Goal: Task Accomplishment & Management: Manage account settings

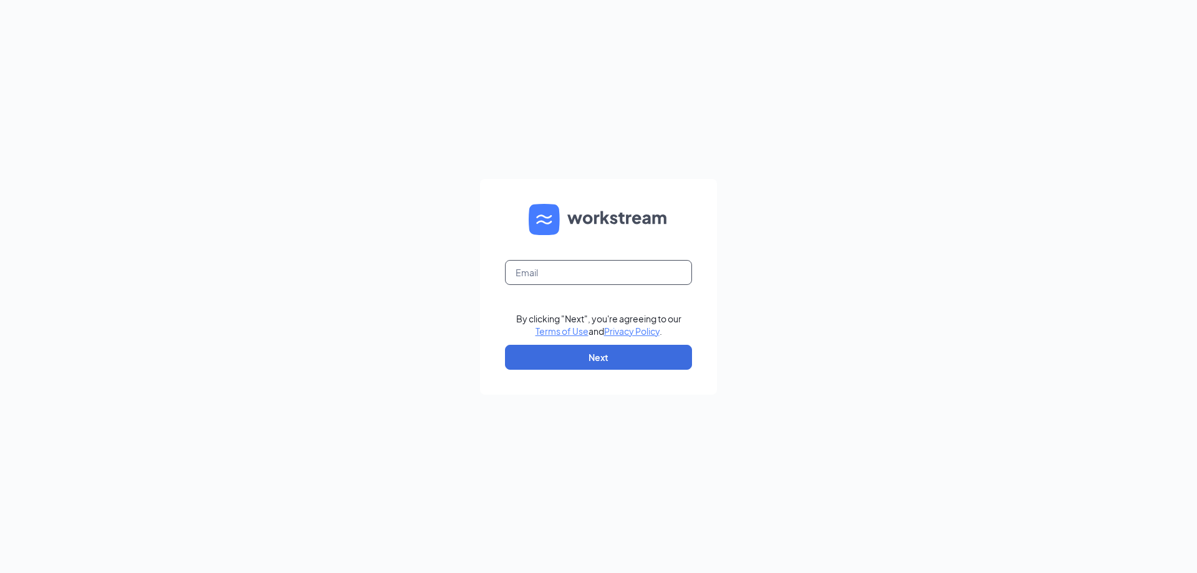
click at [628, 272] on input "text" at bounding box center [598, 272] width 187 height 25
type input "[EMAIL_ADDRESS][DOMAIN_NAME]"
click at [605, 359] on button "Next" at bounding box center [598, 357] width 187 height 25
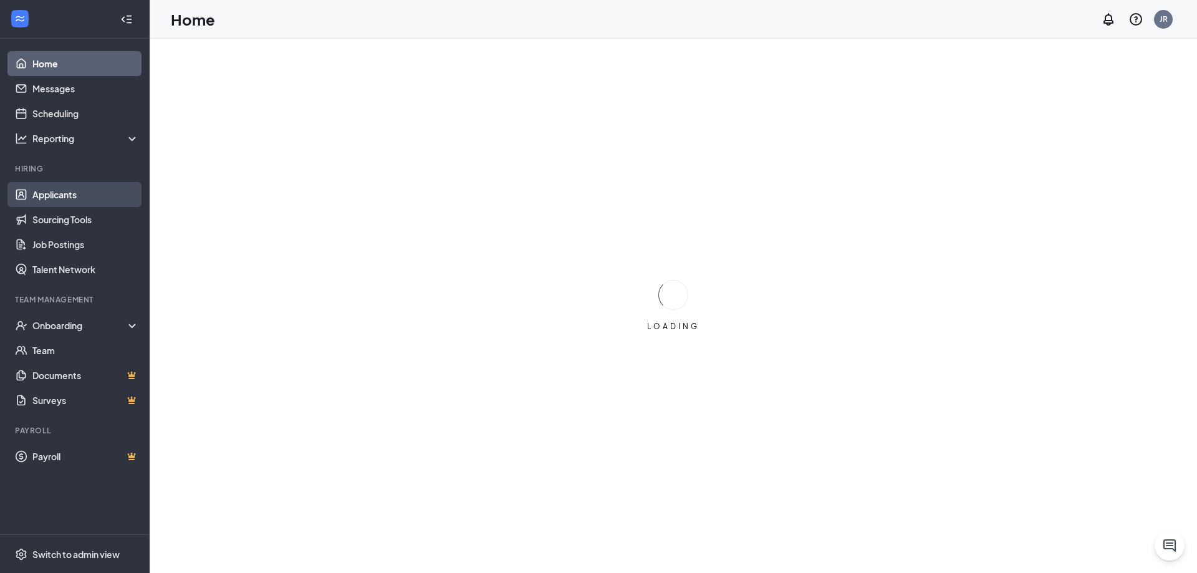
click at [58, 199] on link "Applicants" at bounding box center [85, 194] width 107 height 25
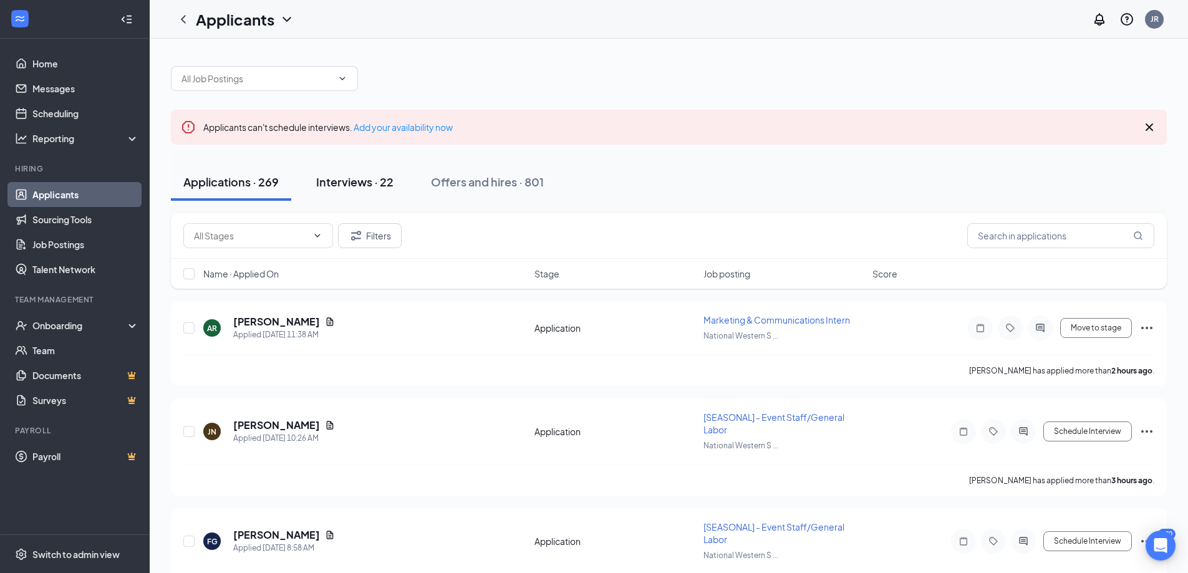
click at [354, 183] on div "Interviews · 22" at bounding box center [354, 182] width 77 height 16
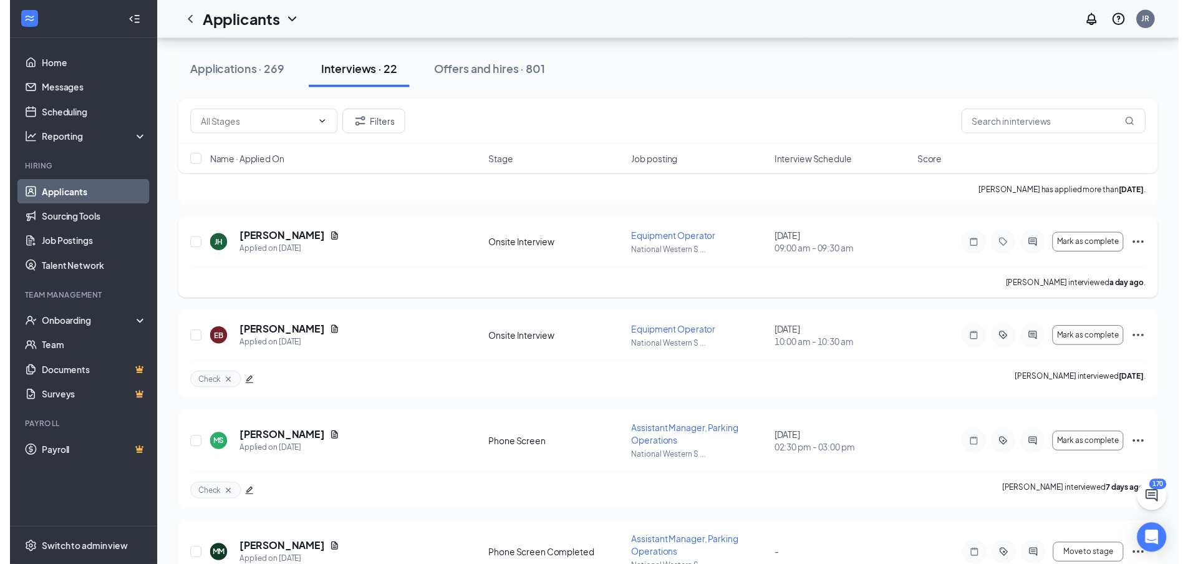
scroll to position [623, 0]
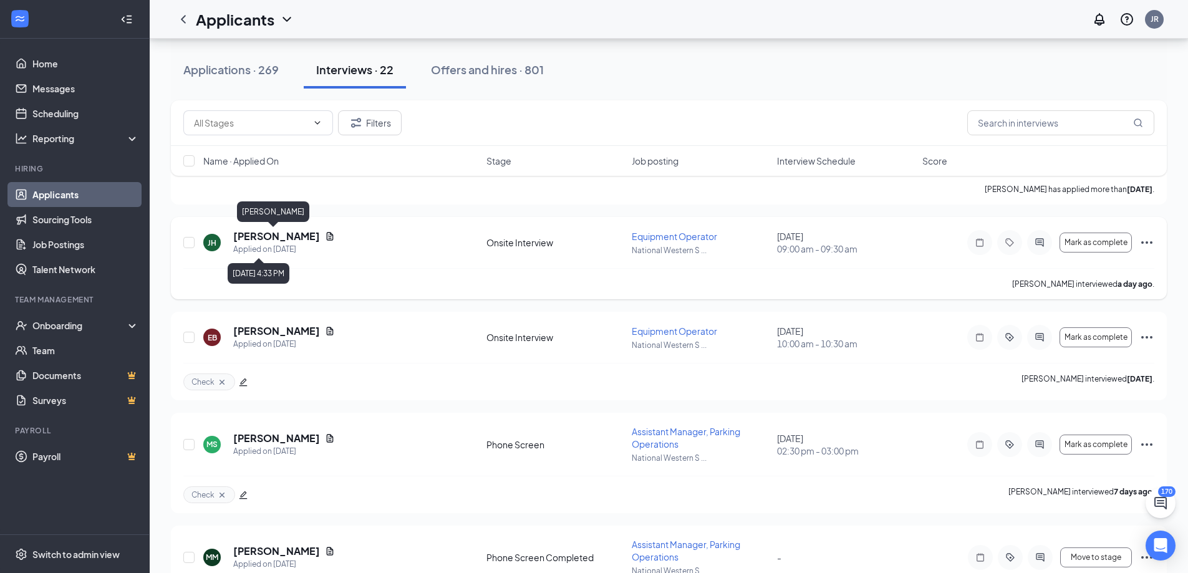
click at [257, 234] on h5 "[PERSON_NAME]" at bounding box center [276, 236] width 87 height 14
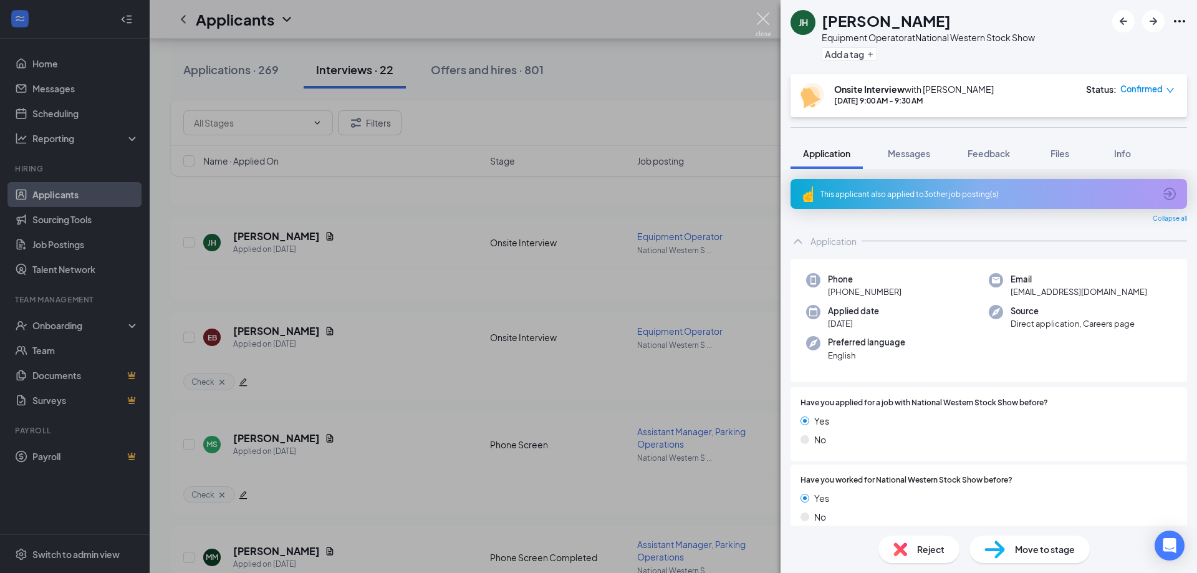
click at [768, 21] on img at bounding box center [764, 24] width 16 height 24
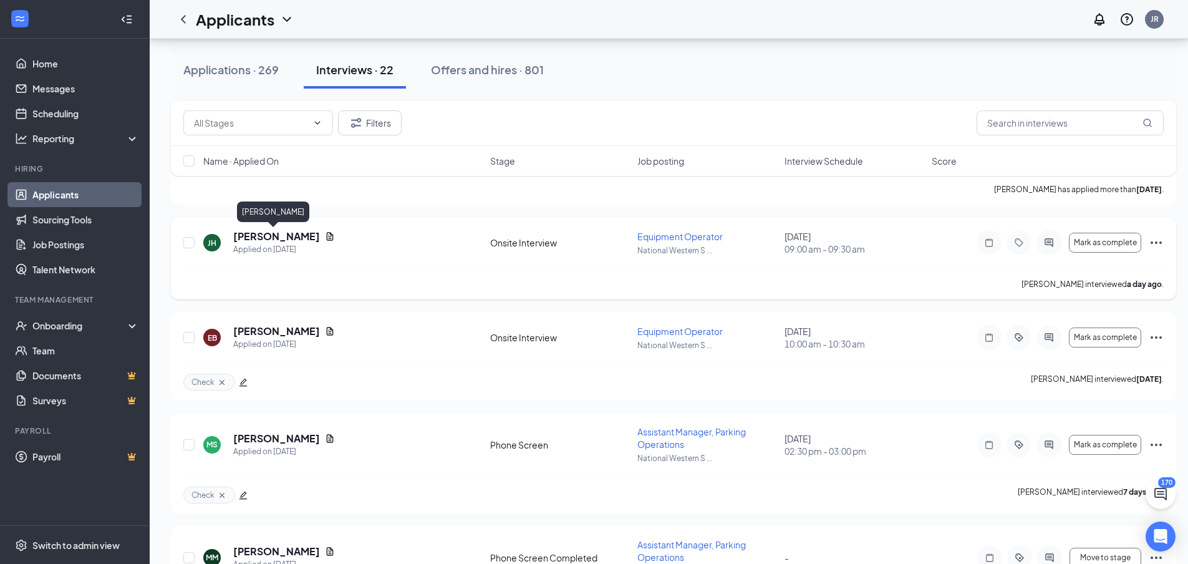
click at [271, 233] on h5 "[PERSON_NAME]" at bounding box center [276, 236] width 87 height 14
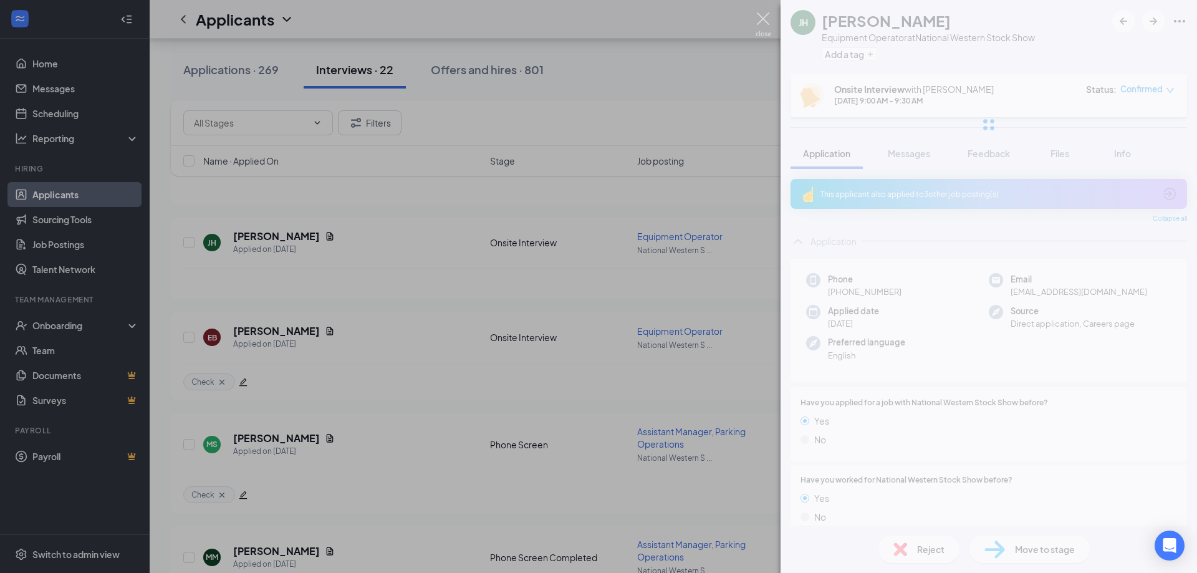
click at [766, 19] on img at bounding box center [764, 24] width 16 height 24
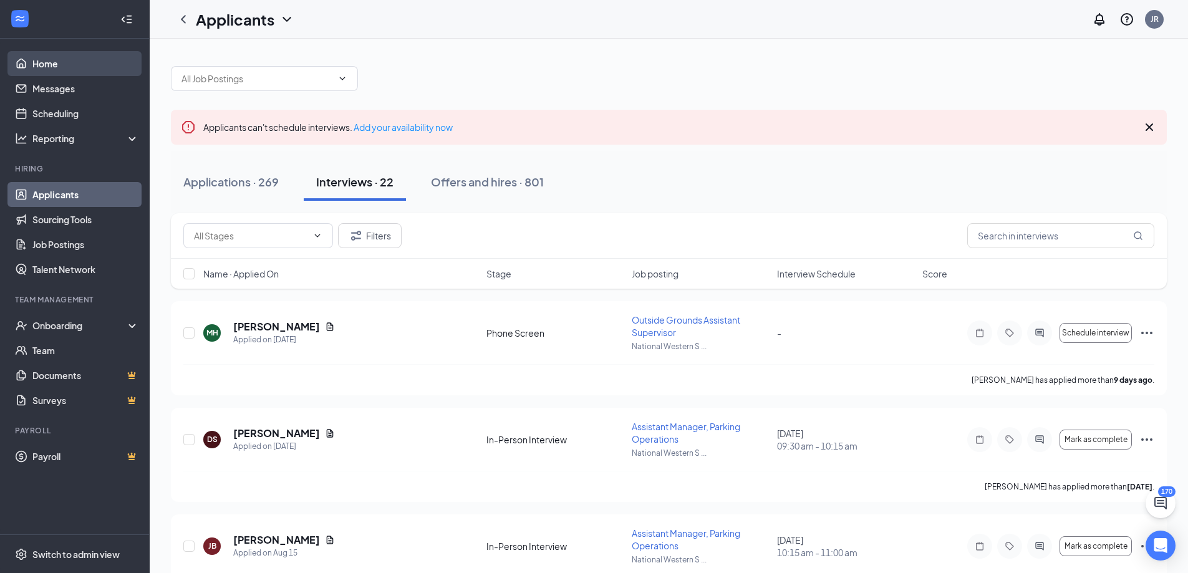
click at [62, 64] on link "Home" at bounding box center [85, 63] width 107 height 25
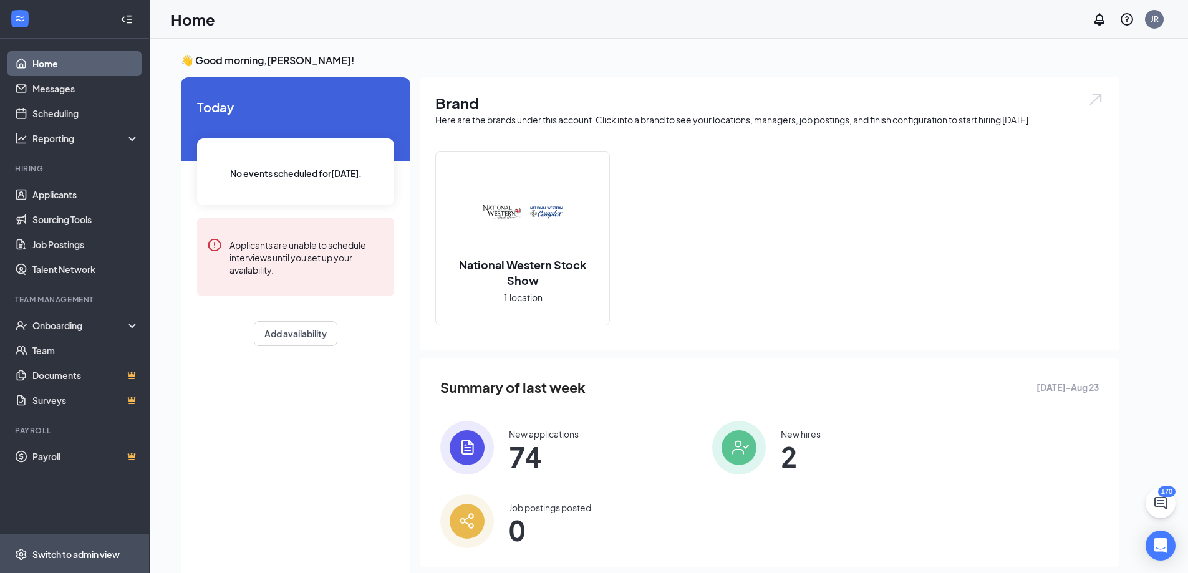
click at [33, 549] on div "Switch to admin view" at bounding box center [75, 554] width 87 height 12
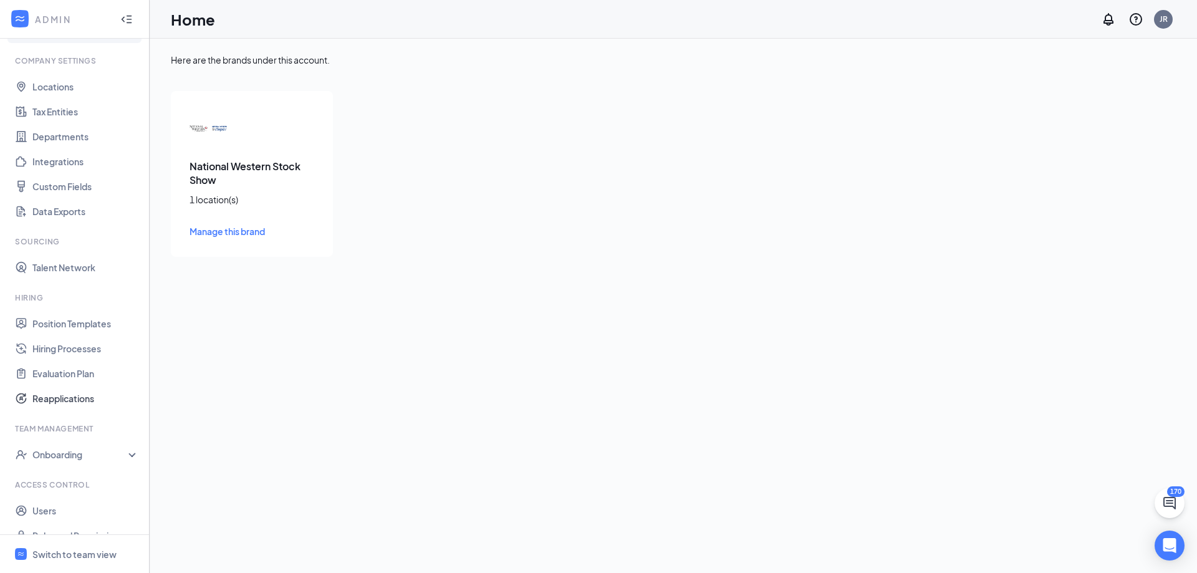
scroll to position [52, 0]
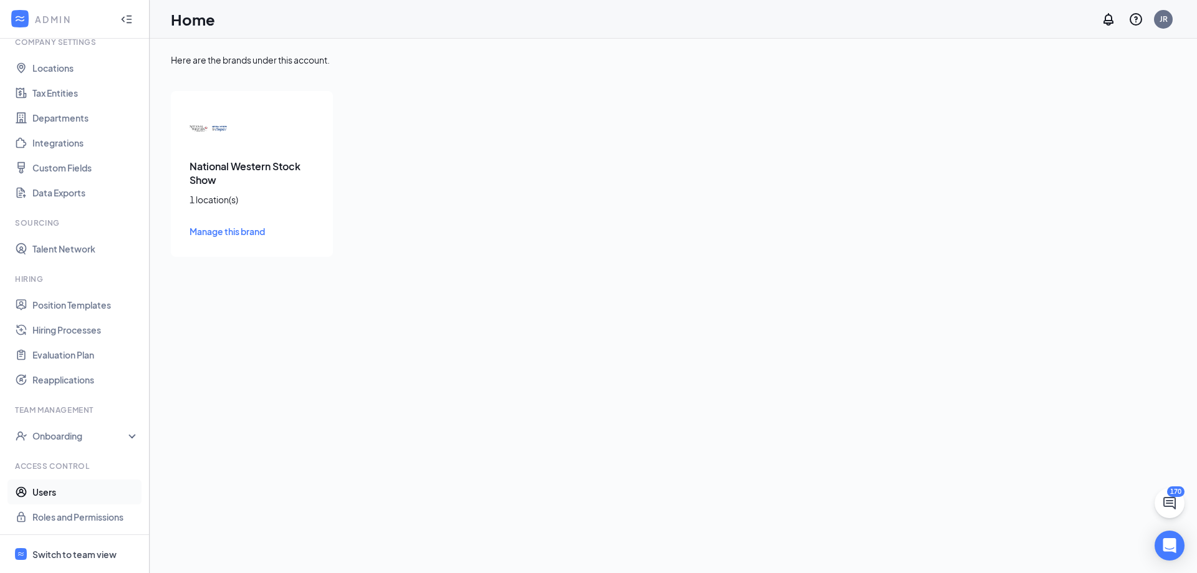
click at [43, 488] on link "Users" at bounding box center [85, 491] width 107 height 25
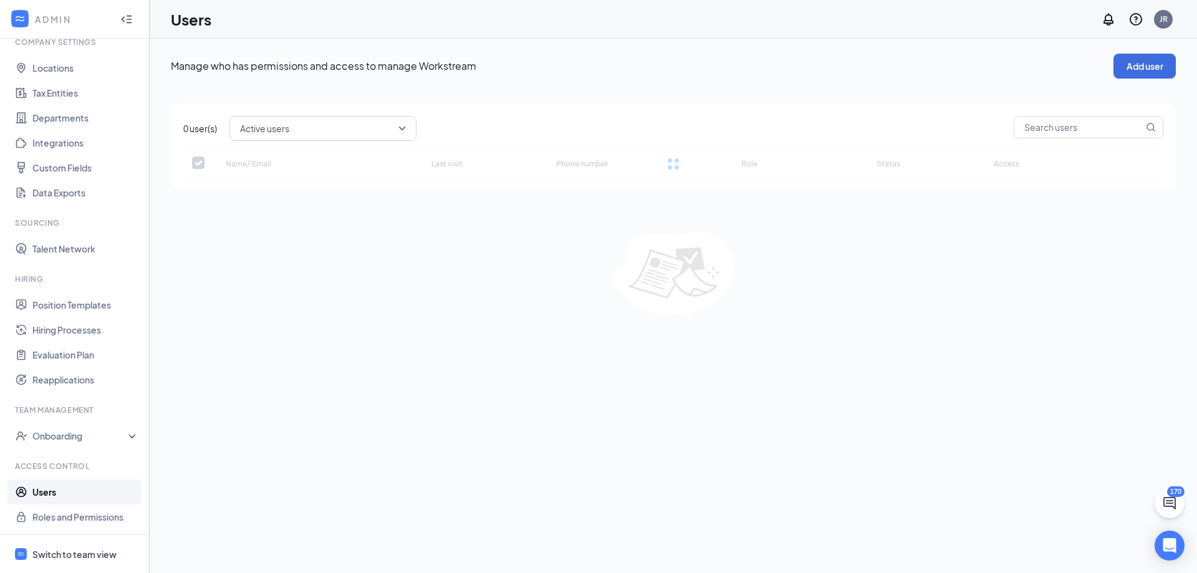
checkbox input "false"
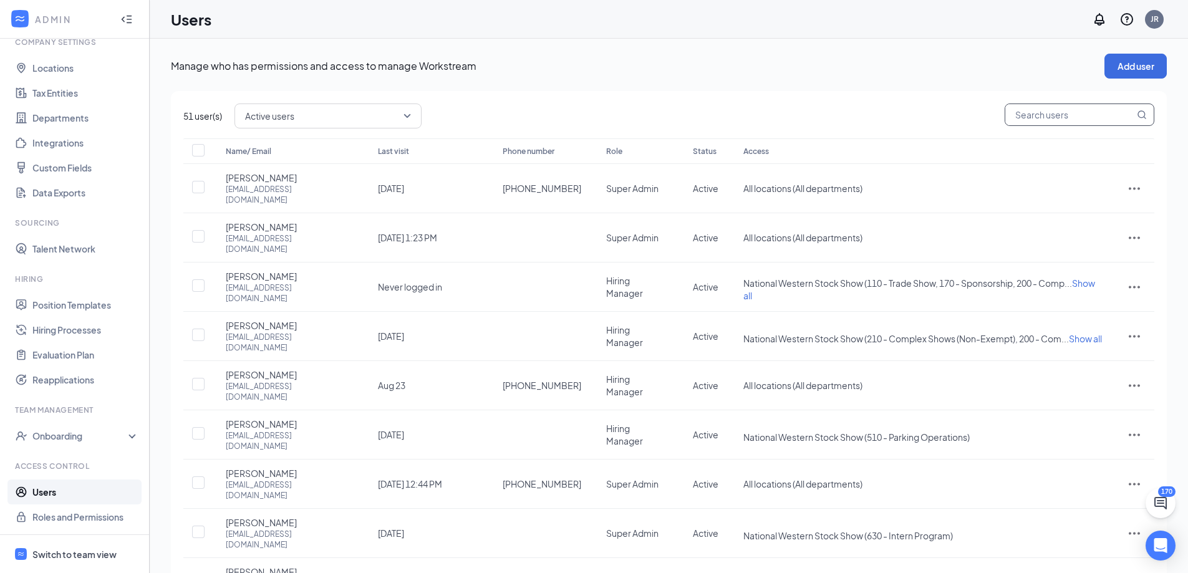
click at [1069, 110] on input "text" at bounding box center [1069, 114] width 129 height 21
type input "[PERSON_NAME]"
checkbox input "true"
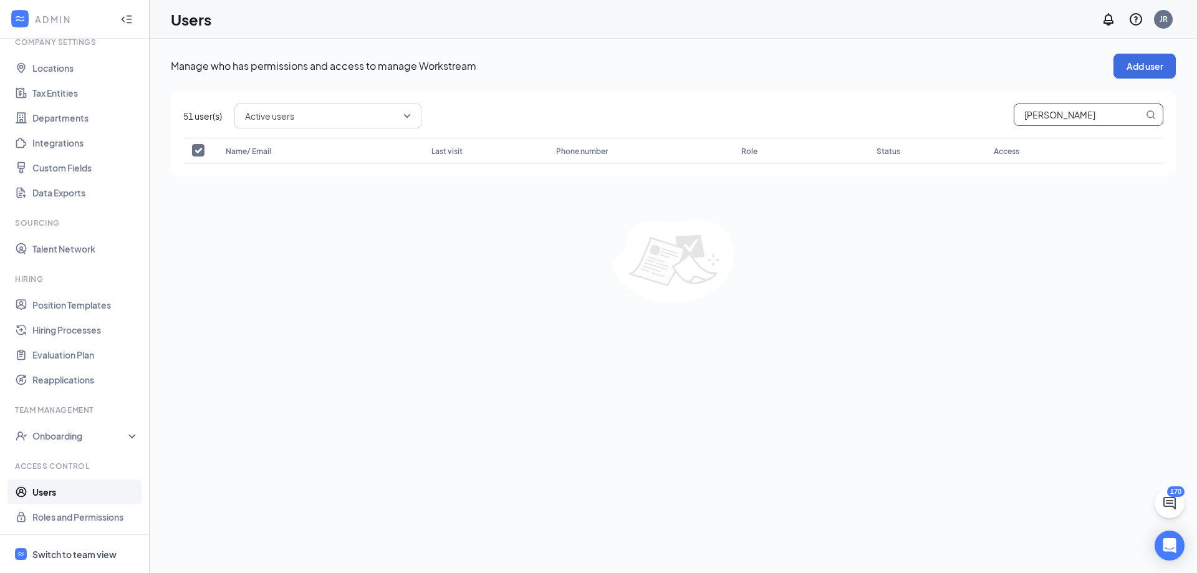
click at [1041, 113] on input "[PERSON_NAME]" at bounding box center [1078, 114] width 129 height 21
click at [1022, 78] on div "Manage who has permissions and access to manage Workstream Add user 51 user(s) …" at bounding box center [673, 178] width 1005 height 249
click at [1125, 65] on button "Add user" at bounding box center [1144, 66] width 62 height 25
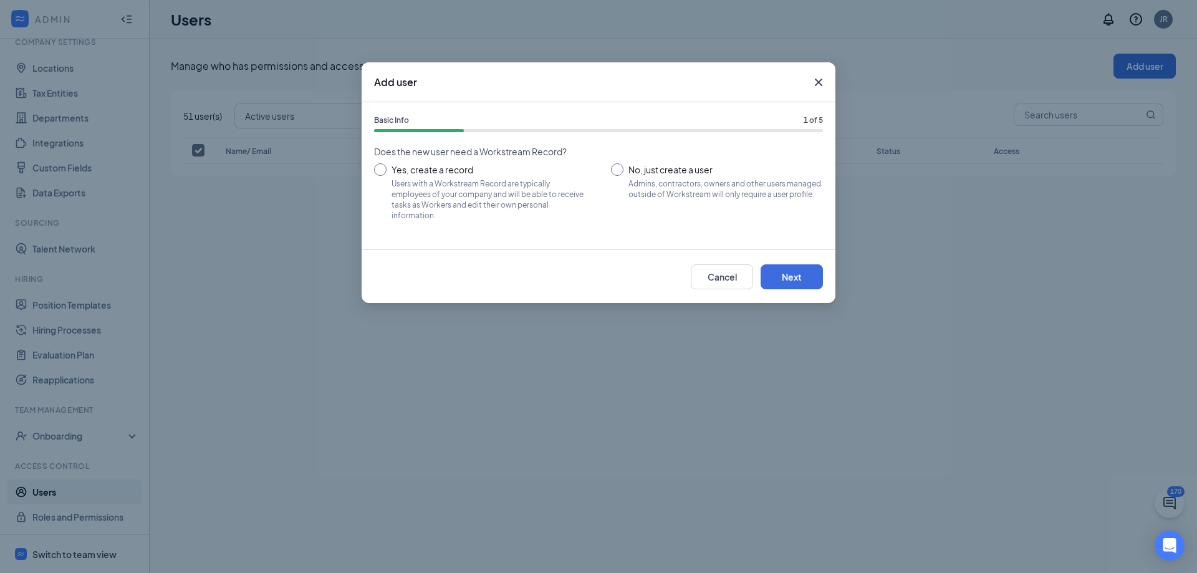
click at [477, 188] on input "Yes, create a record Users with a Workstream Record are typically employees of …" at bounding box center [480, 191] width 212 height 56
radio input "true"
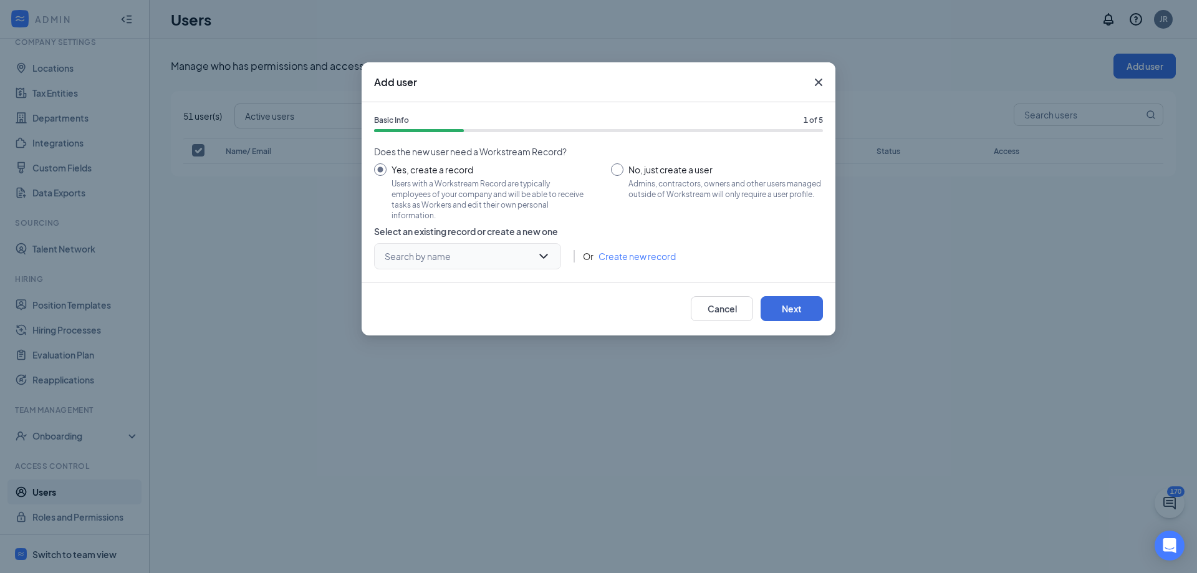
click at [491, 248] on input "search" at bounding box center [463, 256] width 163 height 25
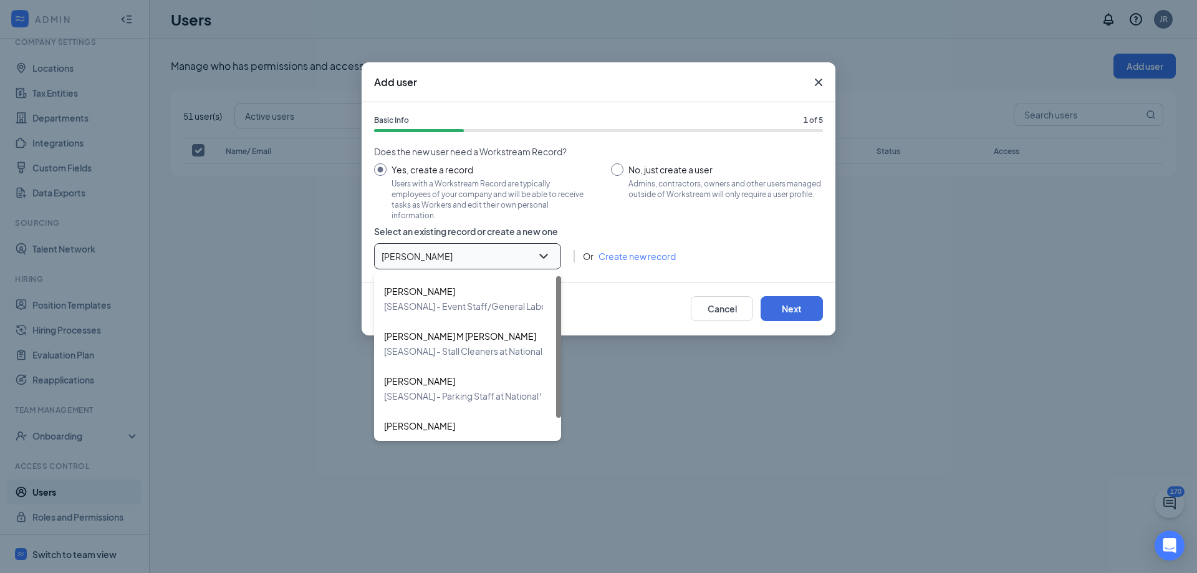
type input "[PERSON_NAME]"
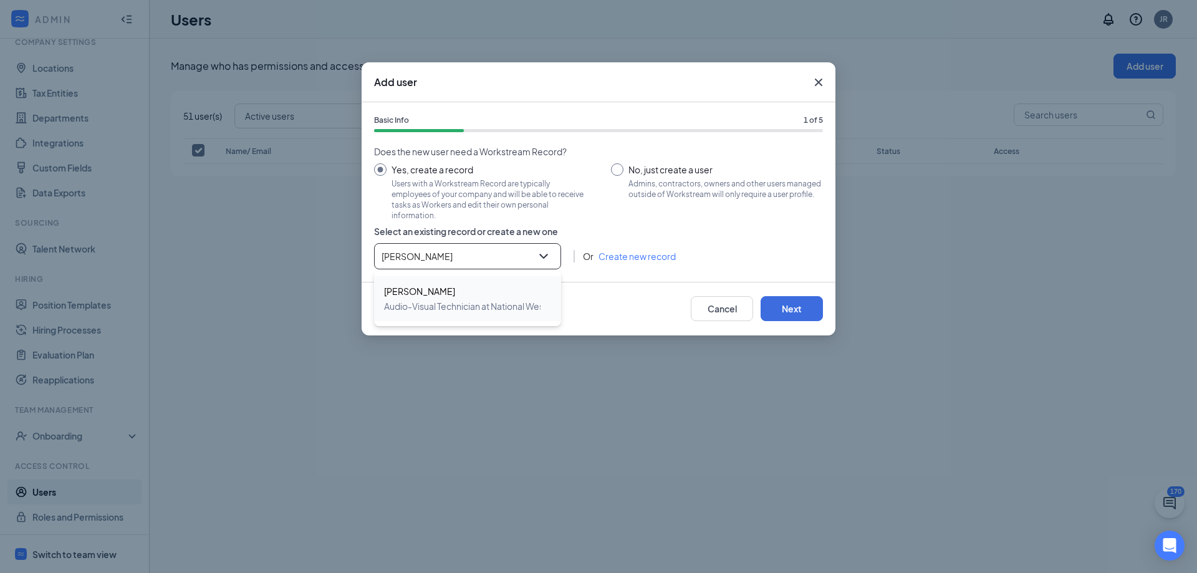
click at [474, 294] on span "[PERSON_NAME]" at bounding box center [497, 291] width 226 height 15
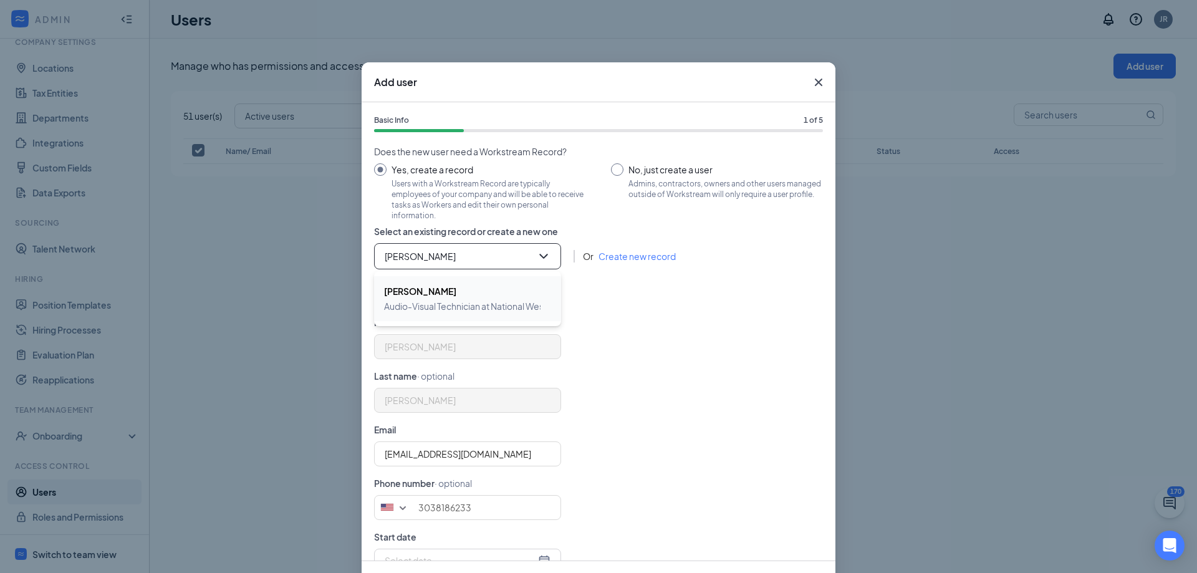
type input "[PHONE_NUMBER]"
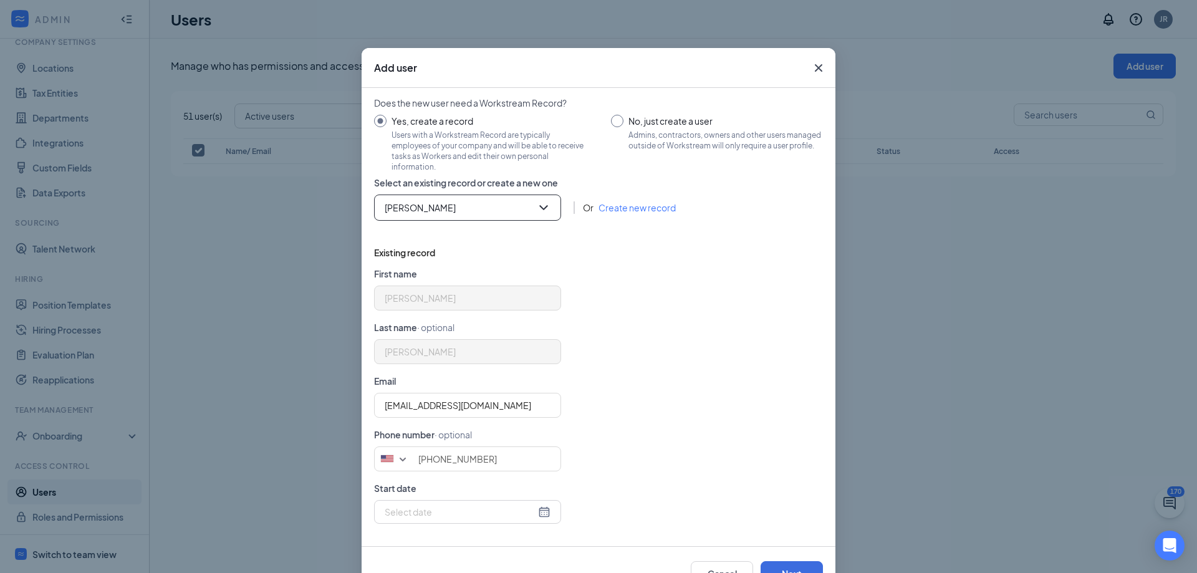
scroll to position [56, 0]
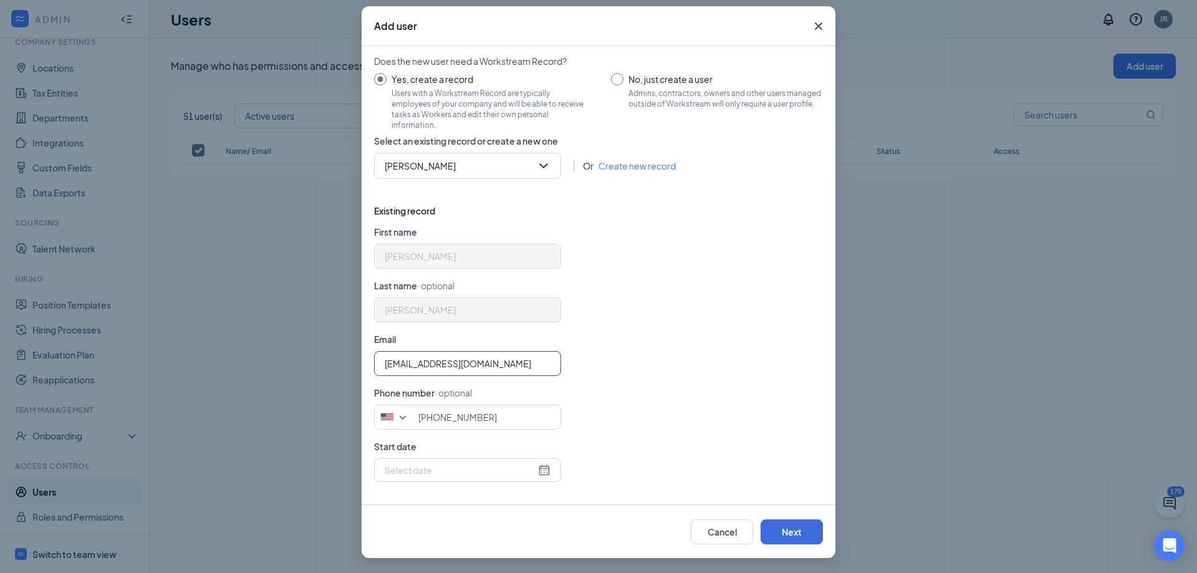
drag, startPoint x: 511, startPoint y: 363, endPoint x: 295, endPoint y: 367, distance: 216.4
click at [295, 367] on div "Add user Basic Info 1 of 5 Does the new user need a Workstream Record? Yes, cre…" at bounding box center [598, 286] width 1197 height 573
type input "[EMAIL_ADDRESS][DOMAIN_NAME]"
click at [638, 372] on div "[EMAIL_ADDRESS][DOMAIN_NAME]" at bounding box center [598, 363] width 449 height 25
drag, startPoint x: 496, startPoint y: 420, endPoint x: 413, endPoint y: 414, distance: 83.2
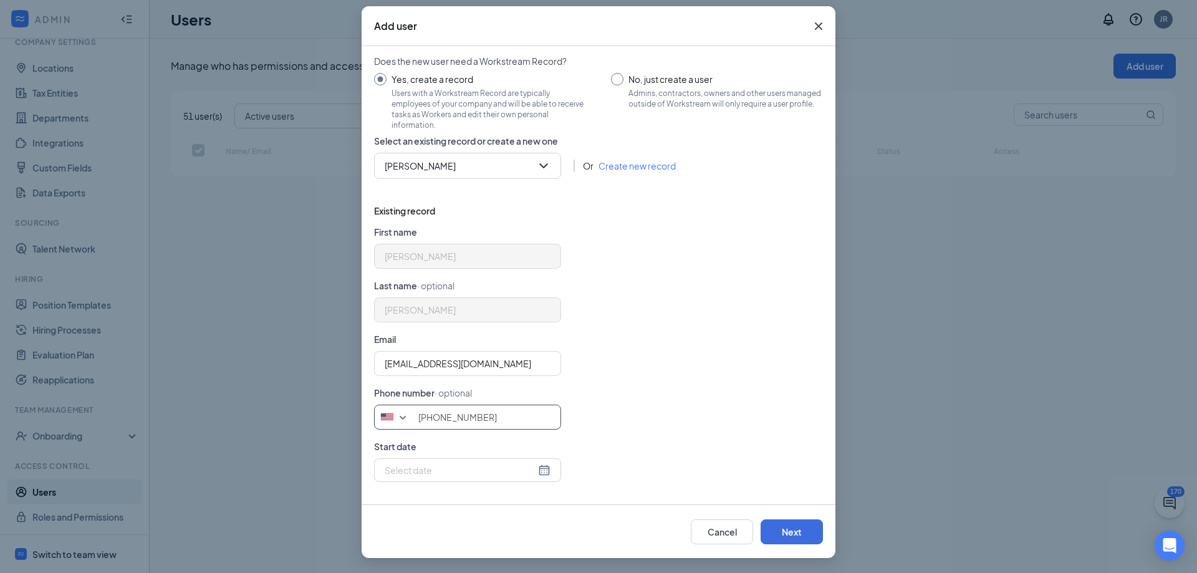
click at [413, 414] on input "[PHONE_NUMBER]" at bounding box center [467, 417] width 187 height 25
click at [502, 428] on input "[PHONE_NUMBER]" at bounding box center [467, 417] width 187 height 25
drag, startPoint x: 425, startPoint y: 416, endPoint x: 413, endPoint y: 418, distance: 12.0
click at [413, 418] on input "[PHONE_NUMBER]" at bounding box center [467, 417] width 187 height 25
click at [498, 418] on input "[PHONE_NUMBER]" at bounding box center [467, 417] width 187 height 25
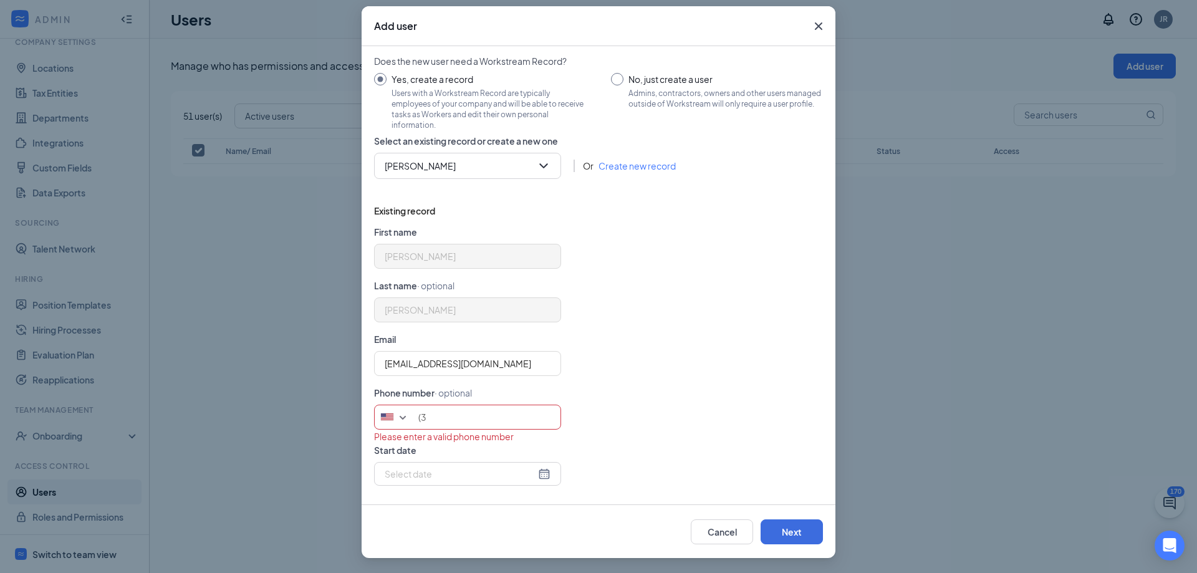
type input "("
click at [629, 362] on div "[EMAIL_ADDRESS][DOMAIN_NAME]" at bounding box center [598, 363] width 449 height 25
click at [776, 527] on button "Next" at bounding box center [792, 531] width 62 height 25
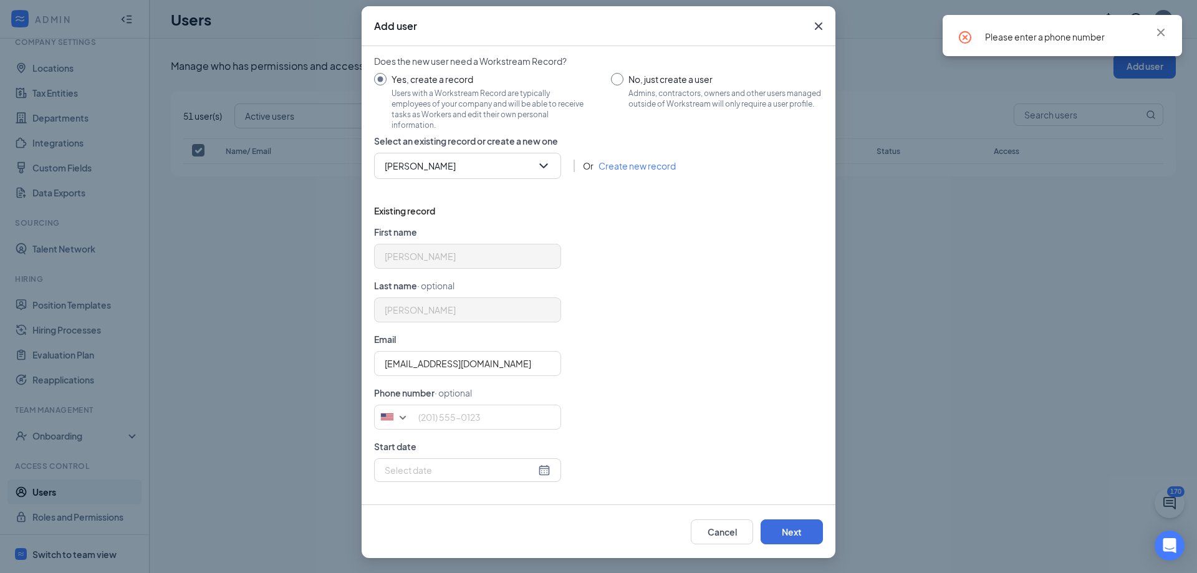
click at [588, 378] on form "First name [PERSON_NAME] Last name · optional [PERSON_NAME] Email [EMAIL_ADDRES…" at bounding box center [598, 358] width 449 height 267
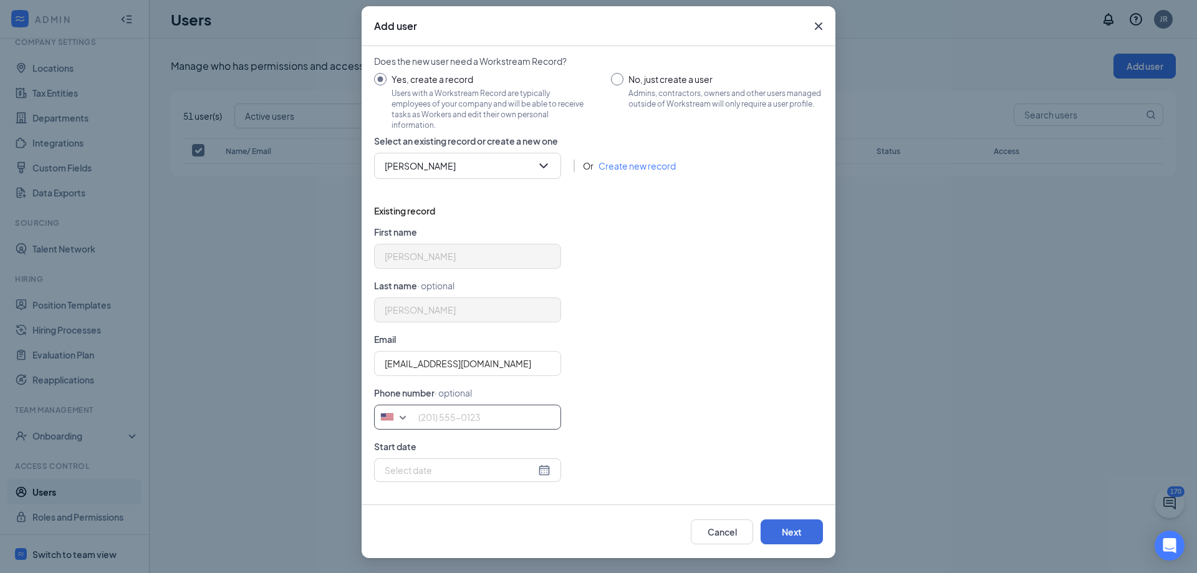
click at [410, 429] on input "tel" at bounding box center [467, 417] width 187 height 25
type input "3032995575"
click at [687, 419] on div "[GEOGRAPHIC_DATA] + 1 [GEOGRAPHIC_DATA] + 65 [GEOGRAPHIC_DATA] + 1 [GEOGRAPHIC_…" at bounding box center [598, 417] width 449 height 25
click at [789, 534] on button "Next" at bounding box center [792, 531] width 62 height 25
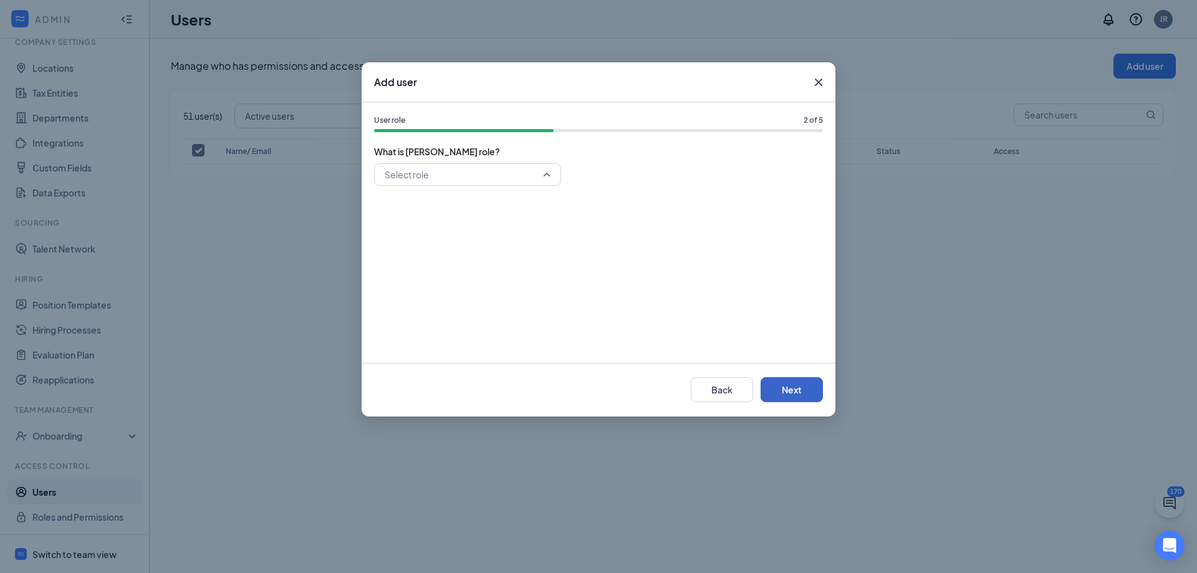
click at [552, 171] on div "Select role" at bounding box center [467, 174] width 187 height 22
click at [467, 243] on div "Hiring Manager" at bounding box center [467, 235] width 187 height 29
click at [796, 386] on button "Next" at bounding box center [792, 389] width 62 height 25
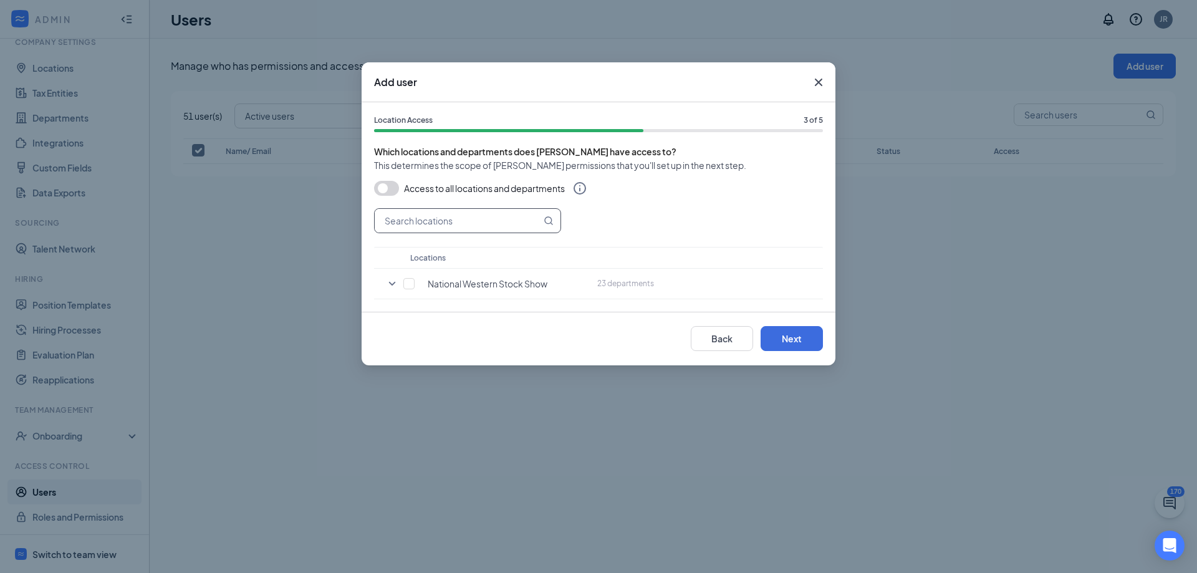
click at [413, 223] on input "text" at bounding box center [458, 221] width 166 height 24
click at [392, 283] on icon "SmallChevronDown" at bounding box center [392, 283] width 15 height 15
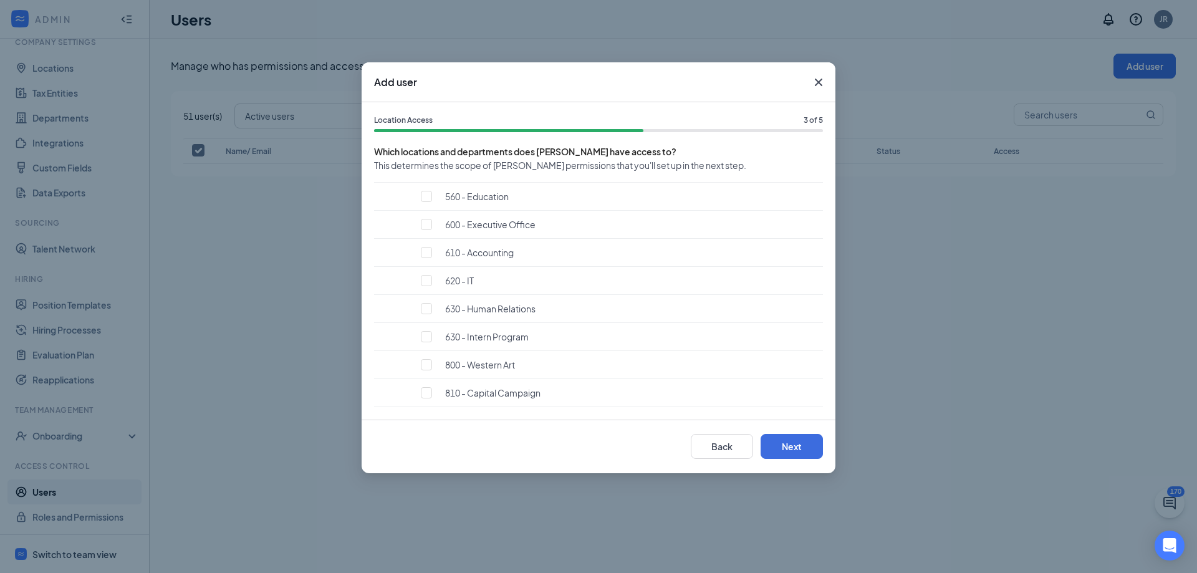
scroll to position [562, 0]
click at [423, 338] on input "checkbox" at bounding box center [426, 336] width 11 height 11
checkbox input "true"
click at [802, 446] on button "Next" at bounding box center [792, 446] width 62 height 25
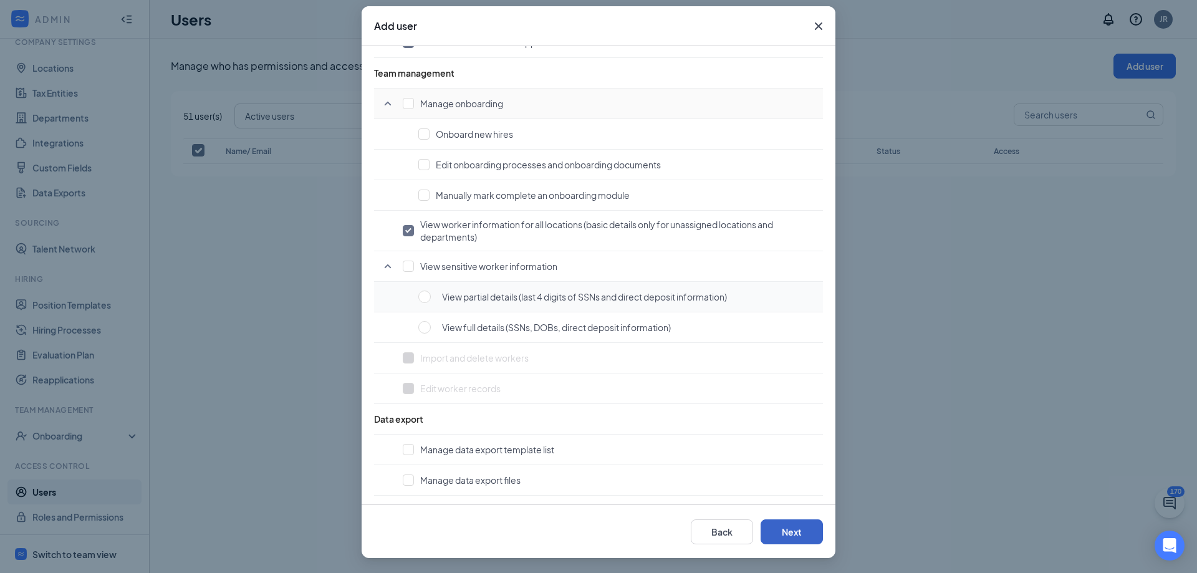
scroll to position [892, 0]
click at [799, 532] on button "Next" at bounding box center [792, 531] width 62 height 25
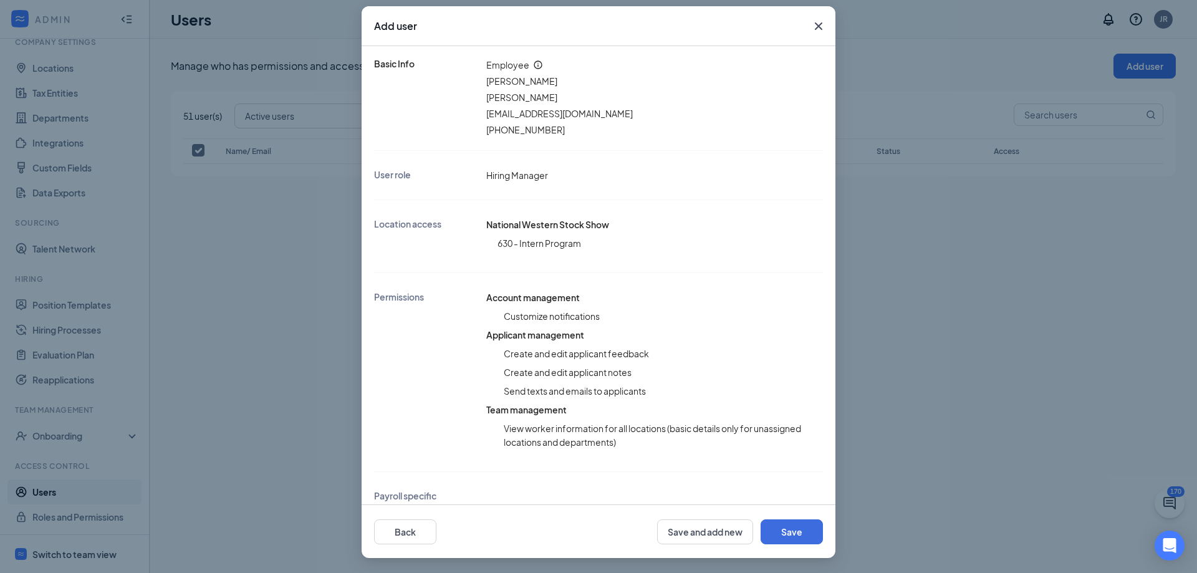
scroll to position [118, 0]
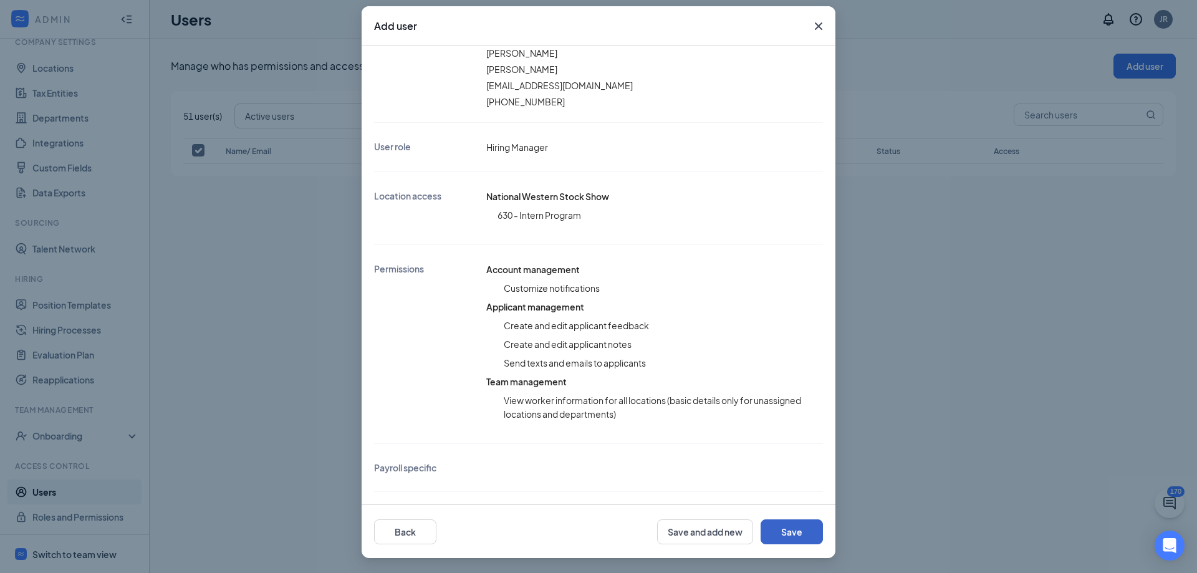
click at [776, 536] on button "Save" at bounding box center [792, 531] width 62 height 25
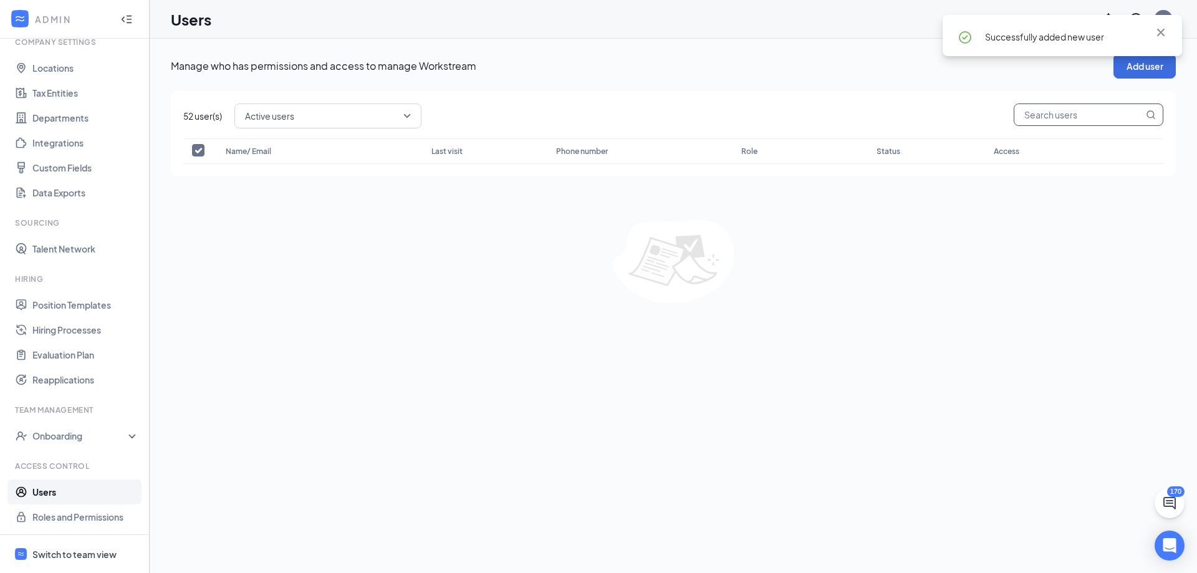
click at [1071, 114] on input "text" at bounding box center [1078, 114] width 129 height 21
type input "grace"
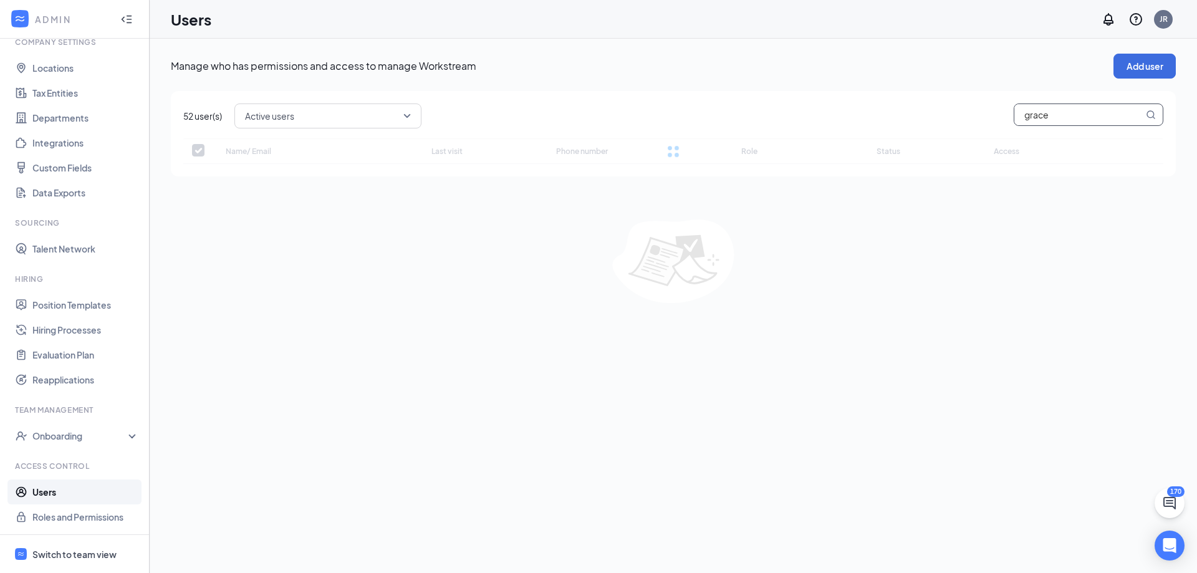
checkbox input "false"
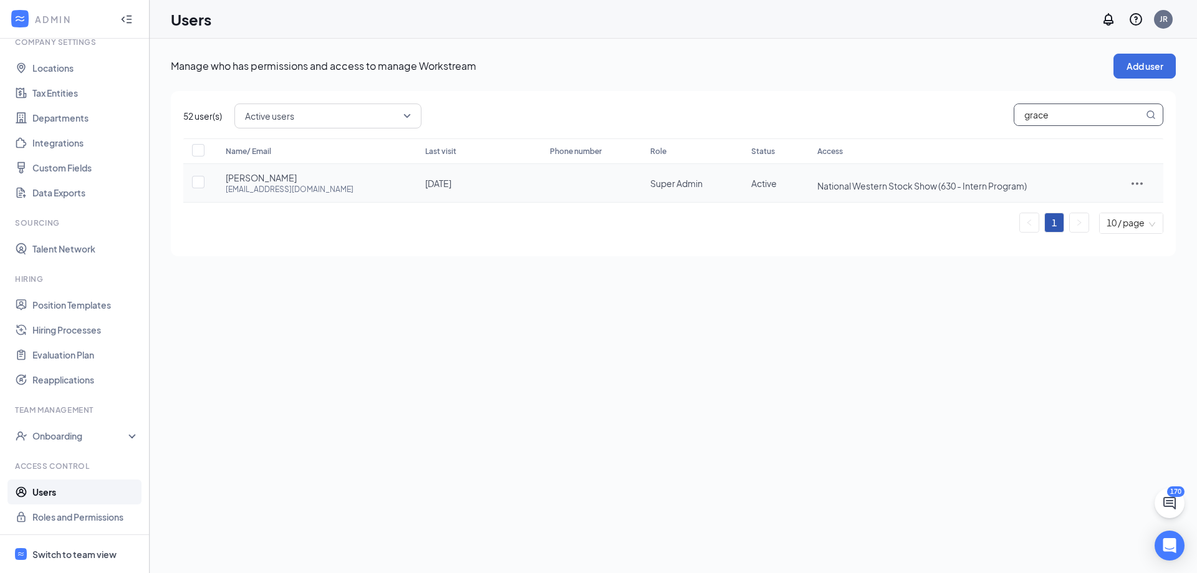
click at [1138, 184] on icon "ActionsIcon" at bounding box center [1137, 183] width 15 height 15
click at [1084, 206] on span "Edit user" at bounding box center [1081, 209] width 36 height 11
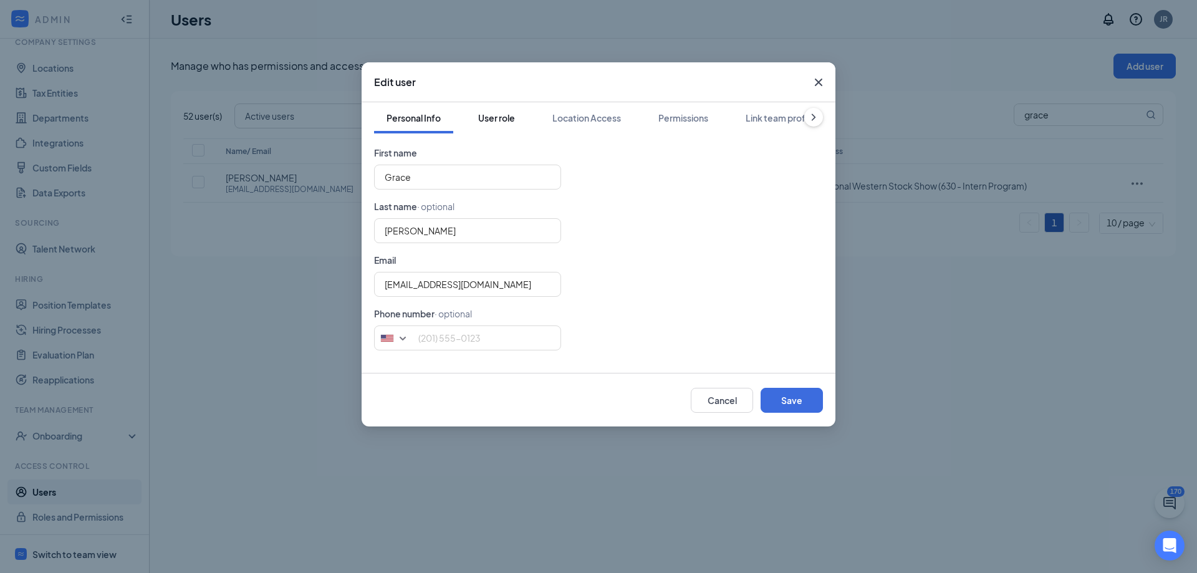
click at [505, 117] on div "User role" at bounding box center [496, 118] width 37 height 12
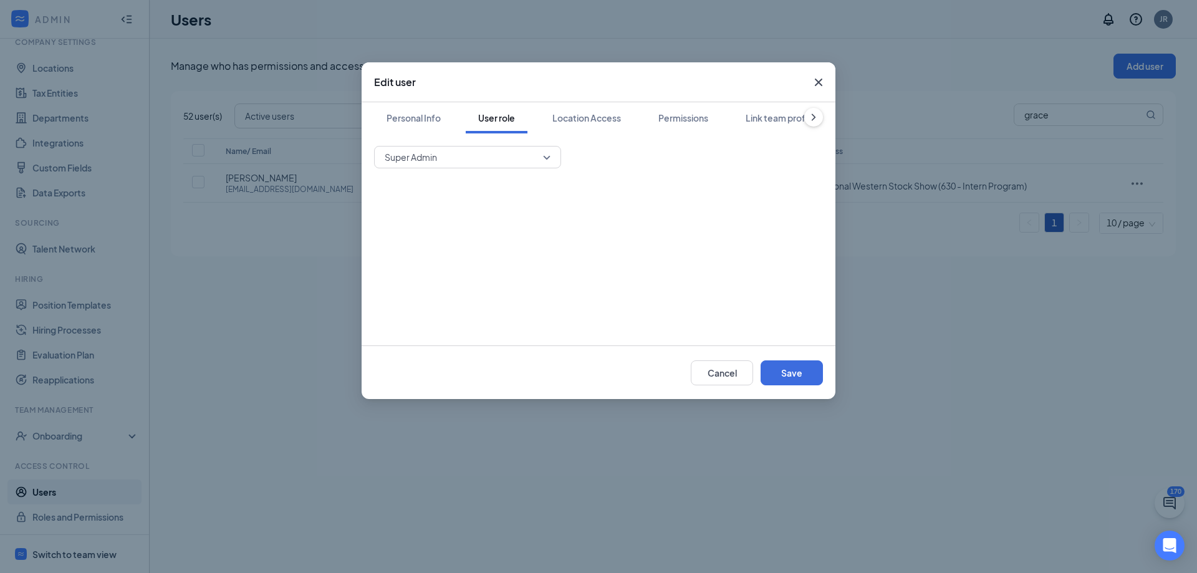
click at [534, 156] on span "Super Admin" at bounding box center [462, 157] width 155 height 19
click at [488, 221] on span "Hiring Manager" at bounding box center [467, 220] width 167 height 14
click at [695, 115] on div "Permissions" at bounding box center [683, 118] width 50 height 12
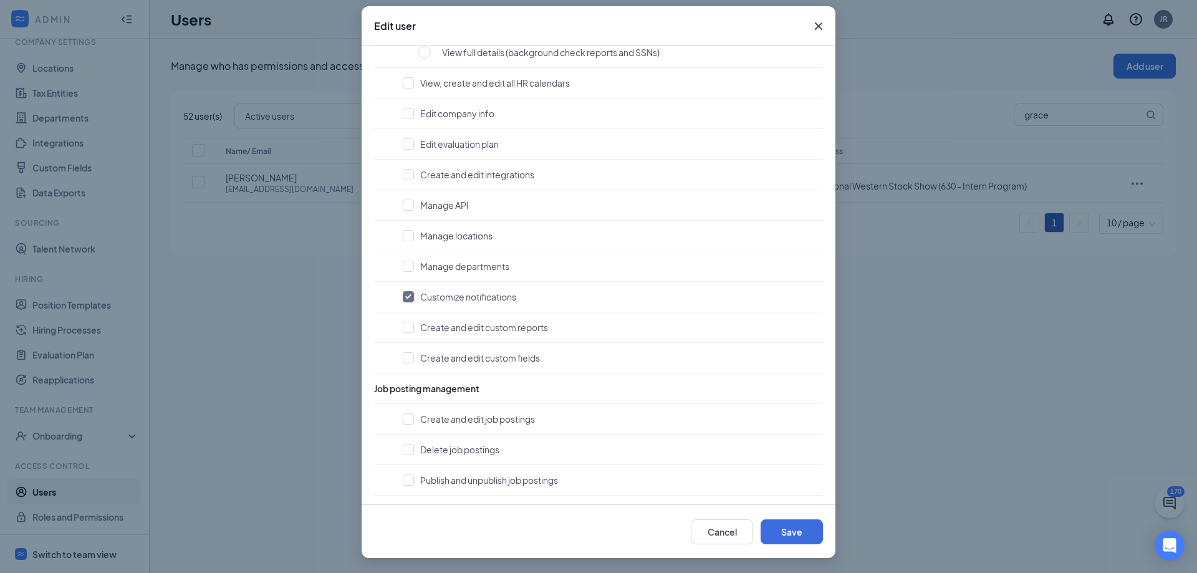
scroll to position [0, 0]
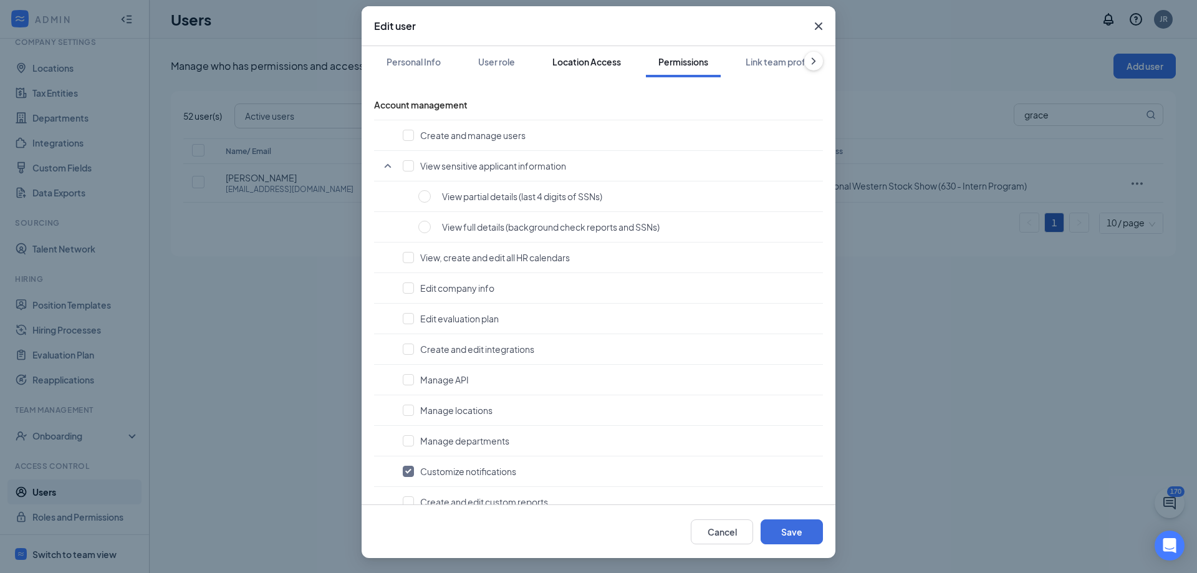
click at [599, 65] on div "Location Access" at bounding box center [586, 61] width 69 height 12
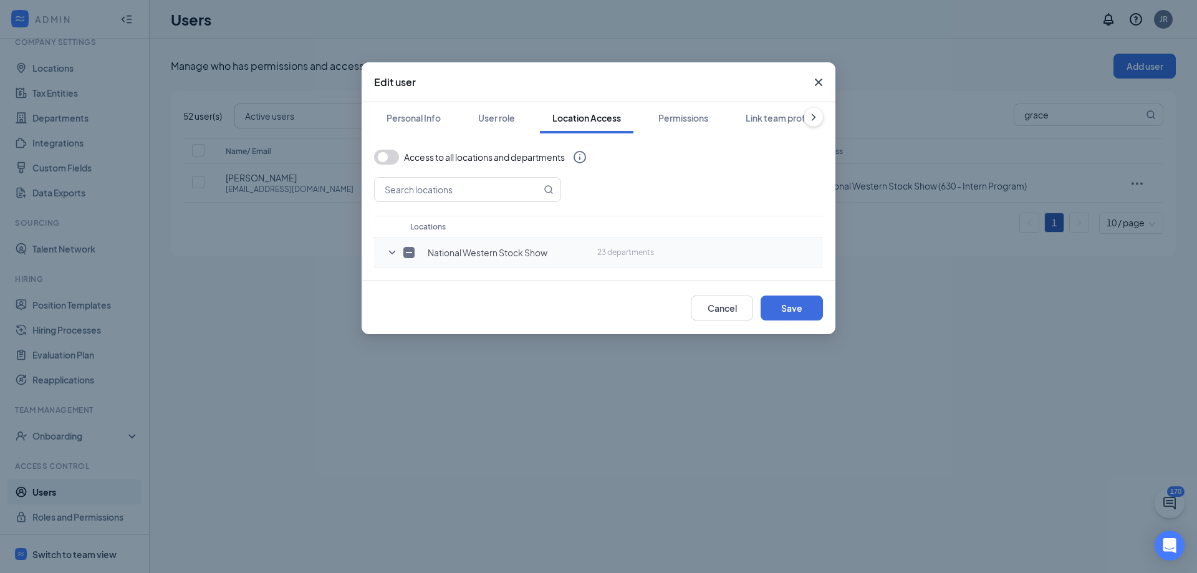
click at [389, 254] on icon "SmallChevronDown" at bounding box center [392, 252] width 15 height 15
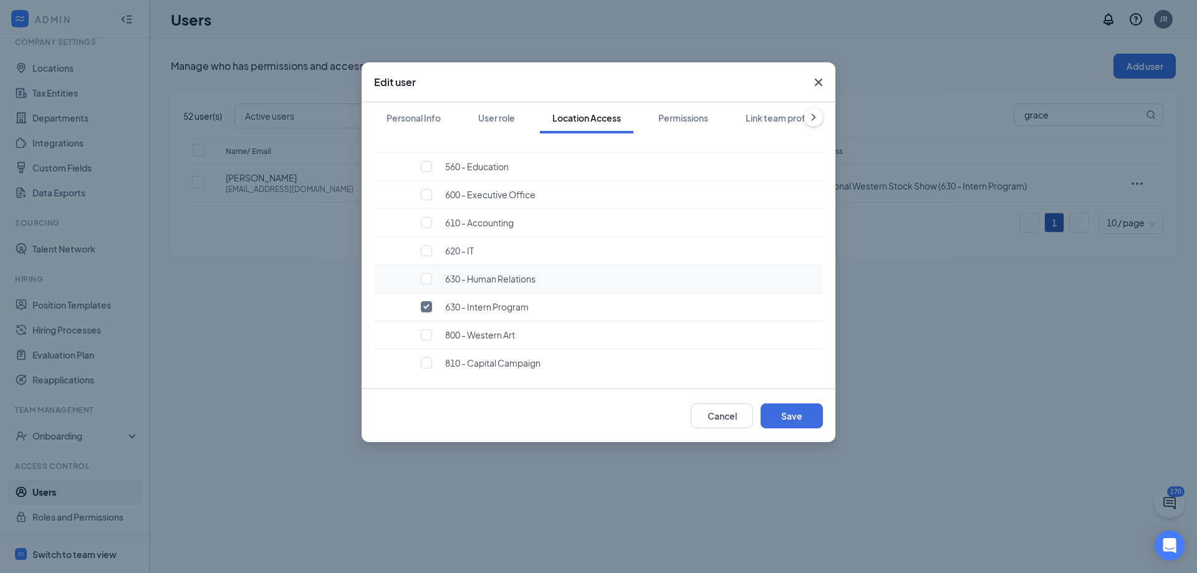
scroll to position [562, 0]
click at [798, 415] on button "Save" at bounding box center [792, 415] width 62 height 25
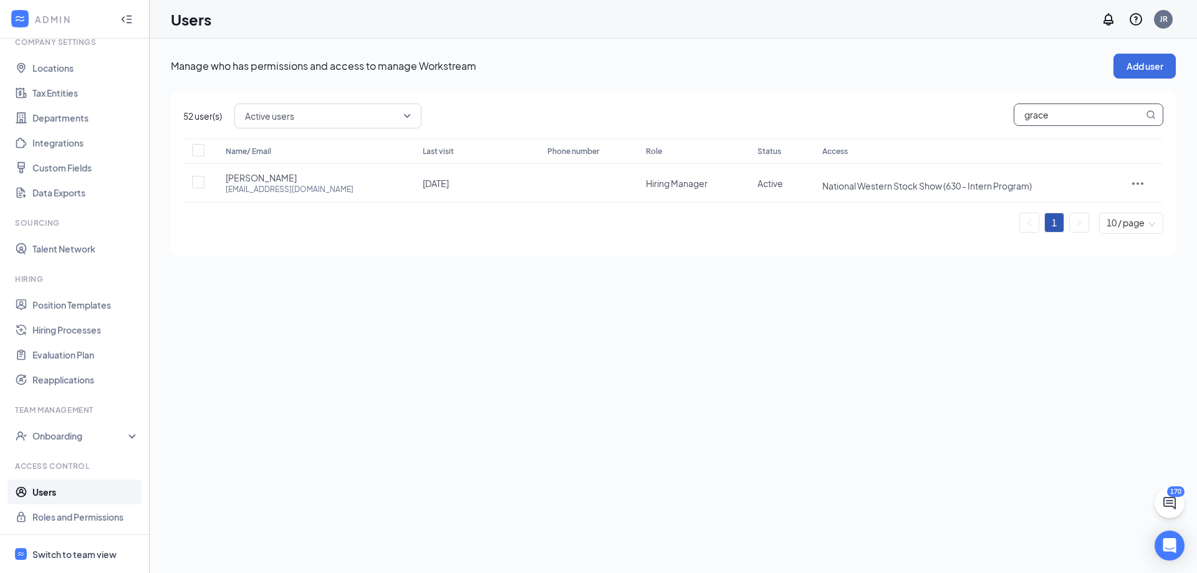
click at [1075, 112] on input "grace" at bounding box center [1078, 114] width 129 height 21
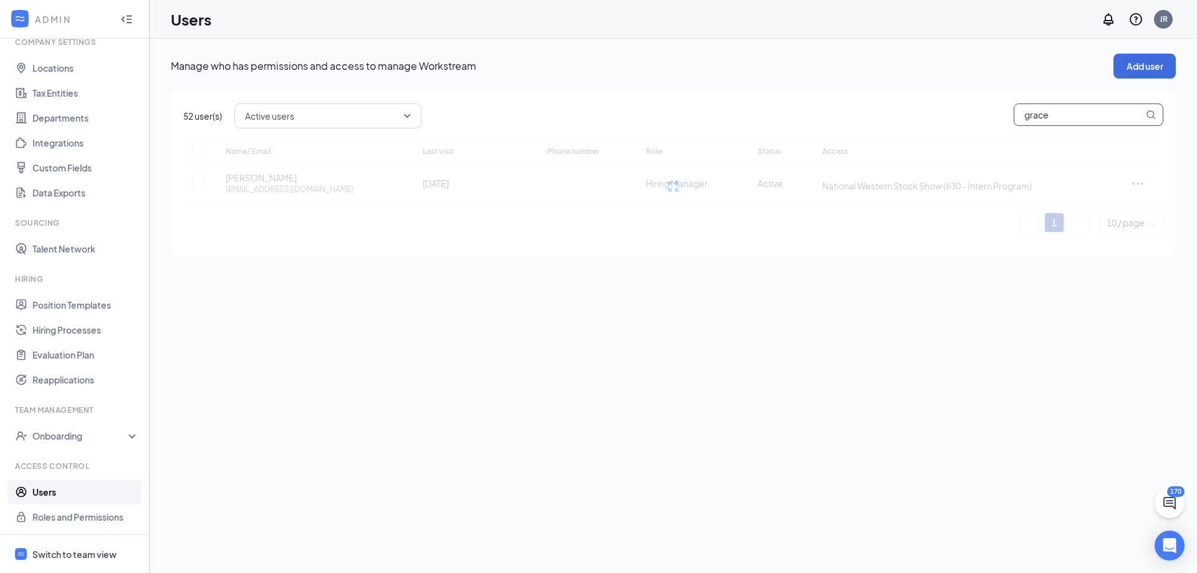
click at [1075, 112] on input "grace" at bounding box center [1078, 114] width 129 height 21
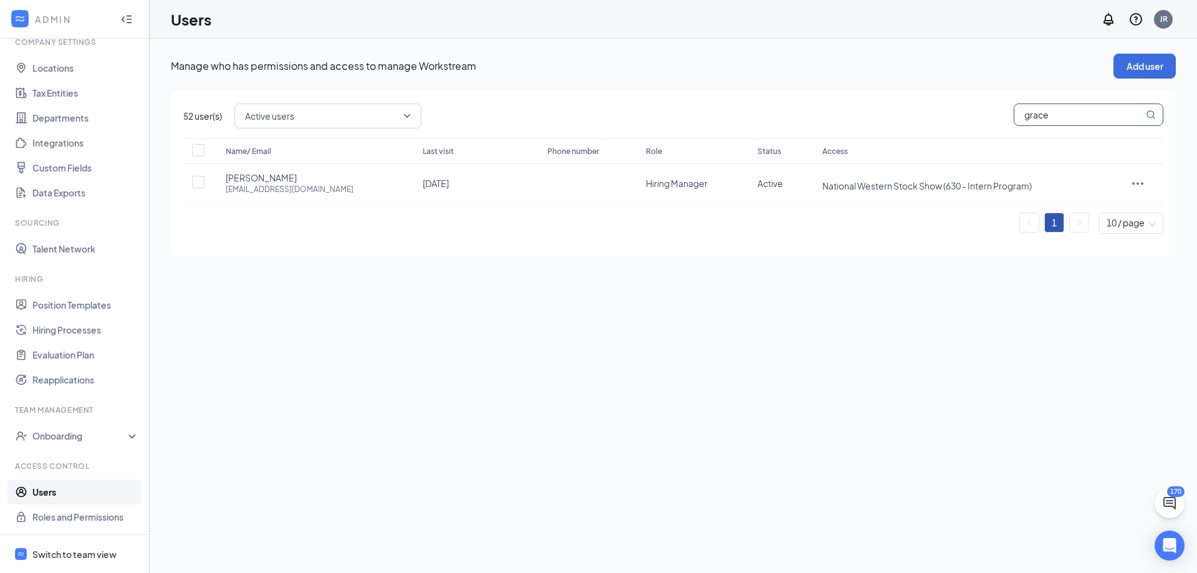
click at [1091, 120] on input "grace" at bounding box center [1078, 114] width 129 height 21
type input "shelby"
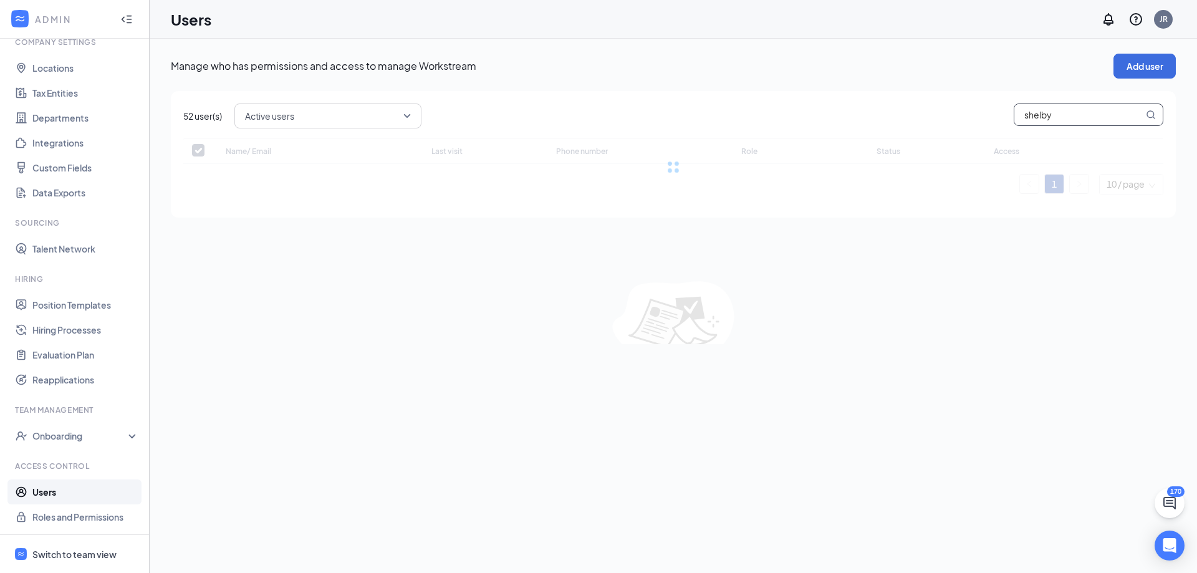
checkbox input "false"
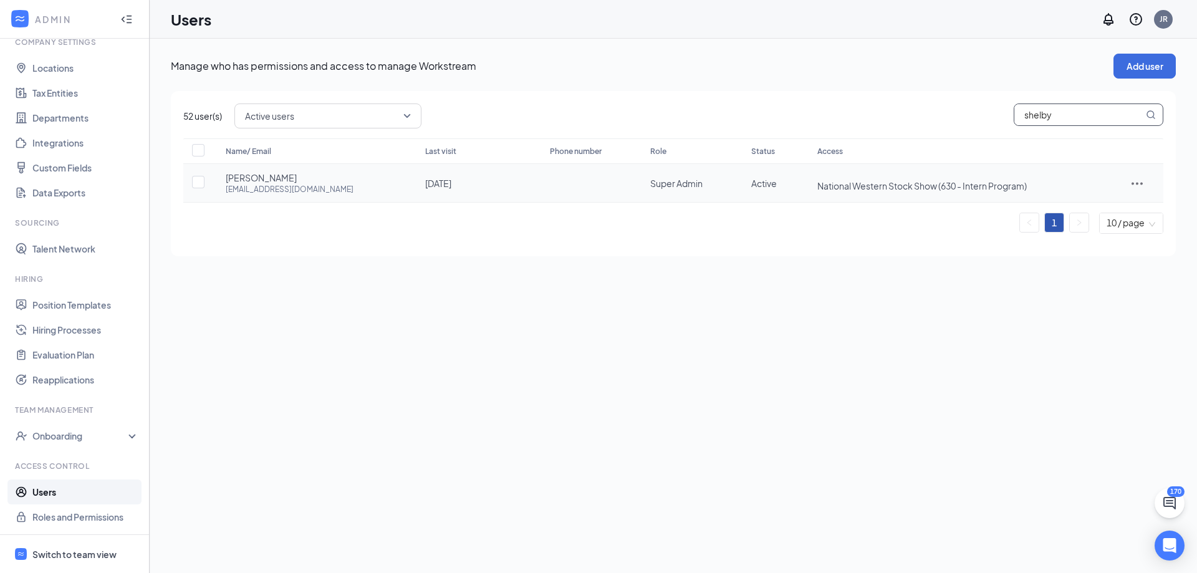
click at [1132, 184] on icon "ActionsIcon" at bounding box center [1137, 183] width 11 height 2
click at [1090, 204] on span "Edit user" at bounding box center [1081, 209] width 36 height 11
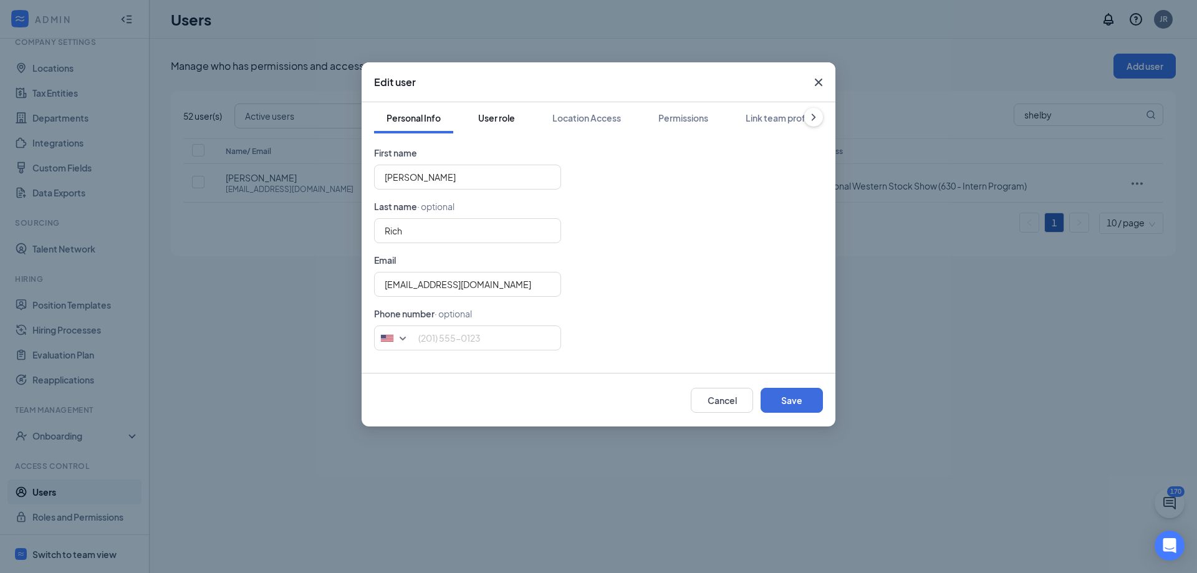
click at [505, 117] on div "User role" at bounding box center [496, 118] width 37 height 12
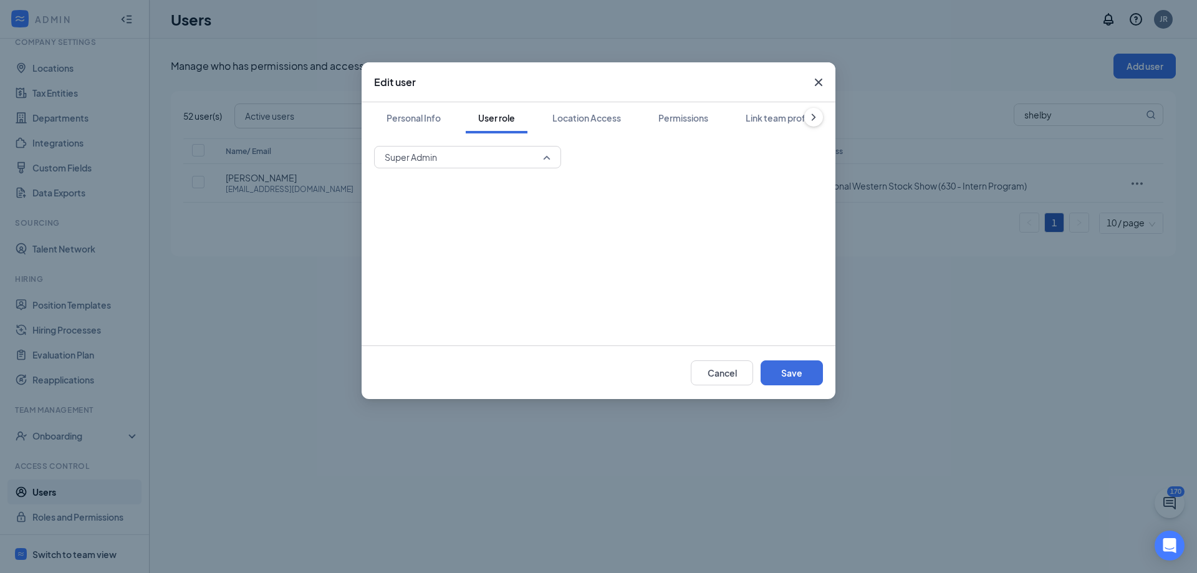
click at [491, 164] on span "Super Admin" at bounding box center [462, 157] width 155 height 19
click at [460, 214] on span "Hiring Manager" at bounding box center [467, 220] width 167 height 14
click at [562, 117] on div "Location Access" at bounding box center [586, 118] width 69 height 12
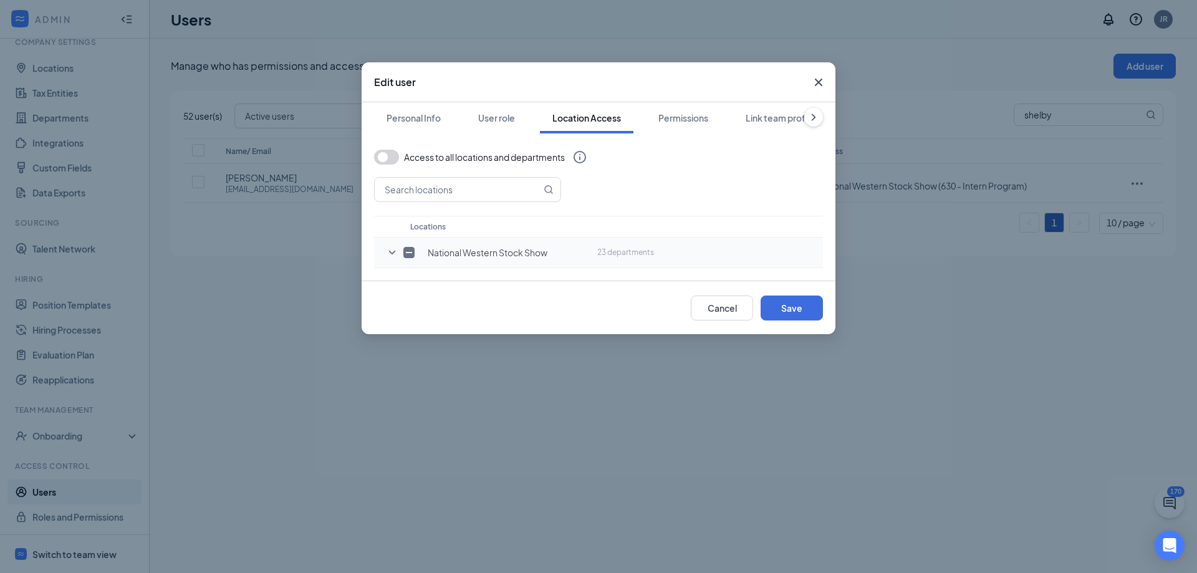
click at [390, 253] on icon "SmallChevronDown" at bounding box center [392, 252] width 15 height 15
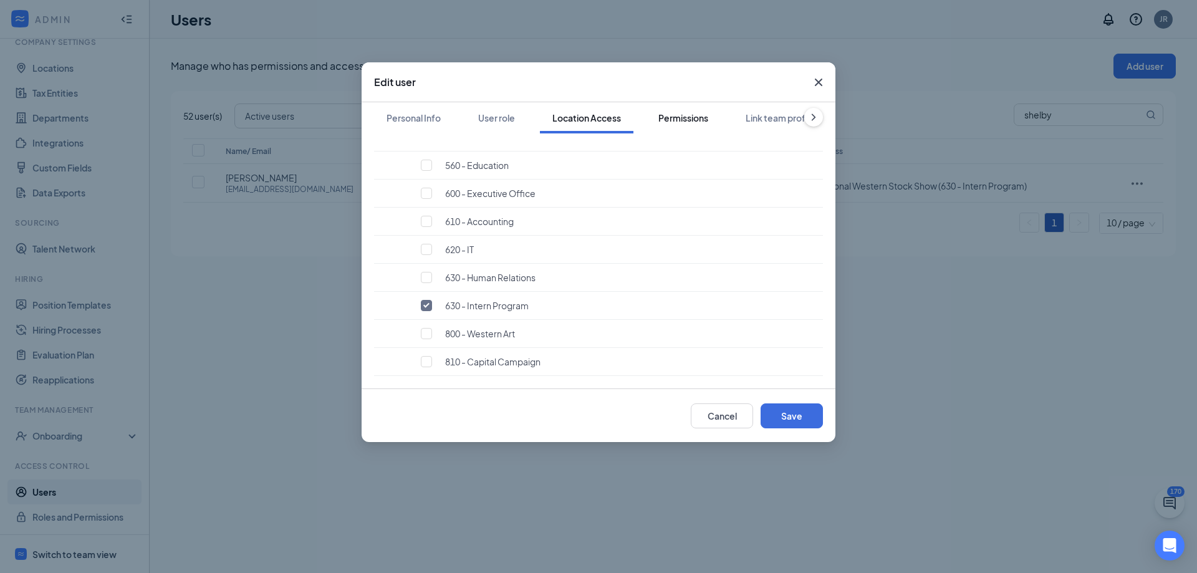
click at [701, 110] on button "Permissions" at bounding box center [683, 117] width 75 height 31
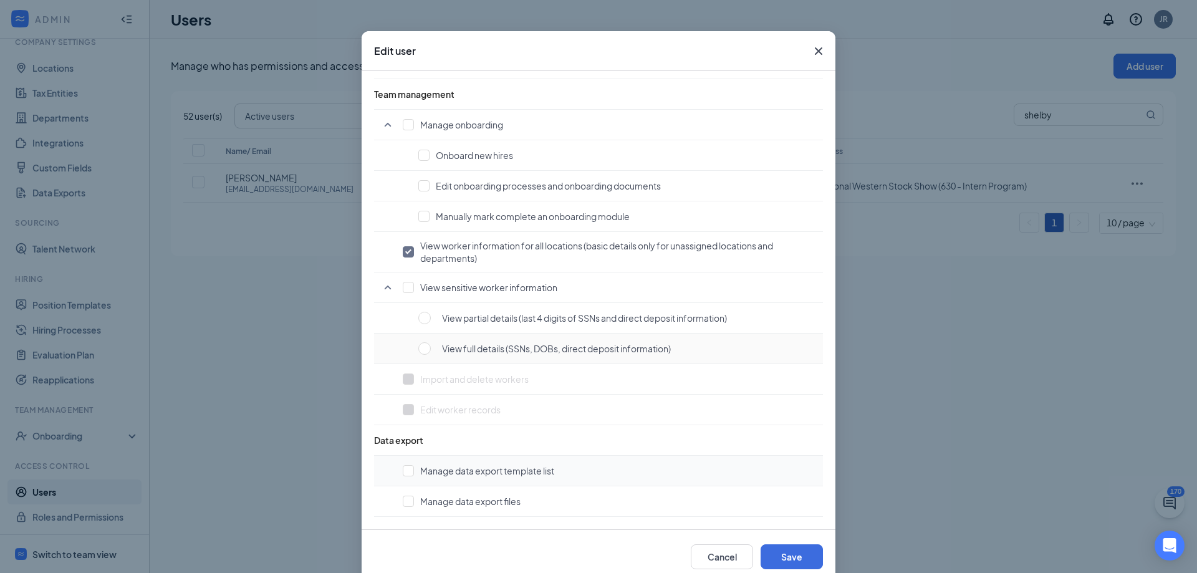
scroll to position [56, 0]
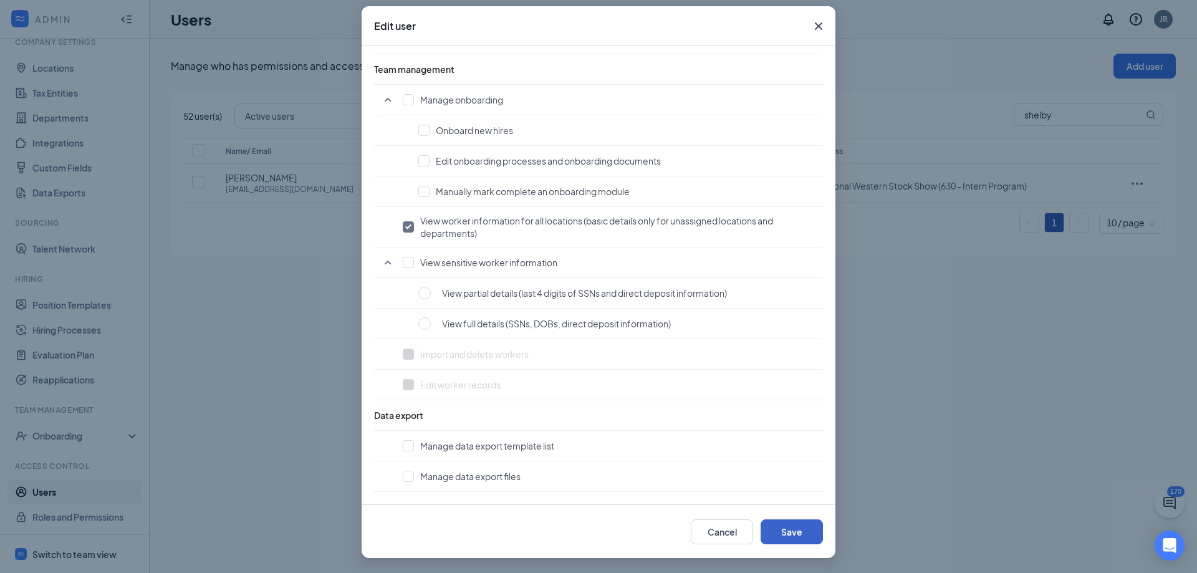
click at [787, 539] on button "Save" at bounding box center [792, 531] width 62 height 25
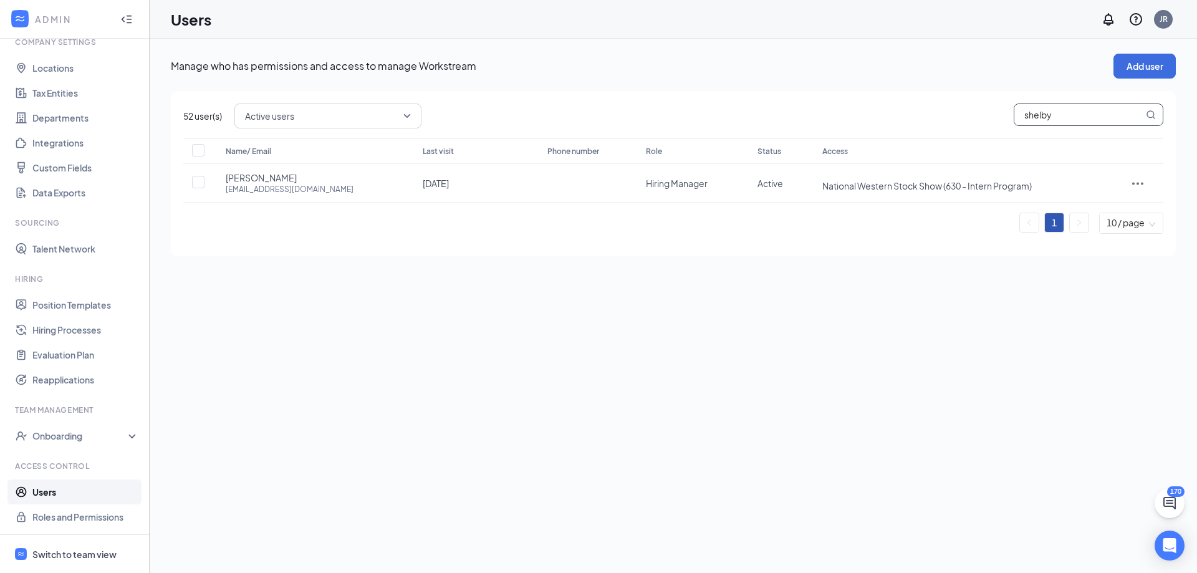
click at [1051, 112] on input "shelby" at bounding box center [1078, 114] width 129 height 21
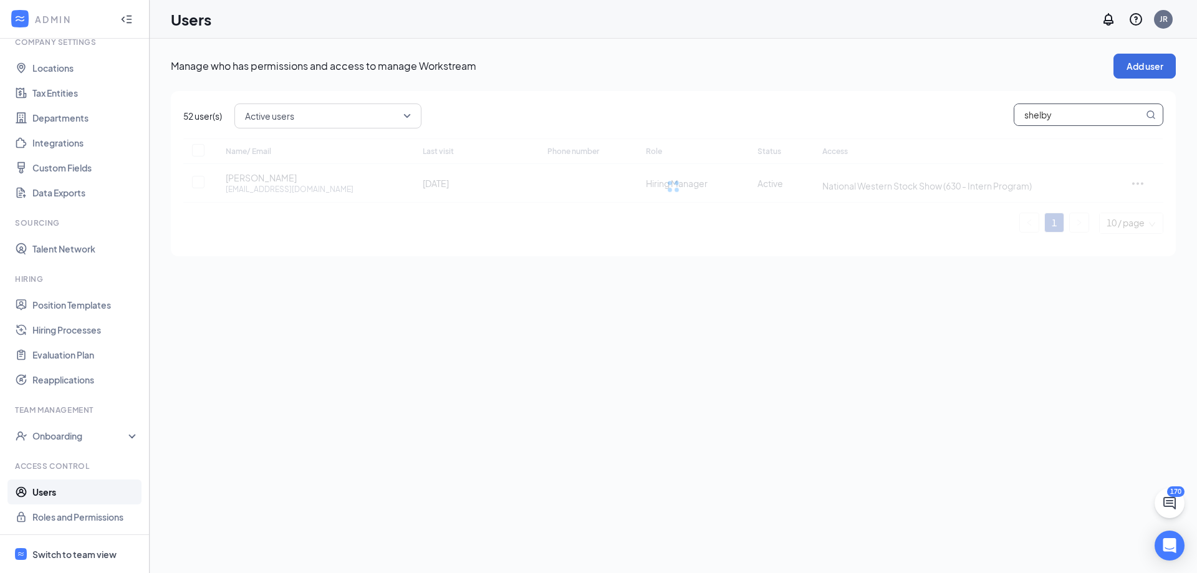
click at [1051, 112] on input "shelby" at bounding box center [1078, 114] width 129 height 21
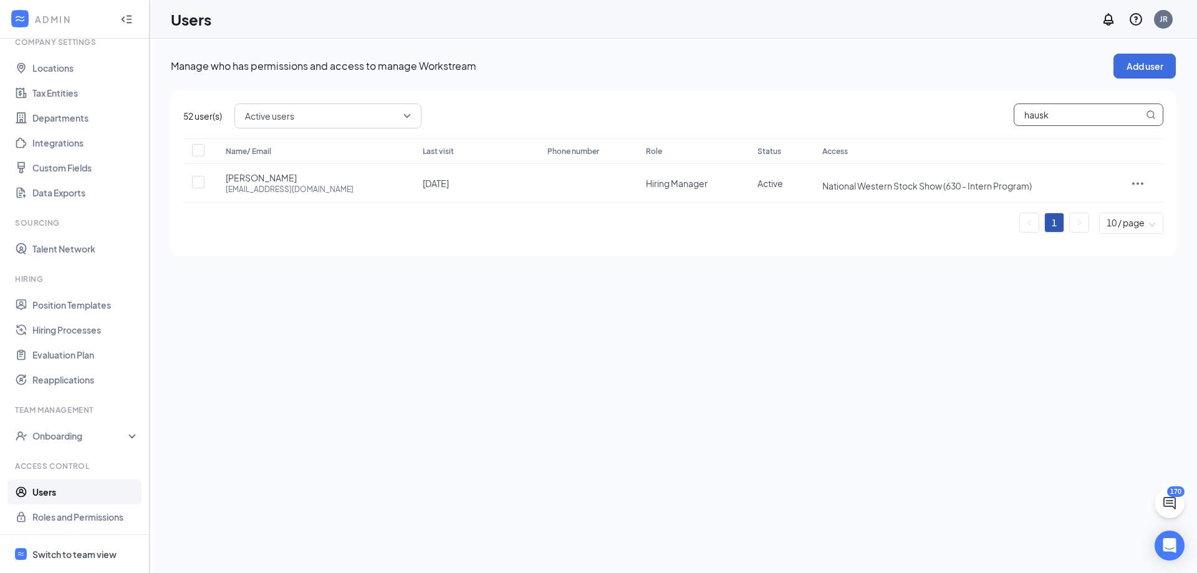
type input "hauska"
checkbox input "true"
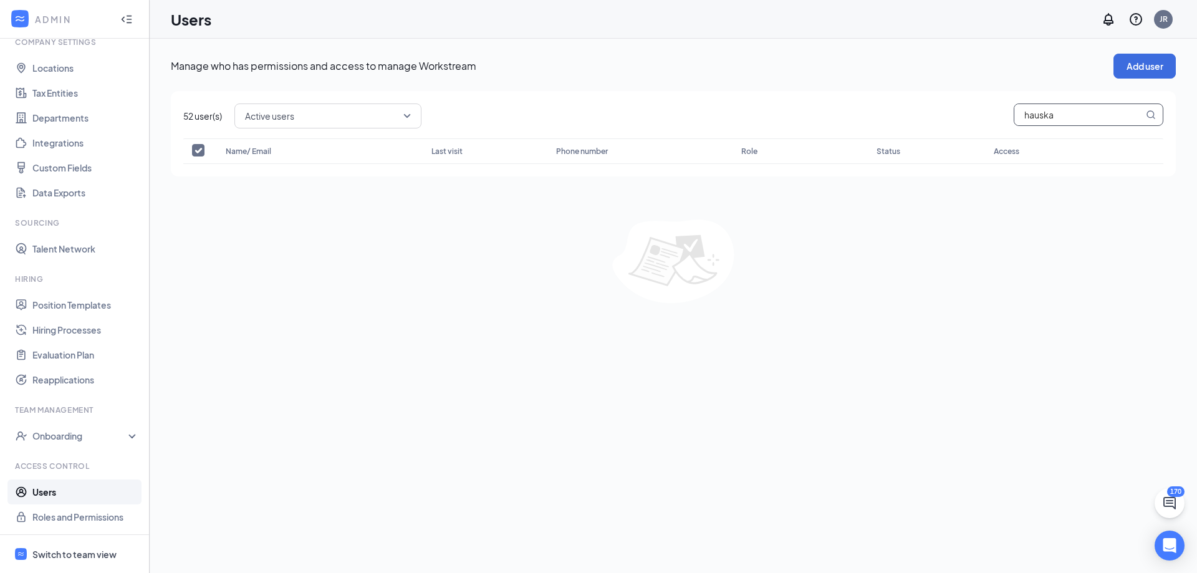
click at [1046, 109] on input "hauska" at bounding box center [1078, 114] width 129 height 21
click at [1023, 65] on p "Manage who has permissions and access to manage Workstream" at bounding box center [642, 66] width 943 height 14
click at [1134, 67] on button "Add user" at bounding box center [1144, 66] width 62 height 25
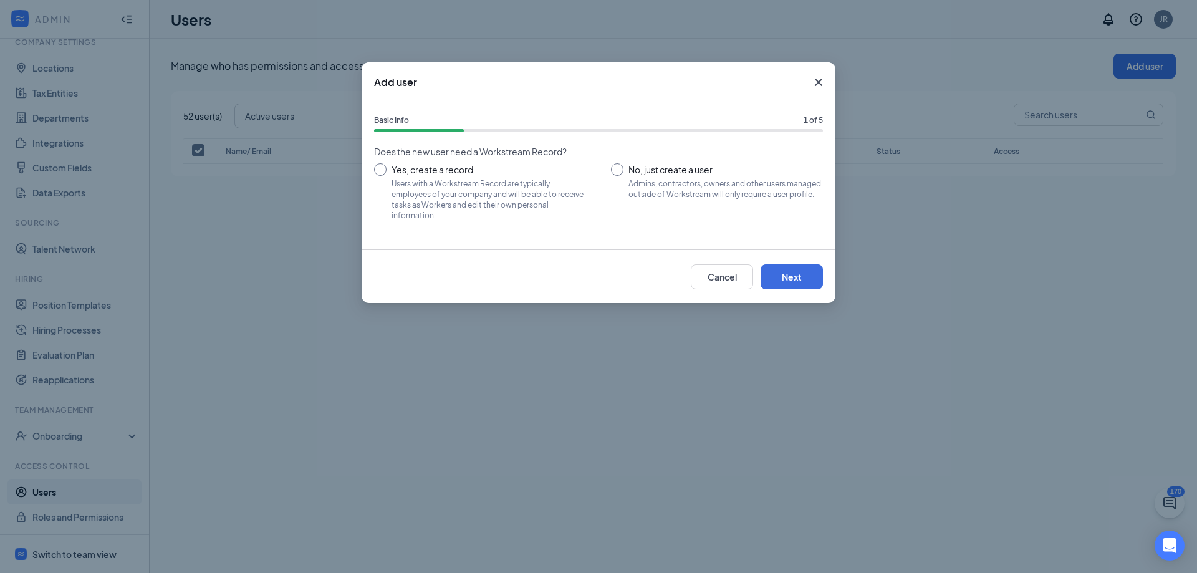
click at [450, 171] on input "Yes, create a record Users with a Workstream Record are typically employees of …" at bounding box center [480, 191] width 212 height 56
radio input "true"
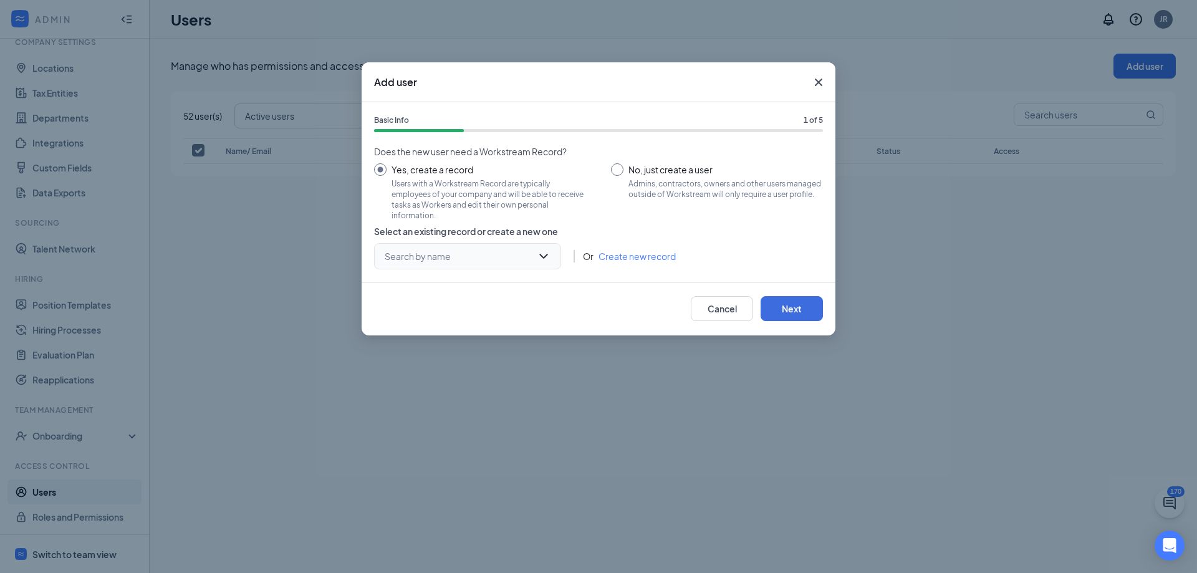
click at [457, 256] on input "search" at bounding box center [463, 256] width 163 height 25
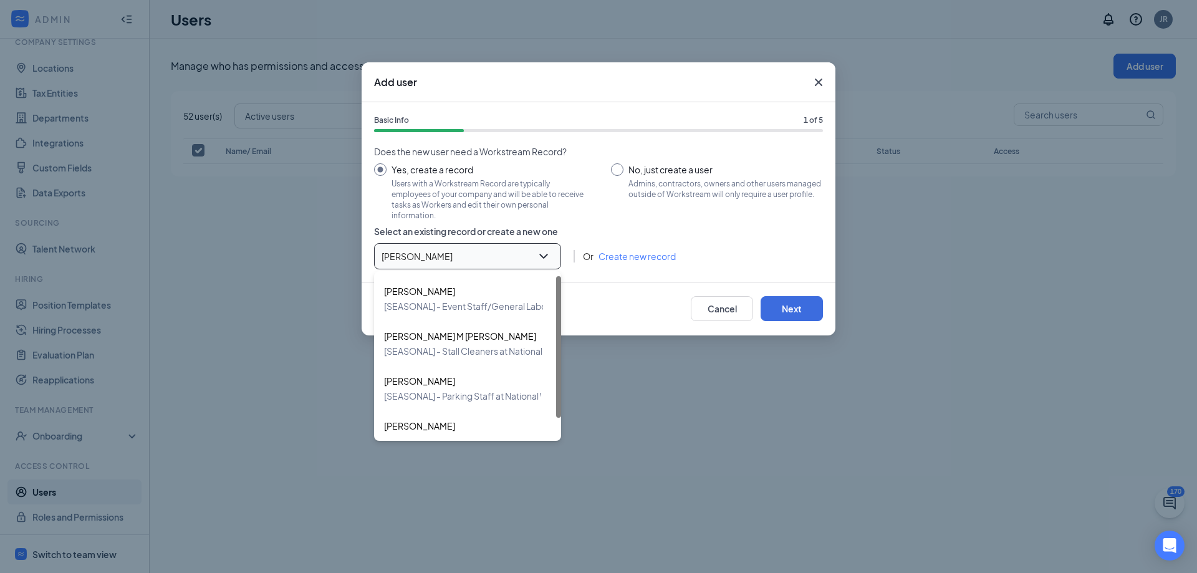
type input "[PERSON_NAME]"
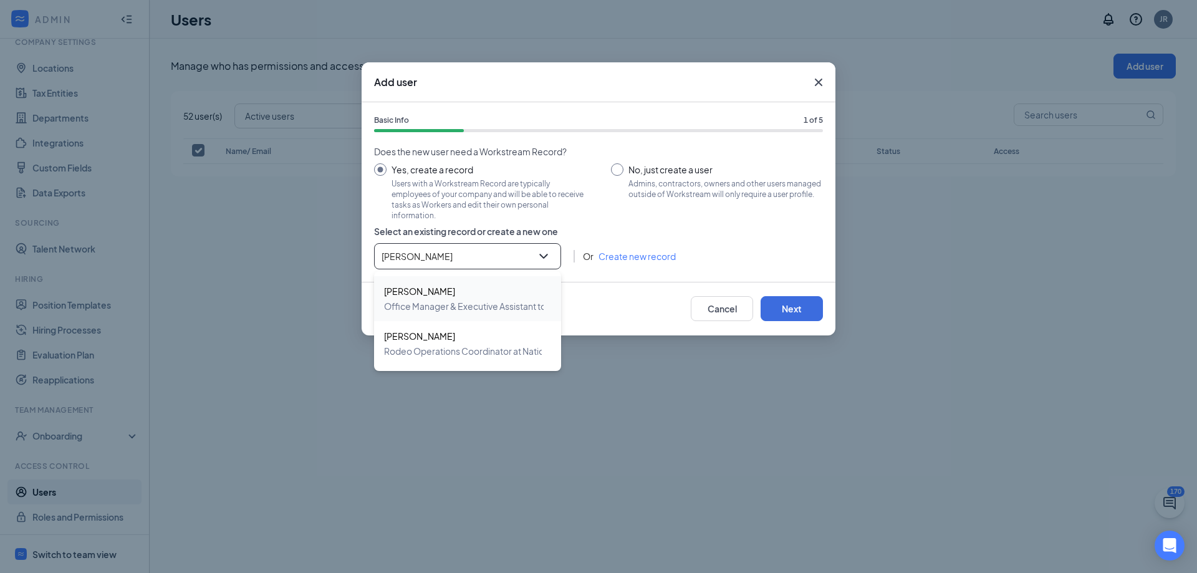
click at [463, 296] on span "[PERSON_NAME]" at bounding box center [548, 291] width 329 height 15
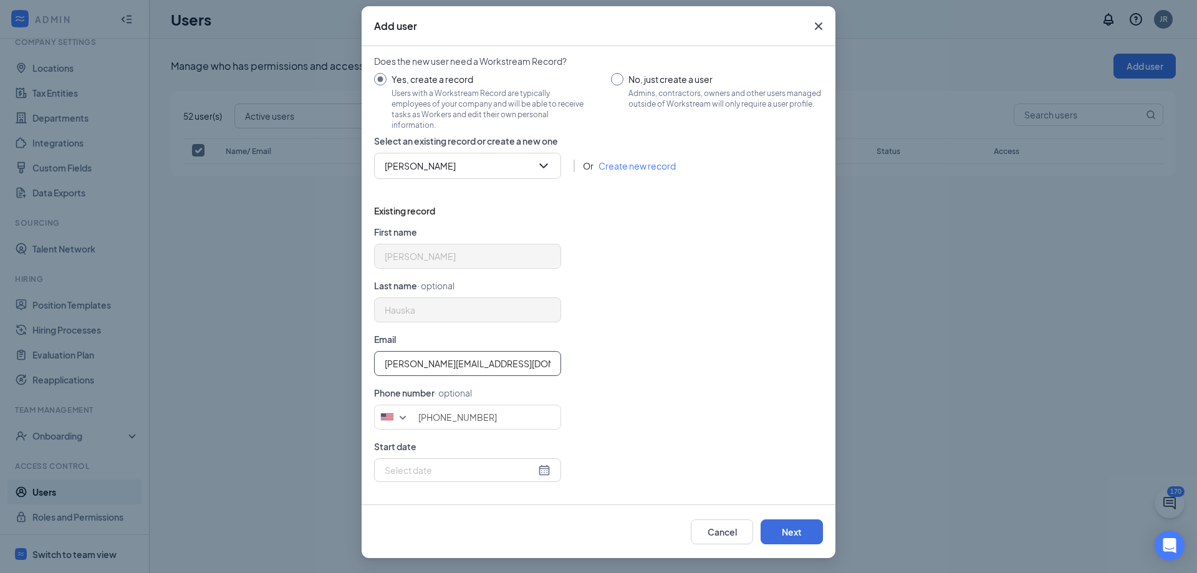
drag, startPoint x: 355, startPoint y: 352, endPoint x: 277, endPoint y: 373, distance: 81.4
click at [277, 373] on div "Add user Basic Info 1 of 5 Does the new user need a Workstream Record? Yes, cre…" at bounding box center [598, 286] width 1197 height 573
type input "[EMAIL_ADDRESS][DOMAIN_NAME]"
click at [651, 351] on div "[EMAIL_ADDRESS][DOMAIN_NAME]" at bounding box center [598, 363] width 449 height 25
click at [790, 528] on button "Next" at bounding box center [792, 531] width 62 height 25
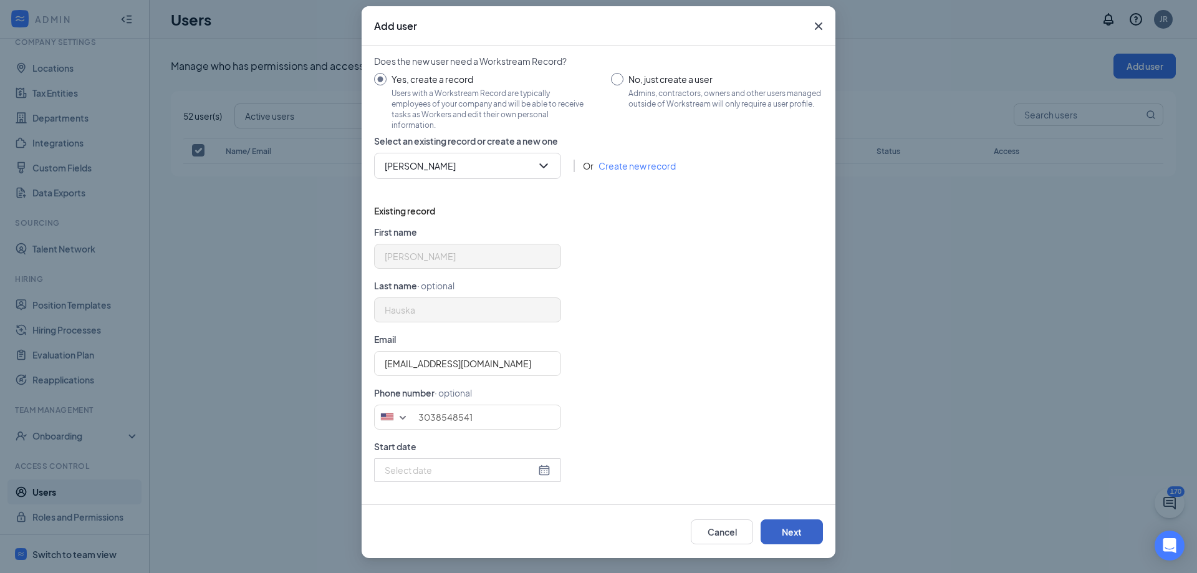
scroll to position [0, 0]
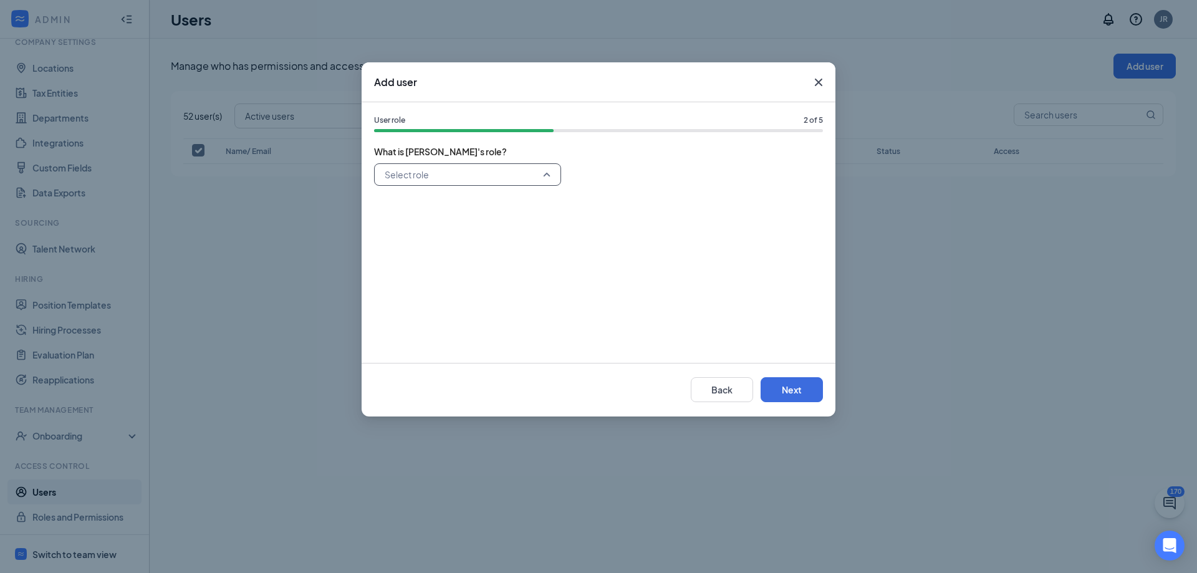
click at [450, 172] on input "search" at bounding box center [463, 174] width 163 height 21
click at [433, 231] on span "Hiring Manager" at bounding box center [415, 236] width 62 height 14
click at [782, 382] on button "Next" at bounding box center [792, 389] width 62 height 25
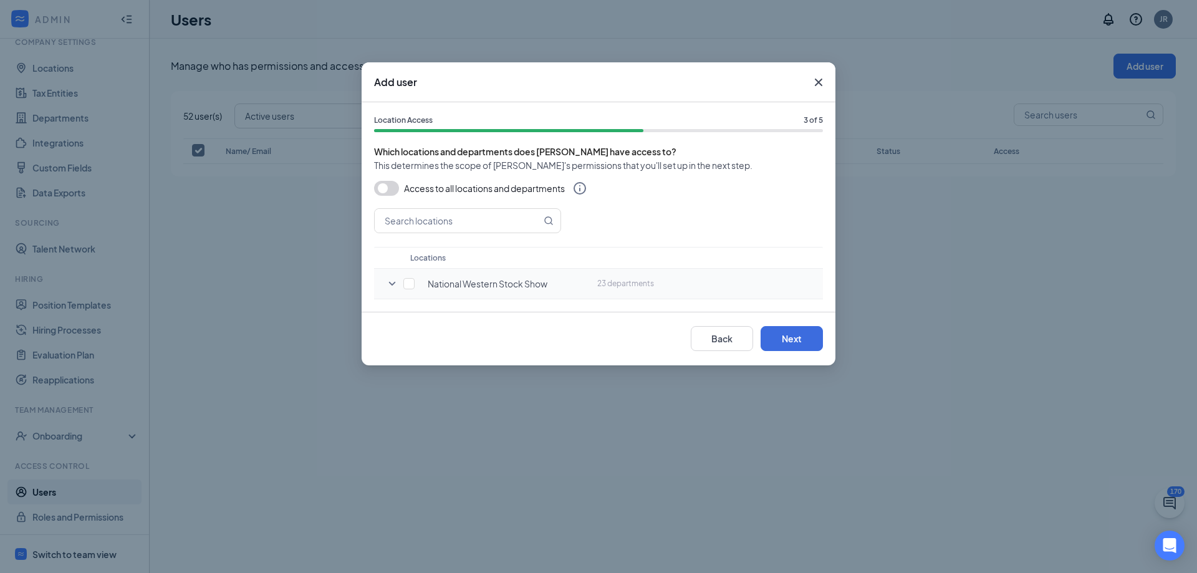
click at [393, 284] on icon "SmallChevronDown" at bounding box center [392, 284] width 7 height 4
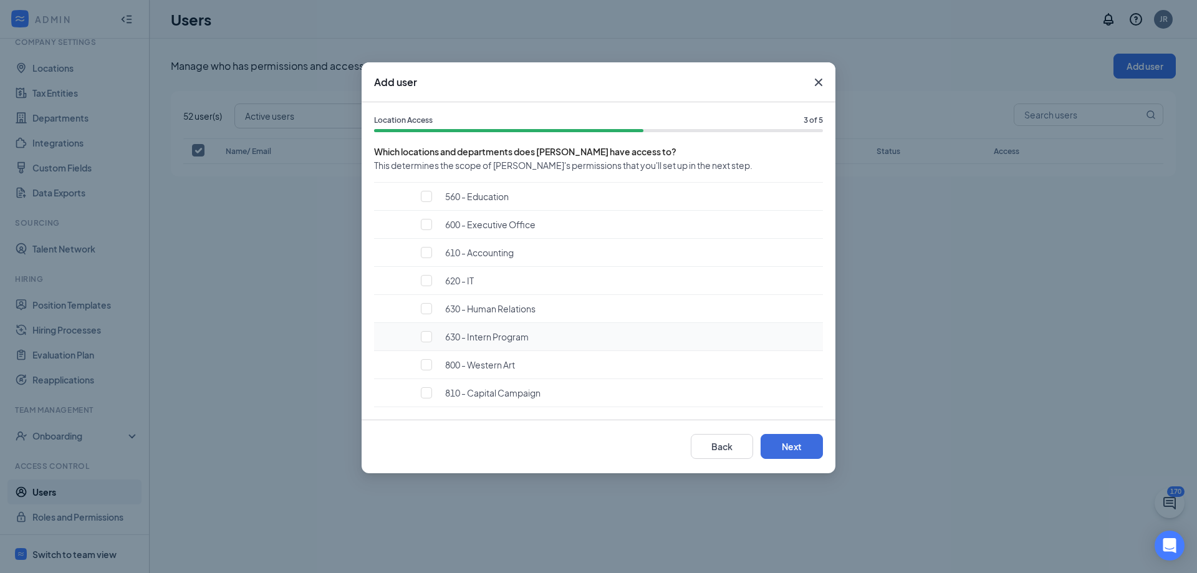
scroll to position [562, 0]
click at [486, 337] on span "630 - Intern Program" at bounding box center [487, 336] width 84 height 11
click at [425, 338] on input "checkbox" at bounding box center [426, 336] width 11 height 11
checkbox input "true"
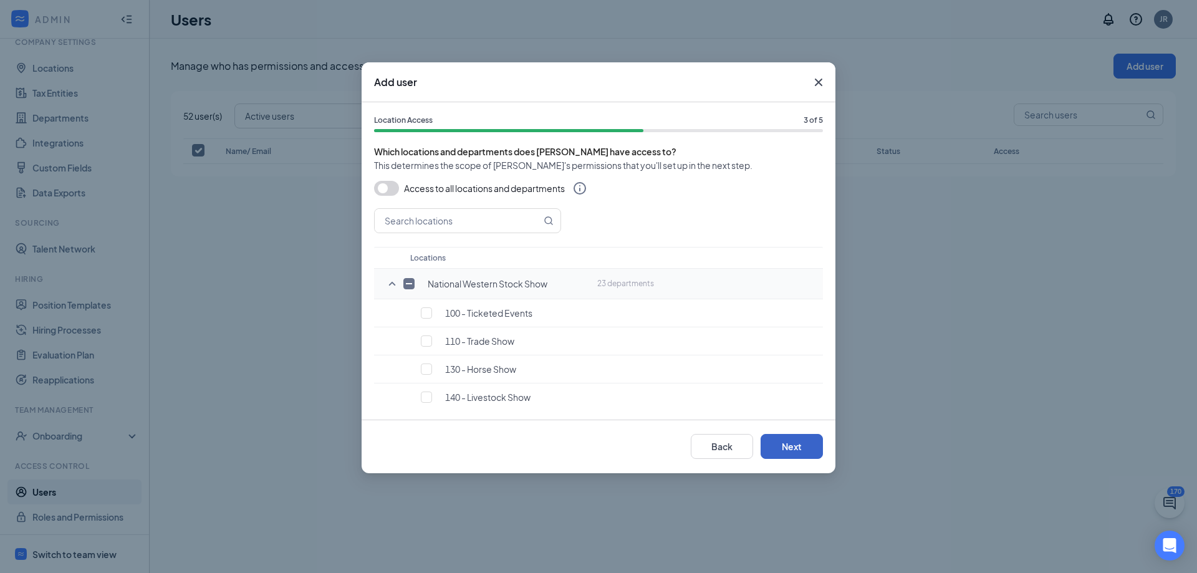
click at [787, 448] on button "Next" at bounding box center [792, 446] width 62 height 25
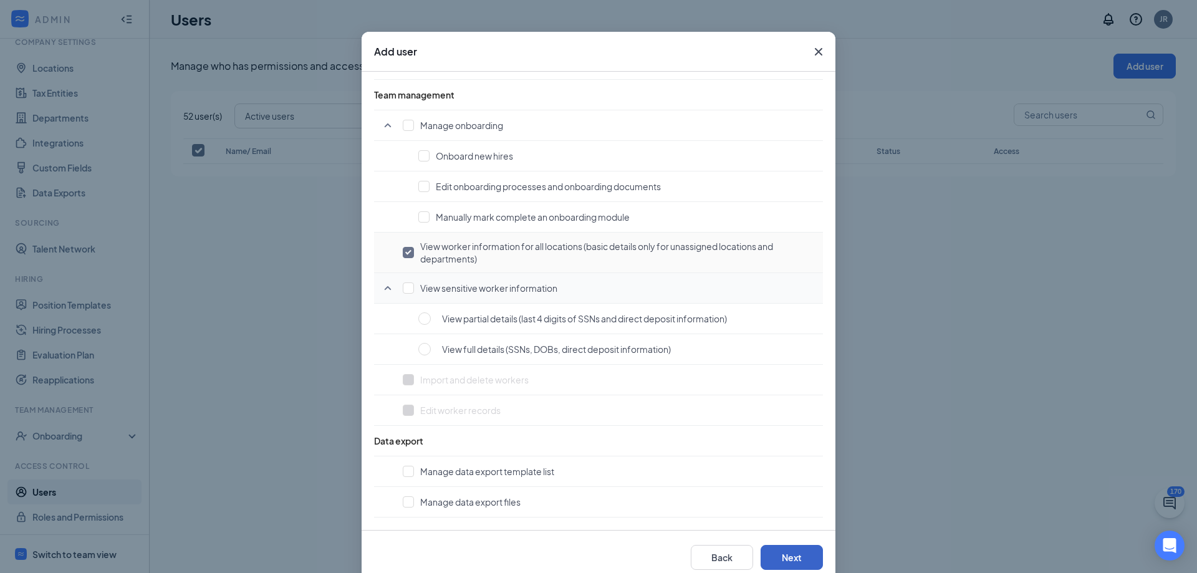
scroll to position [56, 0]
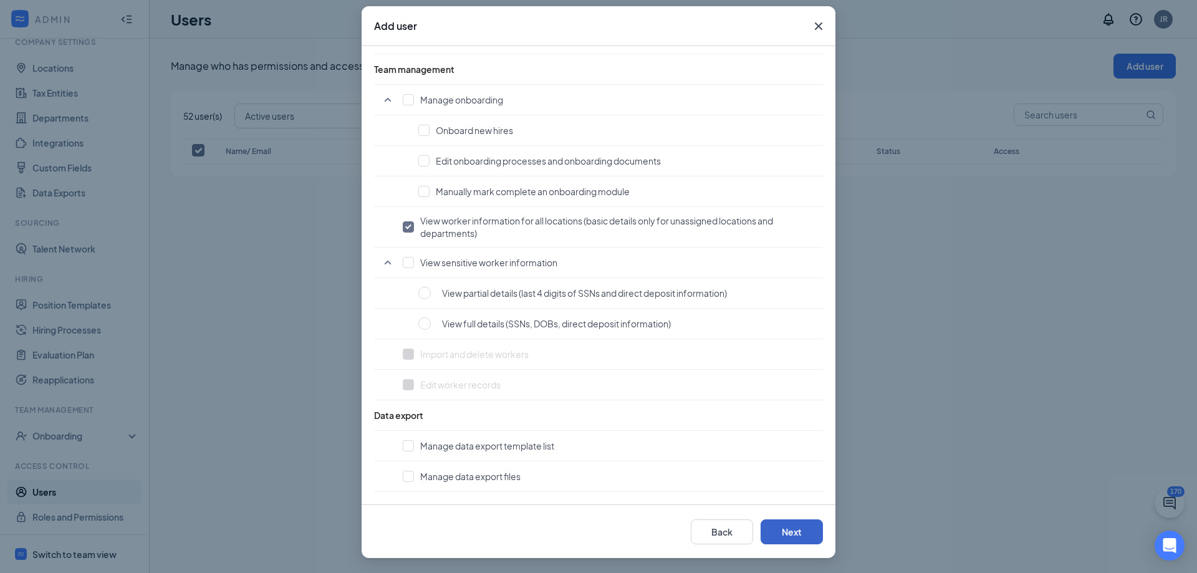
click at [791, 532] on button "Next" at bounding box center [792, 531] width 62 height 25
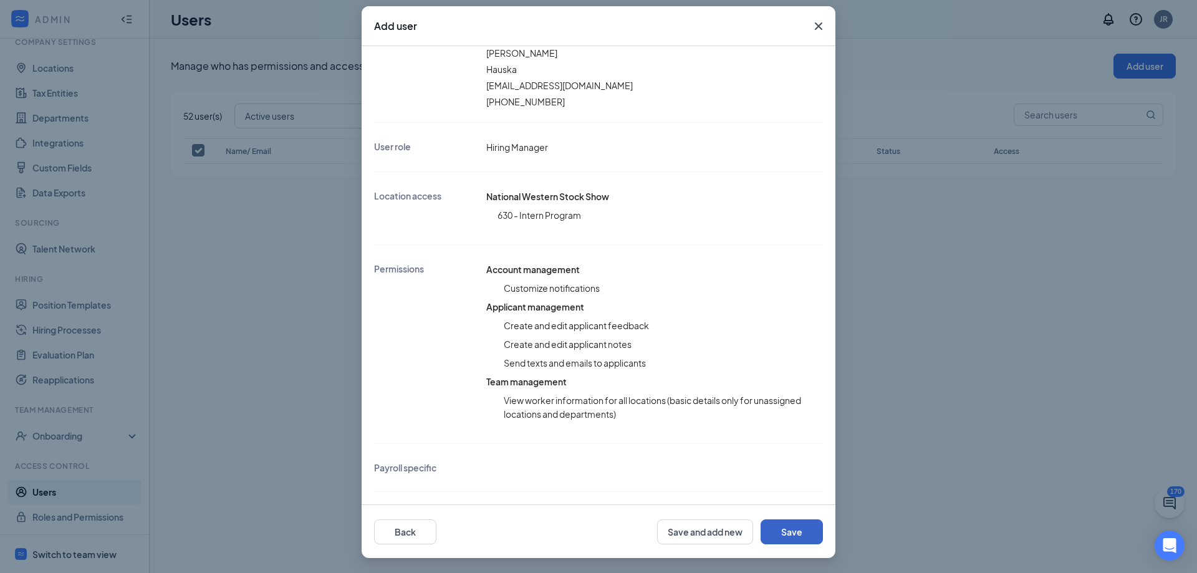
click at [772, 525] on button "Save" at bounding box center [792, 531] width 62 height 25
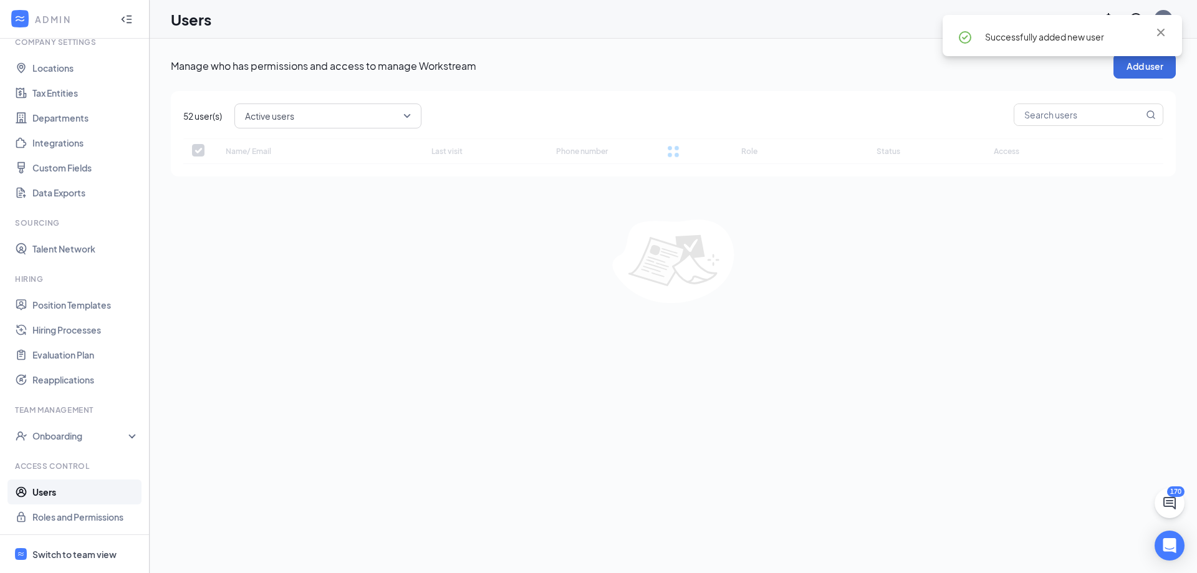
checkbox input "false"
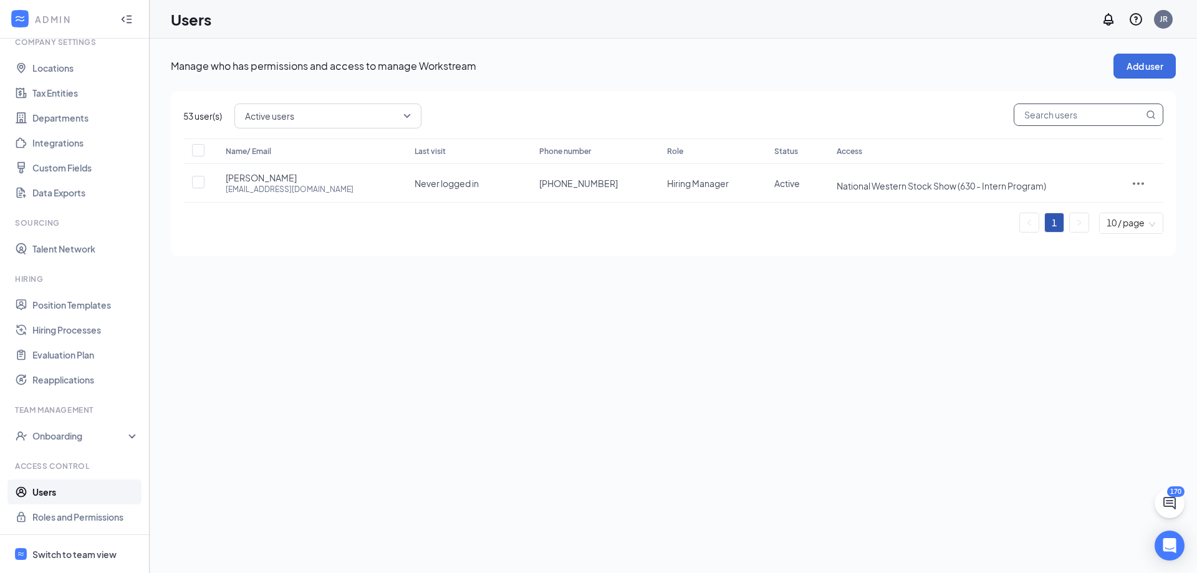
click at [1059, 120] on input "text" at bounding box center [1078, 114] width 129 height 21
type input "[PERSON_NAME]"
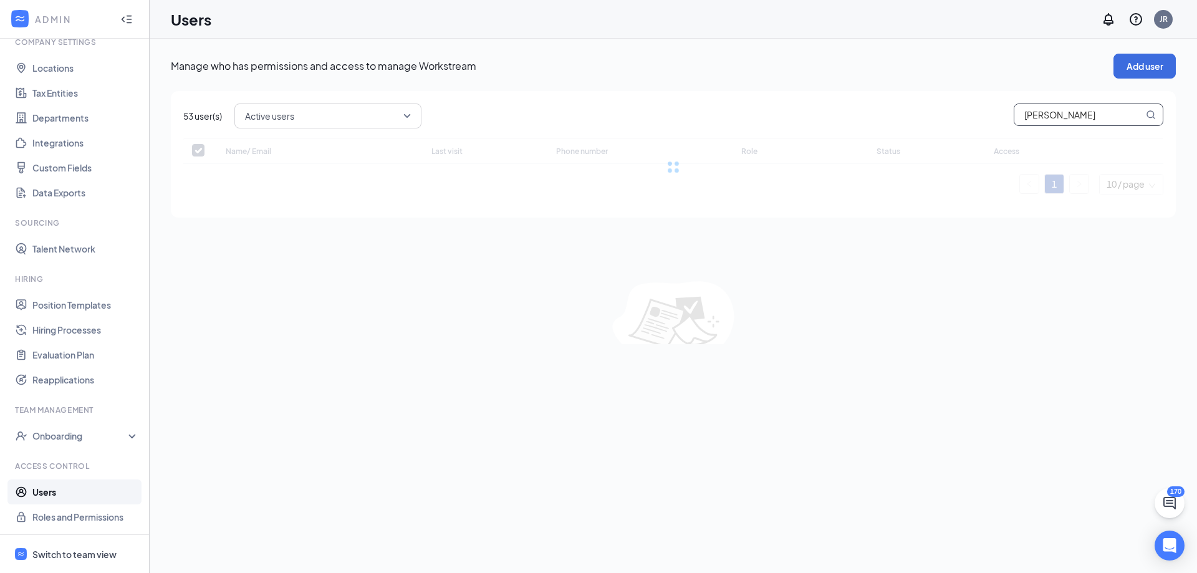
checkbox input "false"
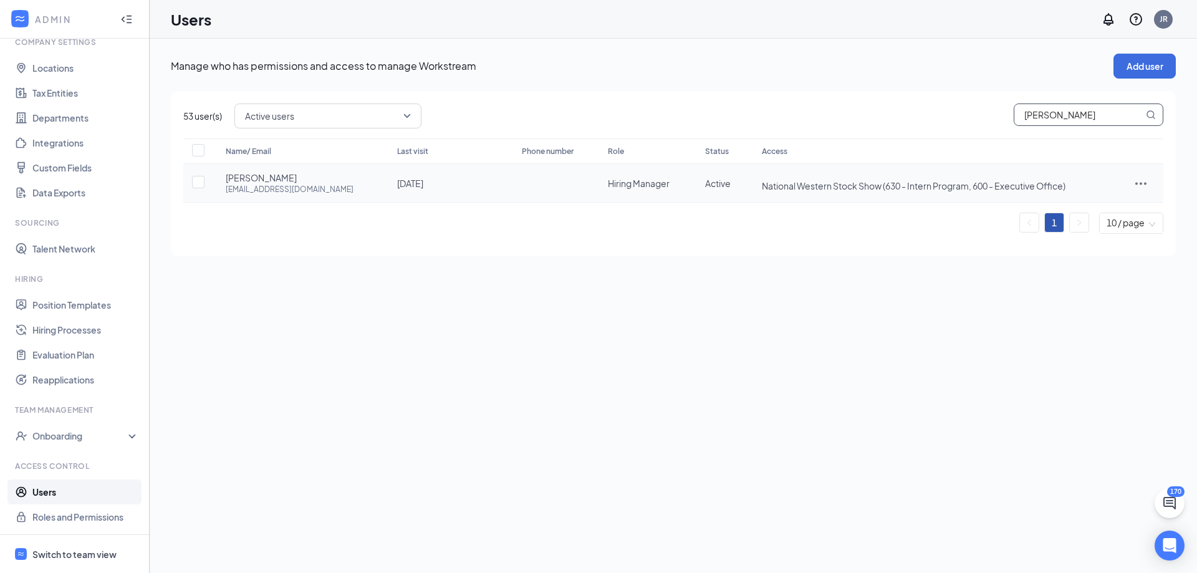
type input "[PERSON_NAME]"
click at [1142, 186] on icon "ActionsIcon" at bounding box center [1140, 183] width 15 height 15
click at [1104, 204] on span "Edit user" at bounding box center [1101, 210] width 77 height 14
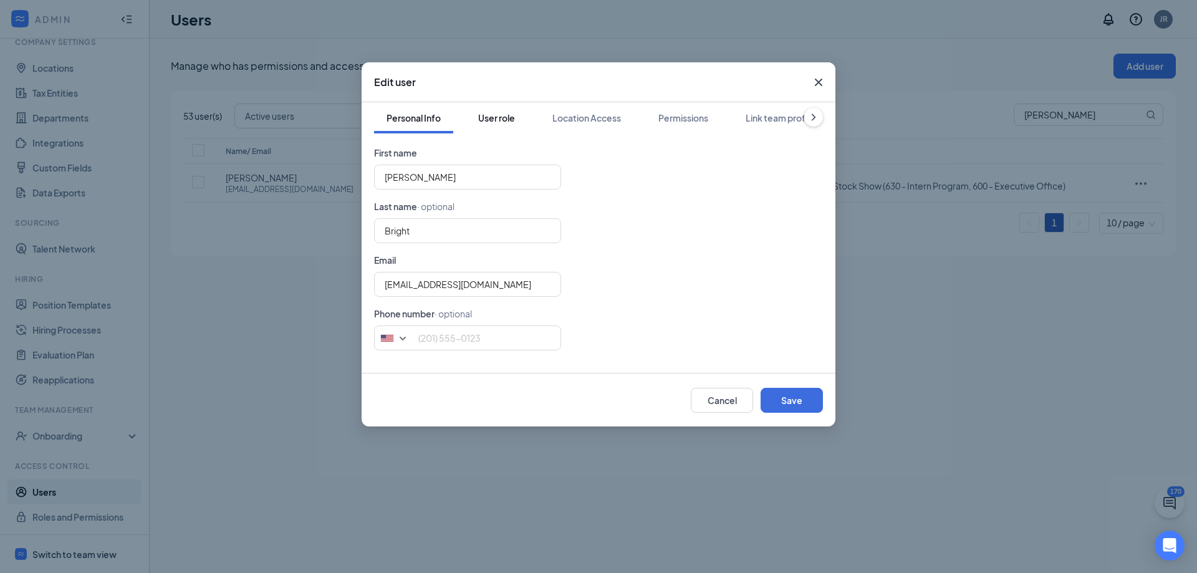
click at [500, 120] on div "User role" at bounding box center [496, 118] width 37 height 12
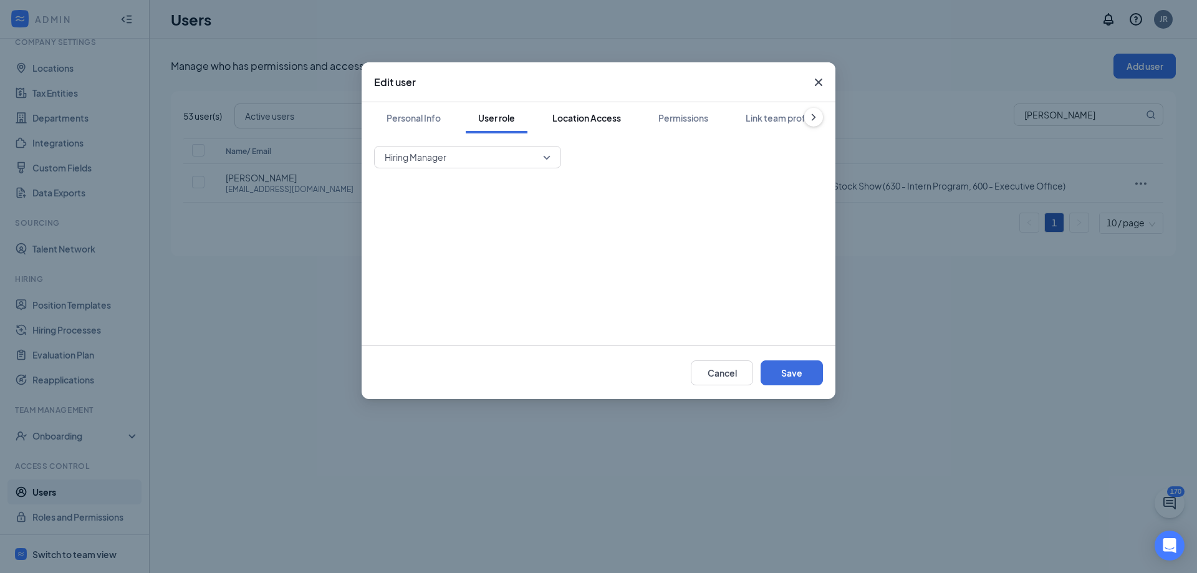
click at [567, 118] on div "Location Access" at bounding box center [586, 118] width 69 height 12
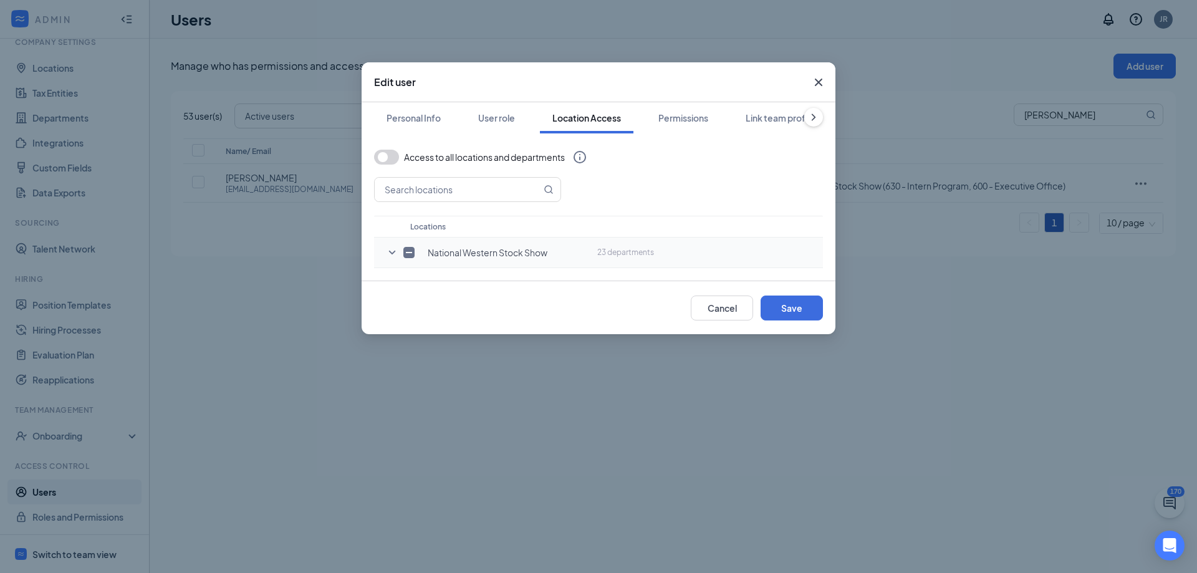
click at [389, 249] on icon "SmallChevronDown" at bounding box center [392, 252] width 15 height 15
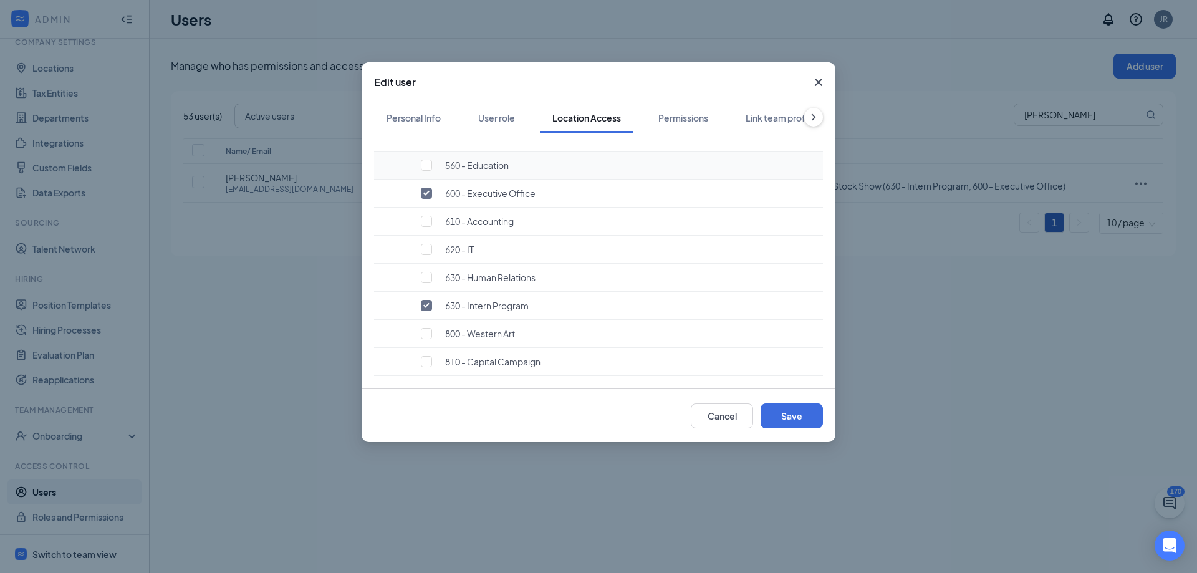
scroll to position [562, 0]
click at [424, 195] on input "checkbox" at bounding box center [426, 193] width 11 height 11
checkbox input "false"
click at [669, 119] on div "Permissions" at bounding box center [683, 118] width 50 height 12
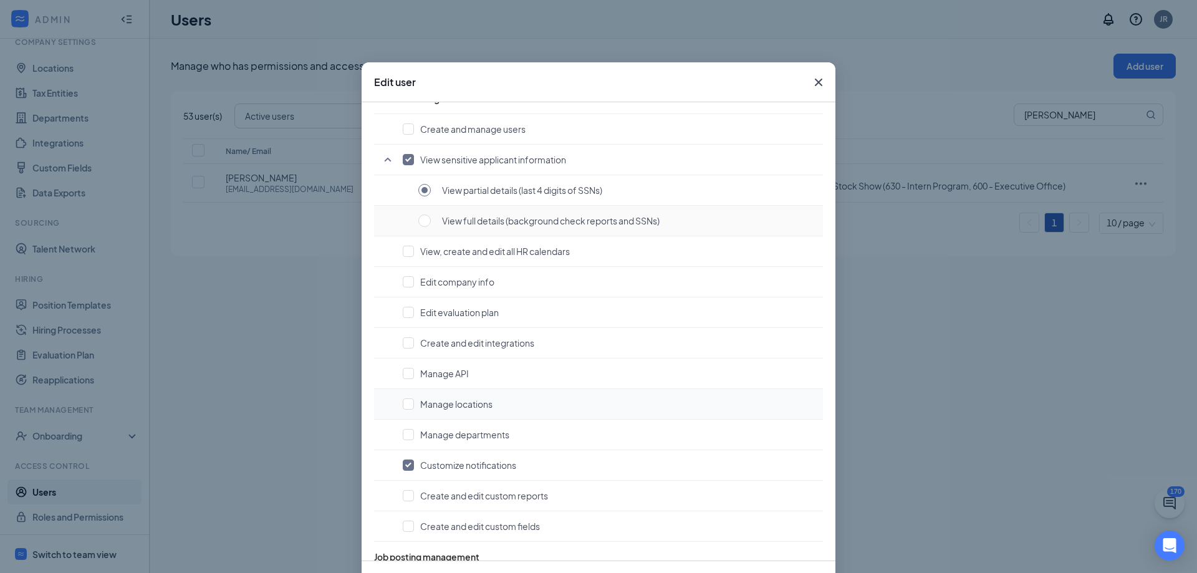
scroll to position [0, 0]
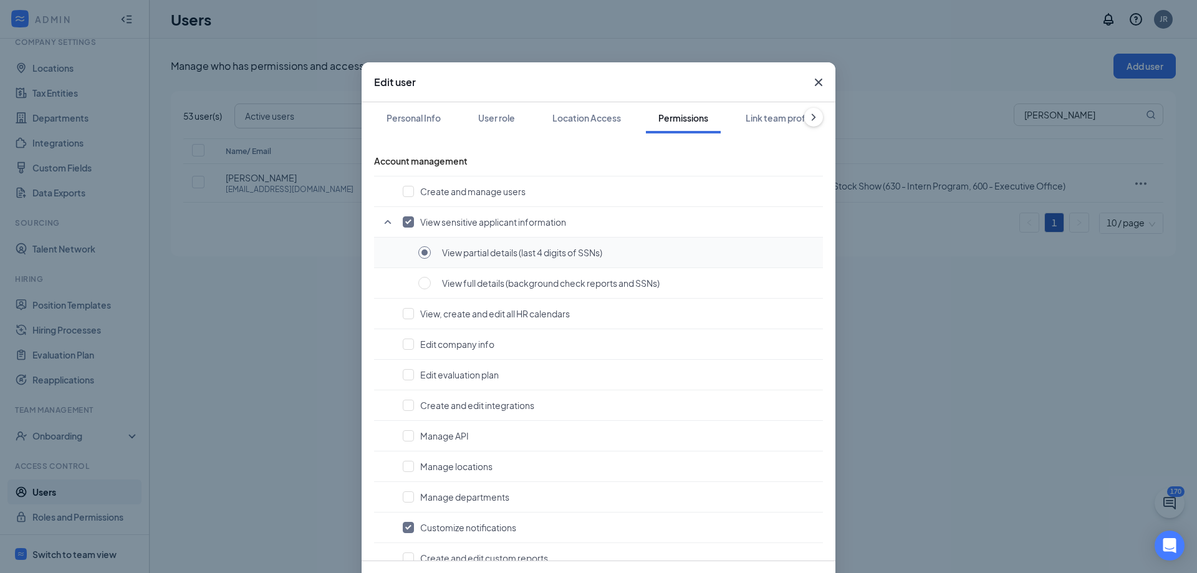
click at [418, 248] on input "radio" at bounding box center [424, 252] width 12 height 12
checkbox input "false"
radio input "false"
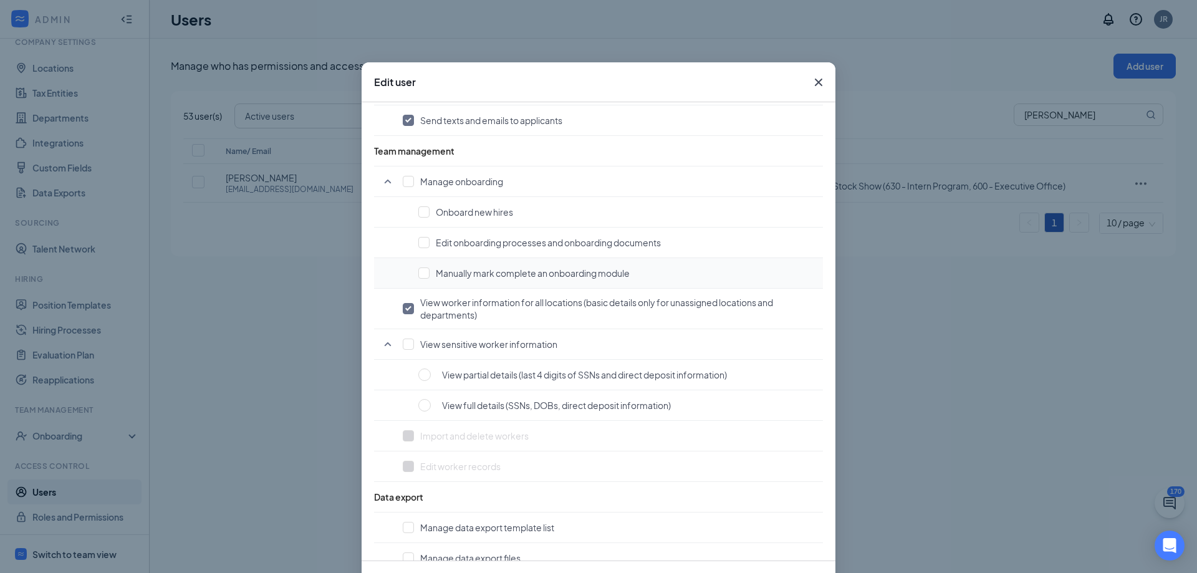
scroll to position [860, 0]
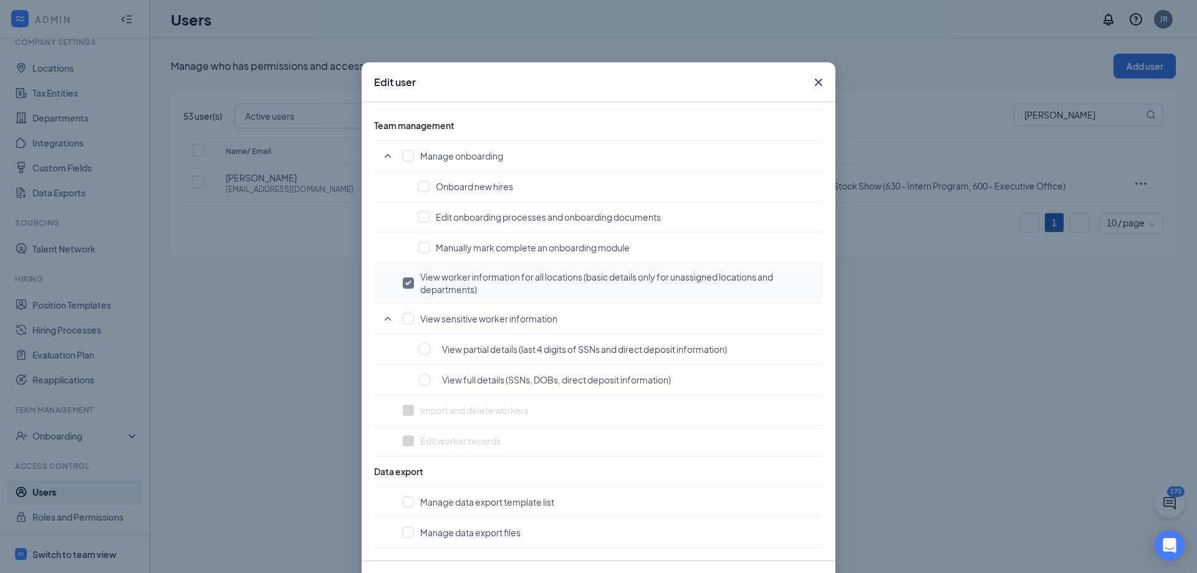
click at [547, 288] on span "View worker information for all locations (basic details only for unassigned lo…" at bounding box center [618, 283] width 397 height 25
checkbox input "false"
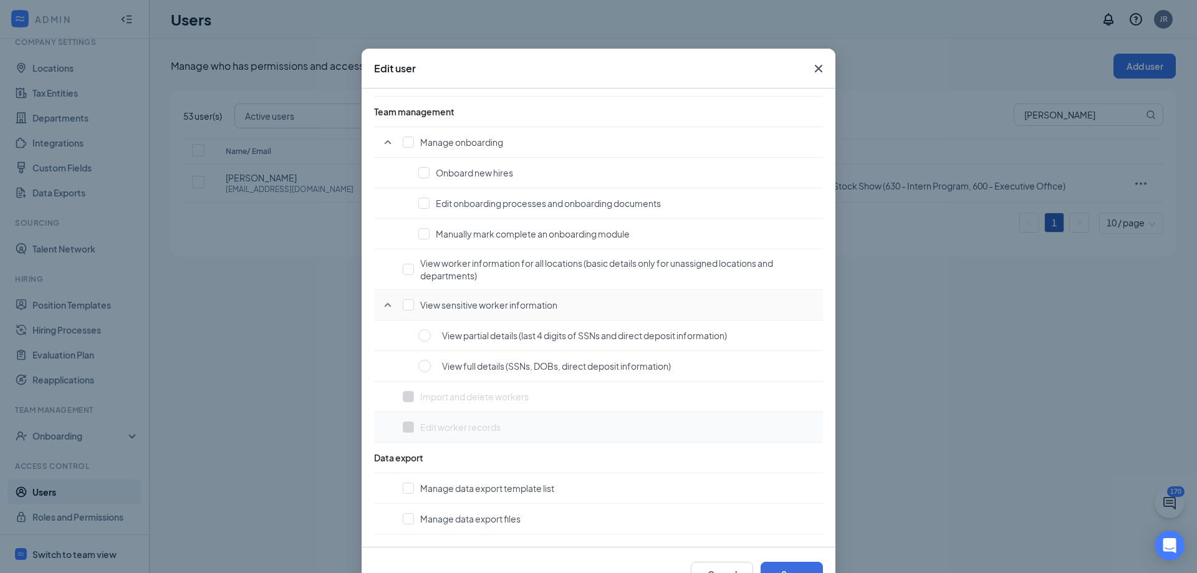
scroll to position [56, 0]
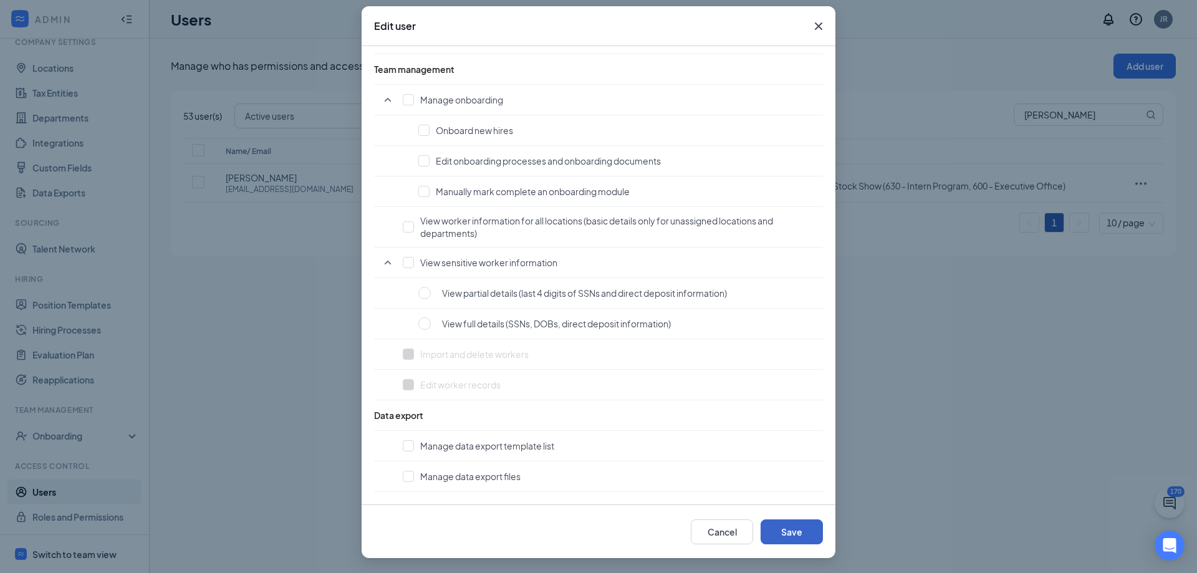
click at [775, 537] on button "Save" at bounding box center [792, 531] width 62 height 25
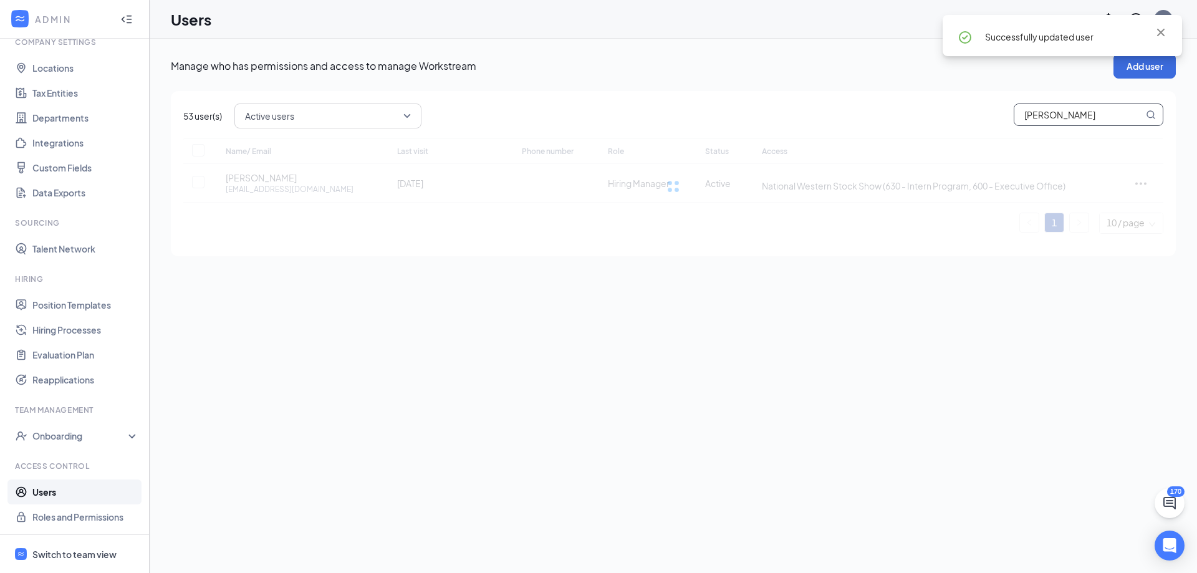
click at [1074, 114] on input "[PERSON_NAME]" at bounding box center [1078, 114] width 129 height 21
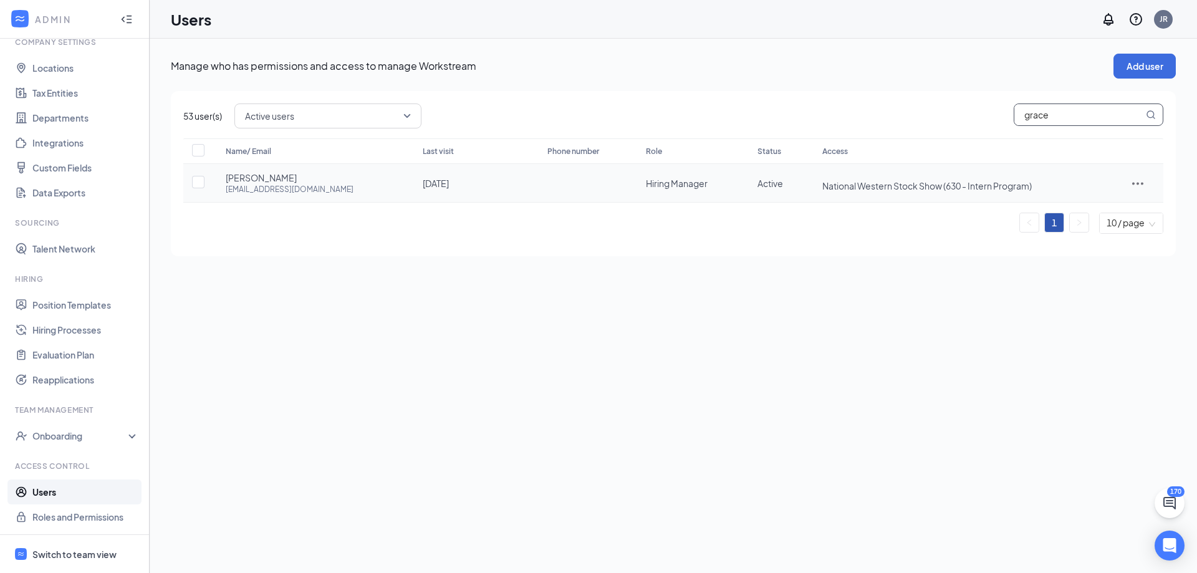
type input "grace"
click at [1135, 184] on icon "ActionsIcon" at bounding box center [1137, 183] width 15 height 15
click at [1069, 211] on span "Edit user" at bounding box center [1081, 209] width 36 height 11
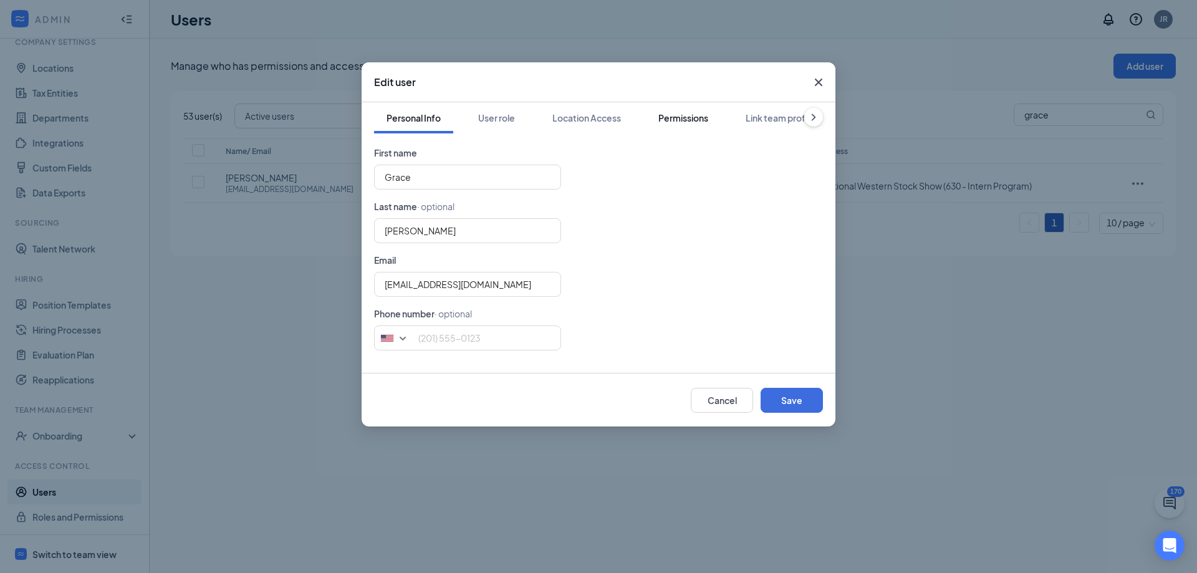
click at [683, 121] on div "Permissions" at bounding box center [683, 118] width 50 height 12
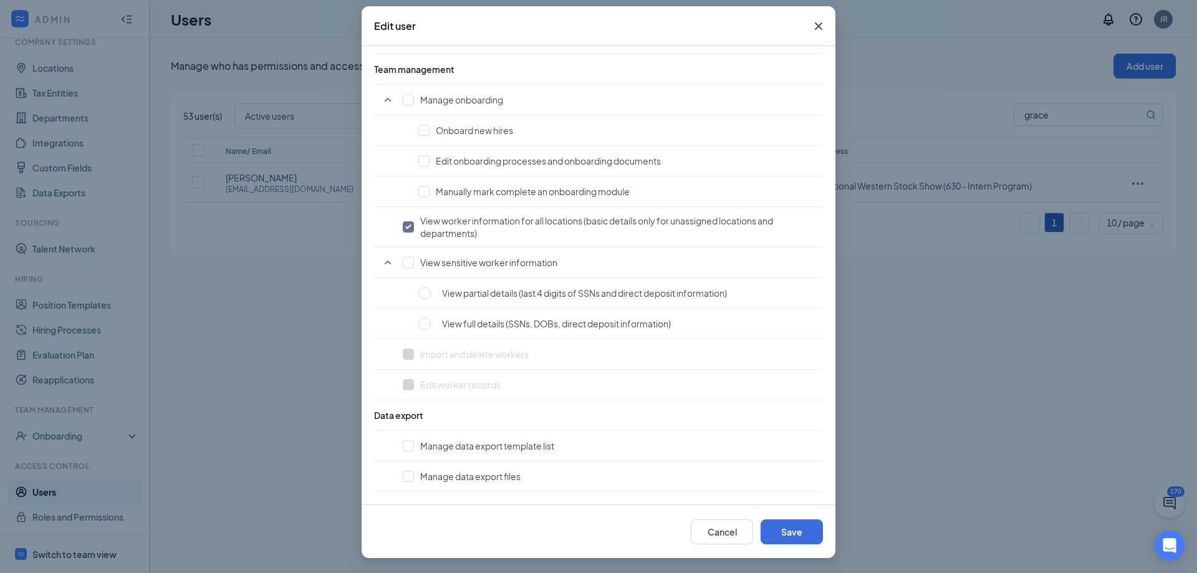
click at [811, 24] on icon "Cross" at bounding box center [818, 26] width 15 height 15
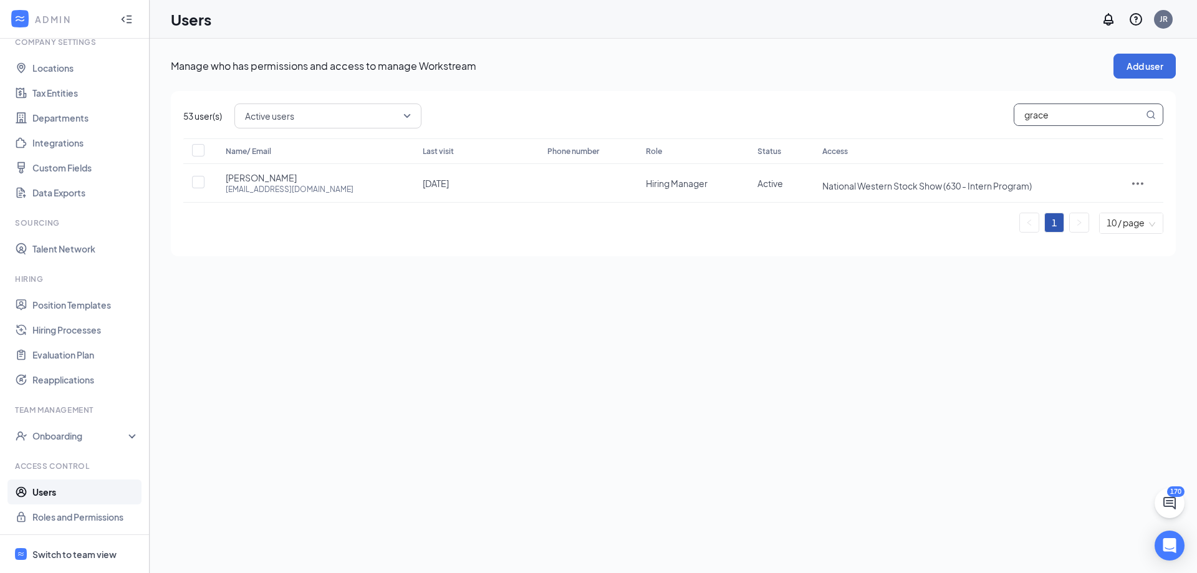
click at [1049, 114] on input "grace" at bounding box center [1078, 114] width 129 height 21
type input "[PERSON_NAME]"
click at [1142, 189] on icon "ActionsIcon" at bounding box center [1137, 183] width 15 height 15
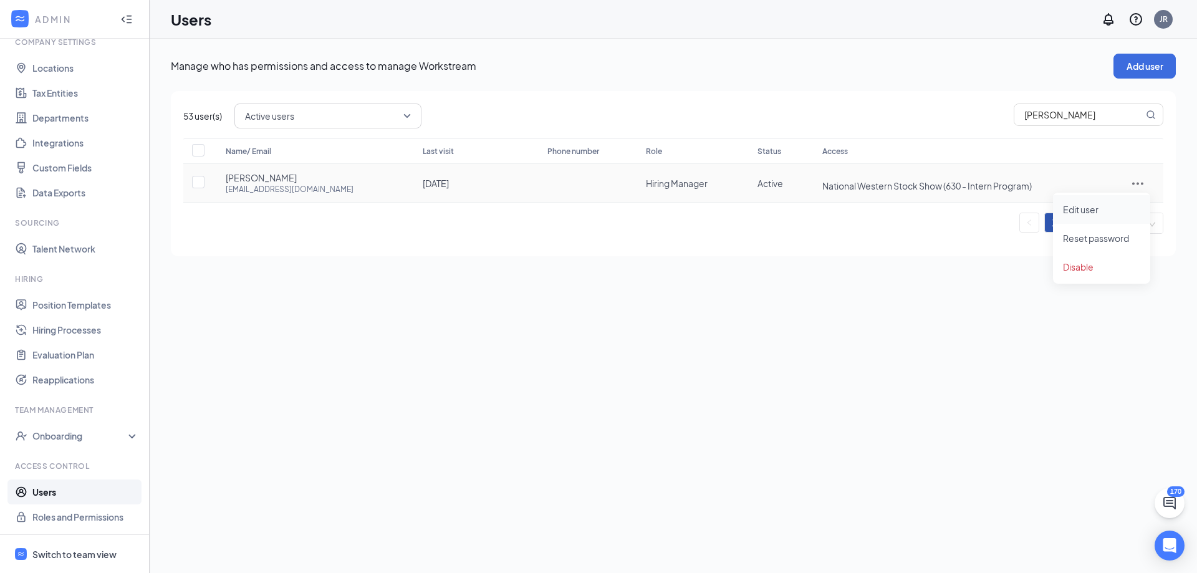
click at [1079, 209] on span "Edit user" at bounding box center [1081, 209] width 36 height 11
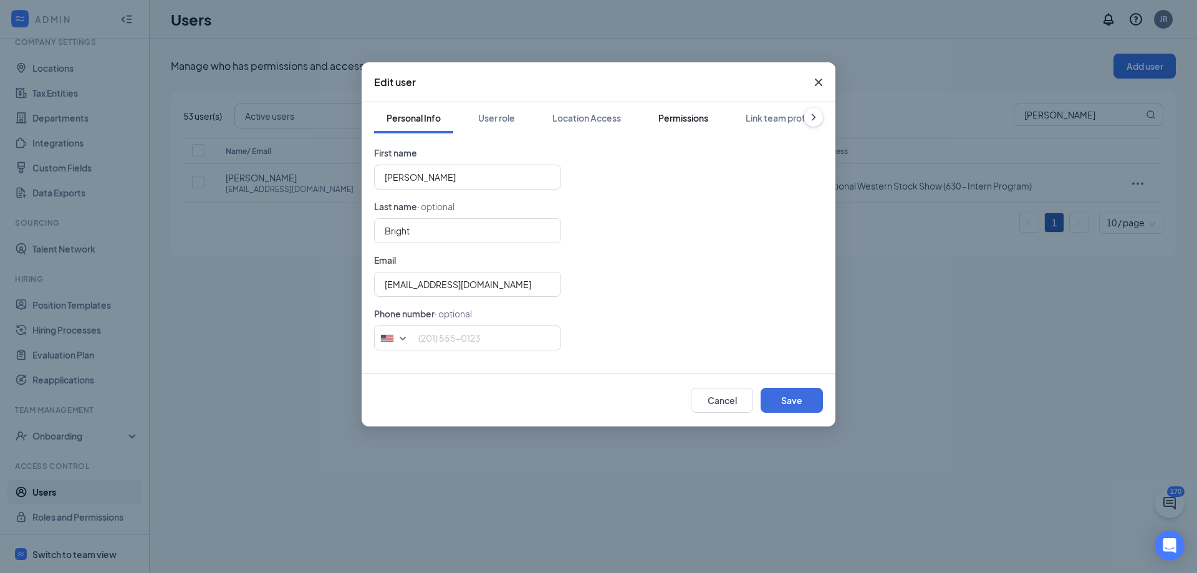
click at [652, 117] on button "Permissions" at bounding box center [683, 117] width 75 height 31
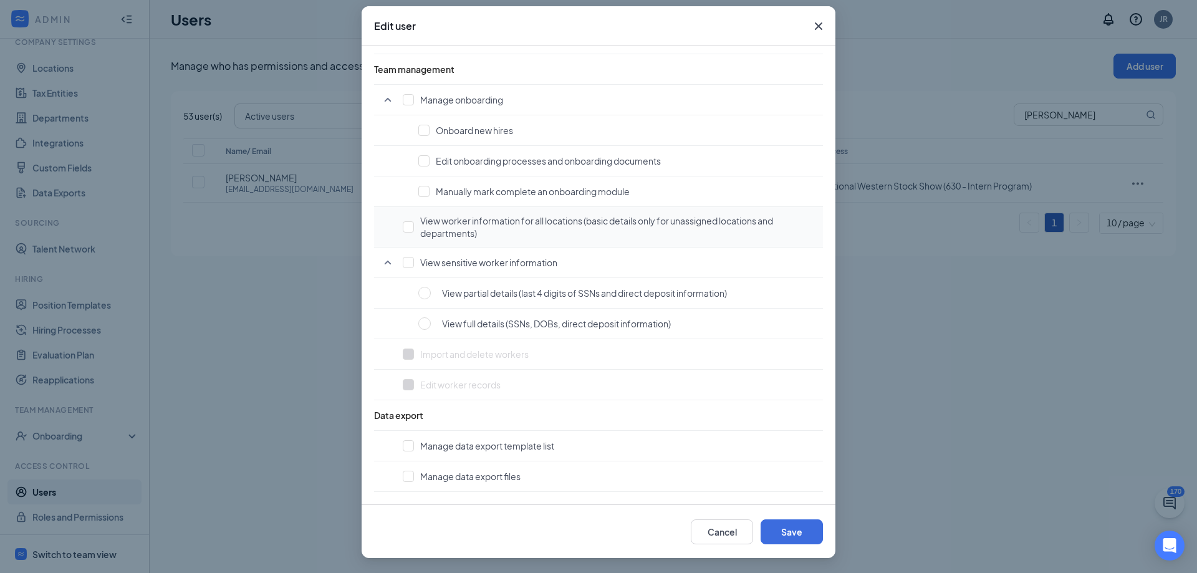
click at [506, 225] on span "View worker information for all locations (basic details only for unassigned lo…" at bounding box center [618, 226] width 397 height 25
checkbox input "true"
click at [776, 532] on button "Save" at bounding box center [792, 531] width 62 height 25
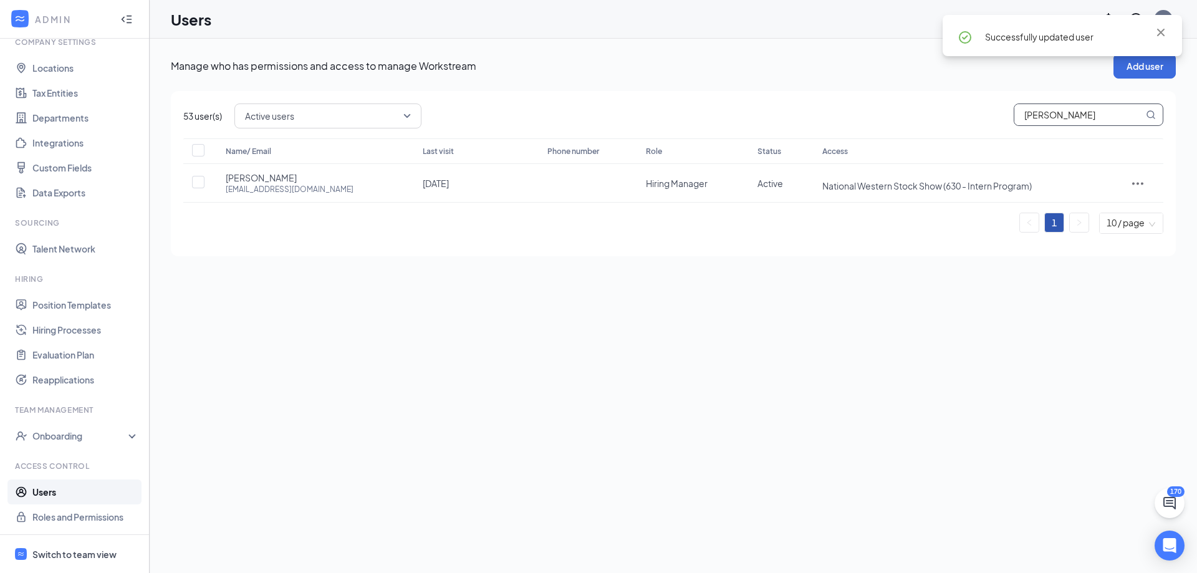
click at [1046, 121] on input "[PERSON_NAME]" at bounding box center [1078, 114] width 129 height 21
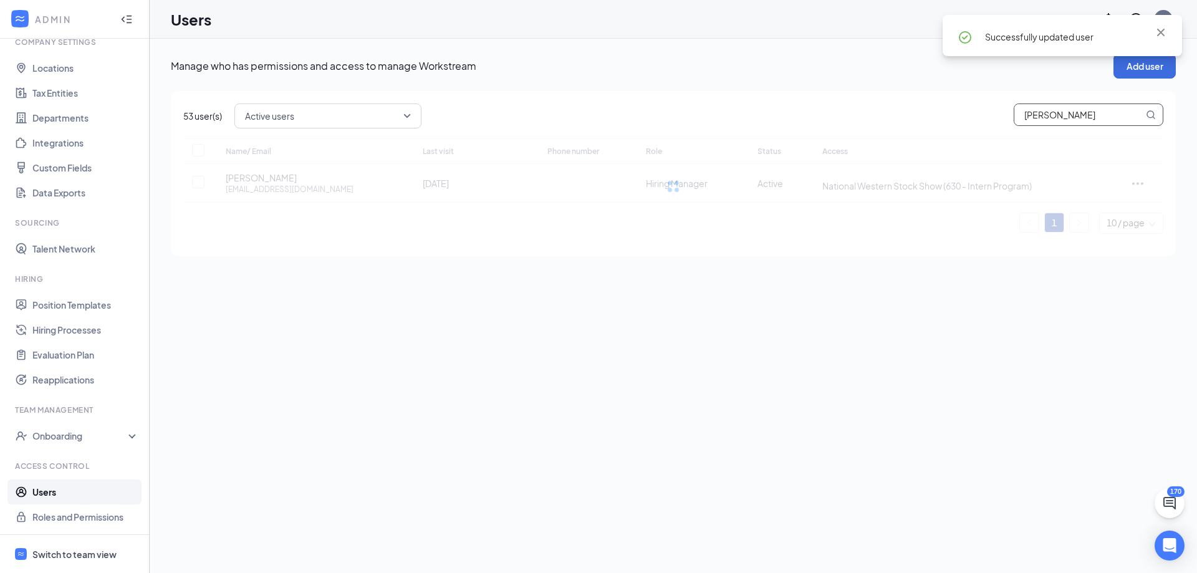
click at [1046, 120] on input "[PERSON_NAME]" at bounding box center [1078, 114] width 129 height 21
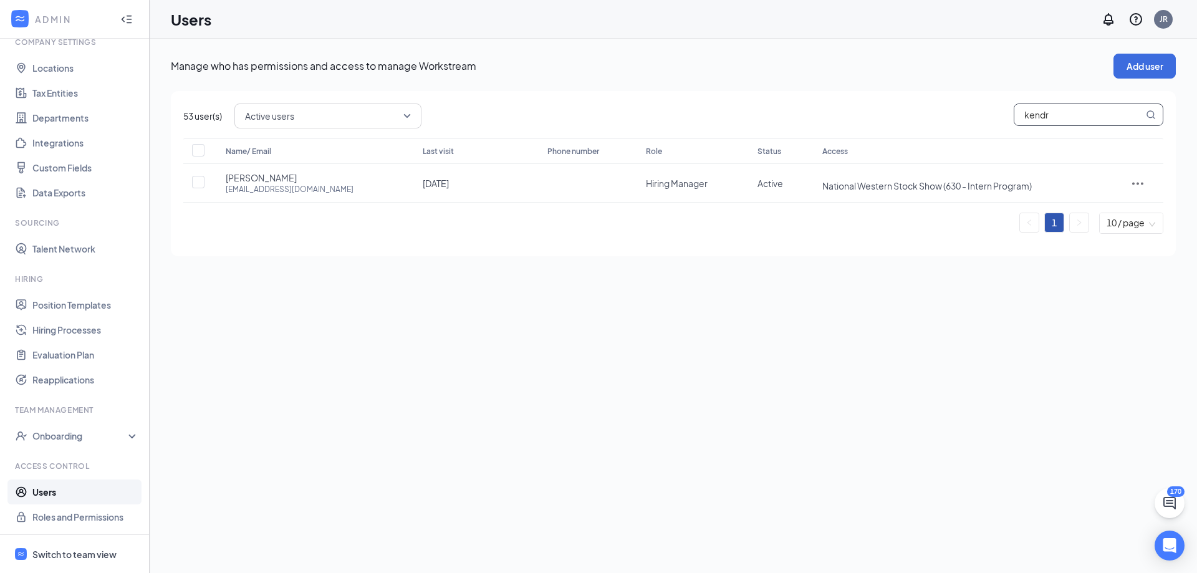
type input "[PERSON_NAME]"
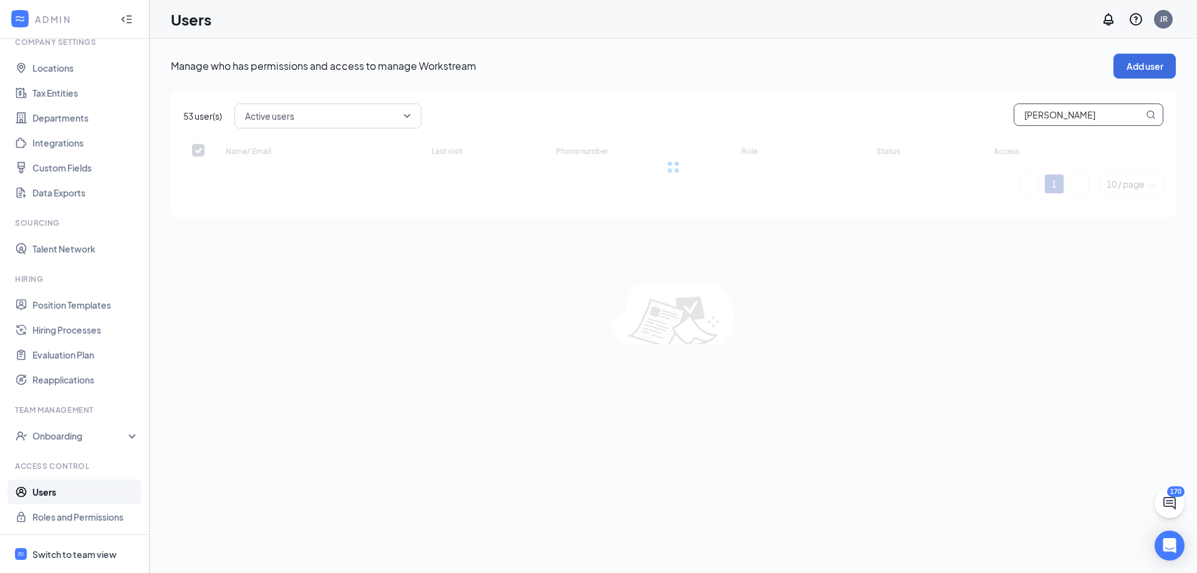
checkbox input "false"
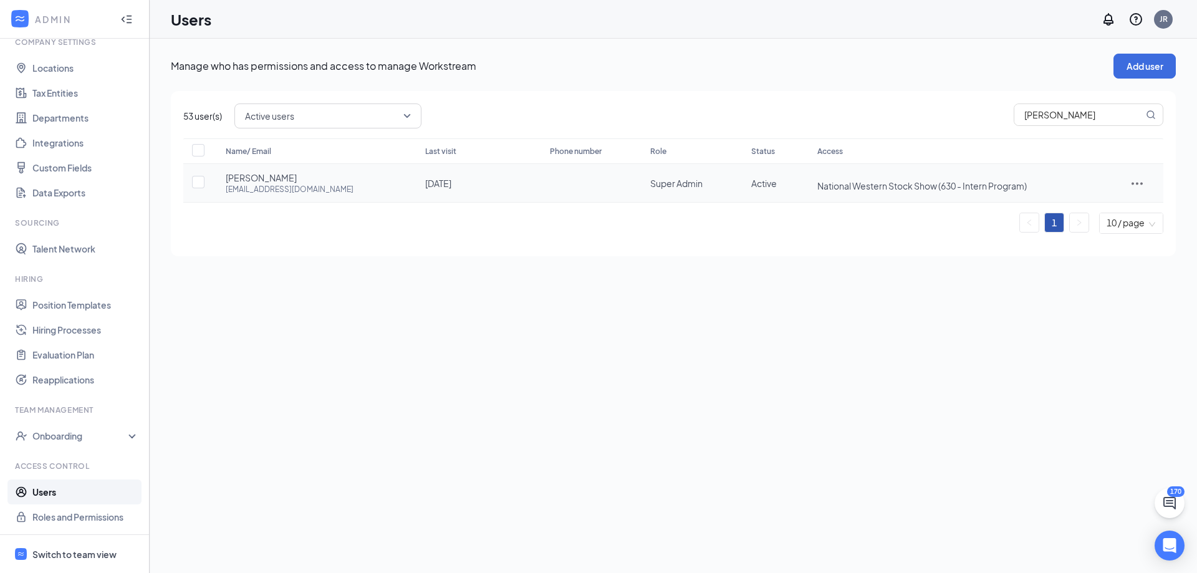
click at [1133, 181] on icon "ActionsIcon" at bounding box center [1137, 183] width 15 height 15
click at [1097, 198] on li "Edit user" at bounding box center [1101, 209] width 97 height 29
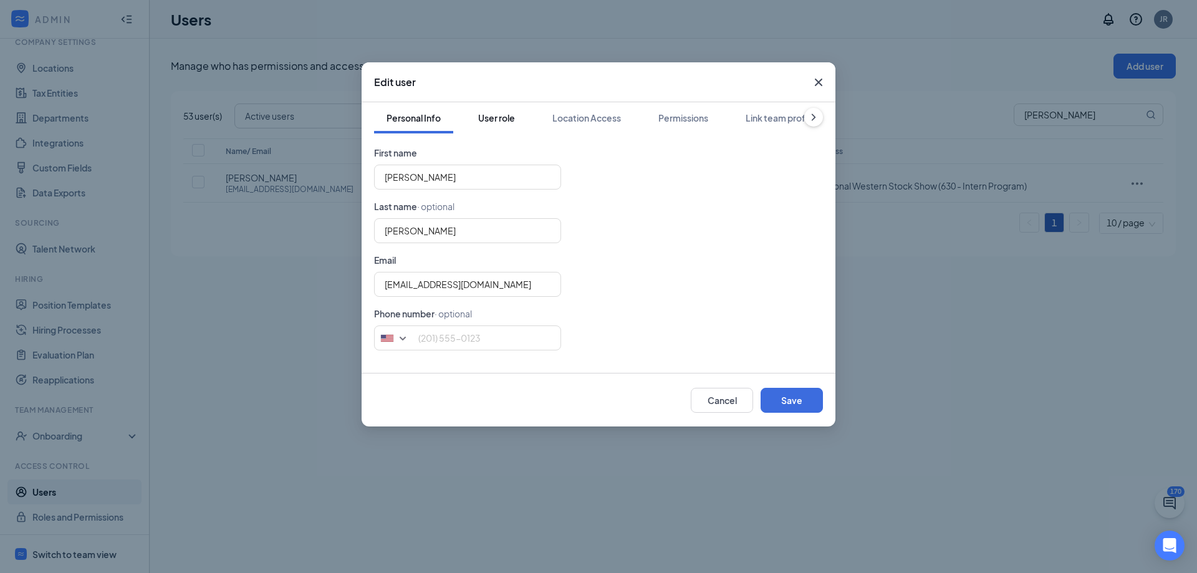
click at [493, 116] on div "User role" at bounding box center [496, 118] width 37 height 12
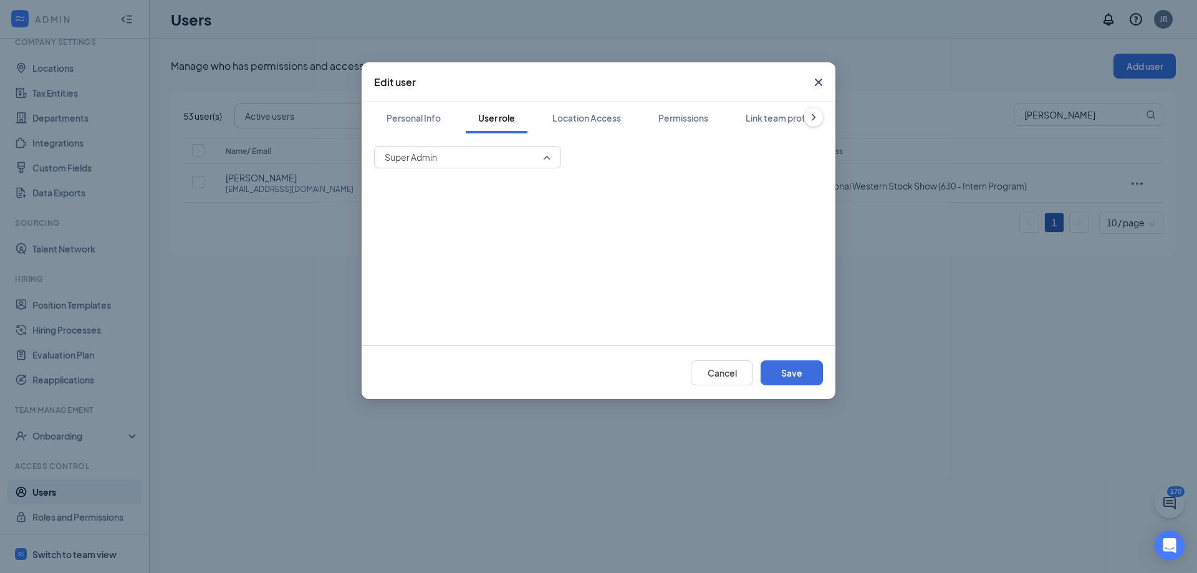
click at [489, 158] on span "Super Admin" at bounding box center [462, 157] width 155 height 19
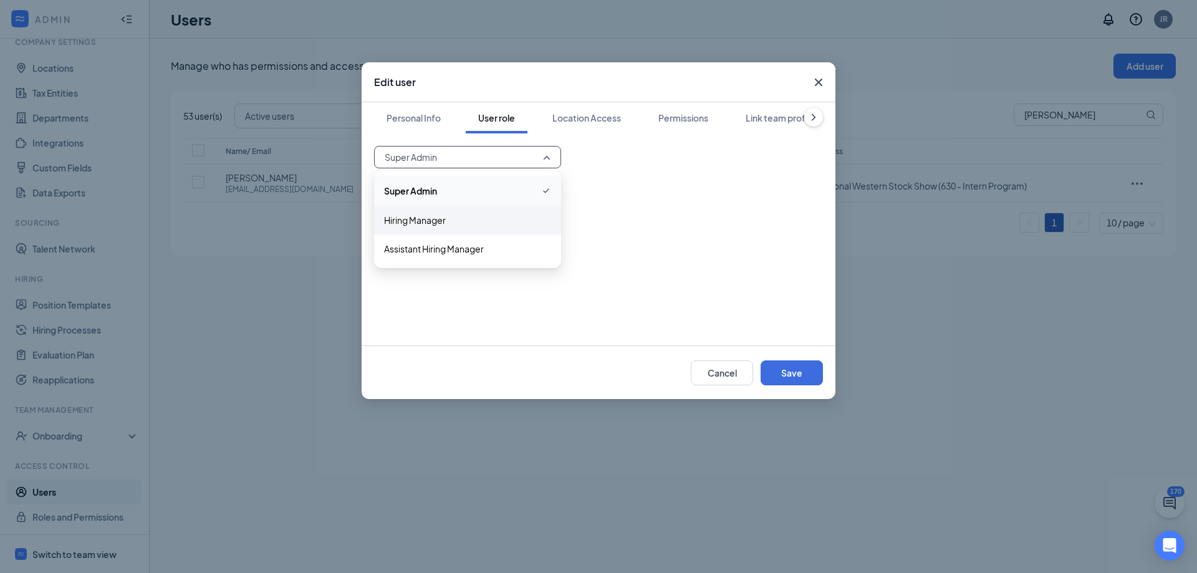
click at [464, 208] on div "Hiring Manager" at bounding box center [467, 220] width 187 height 29
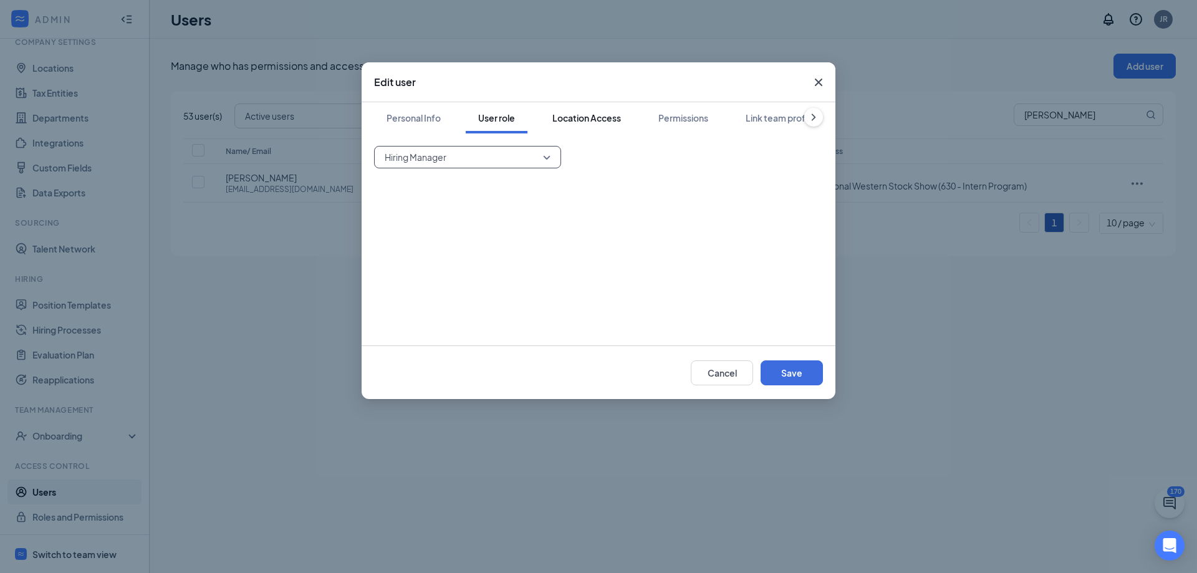
click at [561, 123] on div "Location Access" at bounding box center [586, 118] width 69 height 12
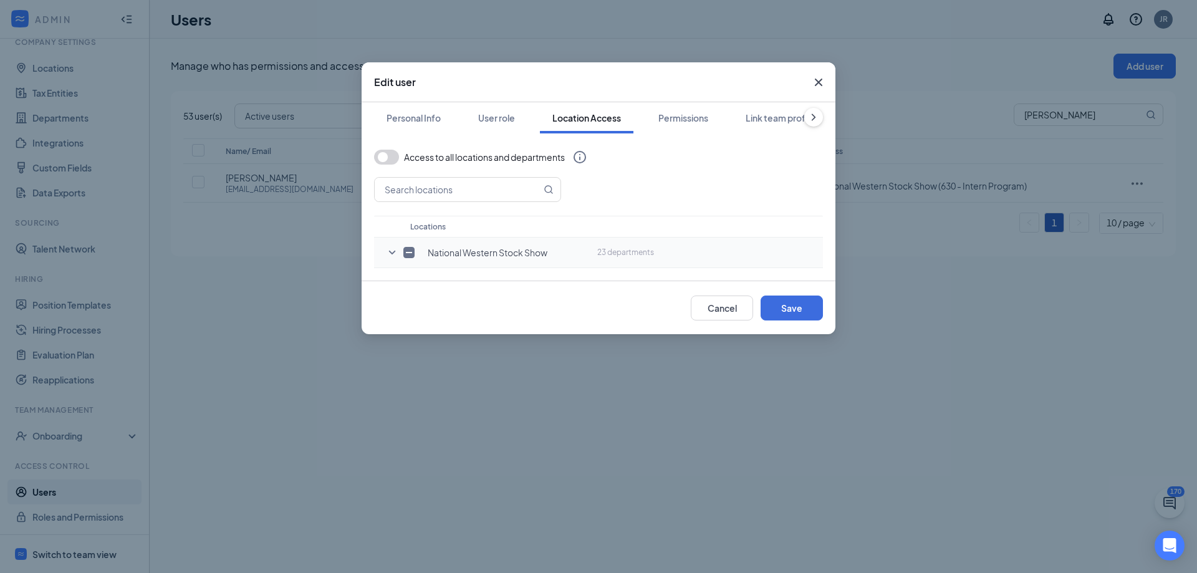
click at [394, 251] on icon "SmallChevronDown" at bounding box center [392, 252] width 15 height 15
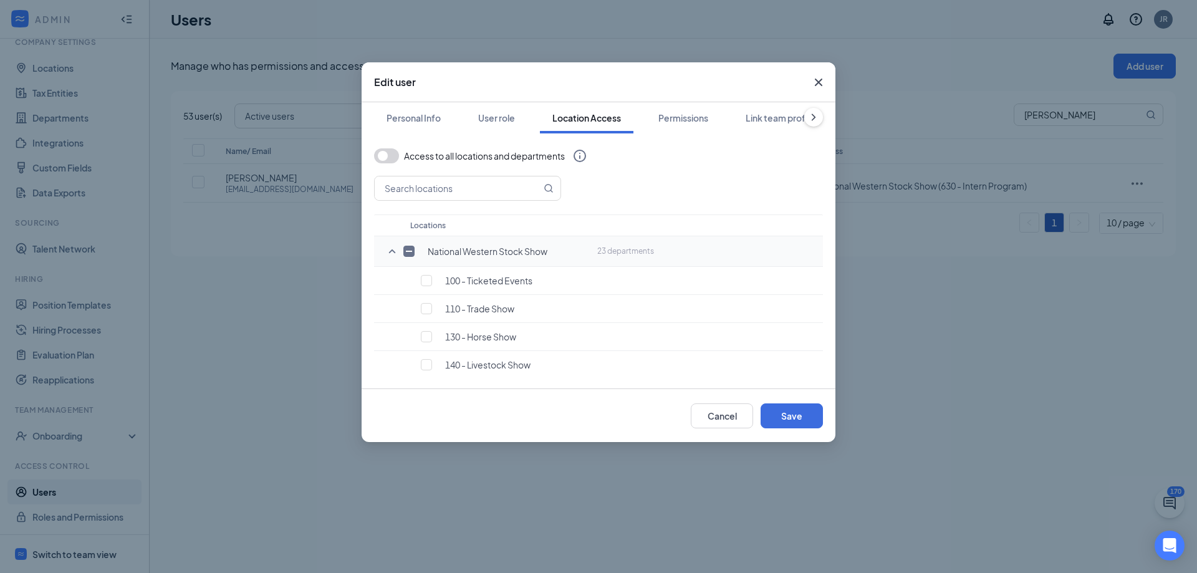
scroll to position [0, 0]
click at [691, 122] on div "Permissions" at bounding box center [683, 118] width 50 height 12
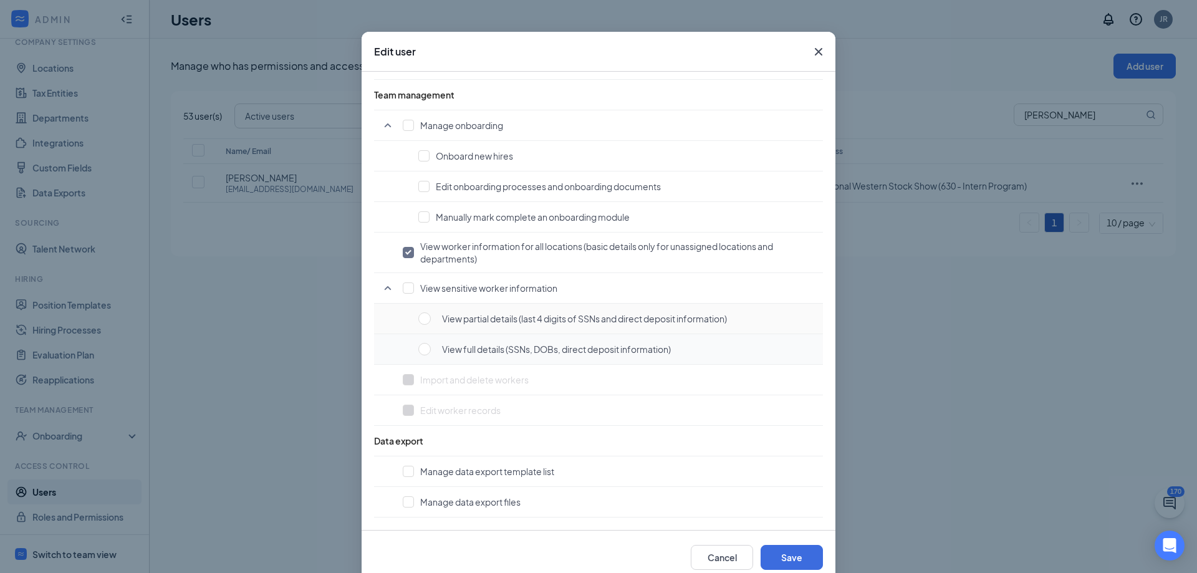
scroll to position [56, 0]
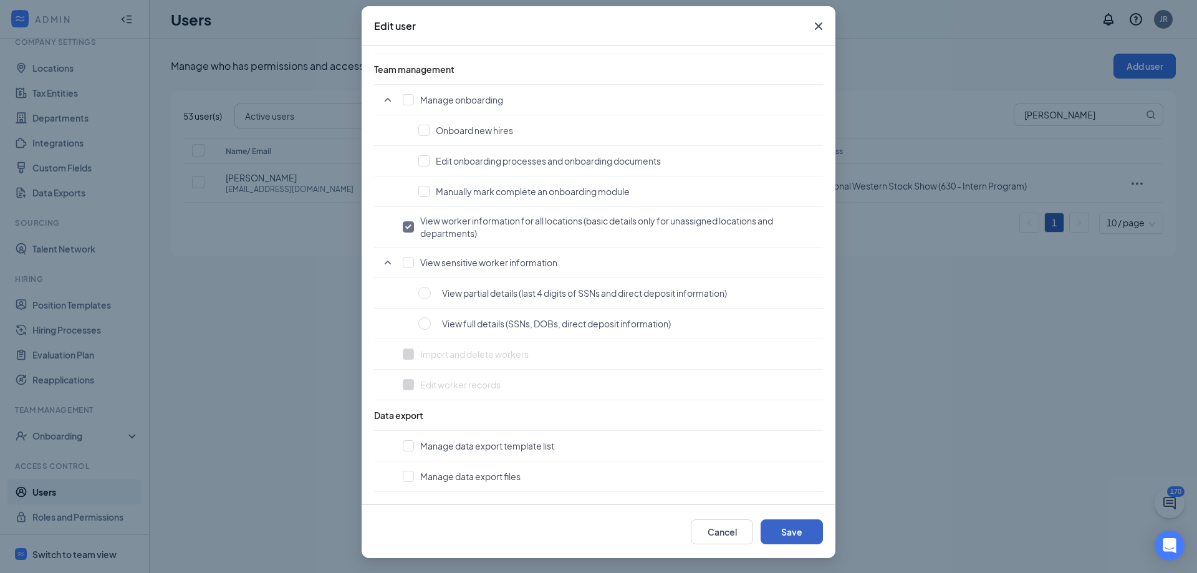
click at [781, 541] on button "Save" at bounding box center [792, 531] width 62 height 25
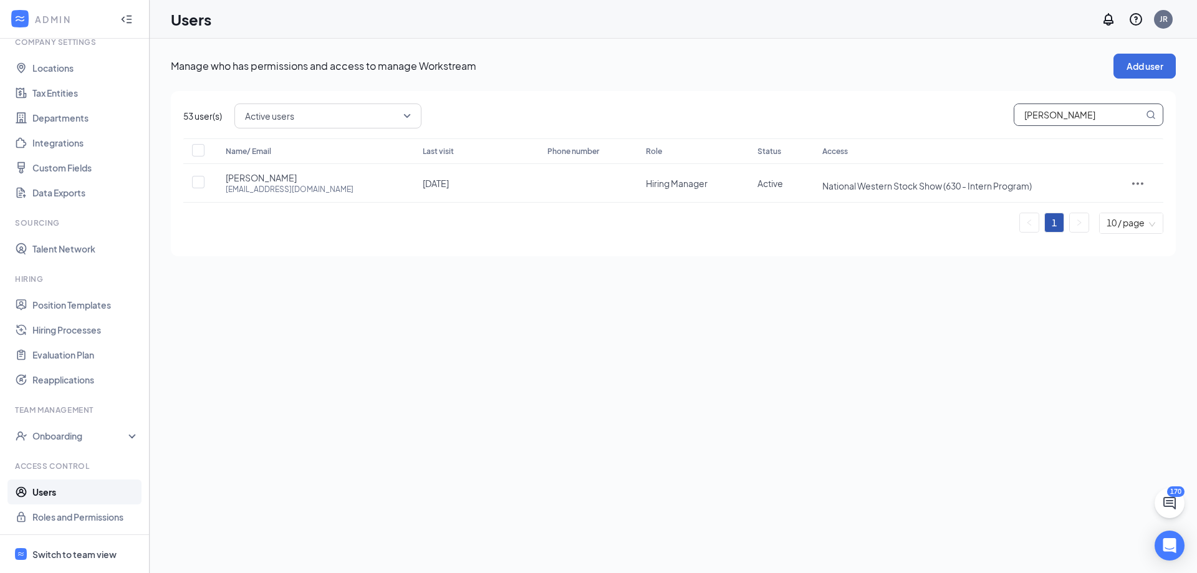
click at [1070, 125] on input "[PERSON_NAME]" at bounding box center [1078, 114] width 129 height 21
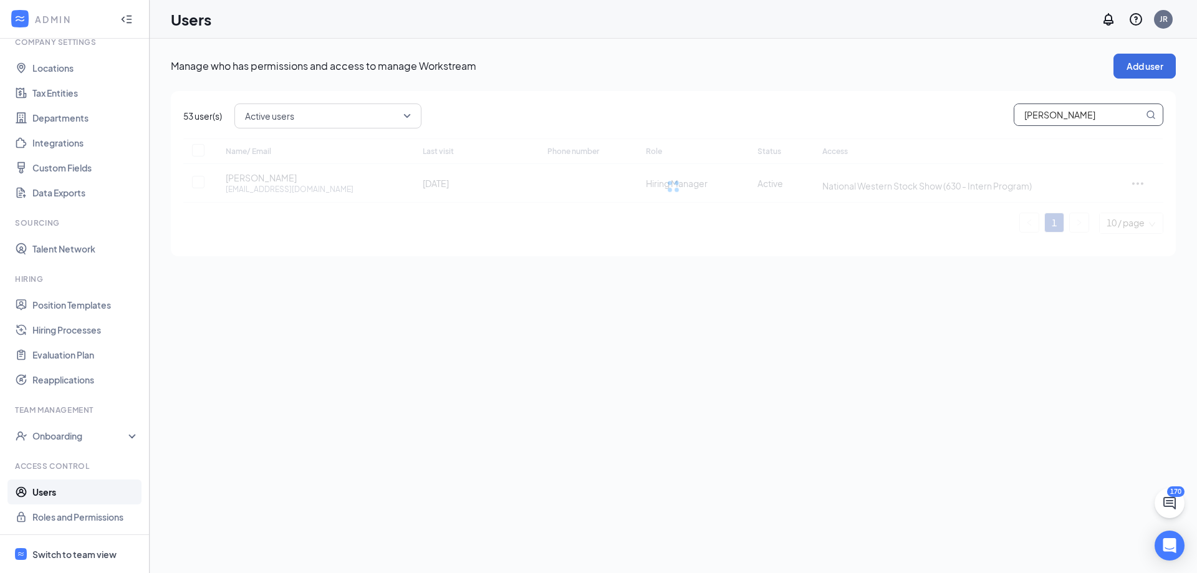
click at [1070, 123] on input "[PERSON_NAME]" at bounding box center [1078, 114] width 129 height 21
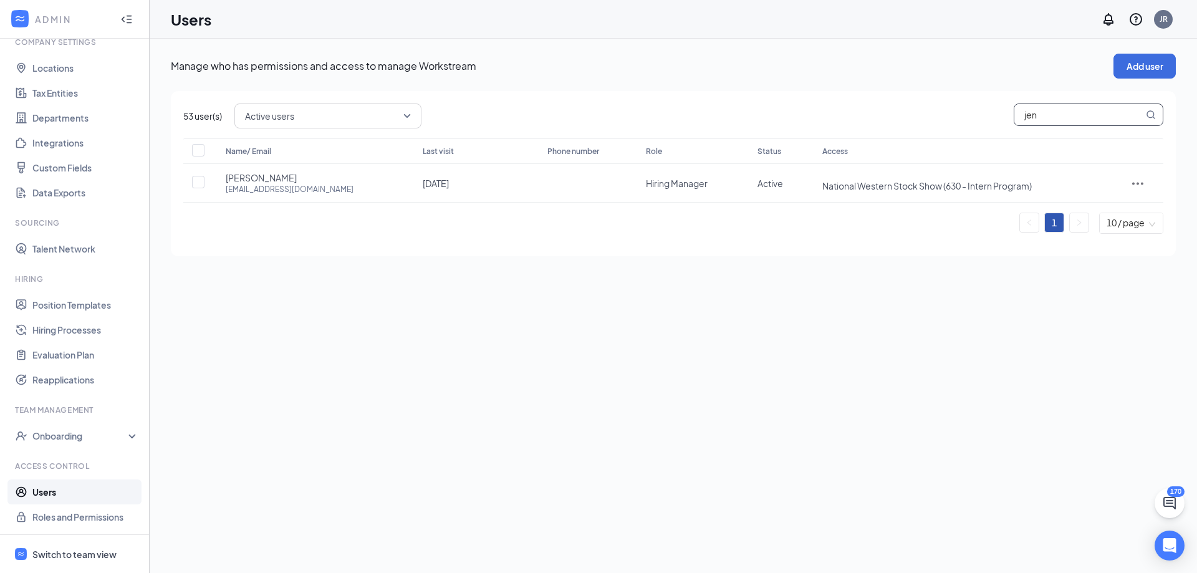
type input "jenn"
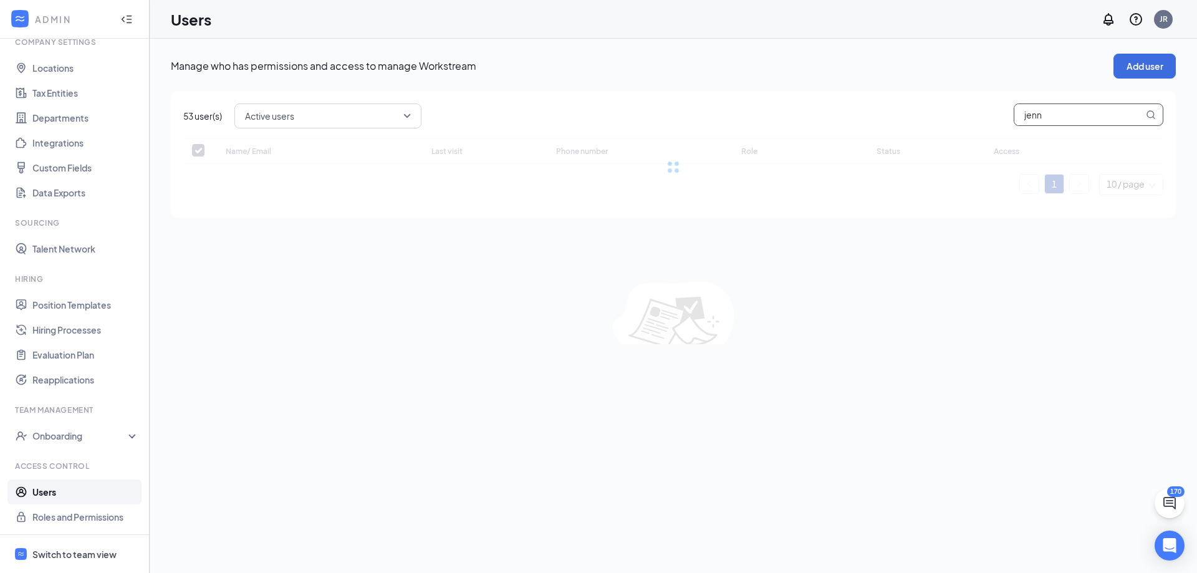
checkbox input "false"
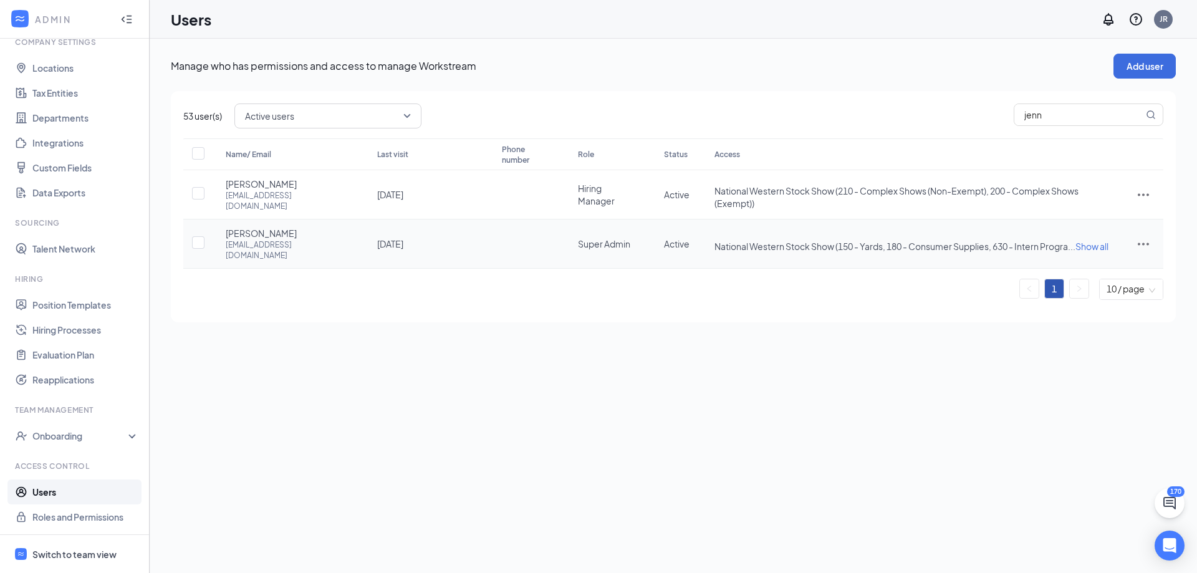
click at [1144, 243] on icon "ActionsIcon" at bounding box center [1143, 244] width 11 height 2
click at [1084, 259] on span "Edit user" at bounding box center [1081, 261] width 36 height 11
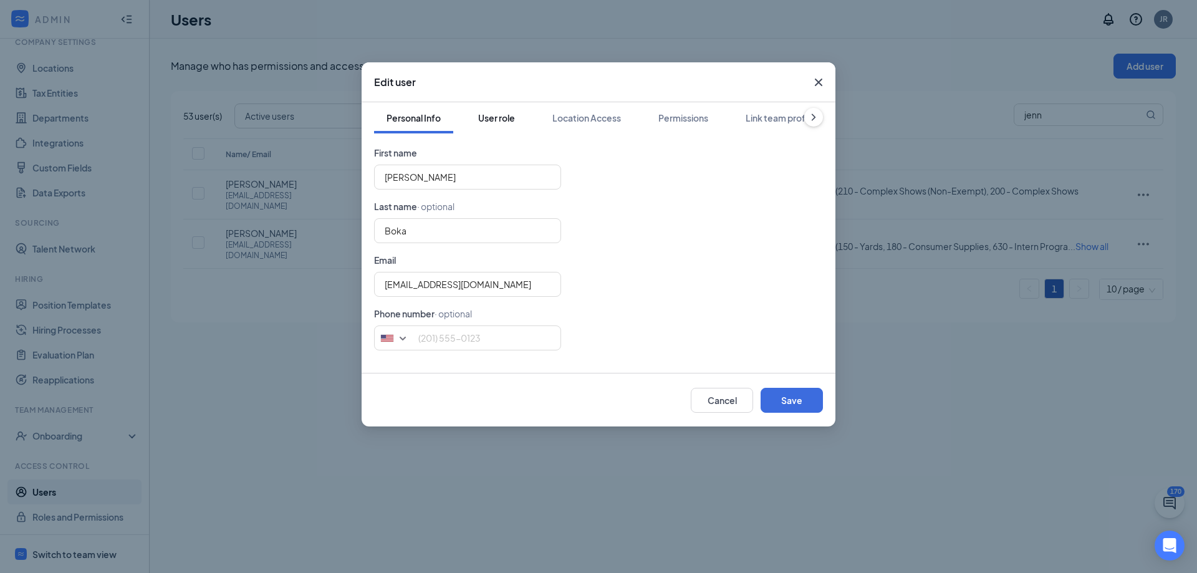
click at [509, 123] on button "User role" at bounding box center [497, 117] width 62 height 31
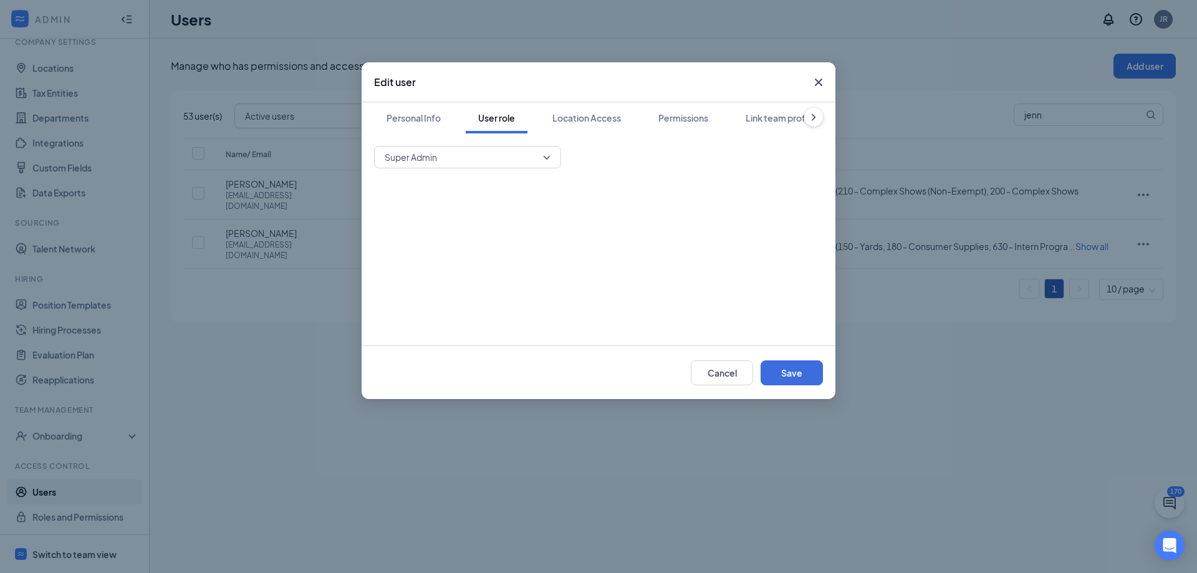
click at [504, 156] on span "Super Admin" at bounding box center [462, 157] width 155 height 19
click at [468, 217] on span "Hiring Manager" at bounding box center [467, 220] width 167 height 14
click at [574, 105] on button "Location Access" at bounding box center [587, 117] width 94 height 31
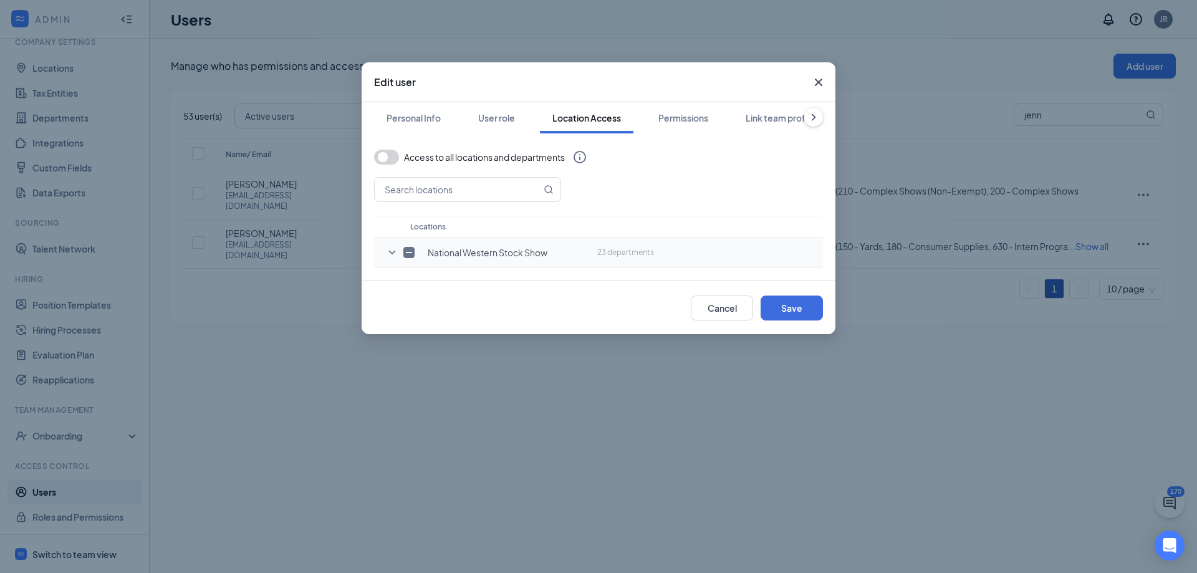
click at [392, 252] on icon "SmallChevronDown" at bounding box center [392, 252] width 15 height 15
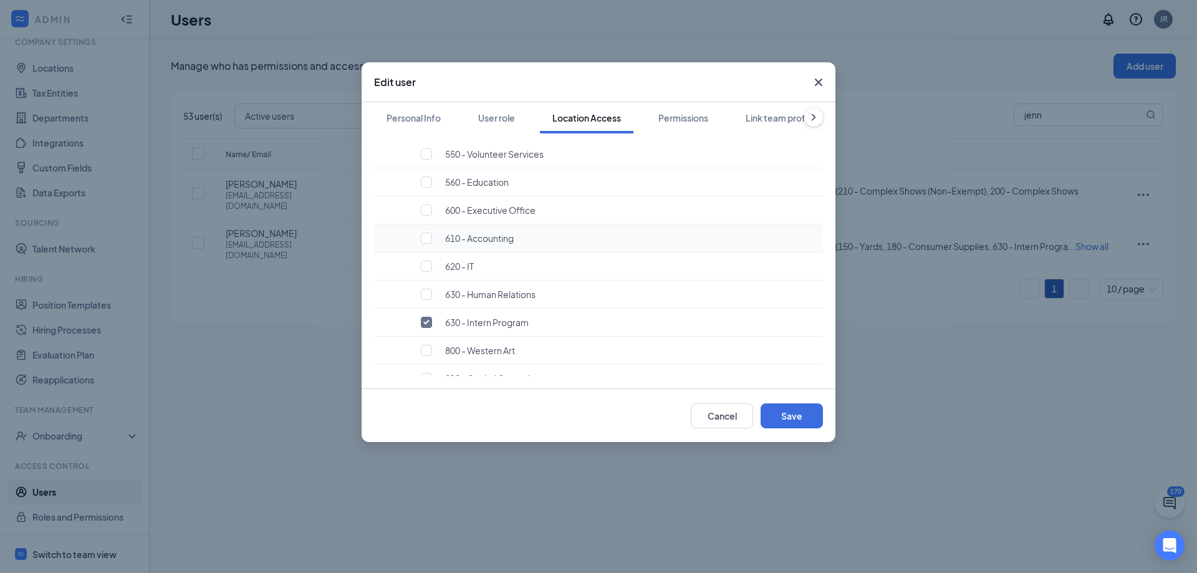
scroll to position [562, 0]
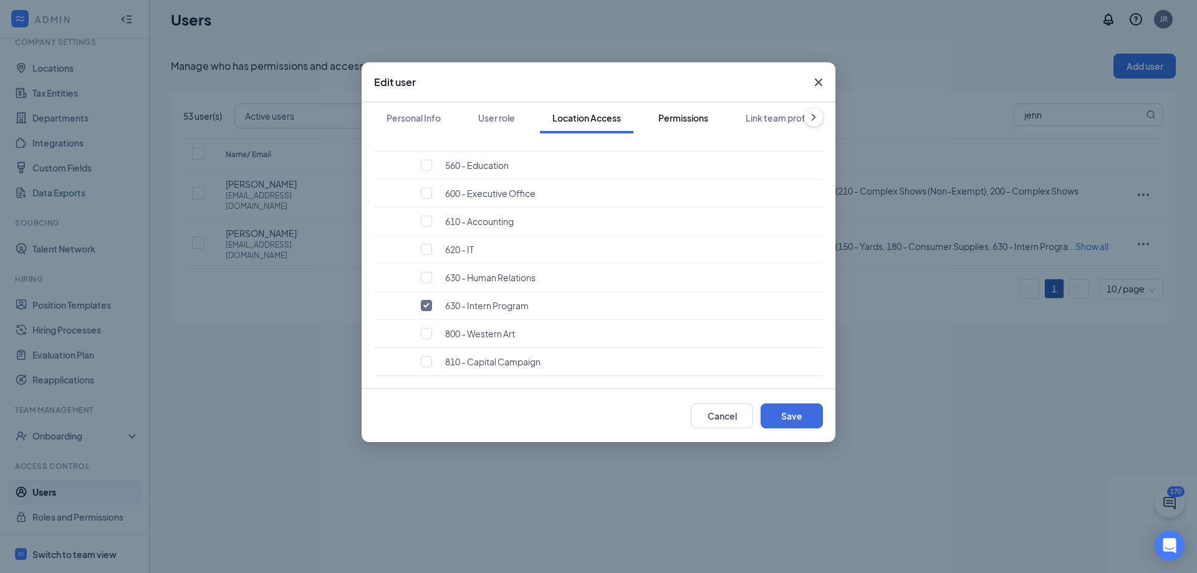
click at [670, 118] on div "Permissions" at bounding box center [683, 118] width 50 height 12
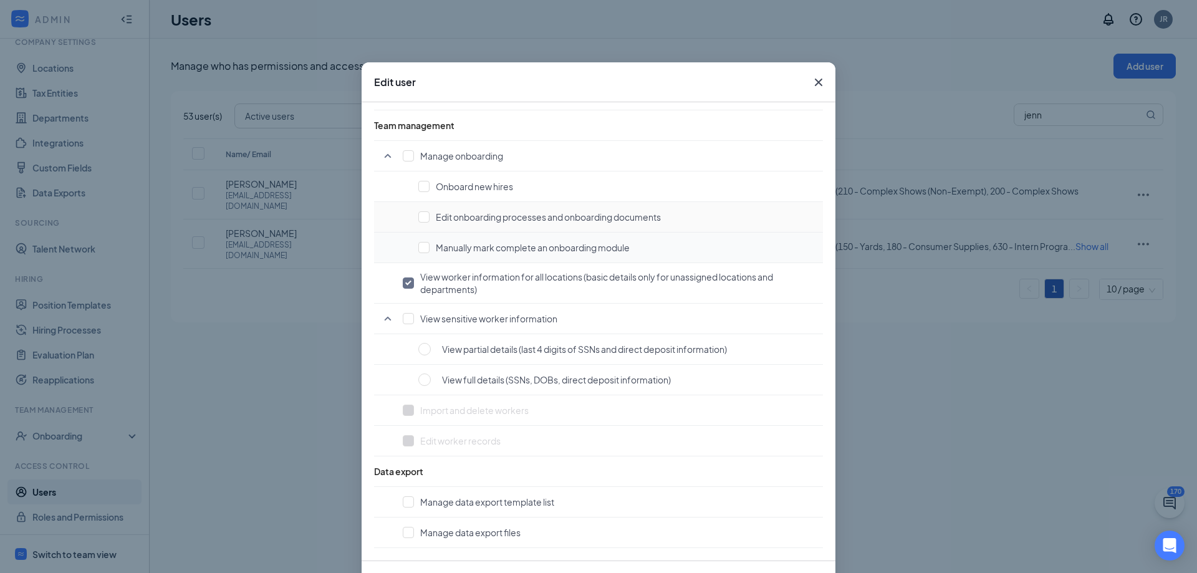
scroll to position [56, 0]
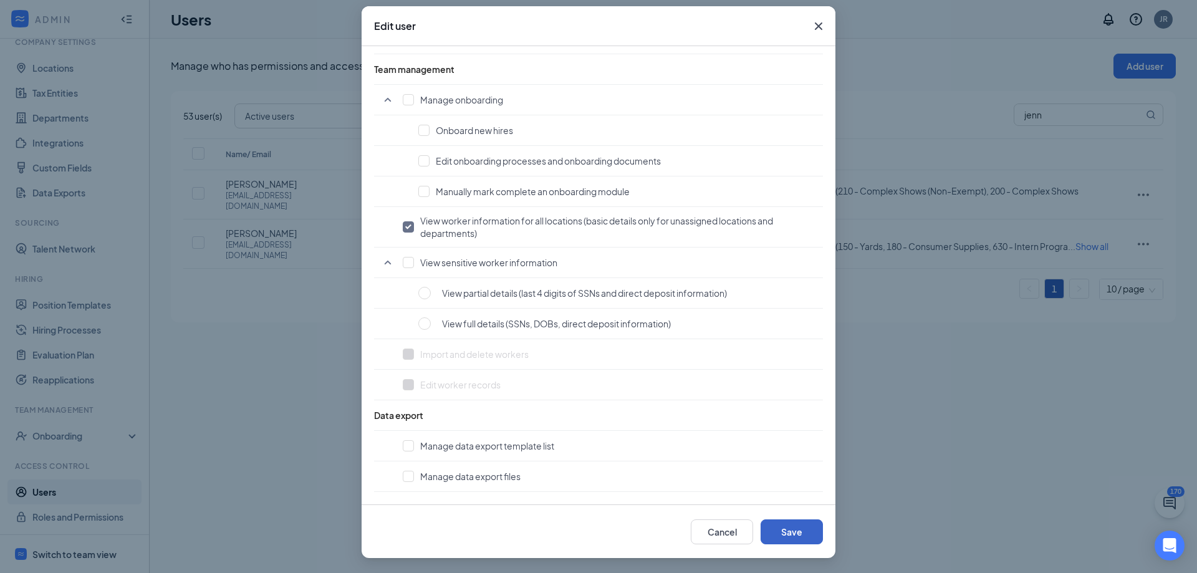
click at [776, 524] on button "Save" at bounding box center [792, 531] width 62 height 25
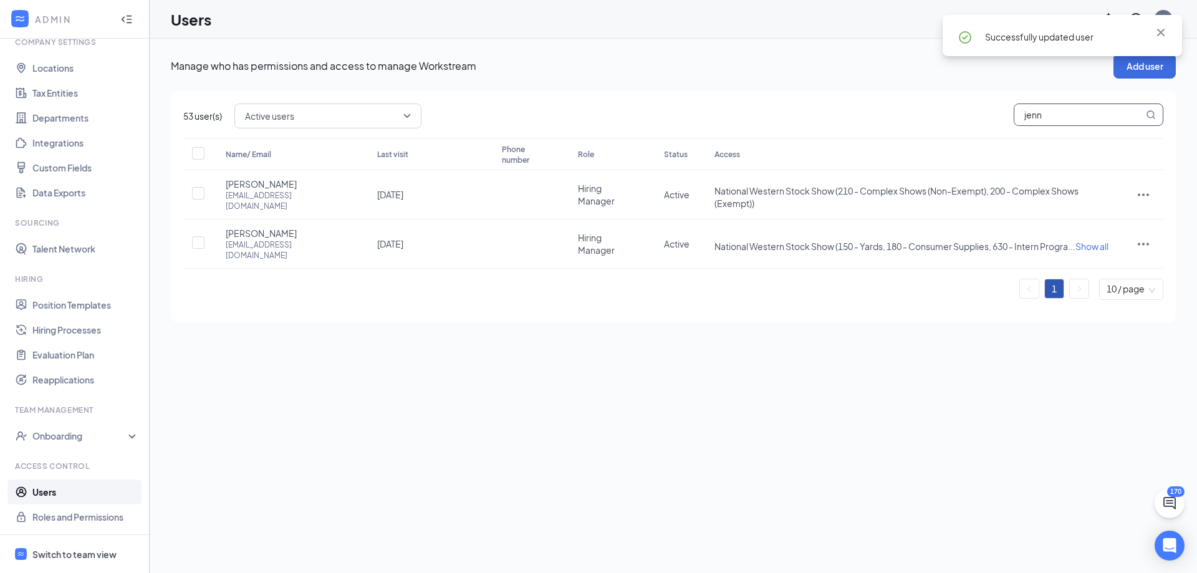
click at [1052, 118] on input "jenn" at bounding box center [1078, 114] width 129 height 21
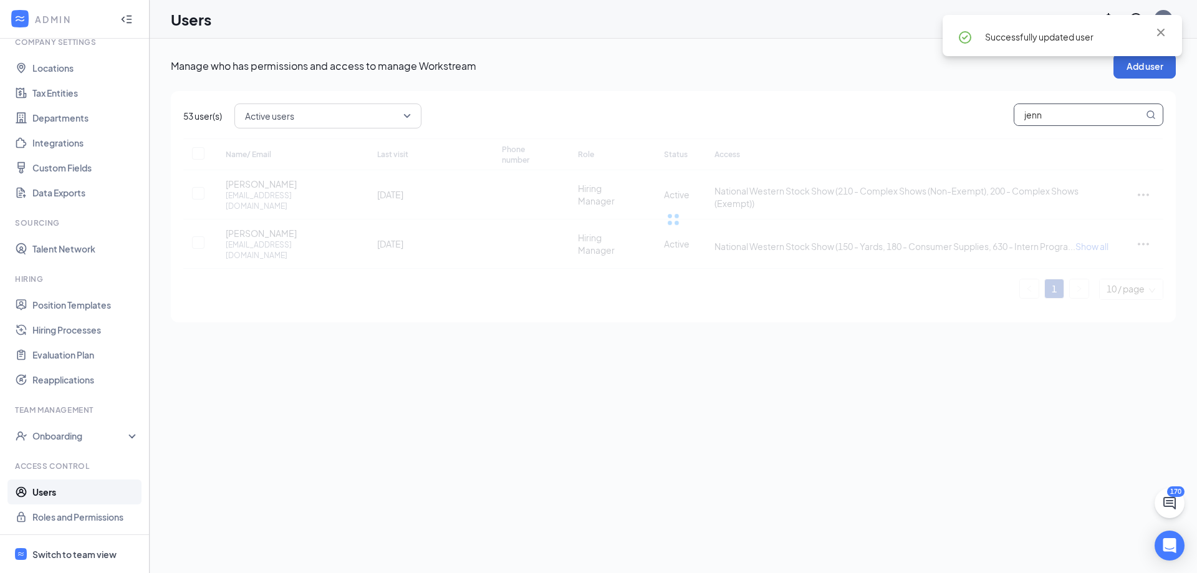
click at [1052, 118] on input "jenn" at bounding box center [1078, 114] width 129 height 21
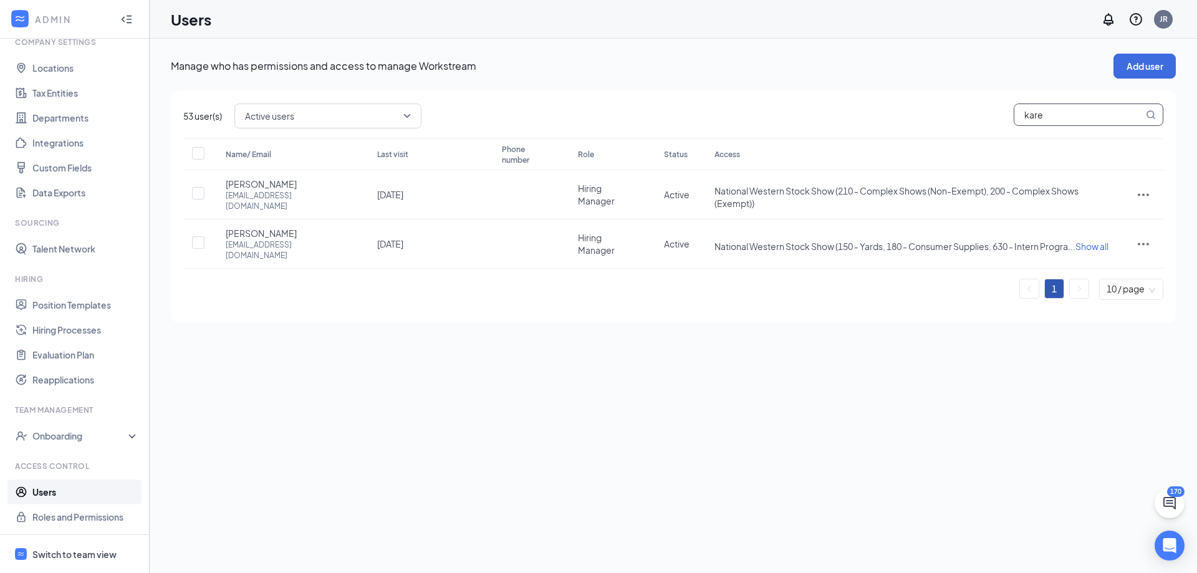
type input "[PERSON_NAME]"
checkbox input "true"
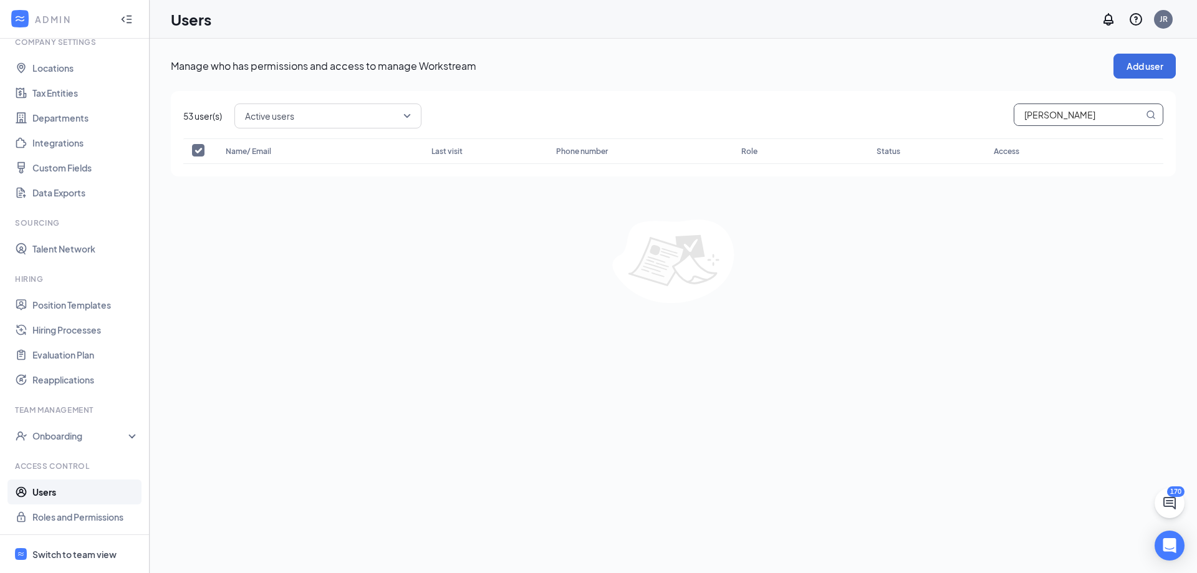
click at [1026, 118] on input "[PERSON_NAME]" at bounding box center [1078, 114] width 129 height 21
type input "[PERSON_NAME]"
click at [1049, 117] on input "[PERSON_NAME]" at bounding box center [1078, 114] width 129 height 21
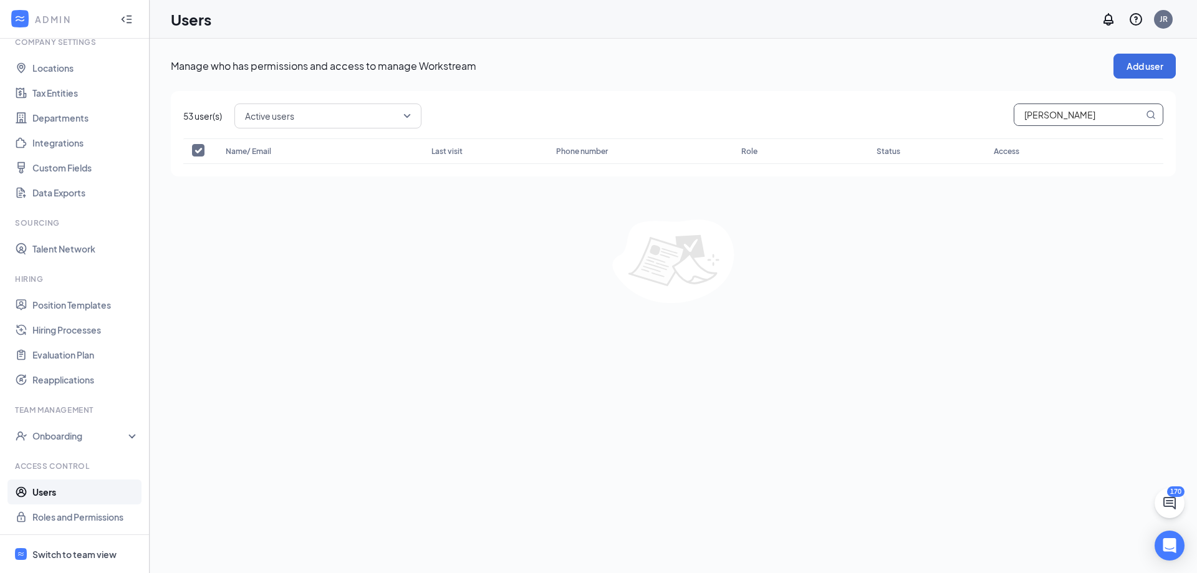
click at [1049, 117] on input "[PERSON_NAME]" at bounding box center [1078, 114] width 129 height 21
type input "[PERSON_NAME]"
checkbox input "false"
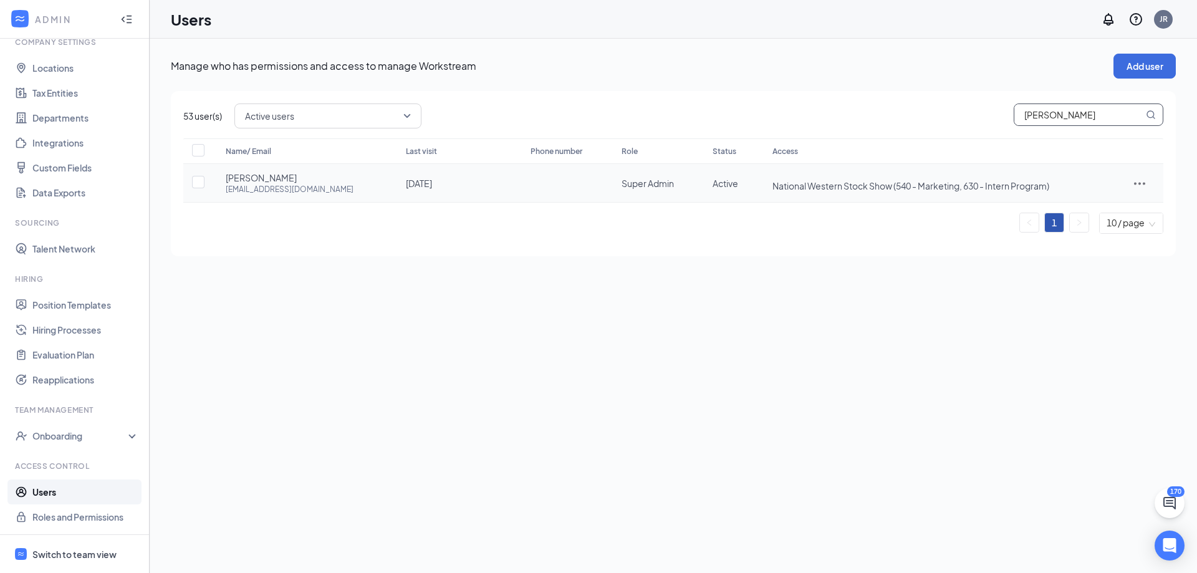
type input "[PERSON_NAME]"
click at [1136, 185] on icon "ActionsIcon" at bounding box center [1139, 183] width 15 height 15
click at [1067, 206] on span "Edit user" at bounding box center [1081, 209] width 36 height 11
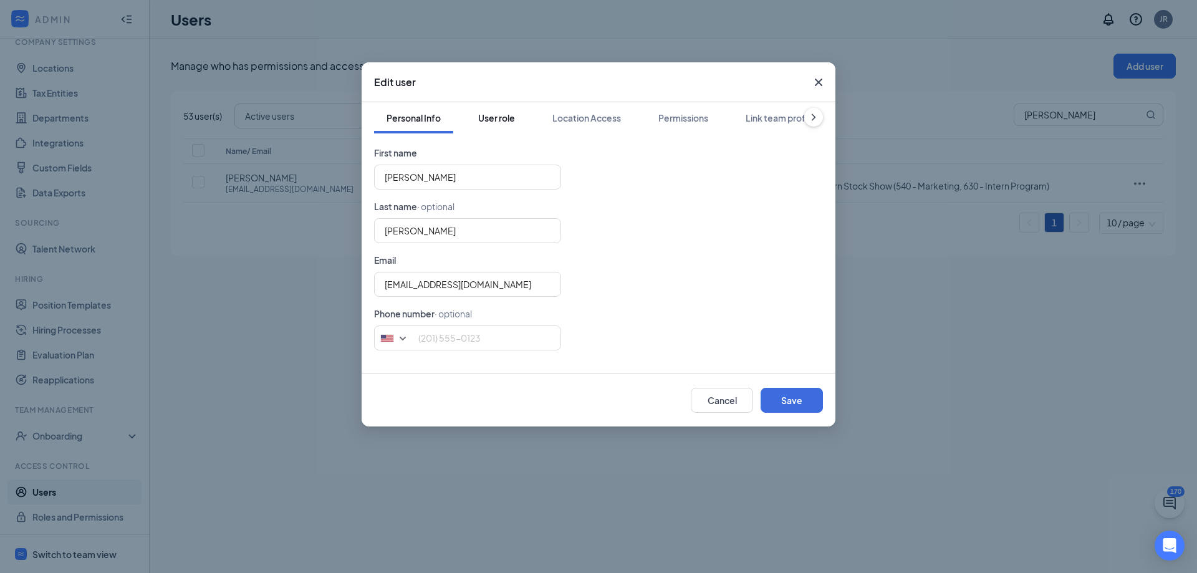
click at [499, 117] on div "User role" at bounding box center [496, 118] width 37 height 12
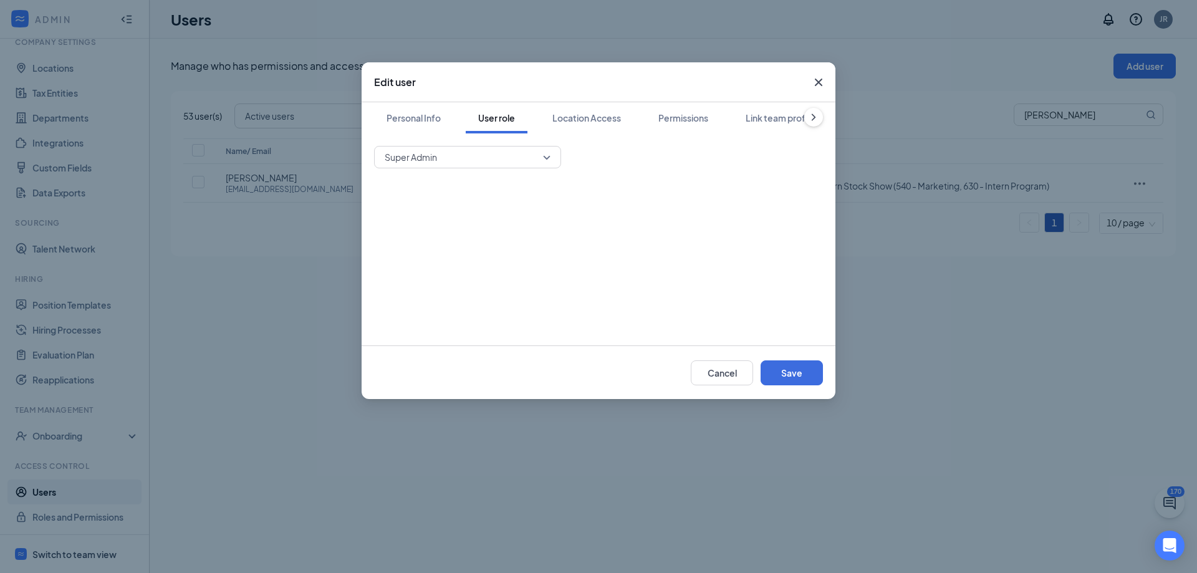
click at [497, 160] on span "Super Admin" at bounding box center [462, 157] width 155 height 19
click at [482, 213] on span "Hiring Manager" at bounding box center [467, 220] width 167 height 14
click at [571, 118] on div "Location Access" at bounding box center [586, 118] width 69 height 12
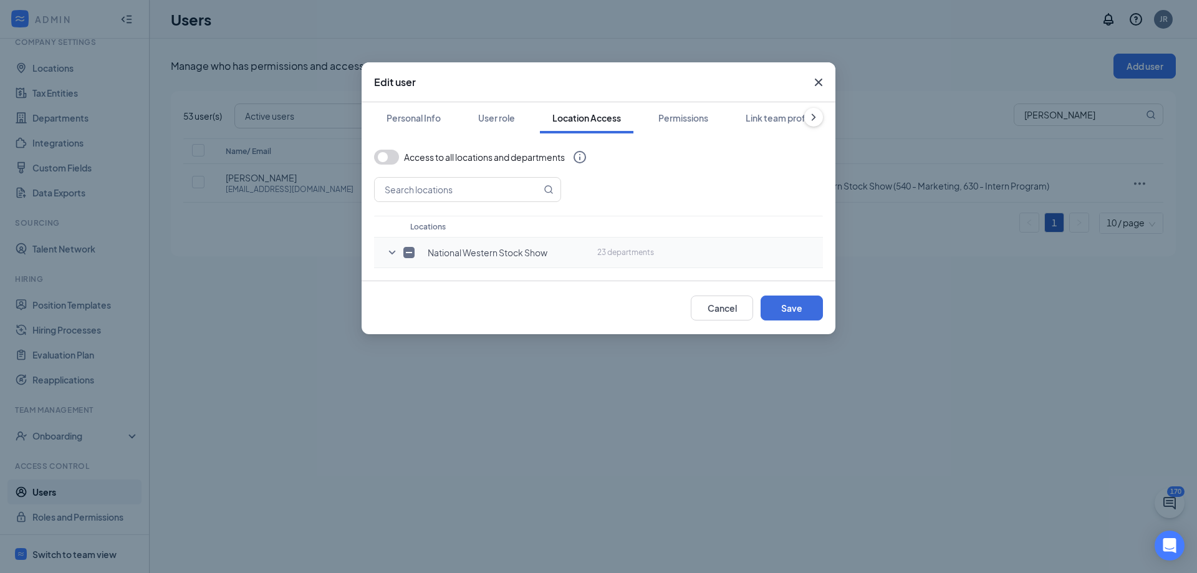
click at [393, 252] on icon "SmallChevronDown" at bounding box center [392, 252] width 15 height 15
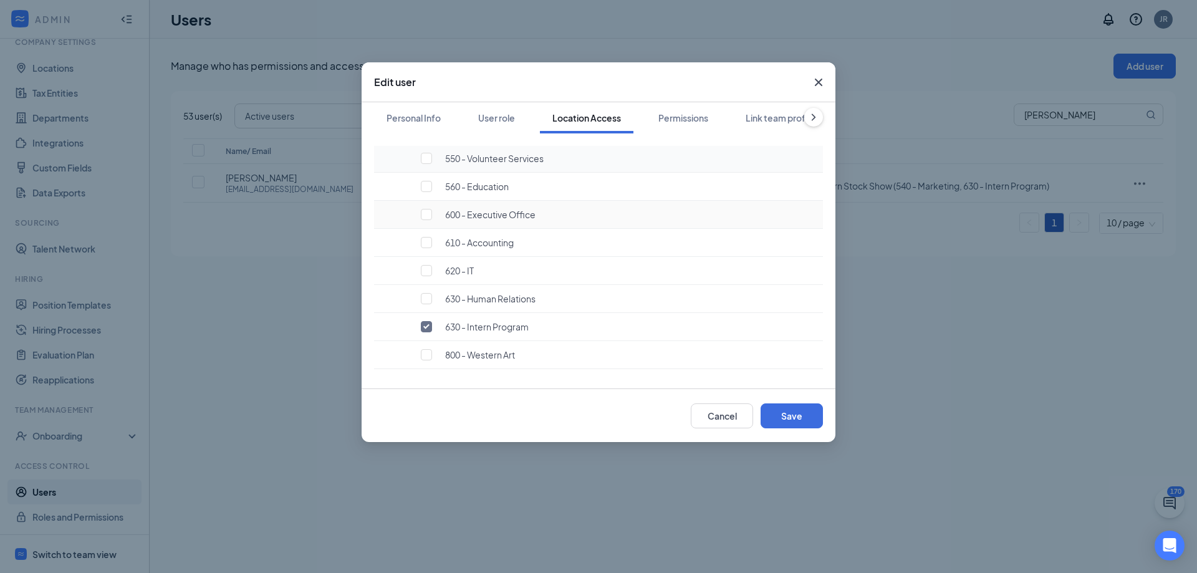
scroll to position [499, 0]
click at [425, 166] on input "checkbox" at bounding box center [426, 160] width 11 height 11
checkbox input "false"
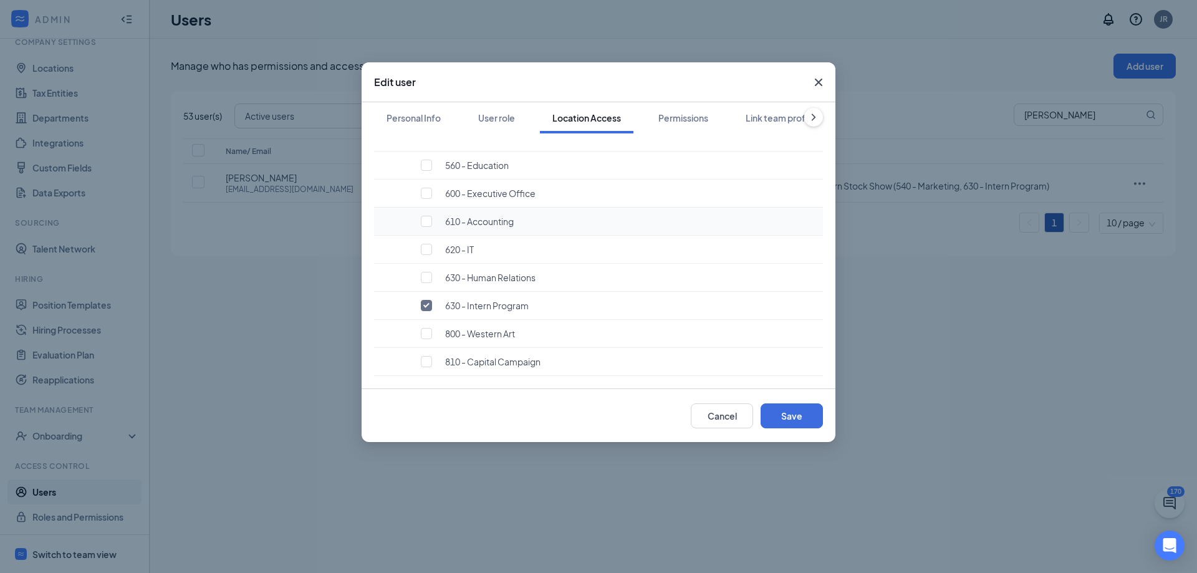
scroll to position [562, 0]
click at [693, 125] on button "Permissions" at bounding box center [683, 117] width 75 height 31
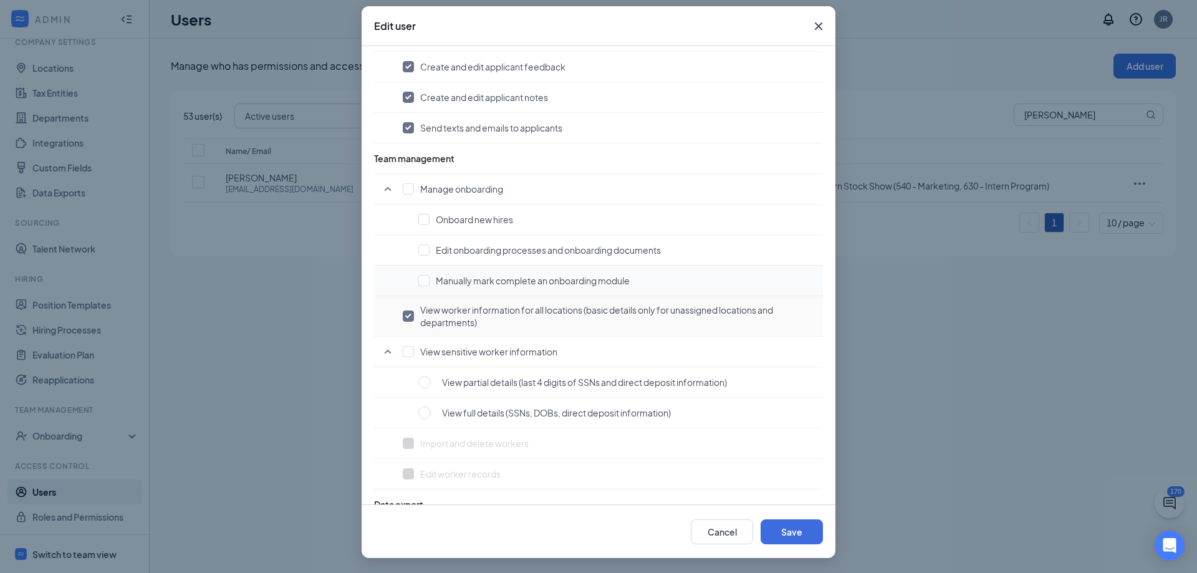
scroll to position [611, 0]
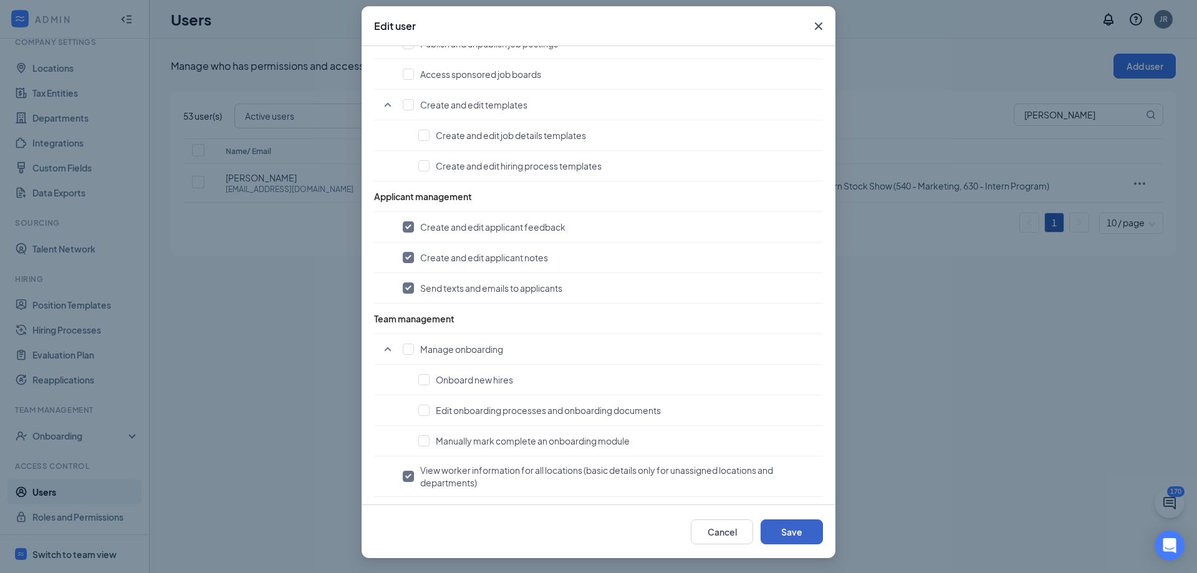
click at [783, 527] on button "Save" at bounding box center [792, 531] width 62 height 25
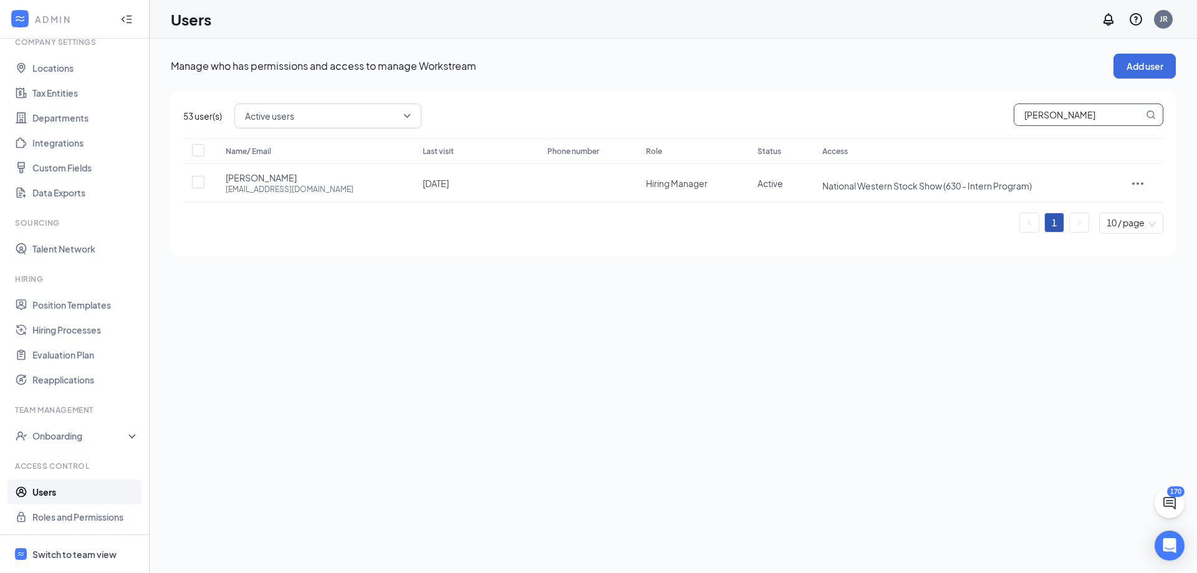
click at [1054, 120] on input "[PERSON_NAME]" at bounding box center [1078, 114] width 129 height 21
type input "[PERSON_NAME]"
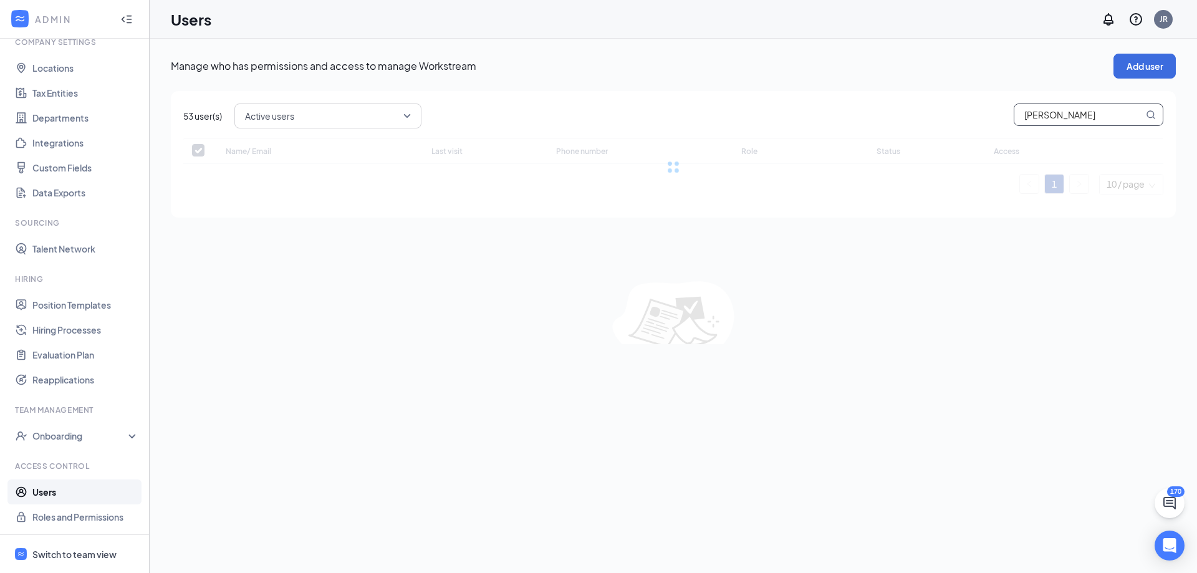
checkbox input "false"
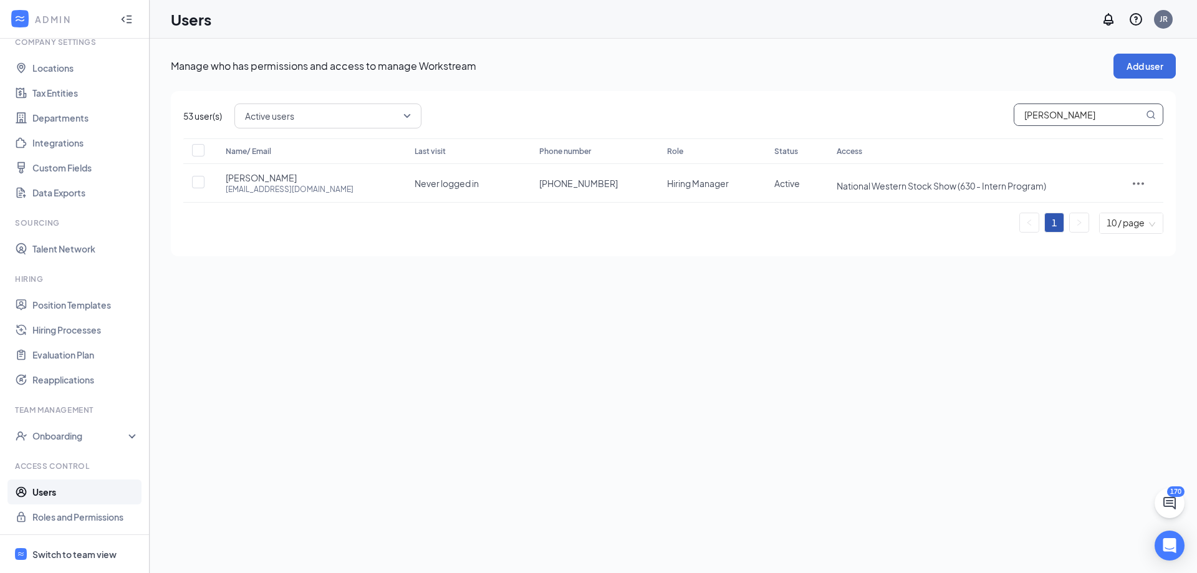
click at [1055, 122] on input "[PERSON_NAME]" at bounding box center [1078, 114] width 129 height 21
drag, startPoint x: 1033, startPoint y: 67, endPoint x: 1106, endPoint y: 69, distance: 73.0
click at [1033, 67] on p "Manage who has permissions and access to manage Workstream" at bounding box center [642, 66] width 943 height 14
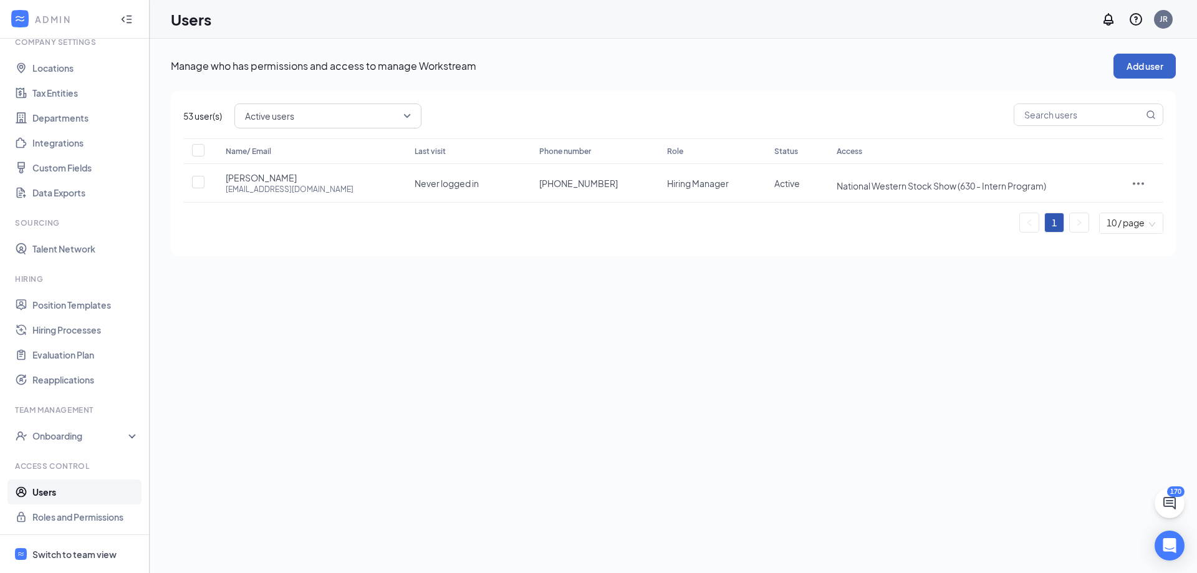
click at [1121, 63] on button "Add user" at bounding box center [1144, 66] width 62 height 25
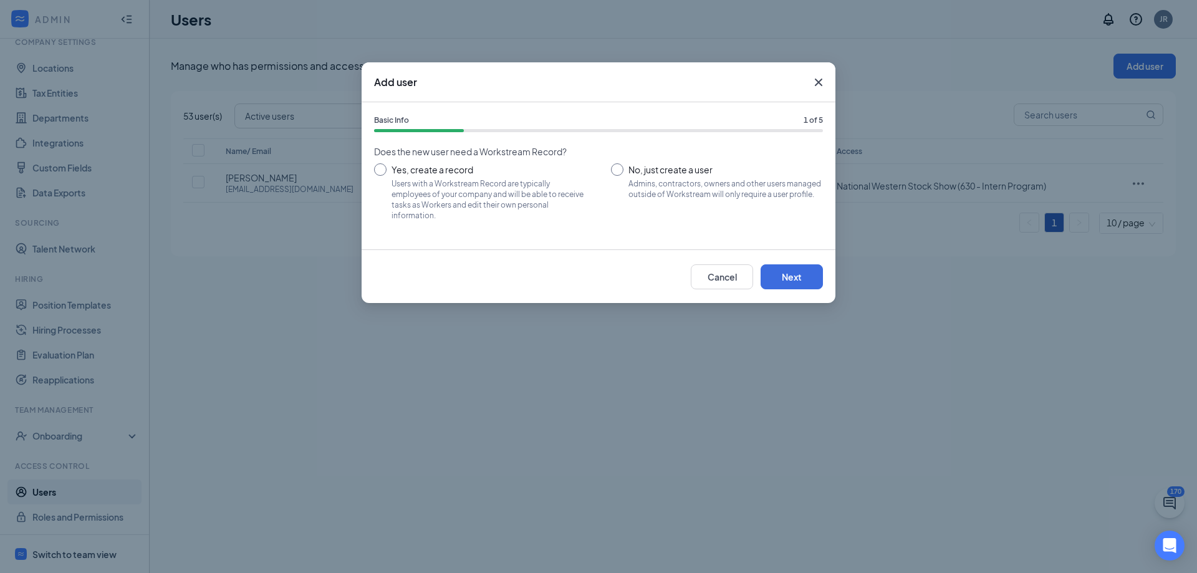
click at [450, 185] on input "Yes, create a record Users with a Workstream Record are typically employees of …" at bounding box center [480, 191] width 212 height 56
radio input "true"
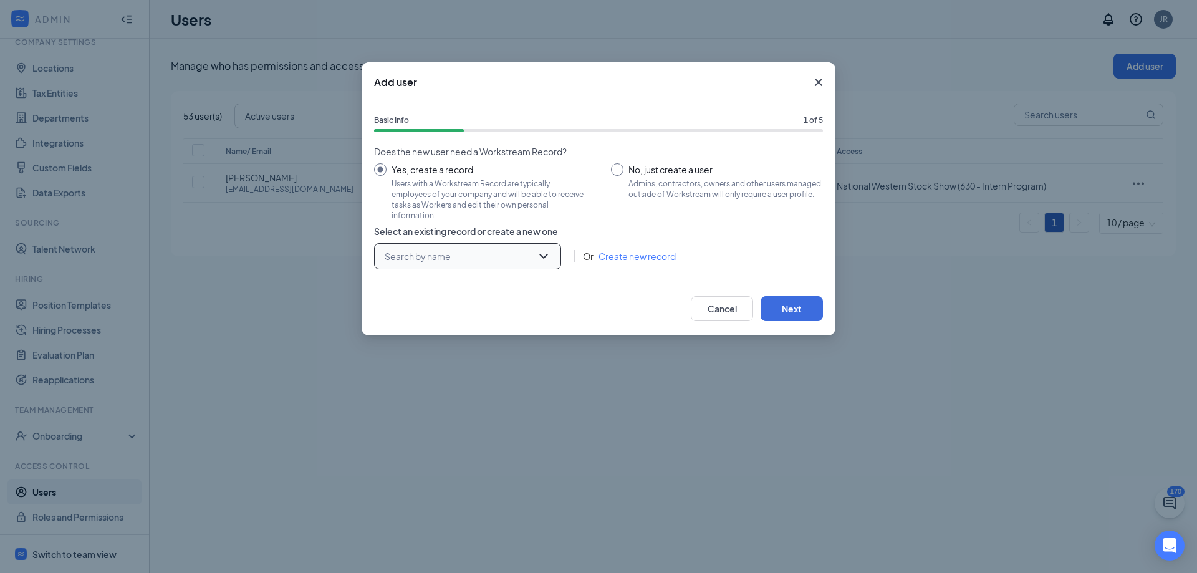
click at [445, 257] on input "search" at bounding box center [463, 256] width 163 height 25
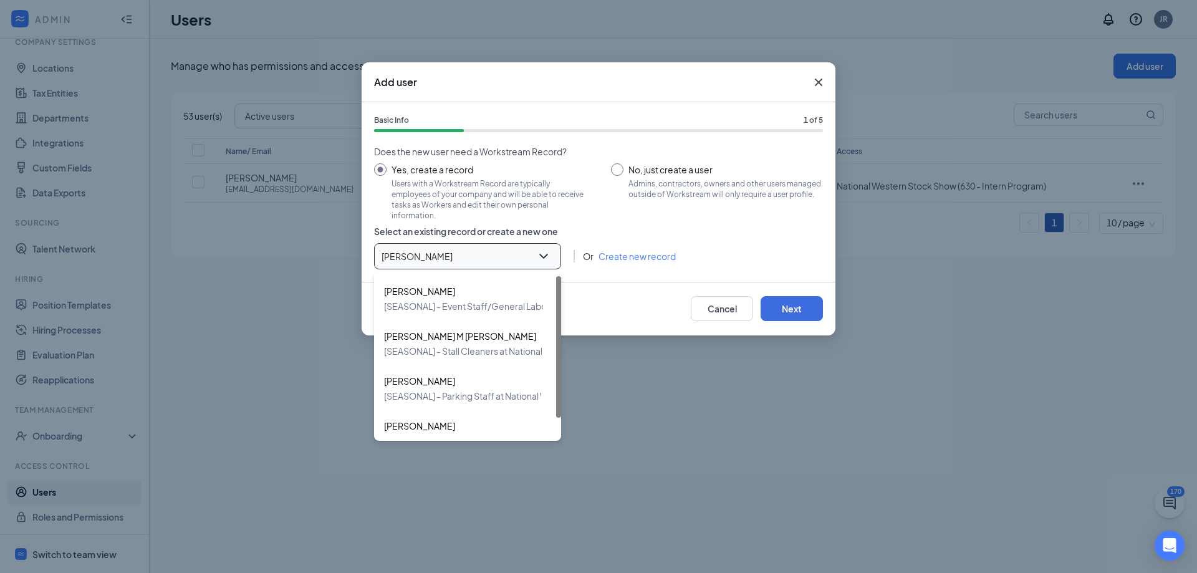
type input "[PERSON_NAME]"
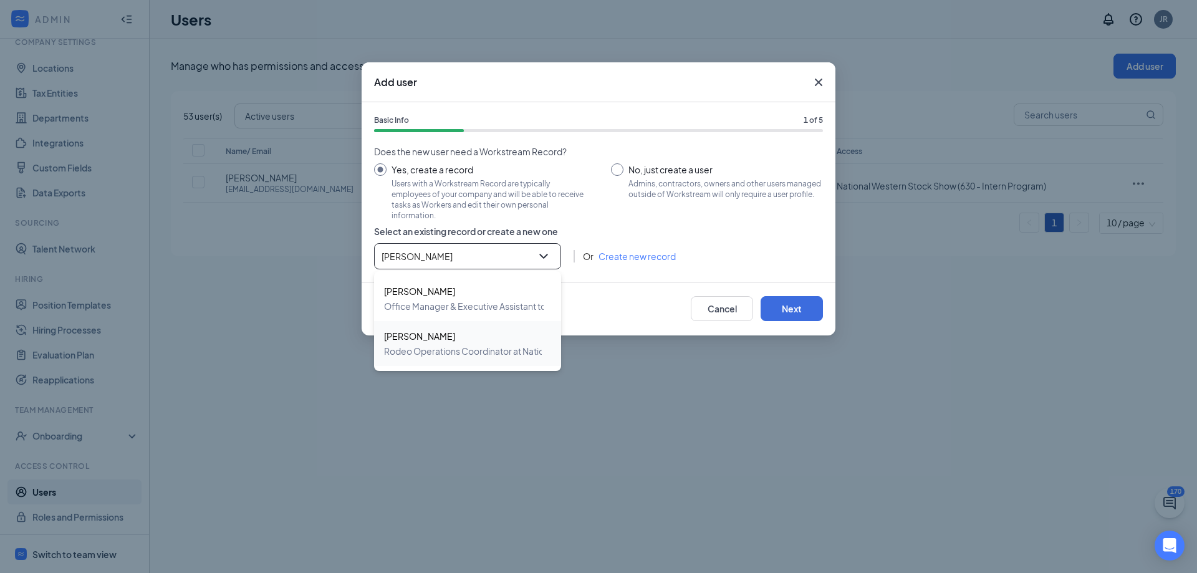
click at [468, 359] on div "[PERSON_NAME] Operations Coordinator at National Western Stock Show" at bounding box center [467, 343] width 187 height 45
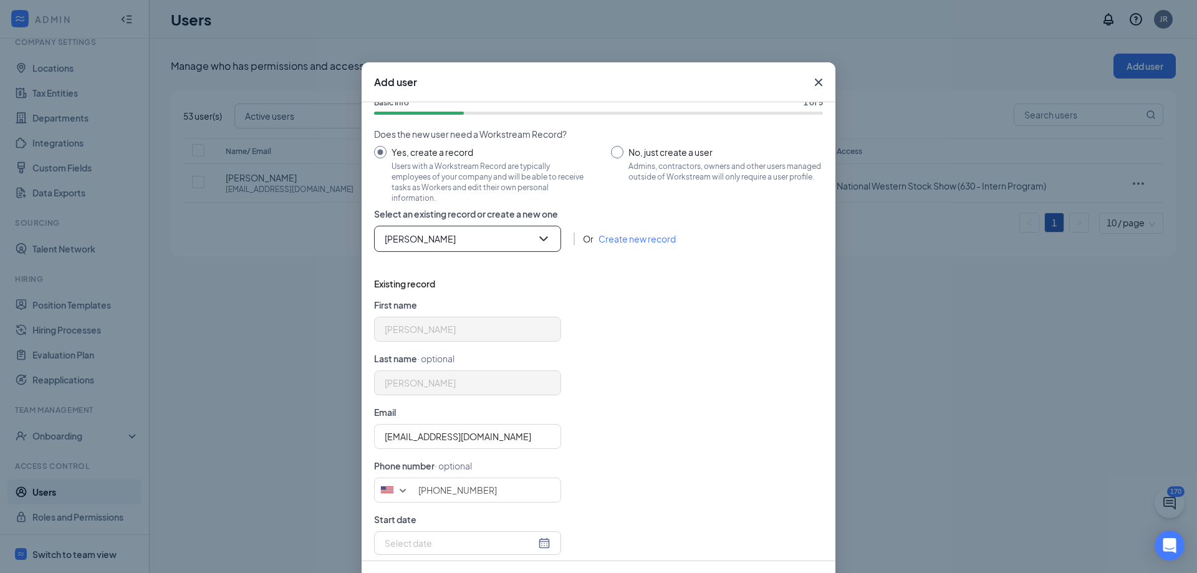
scroll to position [34, 0]
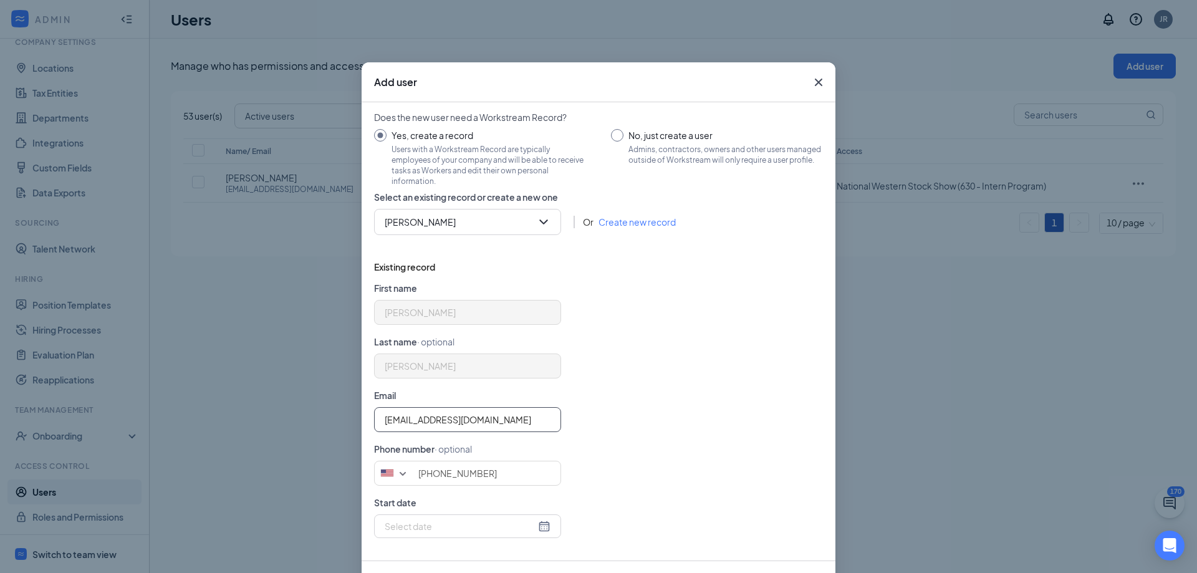
drag, startPoint x: 525, startPoint y: 406, endPoint x: 292, endPoint y: 414, distance: 232.7
click at [292, 414] on div "Add user Basic Info 1 of 5 Does the new user need a Workstream Record? Yes, cre…" at bounding box center [598, 286] width 1197 height 573
type input "[EMAIL_ADDRESS][DOMAIN_NAME]"
click at [681, 374] on div "[PERSON_NAME]" at bounding box center [598, 365] width 449 height 25
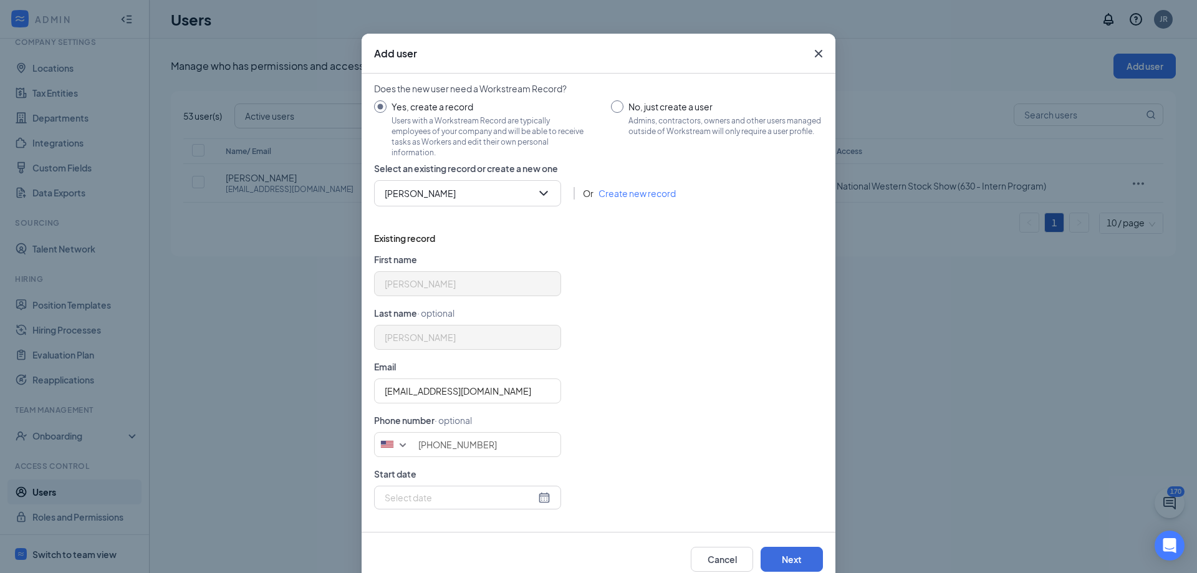
scroll to position [56, 0]
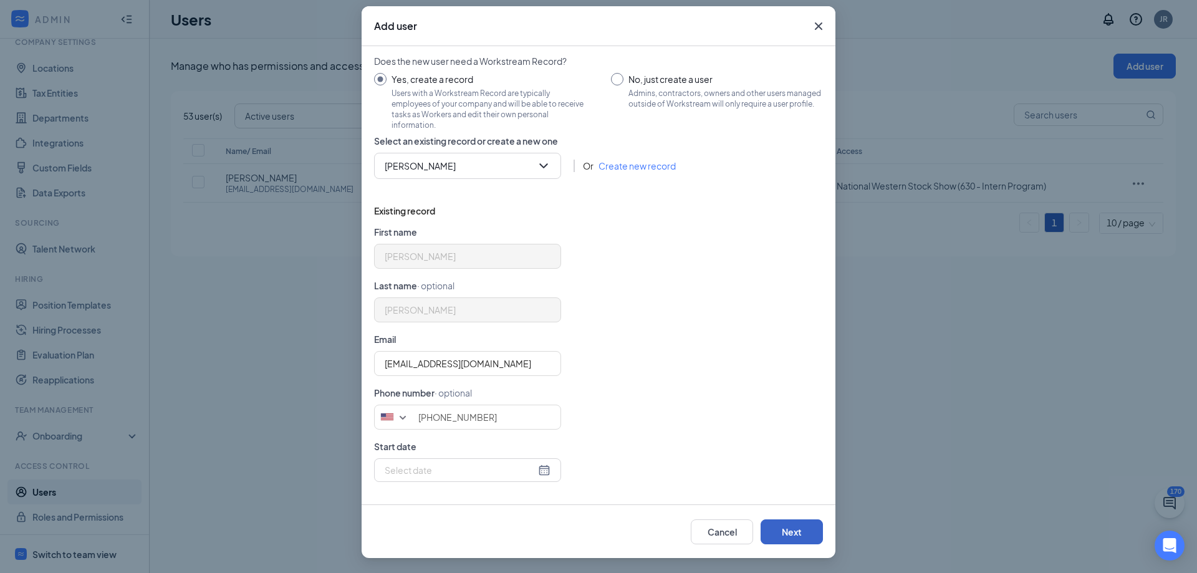
click at [801, 535] on button "Next" at bounding box center [792, 531] width 62 height 25
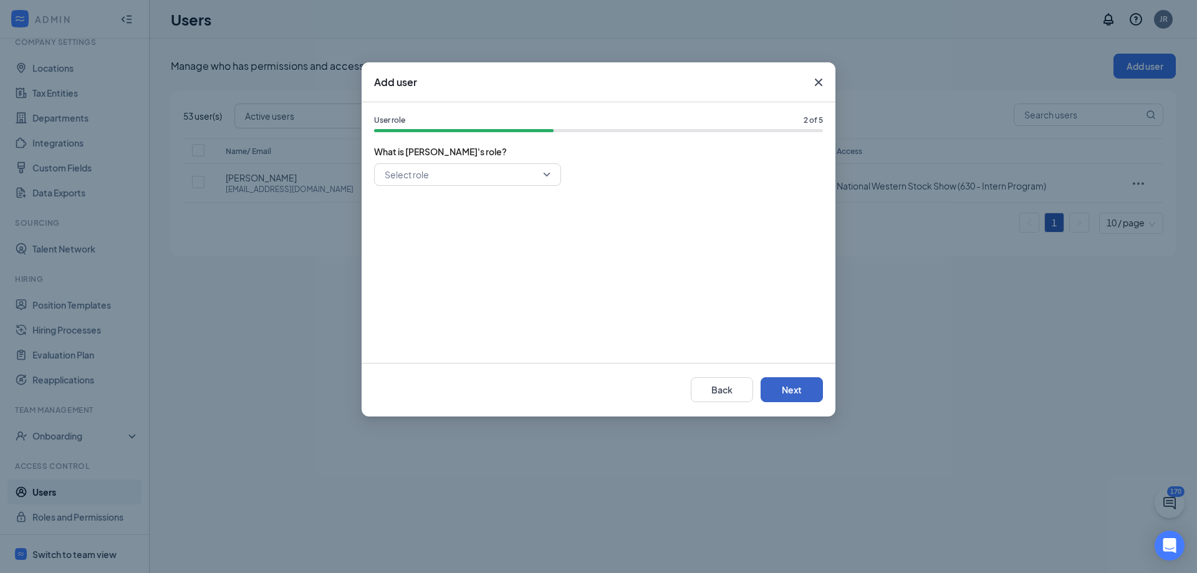
scroll to position [0, 0]
drag, startPoint x: 473, startPoint y: 180, endPoint x: 462, endPoint y: 208, distance: 29.4
click at [472, 180] on input "search" at bounding box center [463, 174] width 163 height 21
click at [448, 231] on span "Hiring Manager" at bounding box center [467, 236] width 167 height 14
click at [799, 386] on button "Next" at bounding box center [792, 389] width 62 height 25
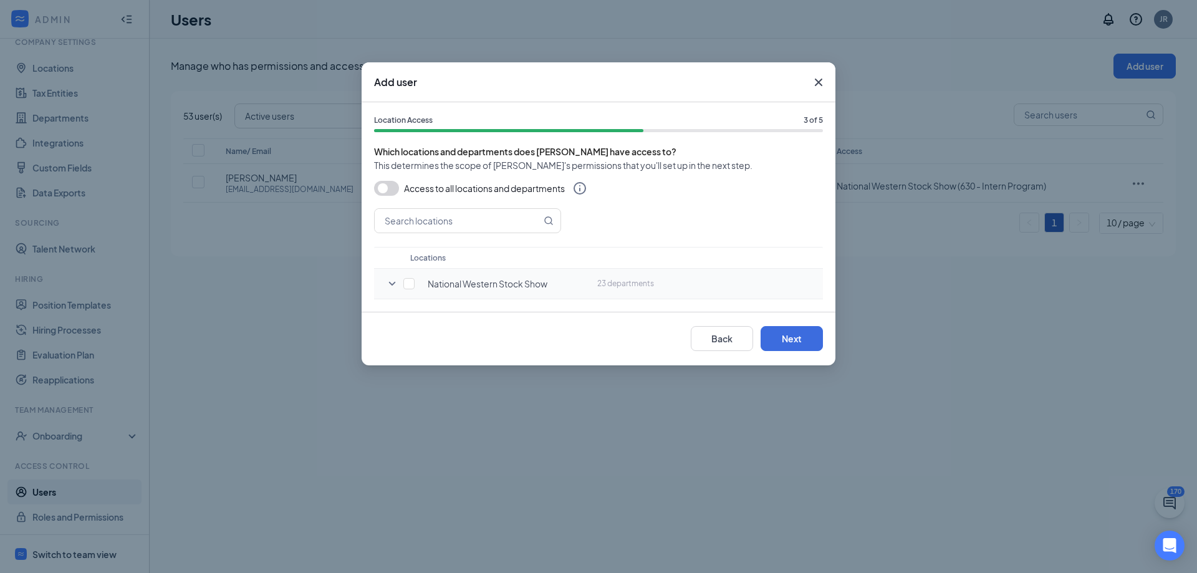
click at [390, 281] on icon "SmallChevronDown" at bounding box center [392, 283] width 15 height 15
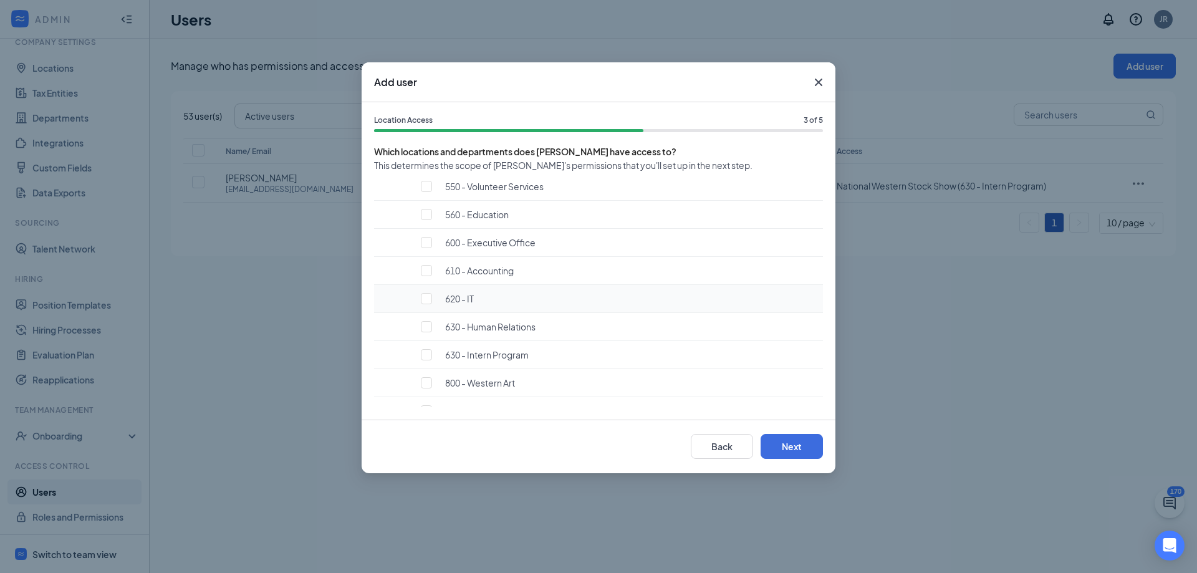
scroll to position [562, 0]
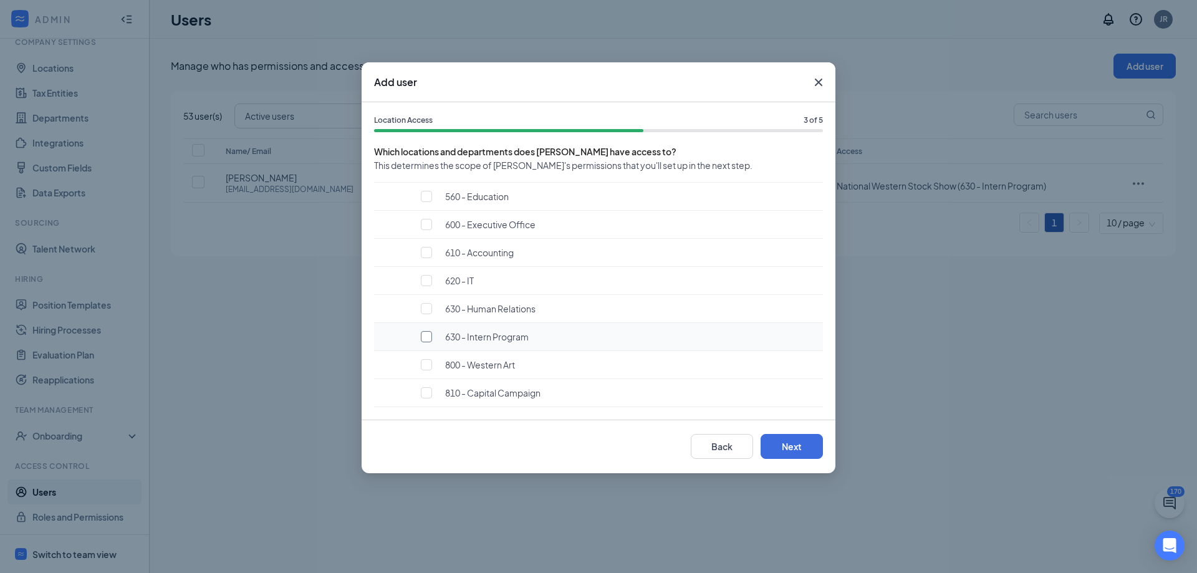
click at [425, 339] on input "checkbox" at bounding box center [426, 336] width 11 height 11
checkbox input "true"
click at [796, 454] on button "Next" at bounding box center [792, 446] width 62 height 25
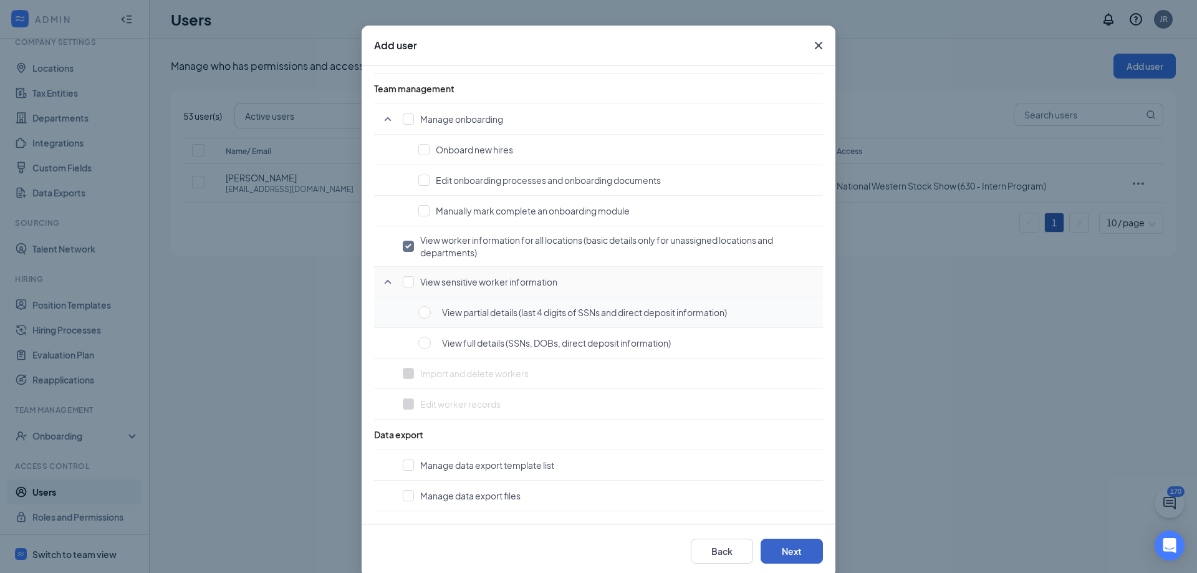
scroll to position [56, 0]
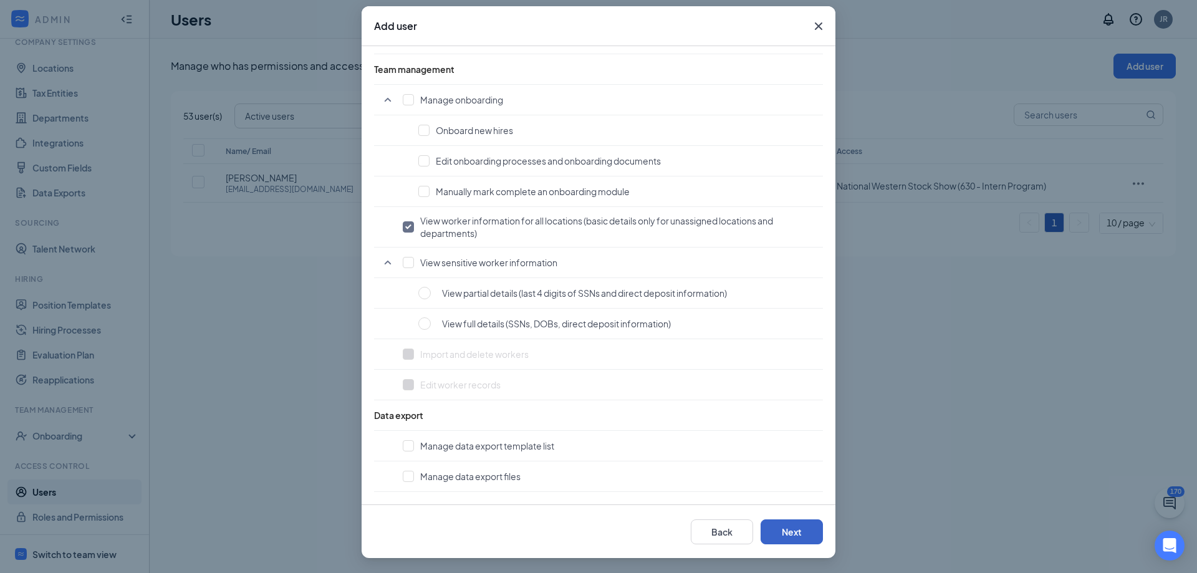
click at [781, 526] on button "Next" at bounding box center [792, 531] width 62 height 25
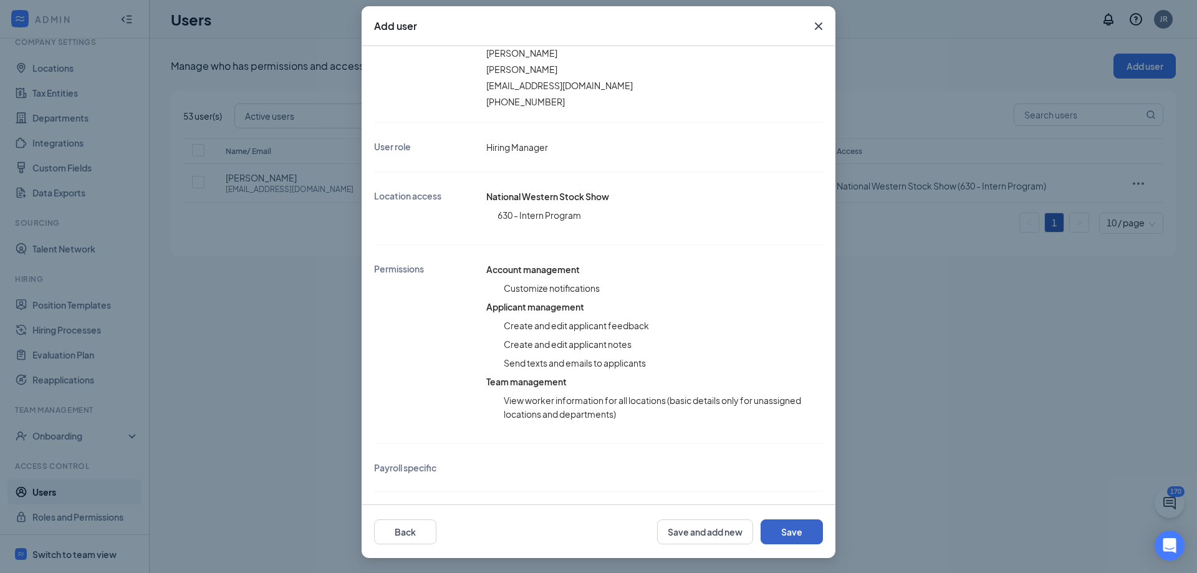
click at [798, 527] on button "Save" at bounding box center [792, 531] width 62 height 25
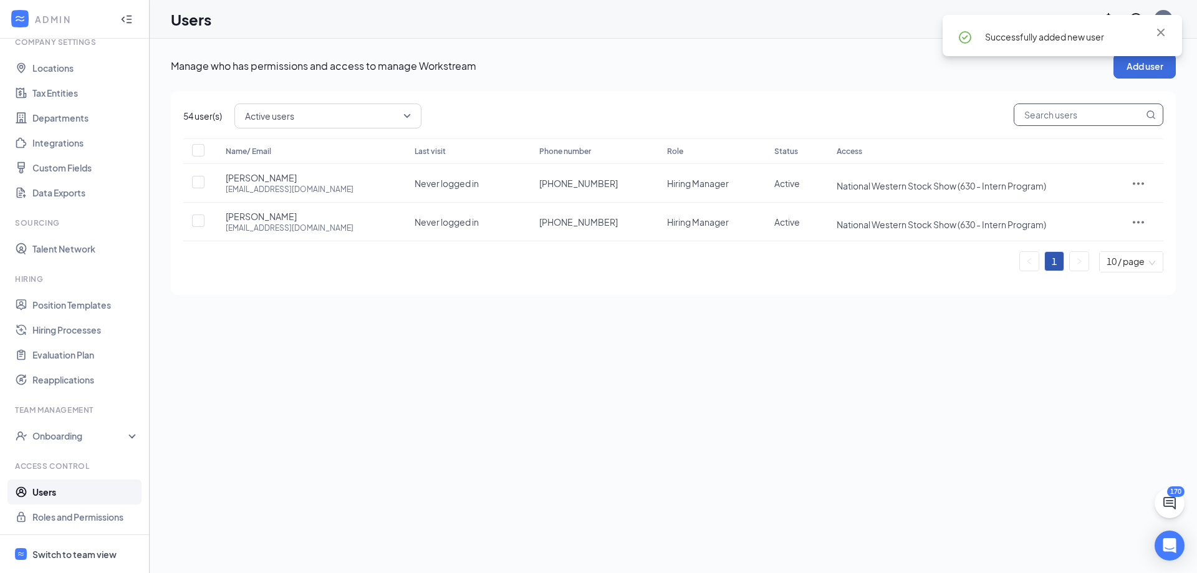
click at [1041, 116] on input "text" at bounding box center [1078, 114] width 129 height 21
type input "rach"
checkbox input "true"
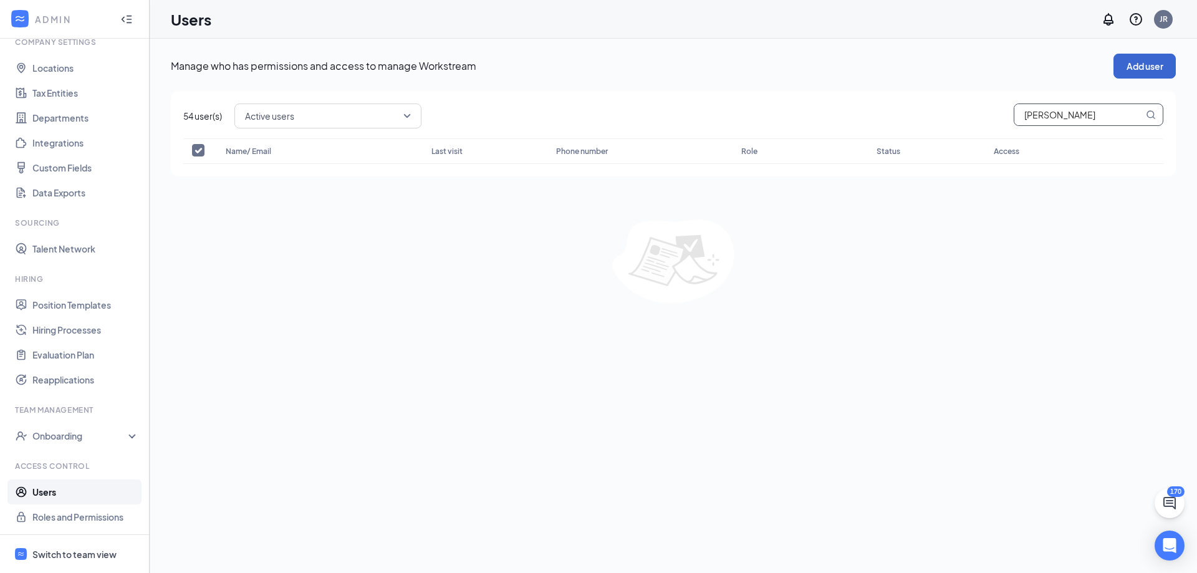
type input "[PERSON_NAME]"
click at [1137, 66] on button "Add user" at bounding box center [1144, 66] width 62 height 25
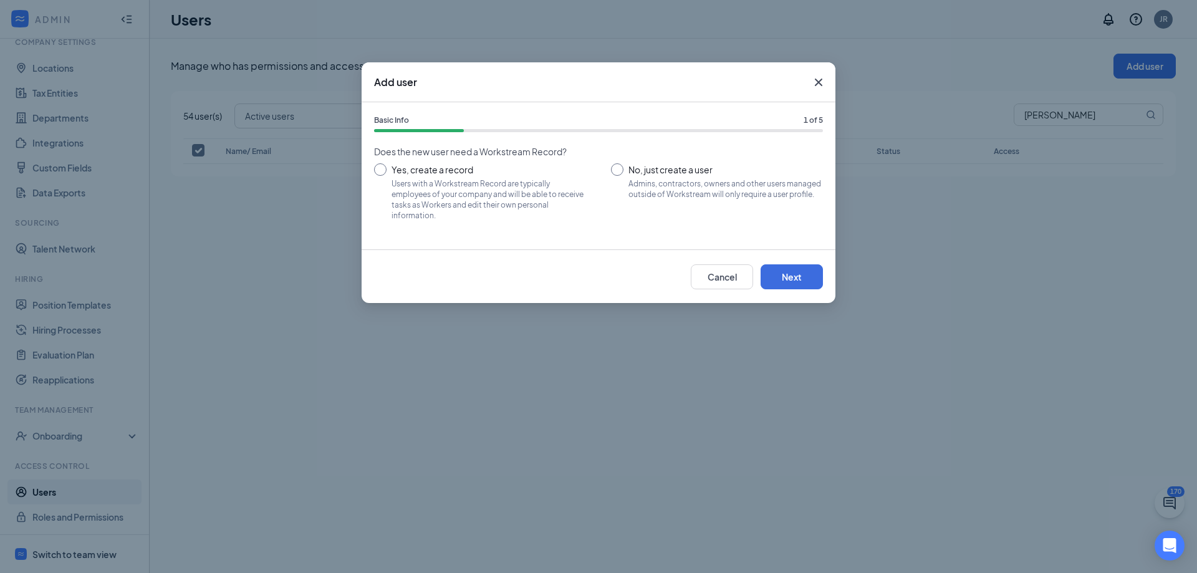
click at [501, 176] on input "Yes, create a record Users with a Workstream Record are typically employees of …" at bounding box center [480, 191] width 212 height 56
radio input "true"
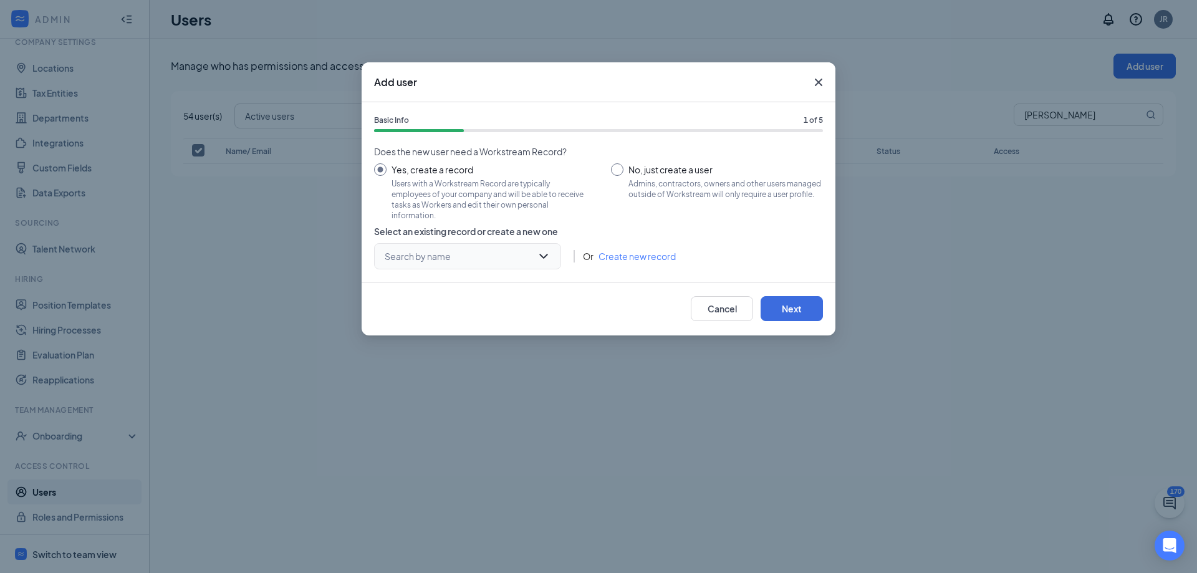
click at [480, 254] on input "search" at bounding box center [463, 256] width 163 height 25
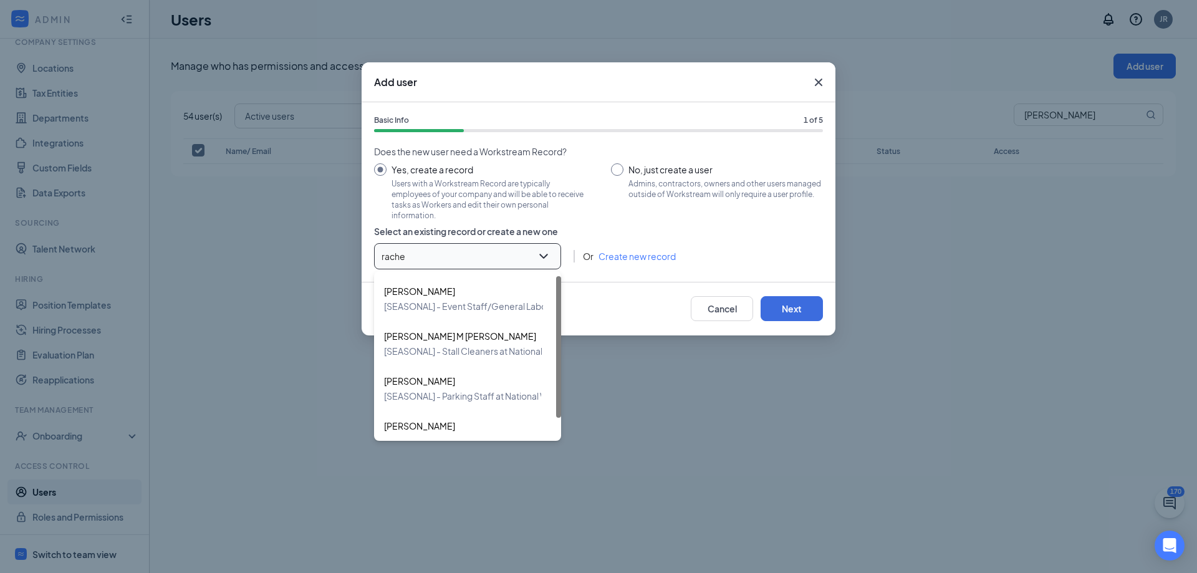
type input "[PERSON_NAME]"
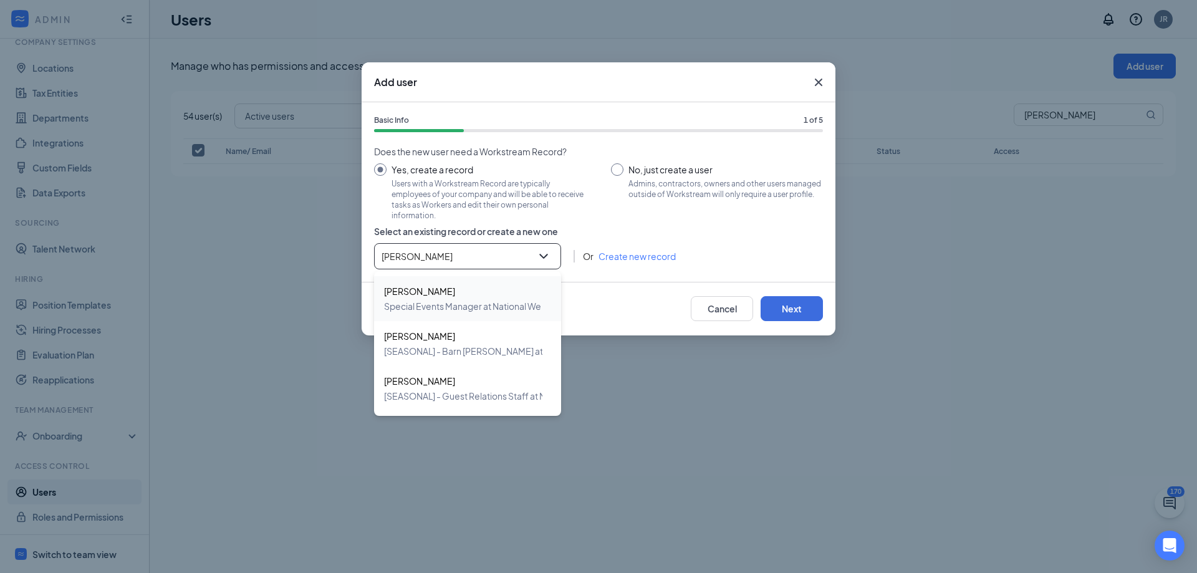
click at [470, 288] on span "[PERSON_NAME]" at bounding box center [498, 291] width 228 height 15
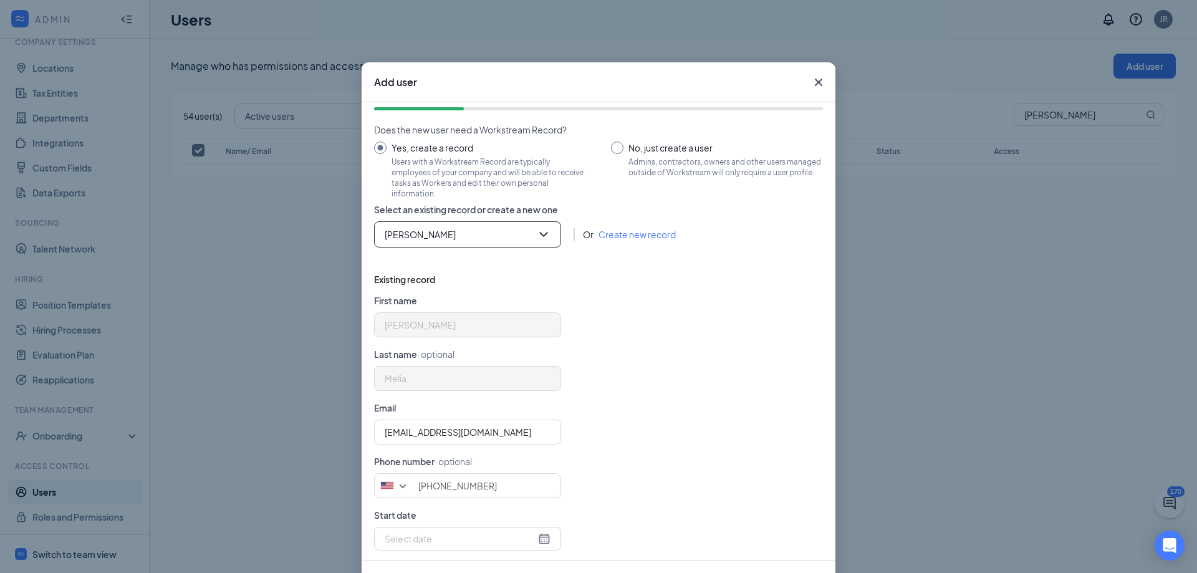
scroll to position [34, 0]
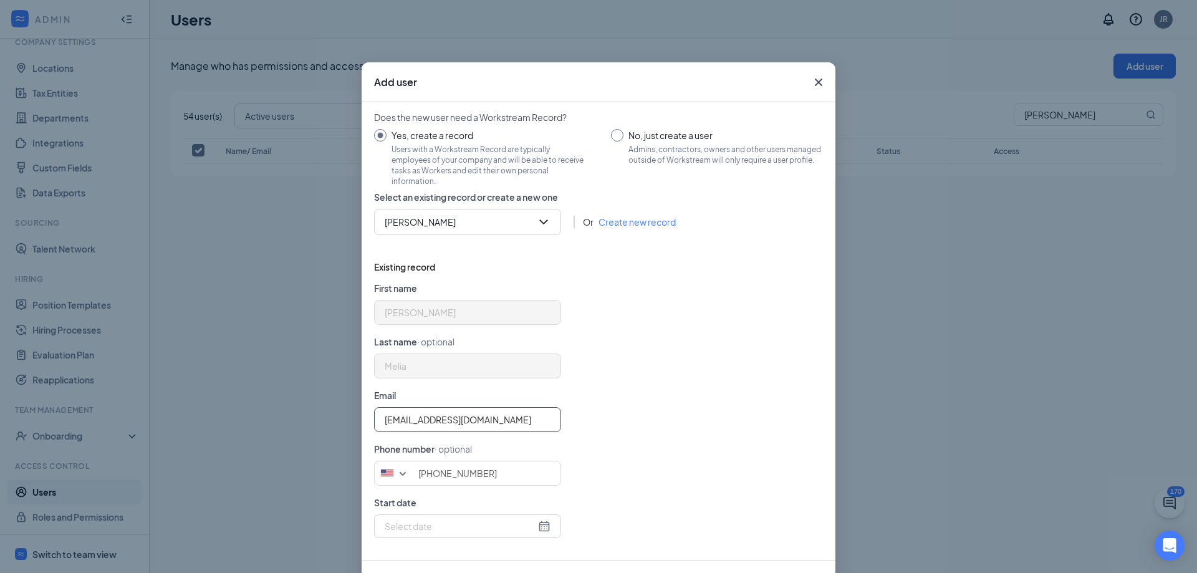
drag, startPoint x: 490, startPoint y: 413, endPoint x: 310, endPoint y: 421, distance: 180.4
click at [310, 421] on div "Add user Basic Info 1 of 5 Does the new user need a Workstream Record? Yes, cre…" at bounding box center [598, 286] width 1197 height 573
type input "[EMAIL_ADDRESS][DOMAIN_NAME]"
click at [661, 392] on form "First name [PERSON_NAME] Last name · optional Melia Email [EMAIL_ADDRESS][DOMAI…" at bounding box center [598, 414] width 449 height 267
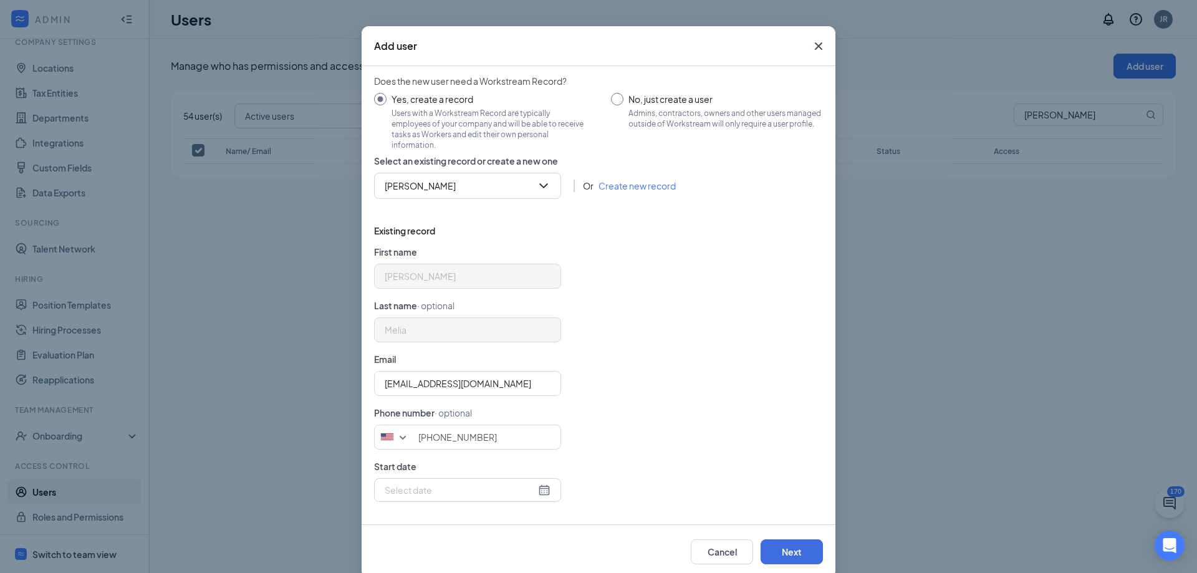
scroll to position [56, 0]
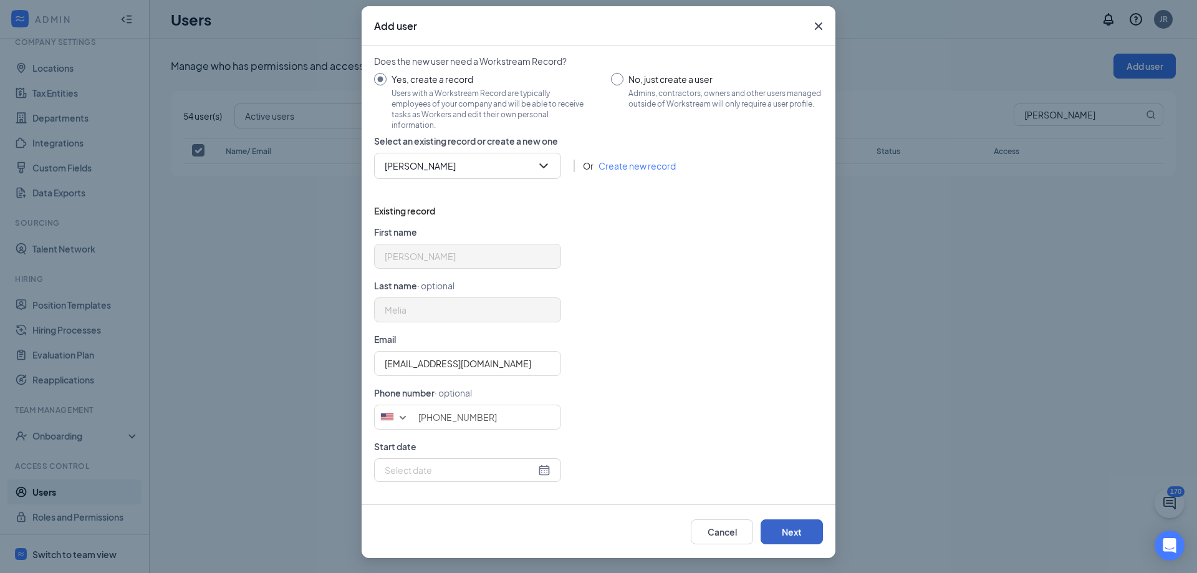
click at [780, 521] on button "Next" at bounding box center [792, 531] width 62 height 25
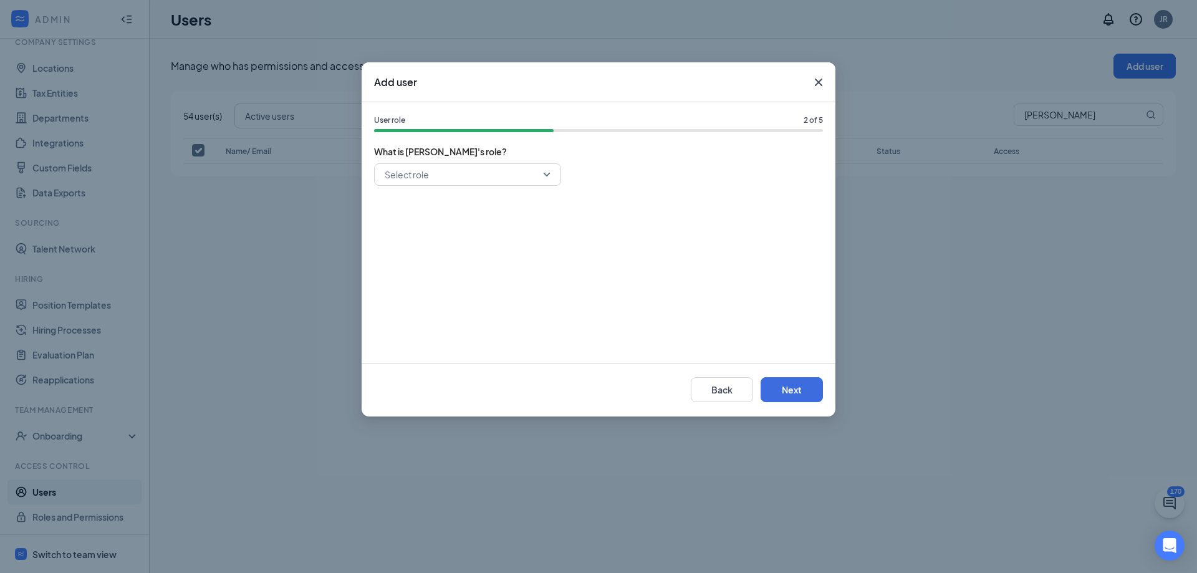
click at [484, 175] on input "search" at bounding box center [463, 174] width 163 height 21
click at [470, 225] on div "Hiring Manager" at bounding box center [467, 235] width 187 height 29
click at [813, 380] on button "Next" at bounding box center [792, 389] width 62 height 25
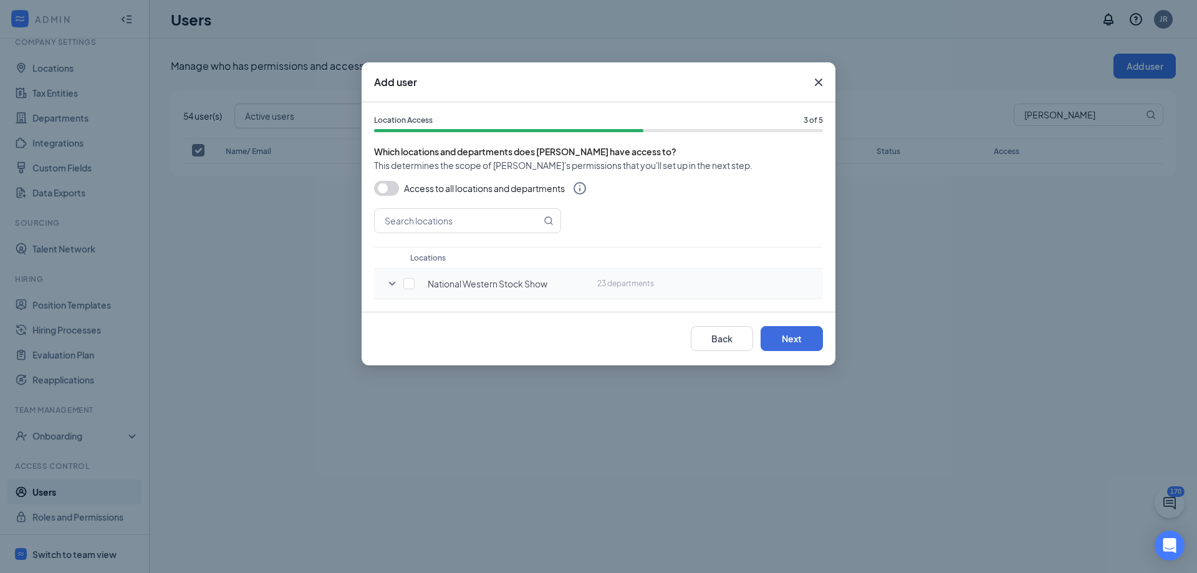
click at [393, 281] on icon "SmallChevronDown" at bounding box center [392, 283] width 15 height 15
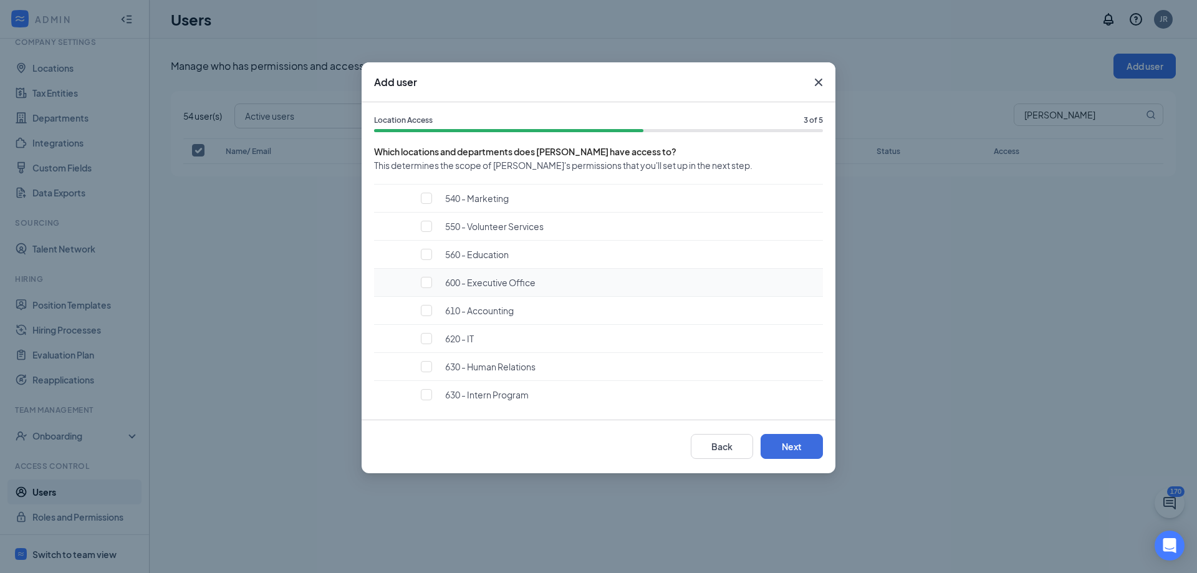
scroll to position [499, 0]
click at [427, 393] on input "checkbox" at bounding box center [426, 387] width 11 height 11
checkbox input "true"
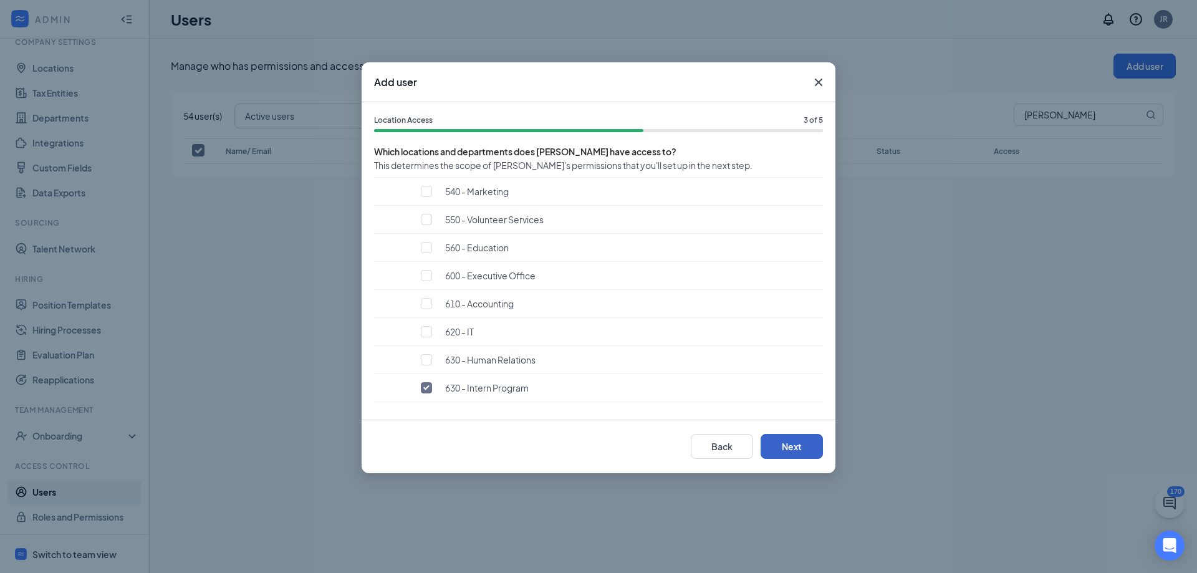
click at [791, 457] on button "Next" at bounding box center [792, 446] width 62 height 25
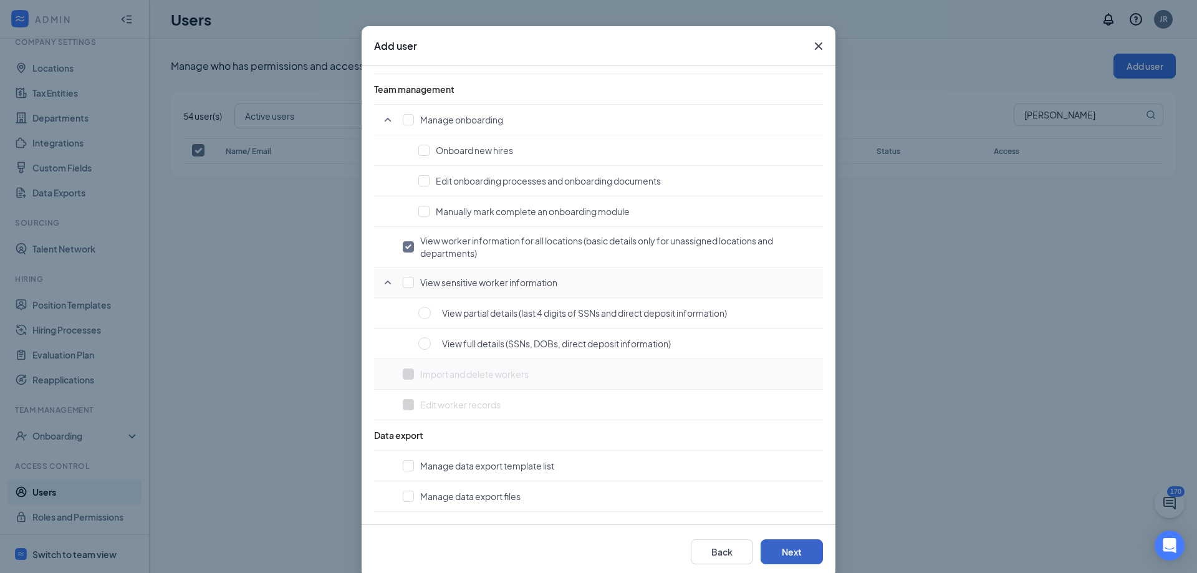
scroll to position [56, 0]
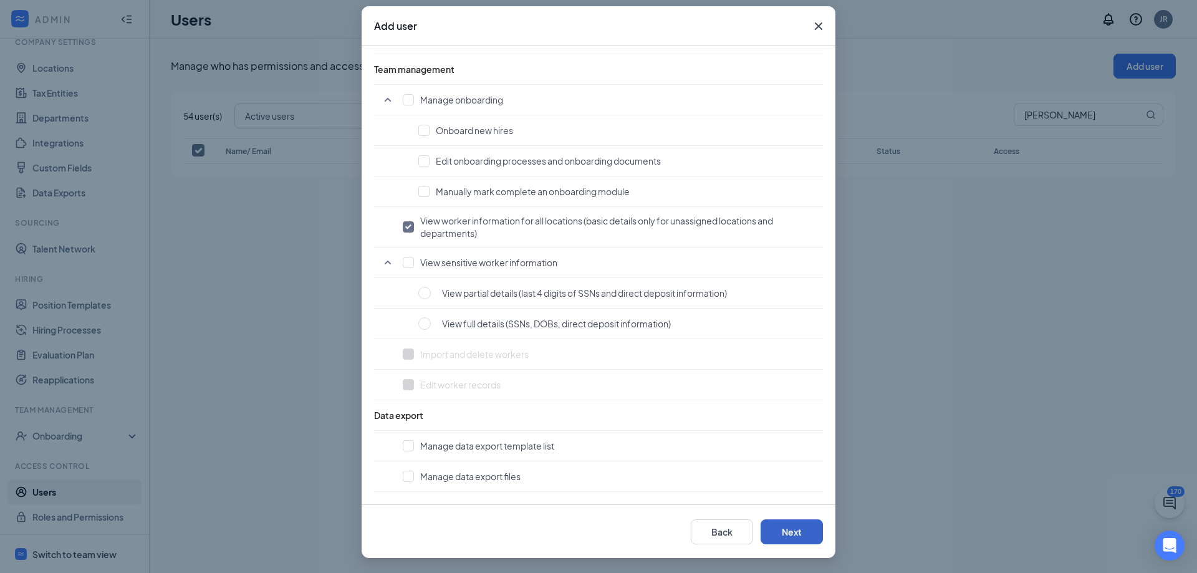
click at [775, 527] on button "Next" at bounding box center [792, 531] width 62 height 25
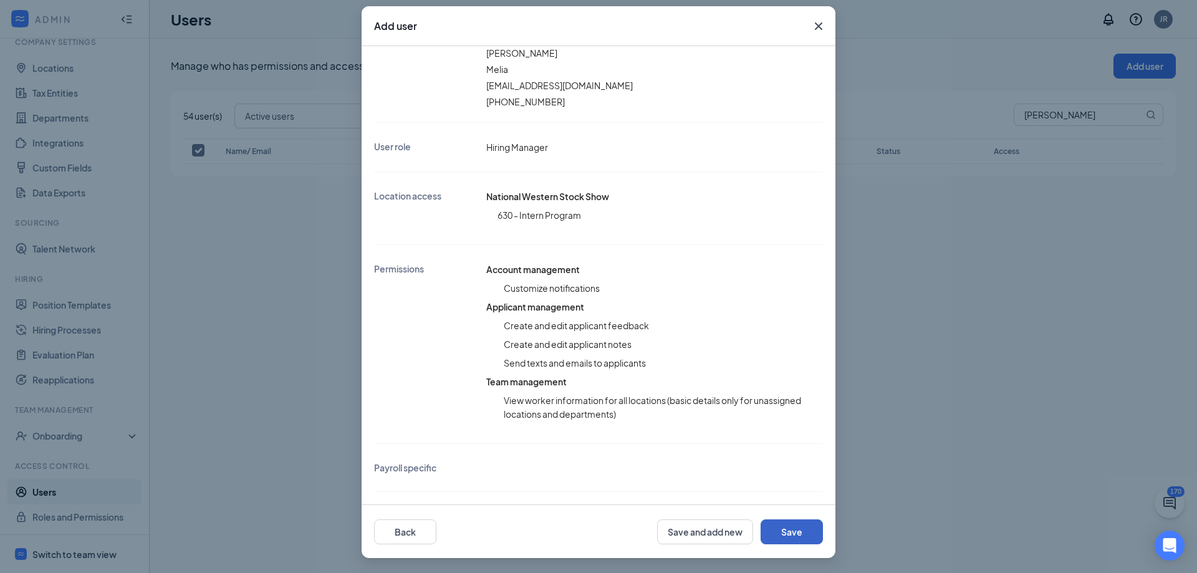
click at [785, 529] on button "Save" at bounding box center [792, 531] width 62 height 25
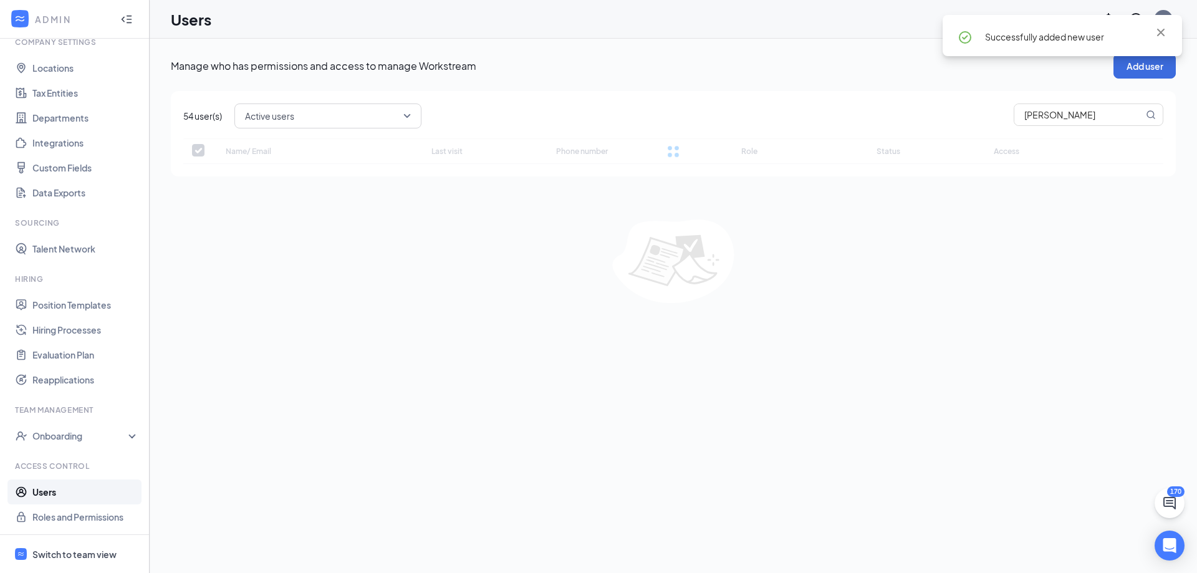
checkbox input "false"
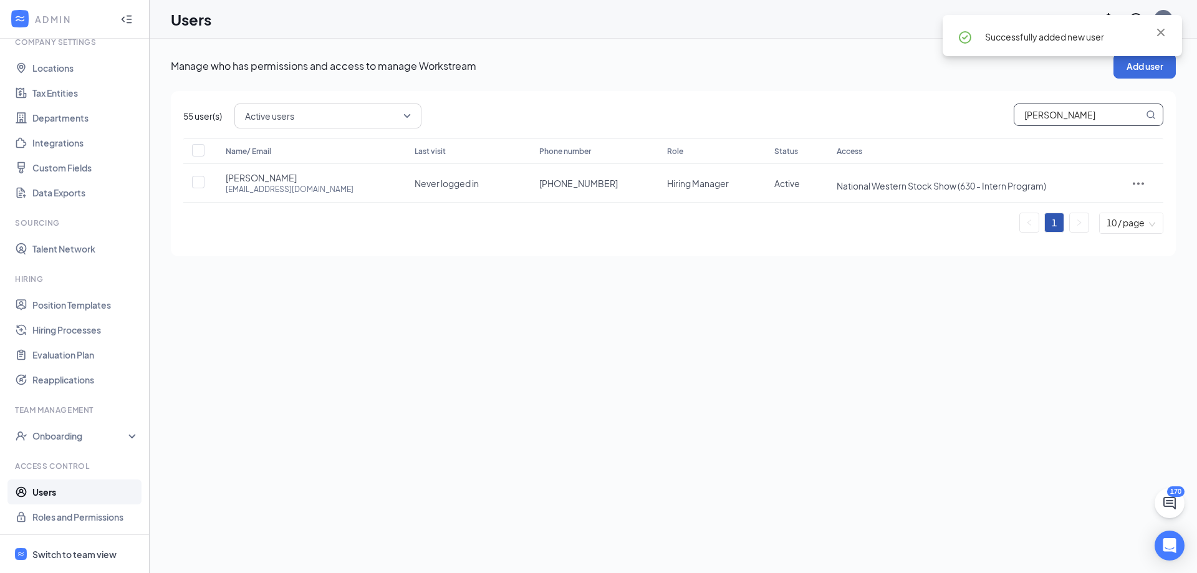
click at [1056, 119] on input "[PERSON_NAME]" at bounding box center [1078, 114] width 129 height 21
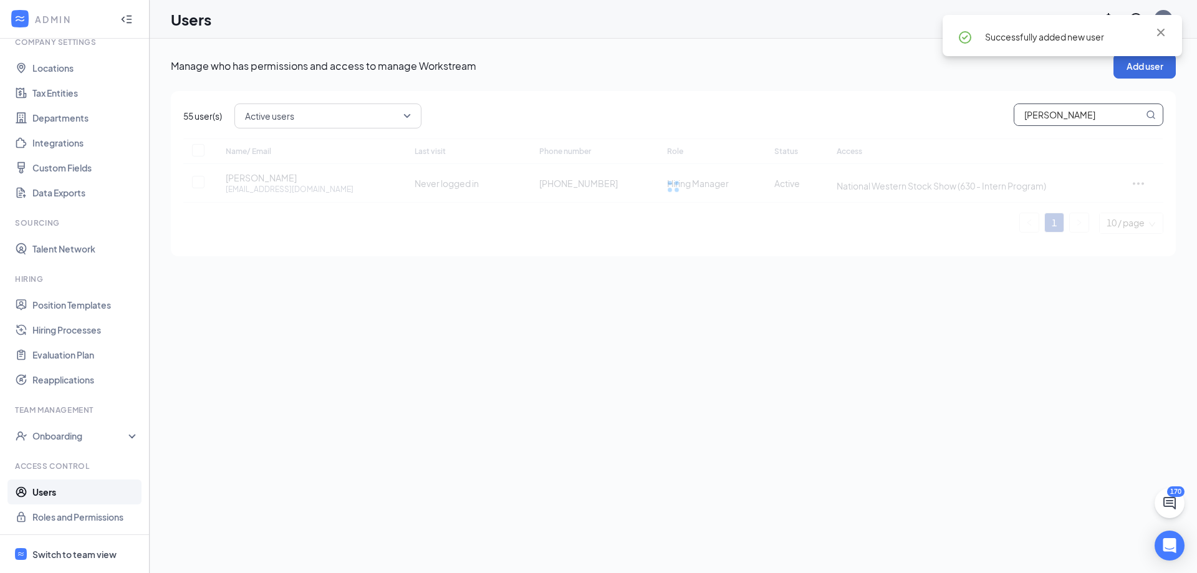
click at [1056, 119] on input "[PERSON_NAME]" at bounding box center [1078, 114] width 129 height 21
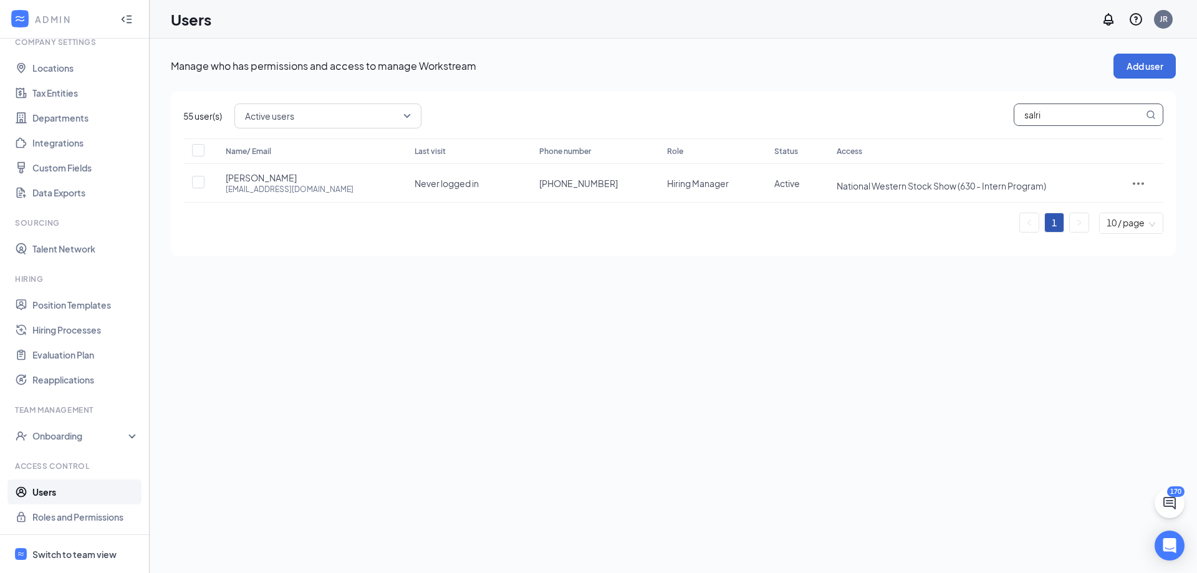
type input "[PERSON_NAME]"
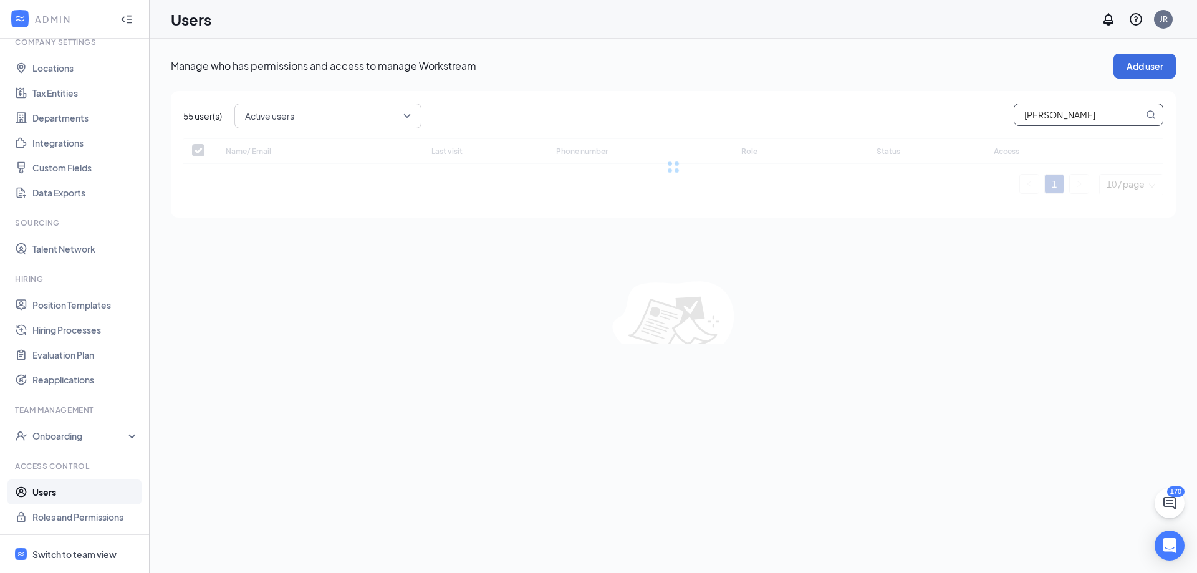
checkbox input "false"
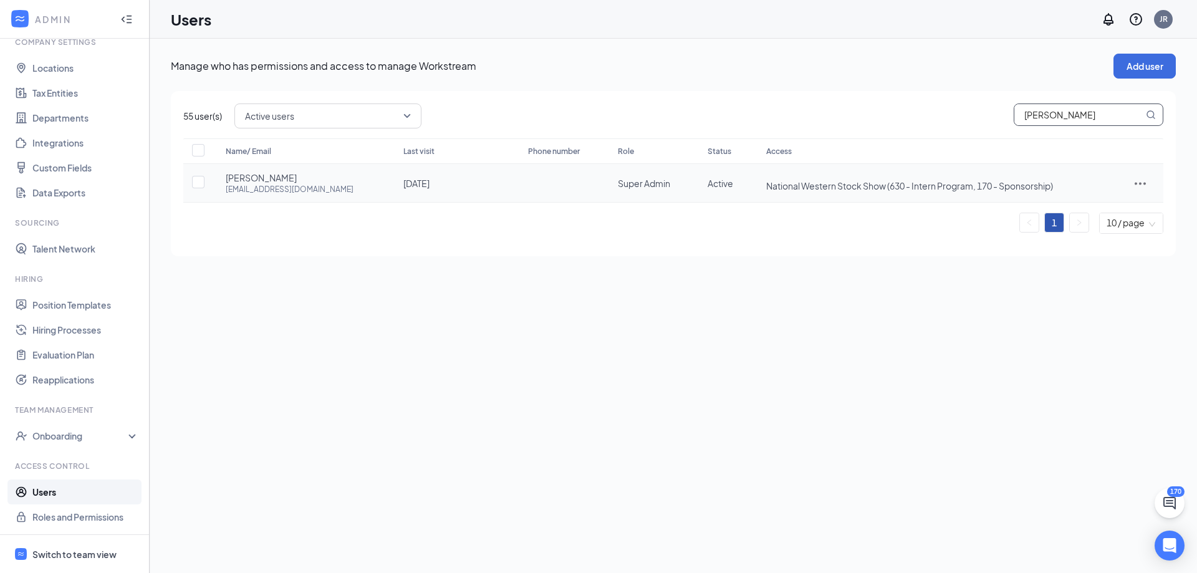
type input "[PERSON_NAME]"
click at [1137, 184] on icon "ActionsIcon" at bounding box center [1140, 183] width 15 height 15
click at [1073, 205] on span "Edit user" at bounding box center [1081, 209] width 36 height 11
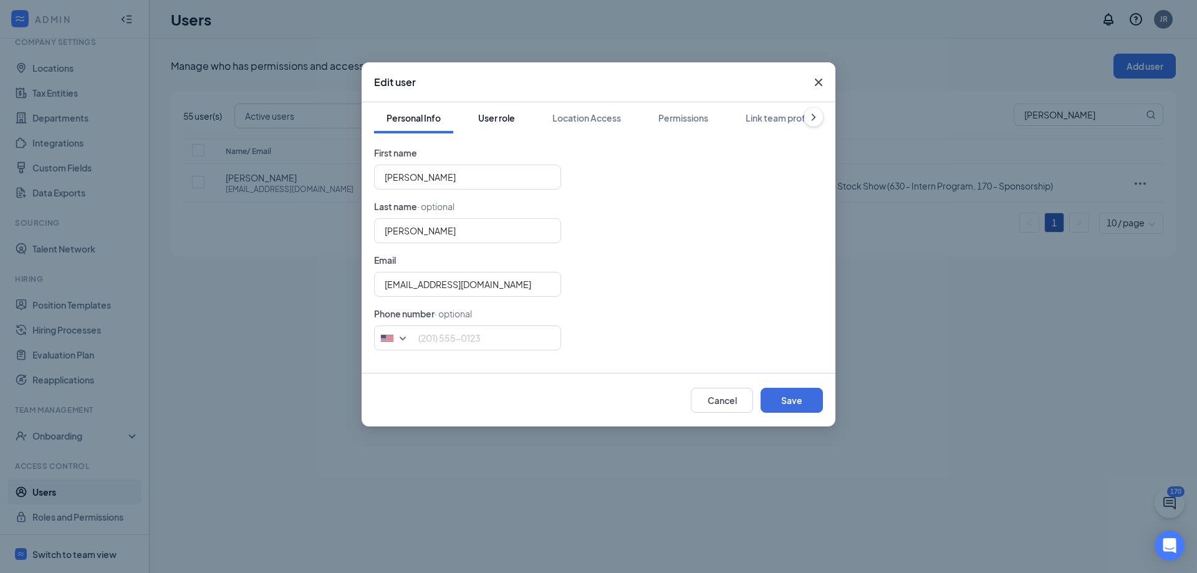
click at [511, 125] on button "User role" at bounding box center [497, 117] width 62 height 31
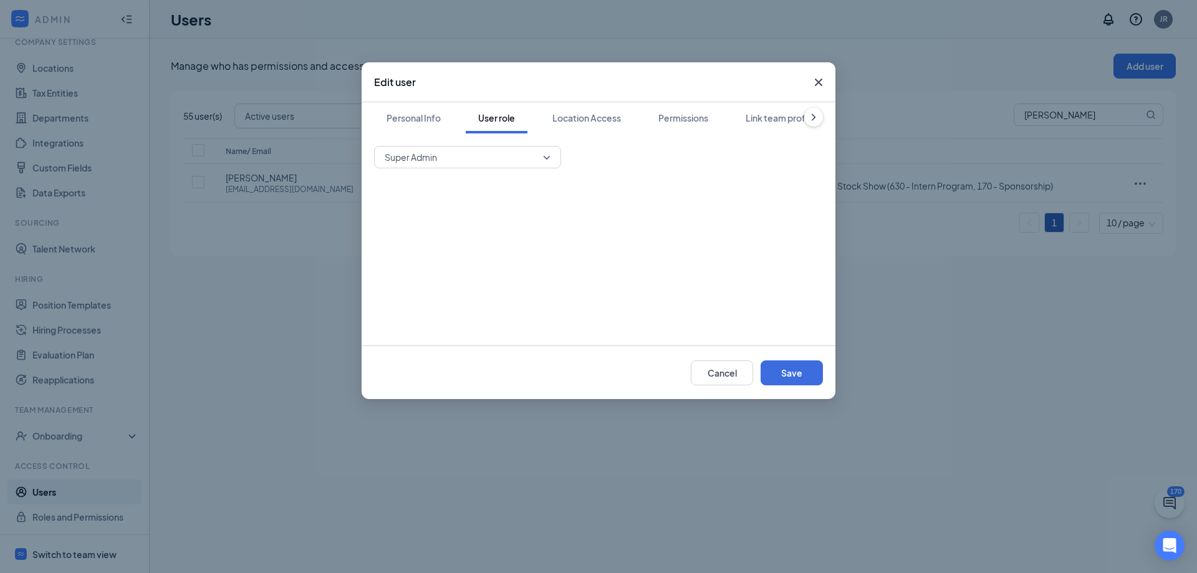
click at [495, 163] on span "Super Admin" at bounding box center [462, 157] width 155 height 19
drag, startPoint x: 478, startPoint y: 214, endPoint x: 482, endPoint y: 203, distance: 11.2
click at [478, 213] on span "Hiring Manager" at bounding box center [467, 220] width 167 height 14
click at [561, 123] on div "Location Access" at bounding box center [586, 118] width 69 height 12
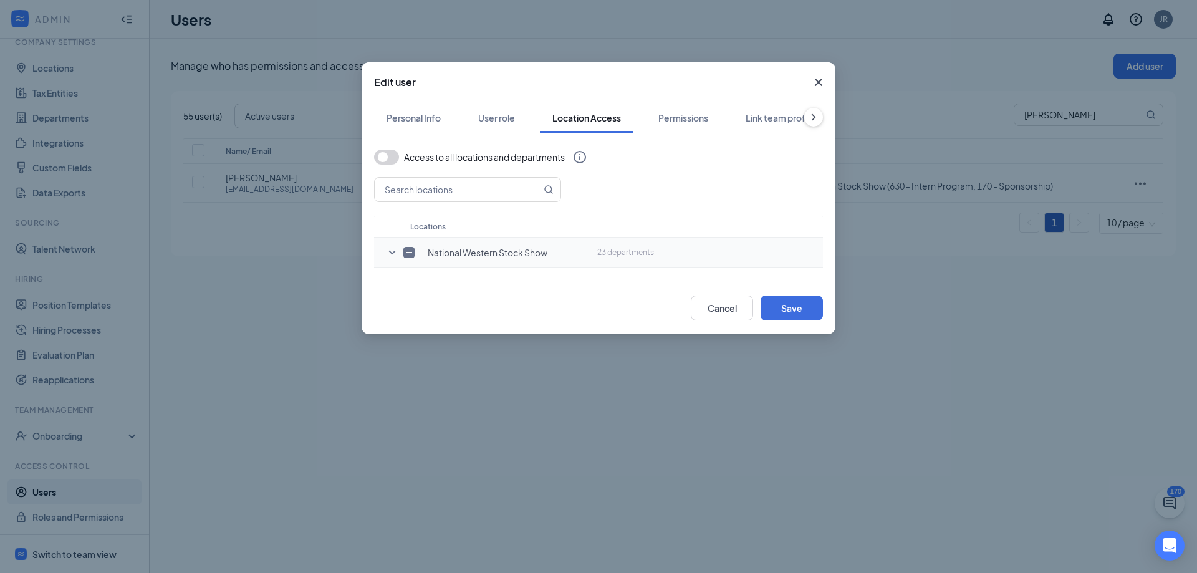
click at [391, 252] on icon "SmallChevronDown" at bounding box center [392, 253] width 7 height 4
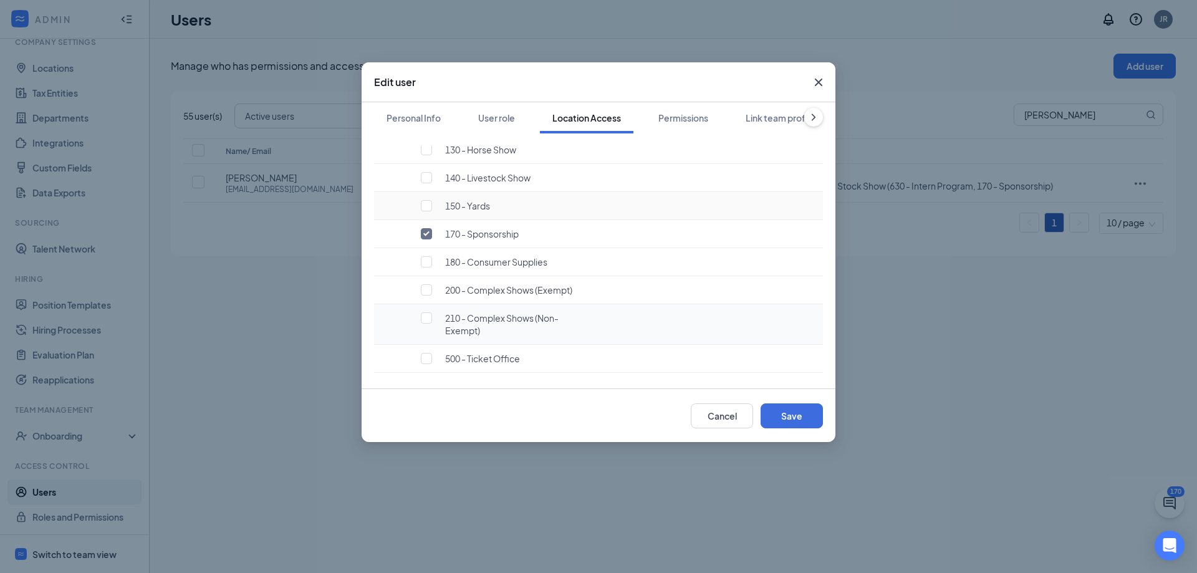
scroll to position [249, 0]
click at [420, 173] on div "170 - Sponsorship" at bounding box center [497, 172] width 175 height 12
click at [430, 172] on input "checkbox" at bounding box center [426, 172] width 11 height 11
checkbox input "false"
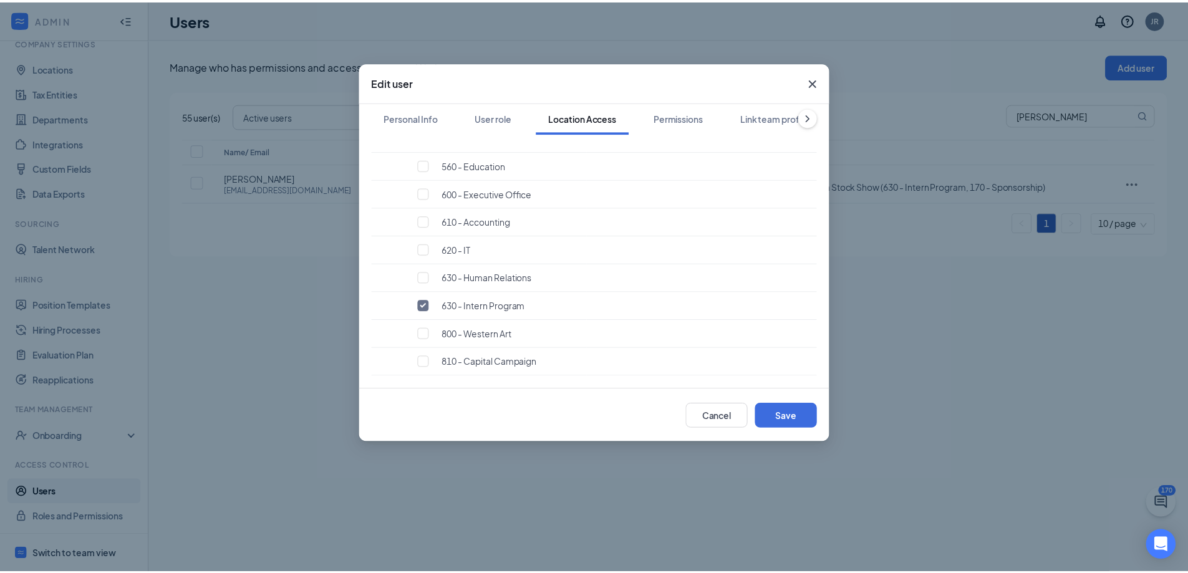
scroll to position [562, 0]
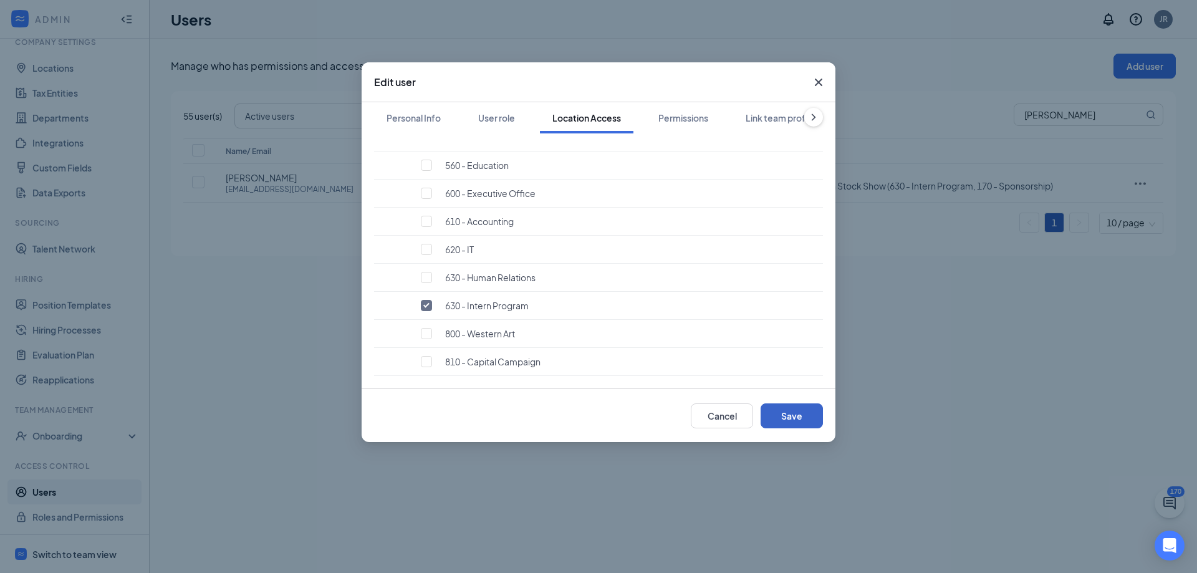
click at [800, 420] on button "Save" at bounding box center [792, 415] width 62 height 25
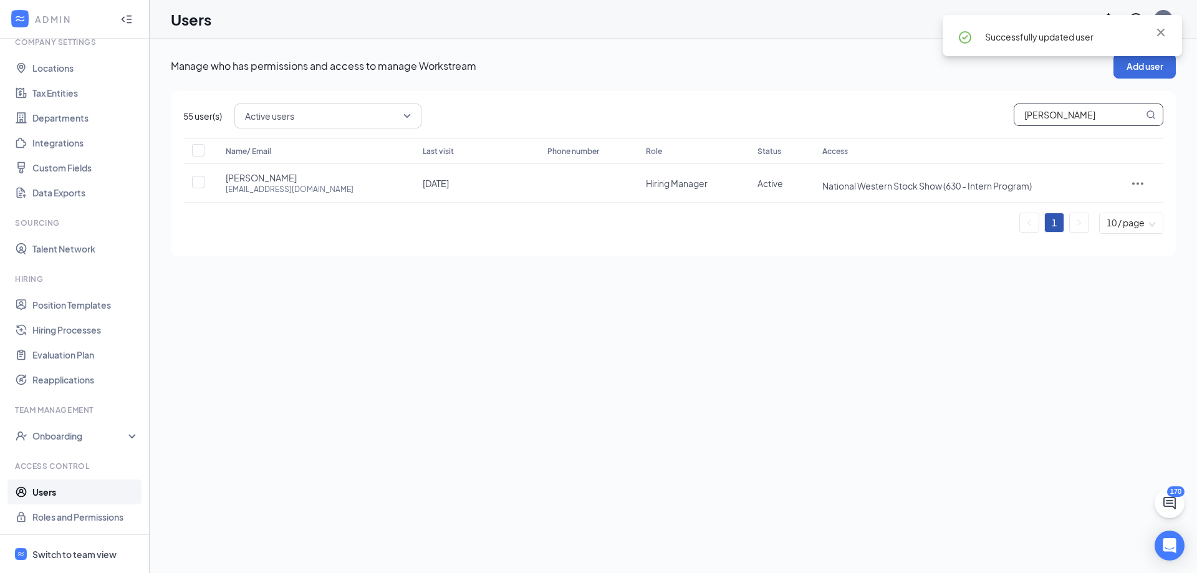
click at [1064, 105] on input "[PERSON_NAME]" at bounding box center [1078, 114] width 129 height 21
click at [930, 65] on p "Manage who has permissions and access to manage Workstream" at bounding box center [642, 66] width 943 height 14
drag, startPoint x: 432, startPoint y: 107, endPoint x: 423, endPoint y: 112, distance: 10.3
click at [431, 107] on div "Active users" at bounding box center [698, 115] width 929 height 25
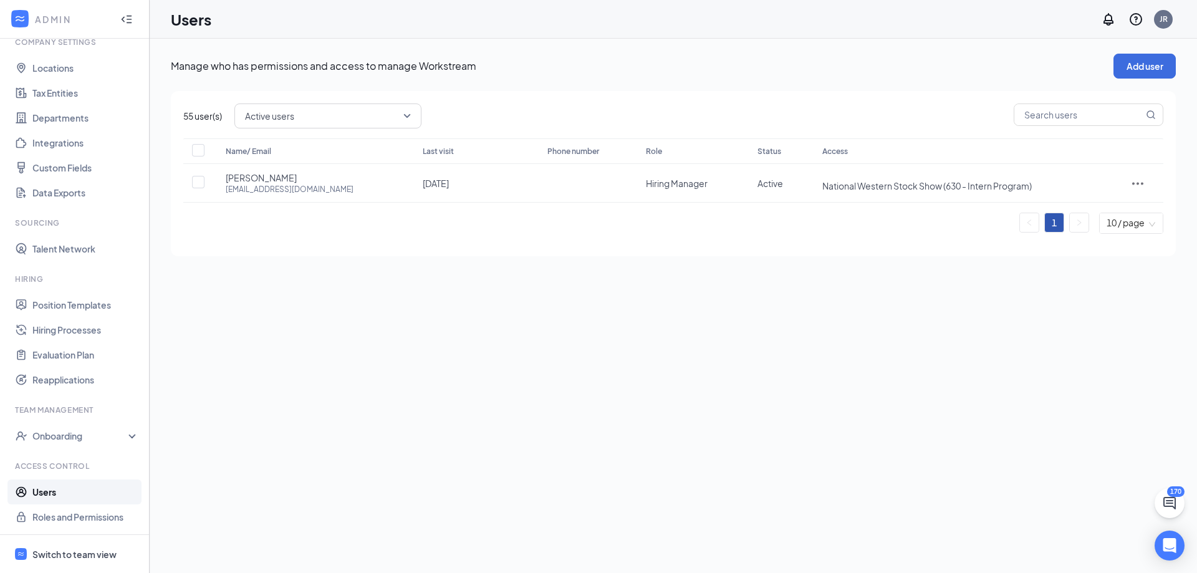
click at [414, 115] on div "Active users" at bounding box center [327, 115] width 187 height 25
click at [341, 173] on span "Active users" at bounding box center [328, 179] width 167 height 15
click at [1007, 109] on div "Active users active disabled All users Active users Disabled users" at bounding box center [698, 115] width 929 height 25
click at [1020, 107] on input "text" at bounding box center [1078, 114] width 129 height 21
click at [713, 103] on div "55 user(s) Active users active disabled All users Active users Disabled users N…" at bounding box center [673, 173] width 1005 height 165
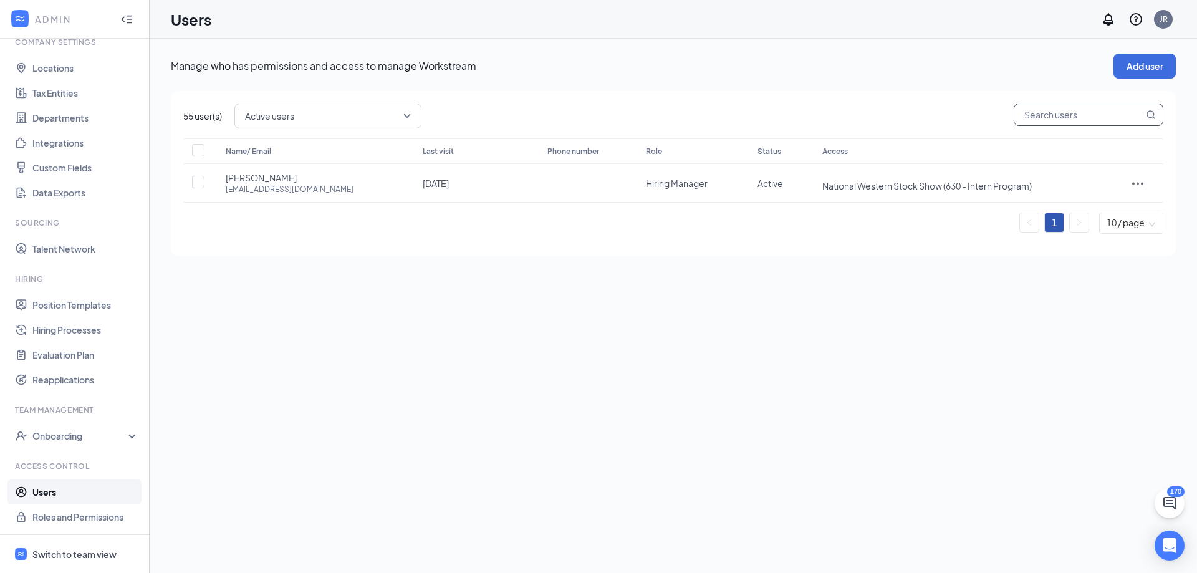
click at [1064, 108] on input "text" at bounding box center [1078, 114] width 129 height 21
click at [906, 76] on div "Manage who has permissions and access to manage Workstream Add user" at bounding box center [673, 66] width 1005 height 25
click at [62, 516] on link "Roles and Permissions" at bounding box center [85, 516] width 107 height 25
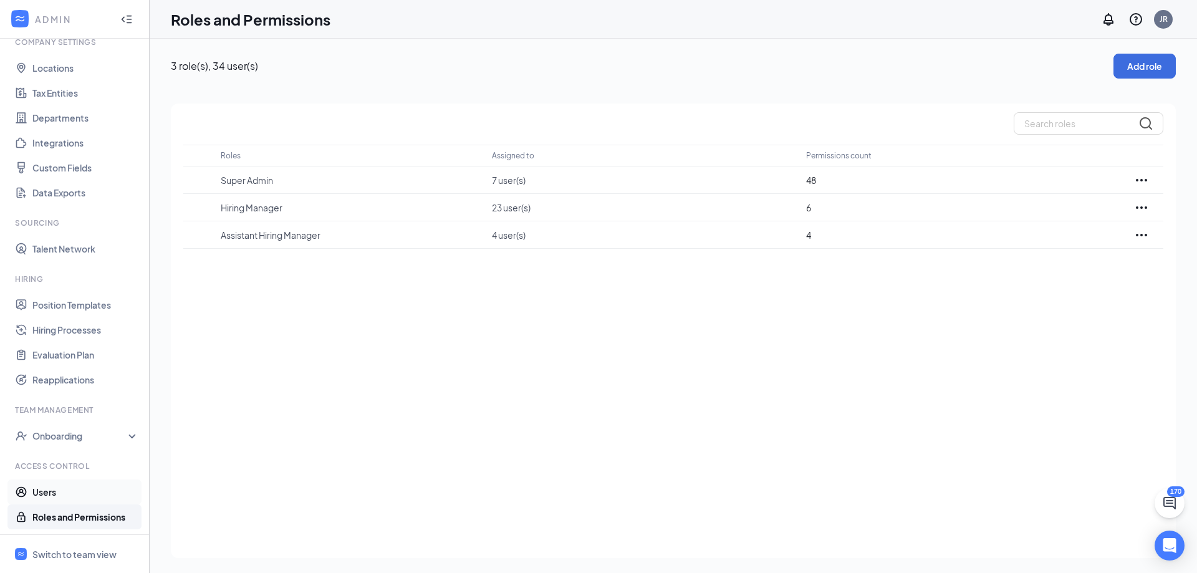
click at [70, 493] on link "Users" at bounding box center [85, 491] width 107 height 25
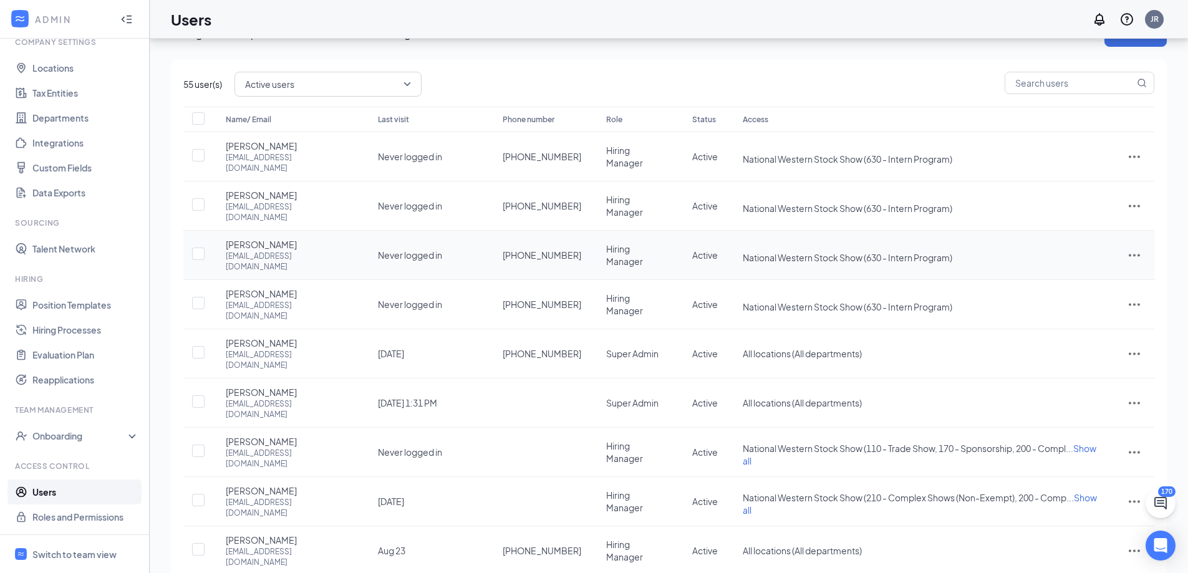
scroll to position [62, 0]
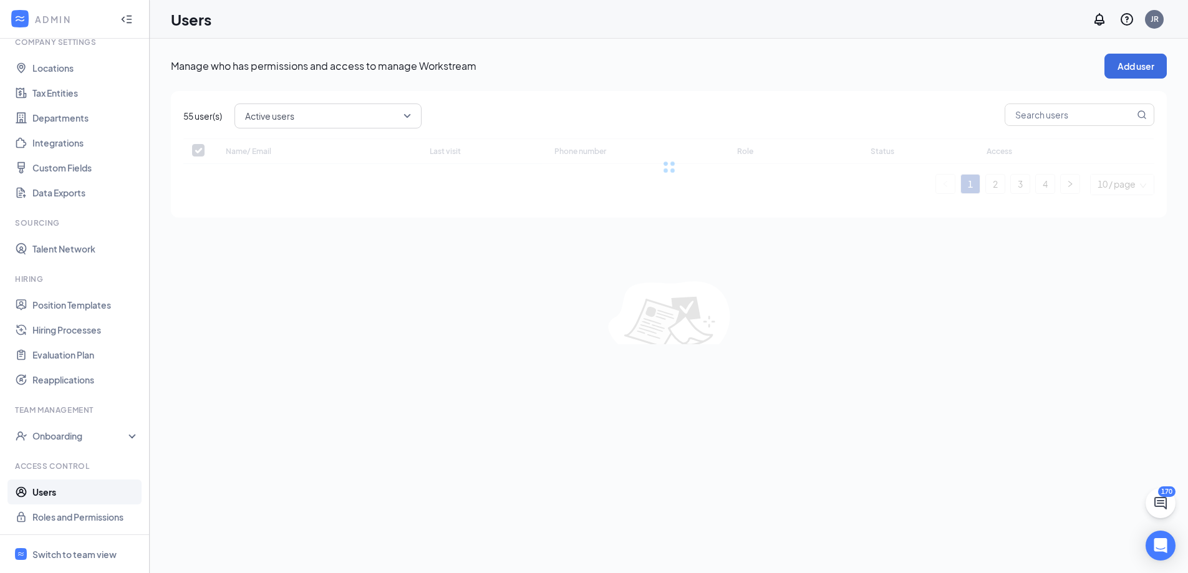
scroll to position [0, 0]
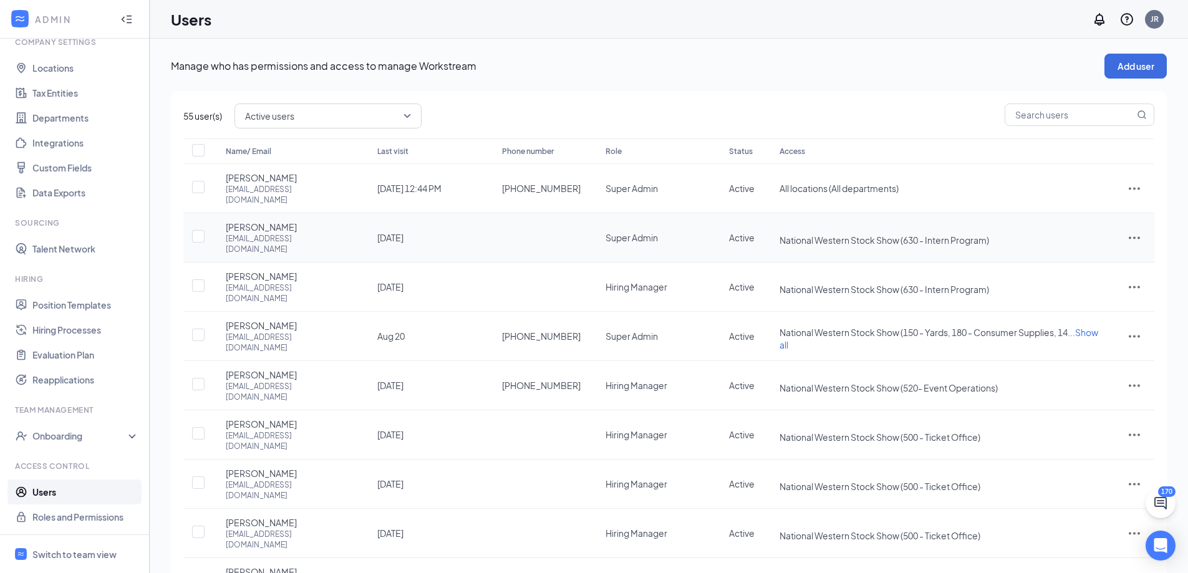
click at [1137, 230] on icon "ActionsIcon" at bounding box center [1134, 237] width 15 height 15
click at [1094, 243] on span "Edit user" at bounding box center [1092, 250] width 77 height 14
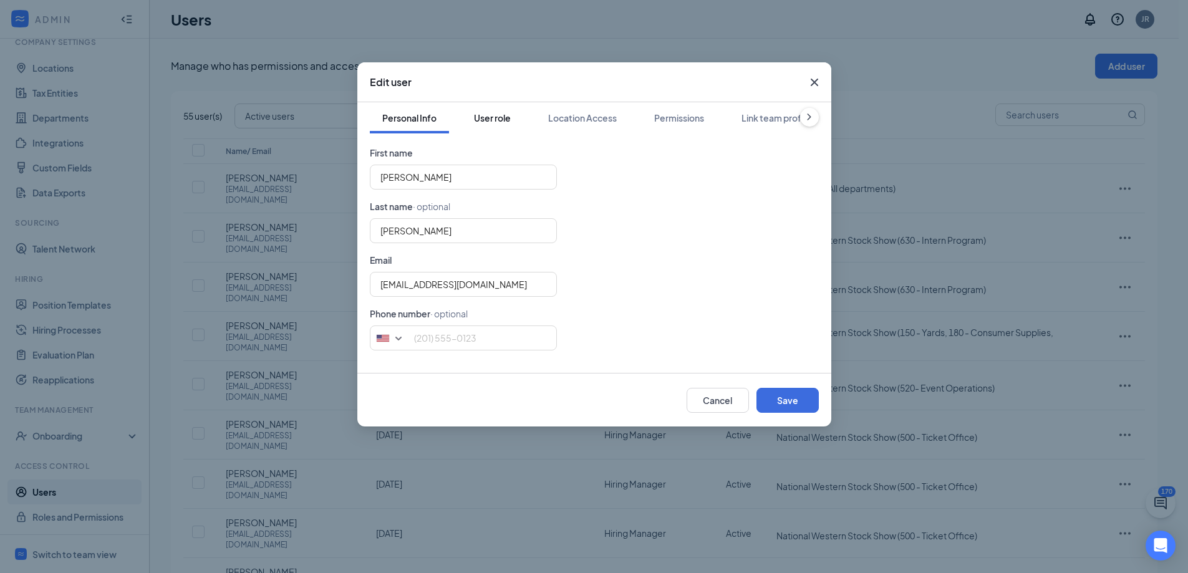
click at [496, 113] on div "User role" at bounding box center [492, 118] width 37 height 12
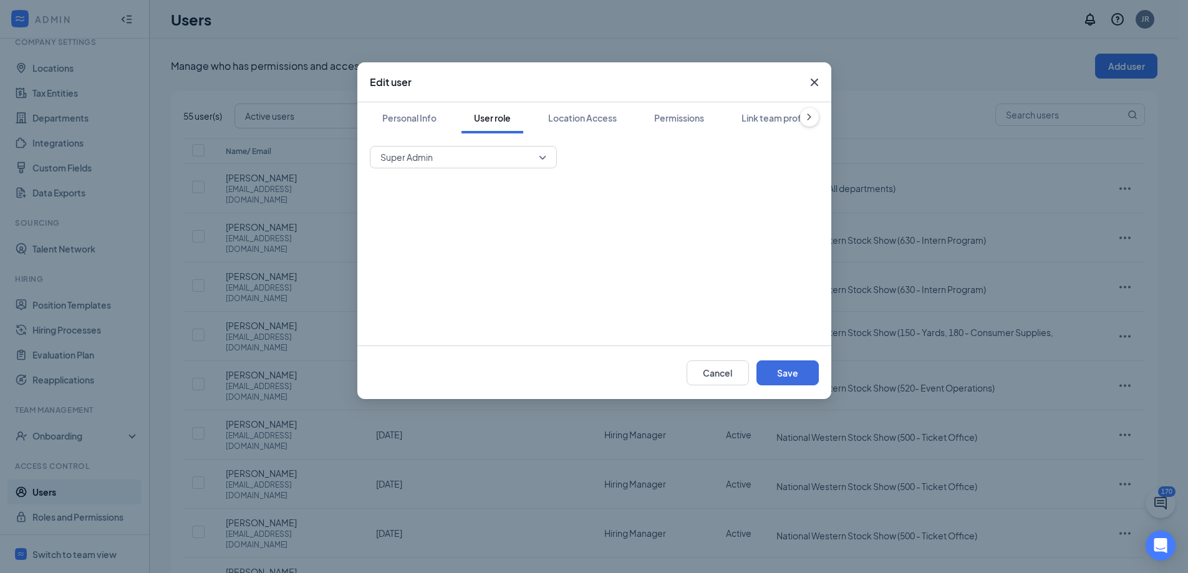
click at [476, 166] on input "search" at bounding box center [458, 157] width 163 height 21
click at [454, 216] on span "Hiring Manager" at bounding box center [463, 220] width 167 height 14
click at [704, 120] on div "Permissions" at bounding box center [679, 118] width 50 height 12
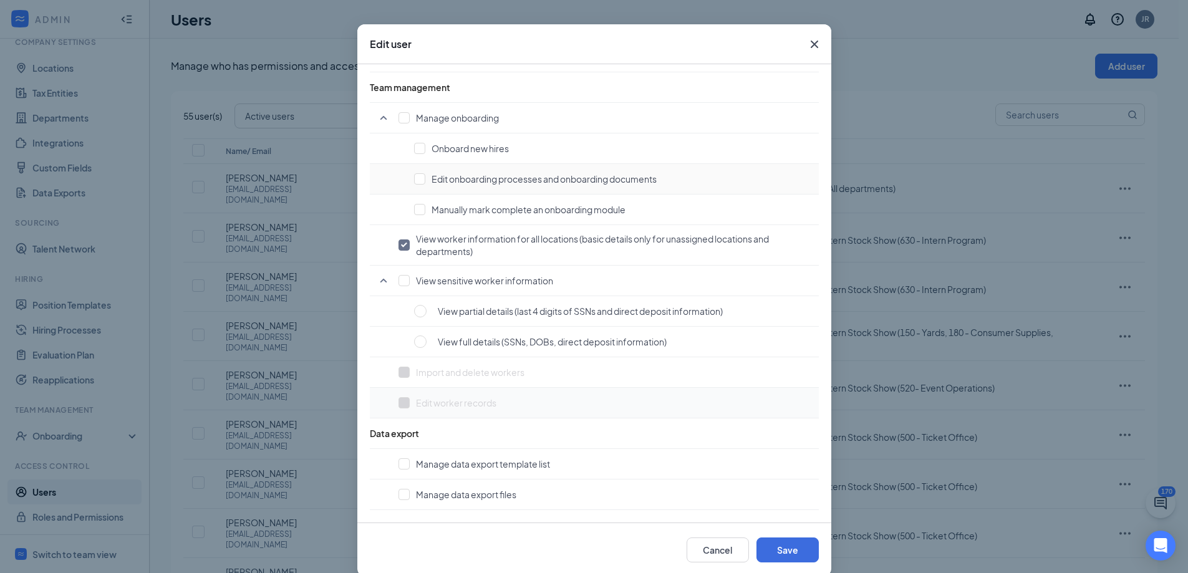
scroll to position [56, 0]
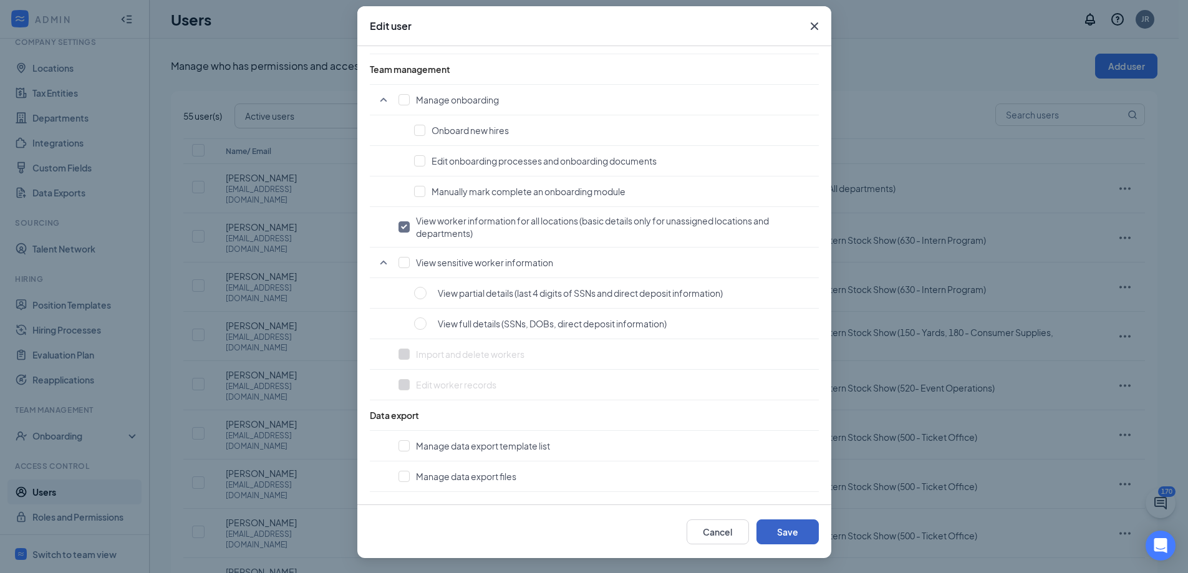
click at [801, 527] on button "Save" at bounding box center [787, 531] width 62 height 25
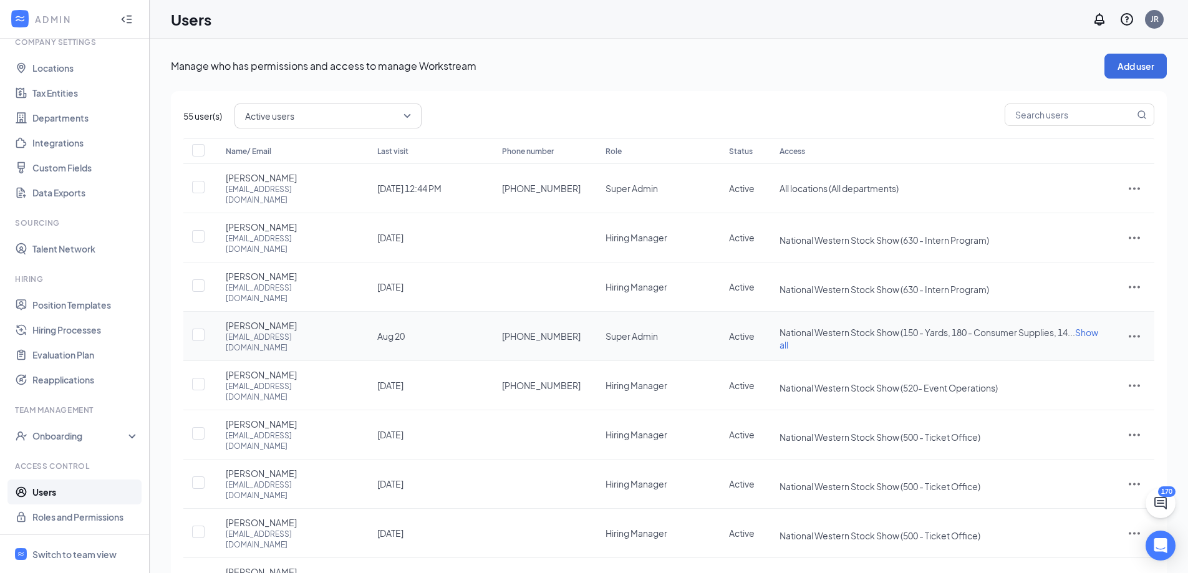
click at [1133, 329] on icon "ActionsIcon" at bounding box center [1134, 336] width 15 height 15
click at [1075, 325] on span "Edit user" at bounding box center [1092, 331] width 77 height 14
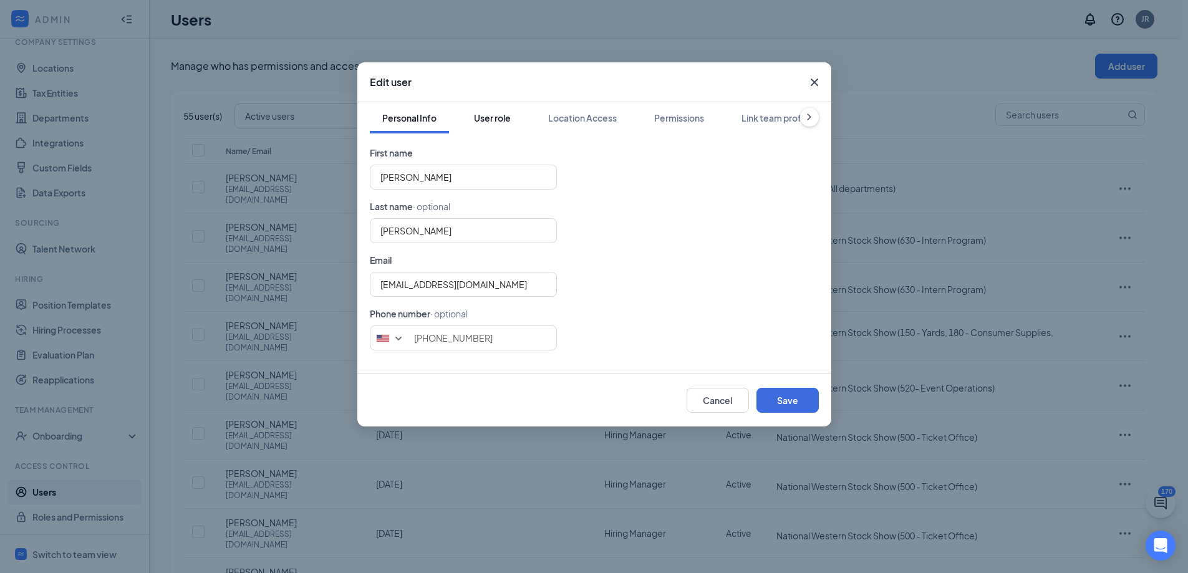
click at [499, 120] on div "User role" at bounding box center [492, 118] width 37 height 12
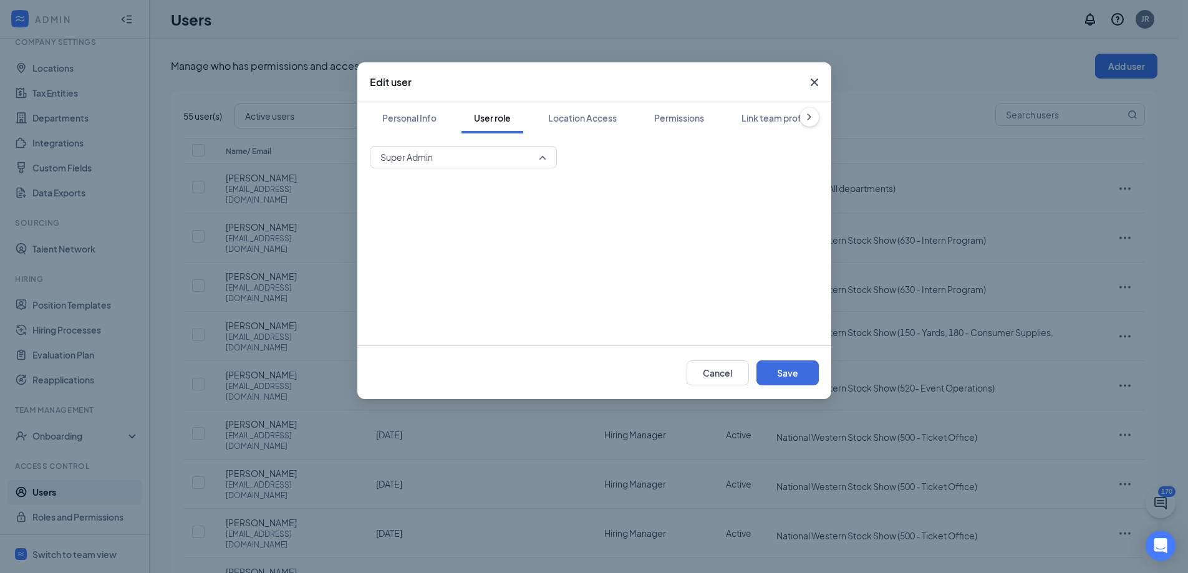
click at [460, 161] on span "Super Admin" at bounding box center [457, 157] width 155 height 19
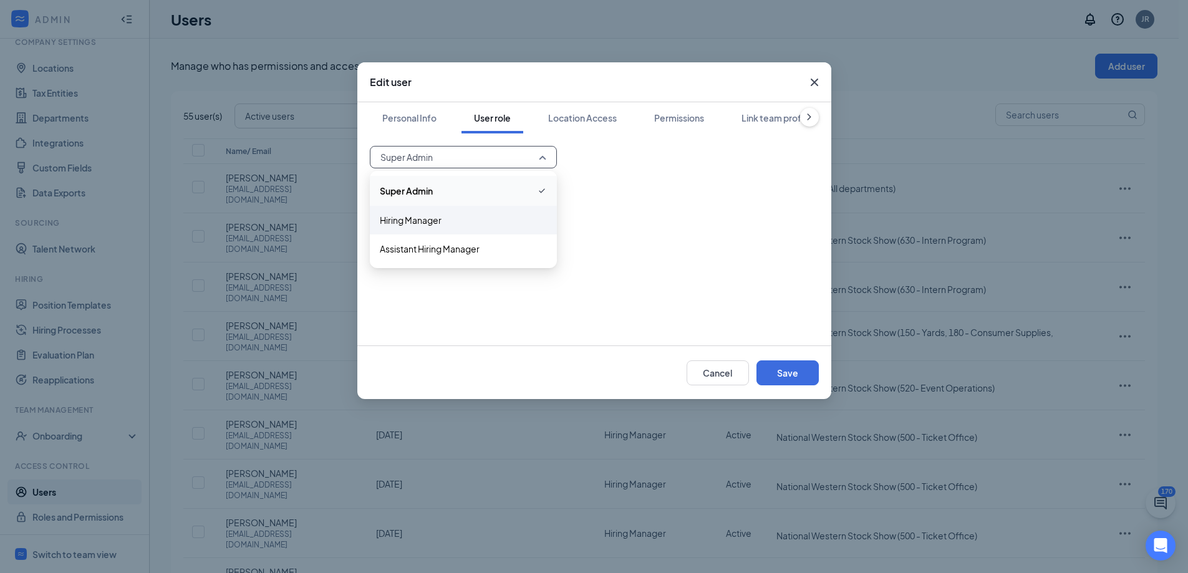
click at [432, 219] on span "Hiring Manager" at bounding box center [411, 220] width 62 height 14
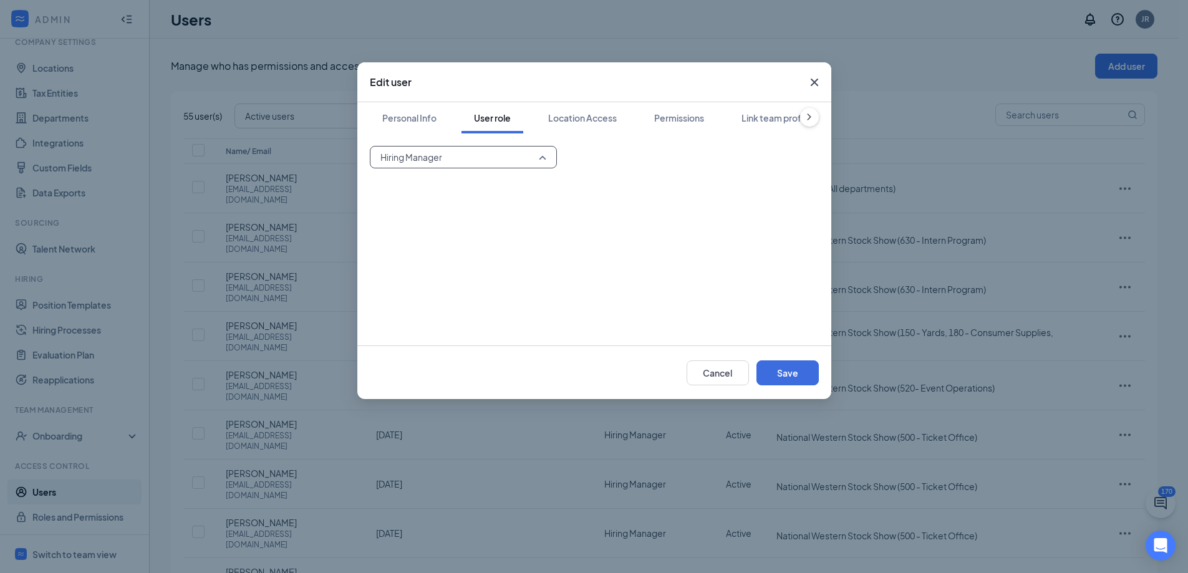
click at [479, 151] on span "Hiring Manager" at bounding box center [457, 157] width 155 height 19
click at [426, 245] on span "Assistant Hiring Manager" at bounding box center [430, 249] width 100 height 14
click at [573, 125] on button "Location Access" at bounding box center [583, 117] width 94 height 31
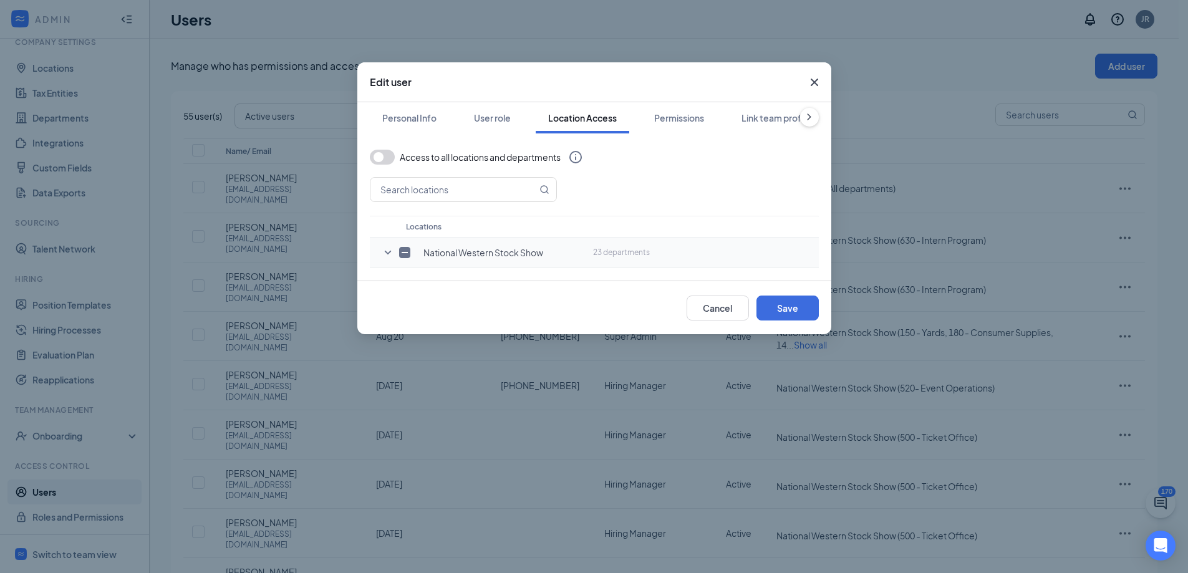
click at [387, 252] on icon "SmallChevronDown" at bounding box center [387, 252] width 15 height 15
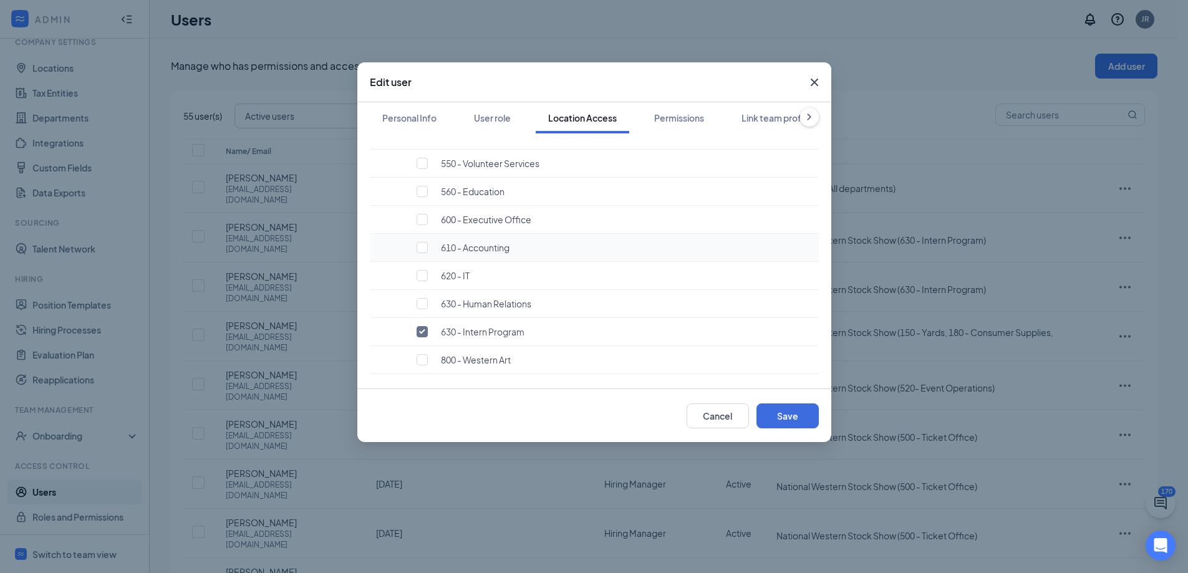
scroll to position [562, 0]
click at [687, 120] on div "Permissions" at bounding box center [679, 118] width 50 height 12
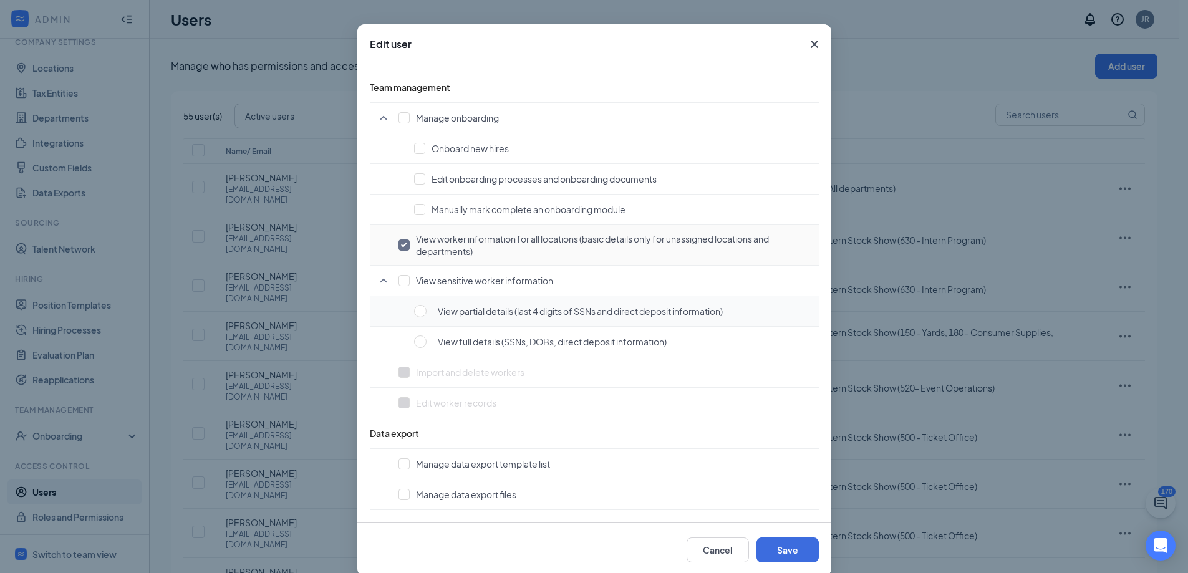
scroll to position [56, 0]
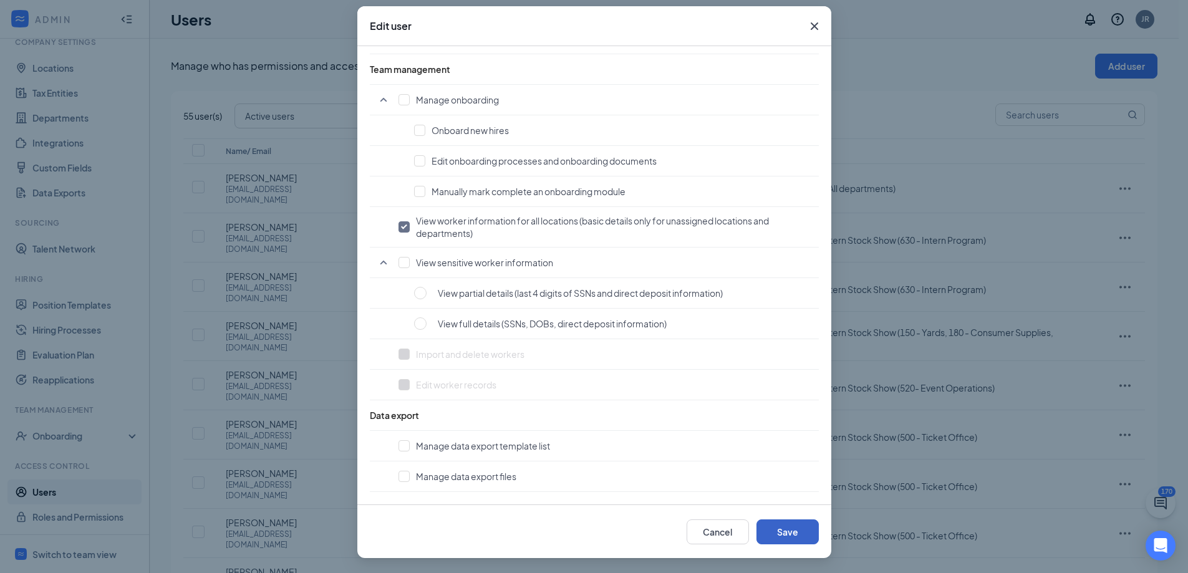
click at [781, 533] on button "Save" at bounding box center [787, 531] width 62 height 25
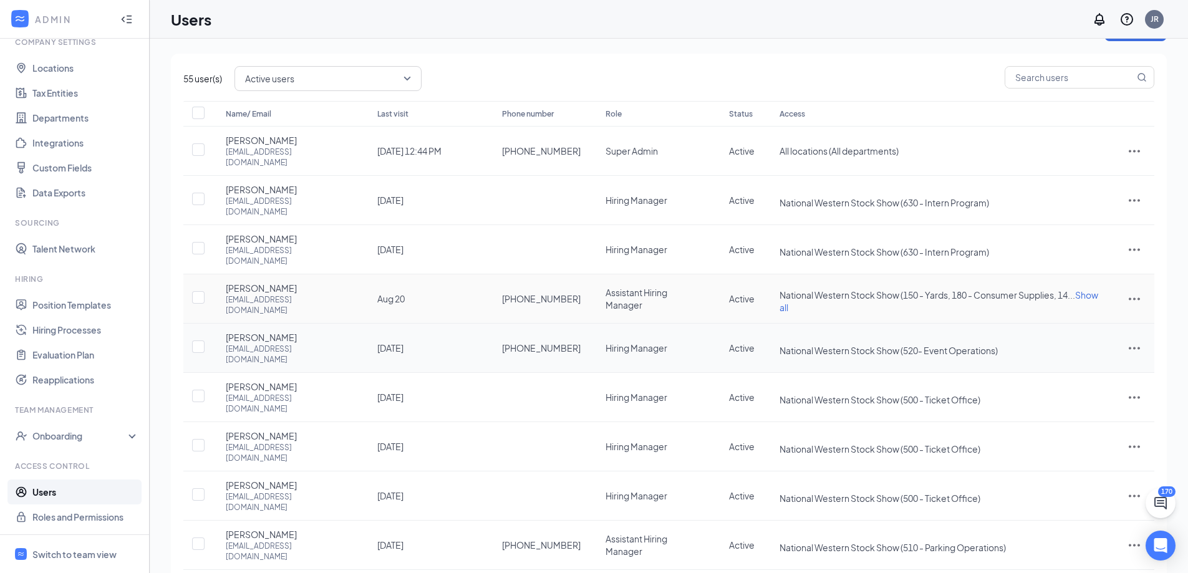
scroll to position [59, 0]
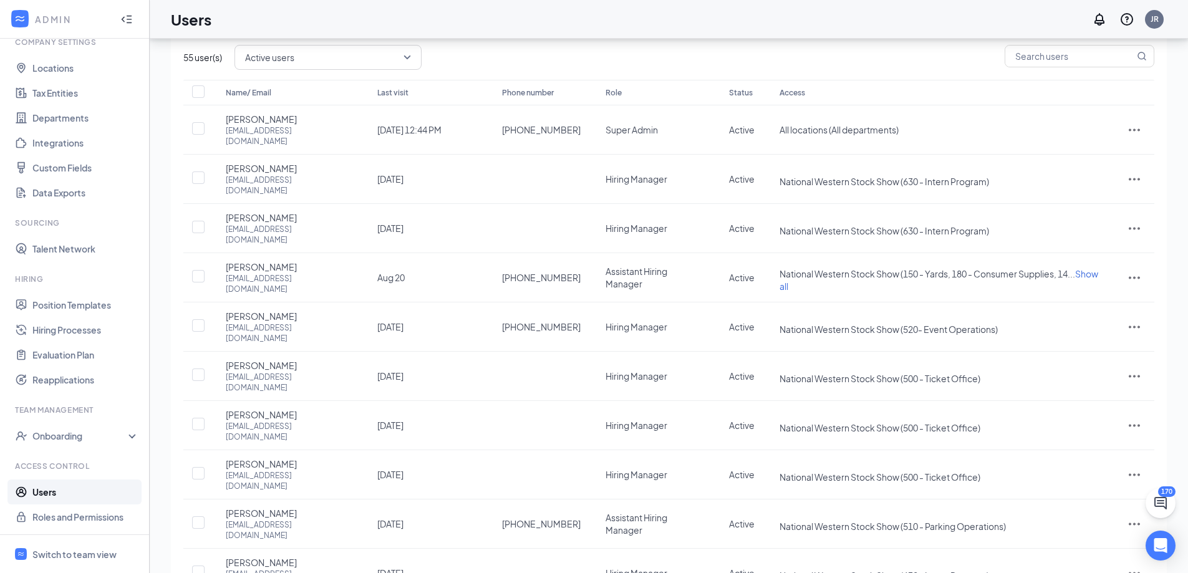
click at [1019, 524] on div "Name/ Email Last visit Phone number Role Status Access [PERSON_NAME] [EMAIL_ADD…" at bounding box center [668, 354] width 971 height 549
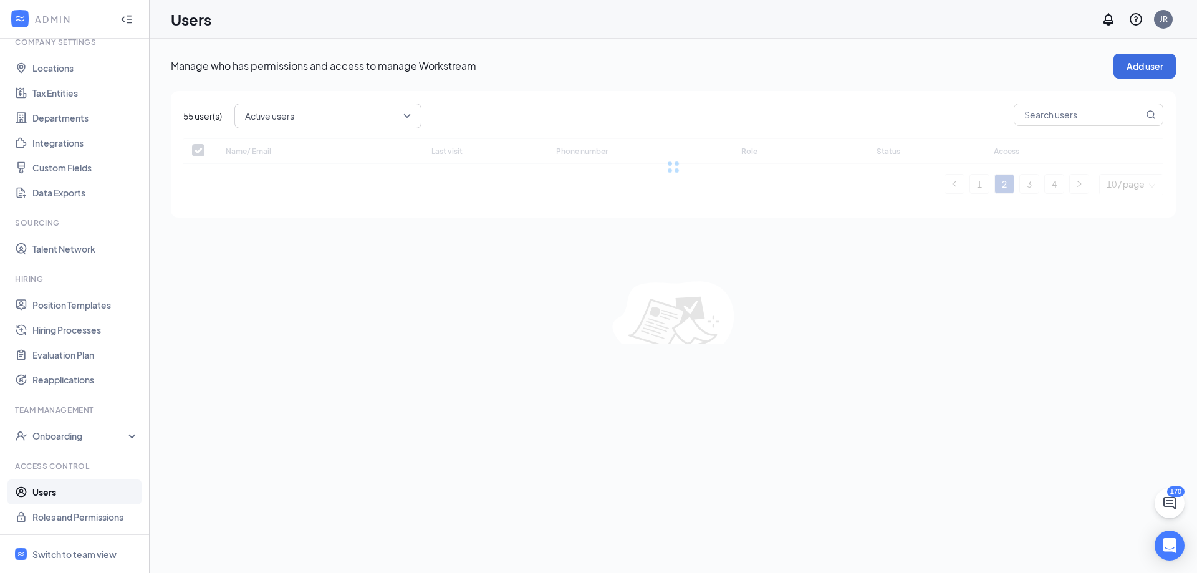
checkbox input "false"
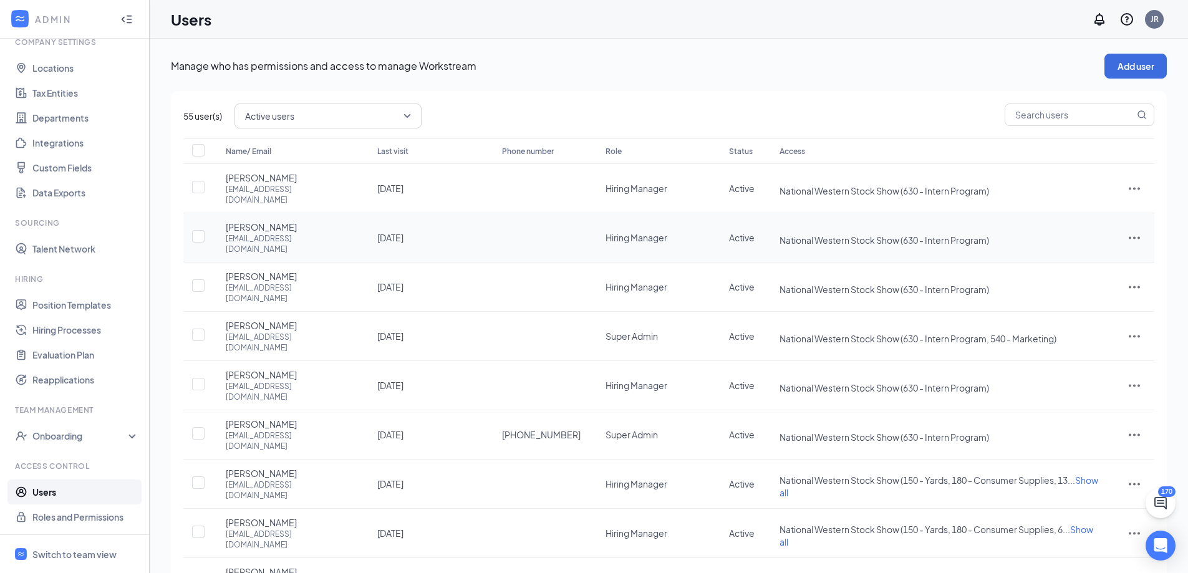
scroll to position [62, 0]
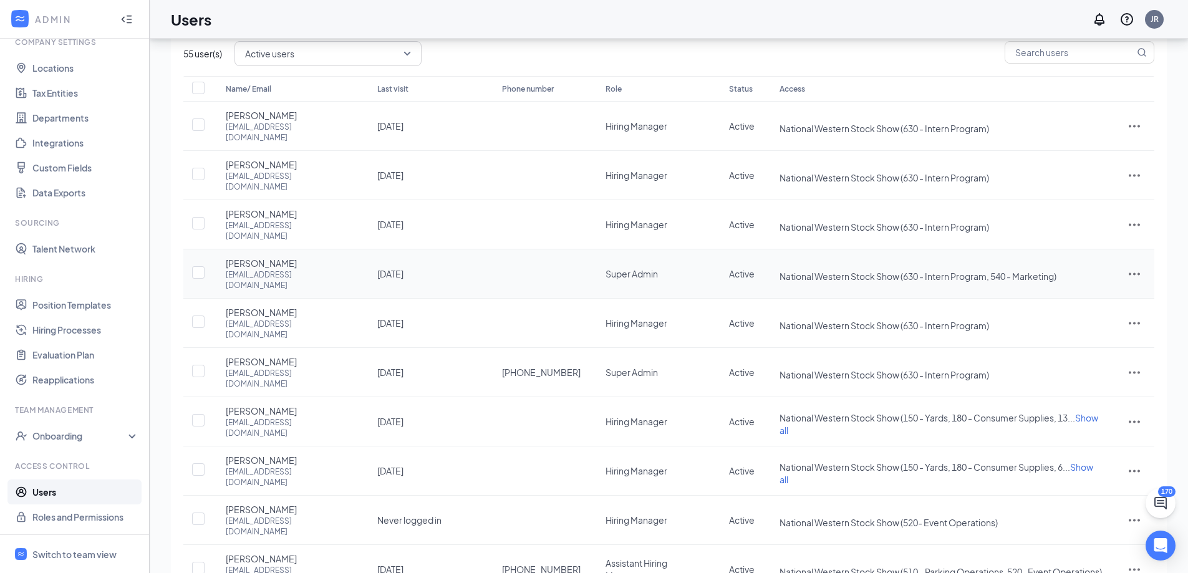
click at [1137, 266] on icon "ActionsIcon" at bounding box center [1134, 273] width 15 height 15
click at [1059, 260] on span "Edit user" at bounding box center [1072, 262] width 36 height 11
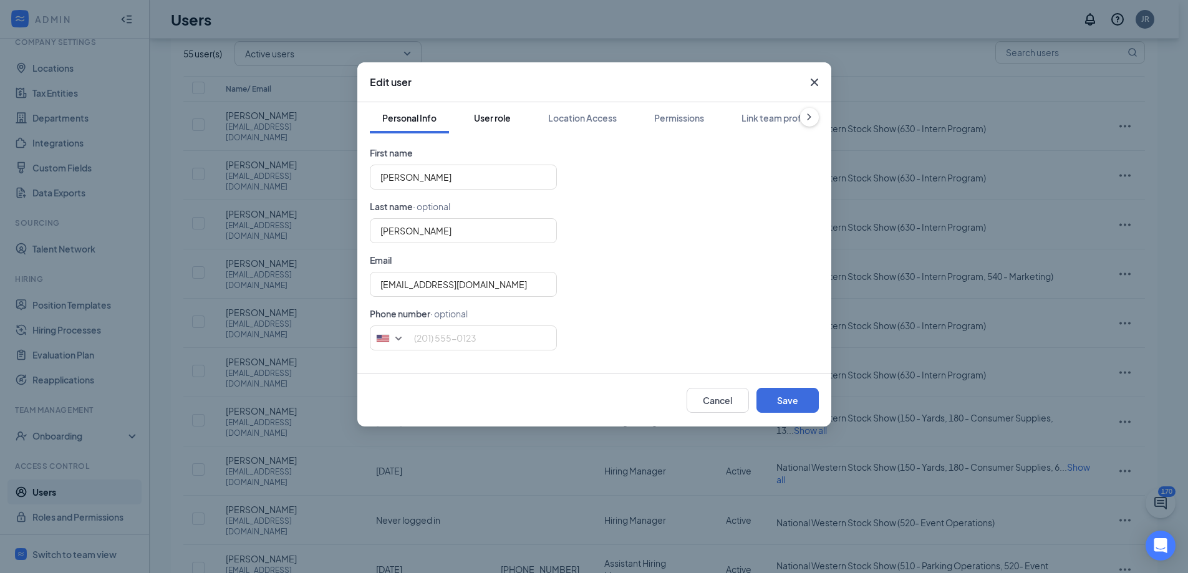
click at [504, 115] on div "User role" at bounding box center [492, 118] width 37 height 12
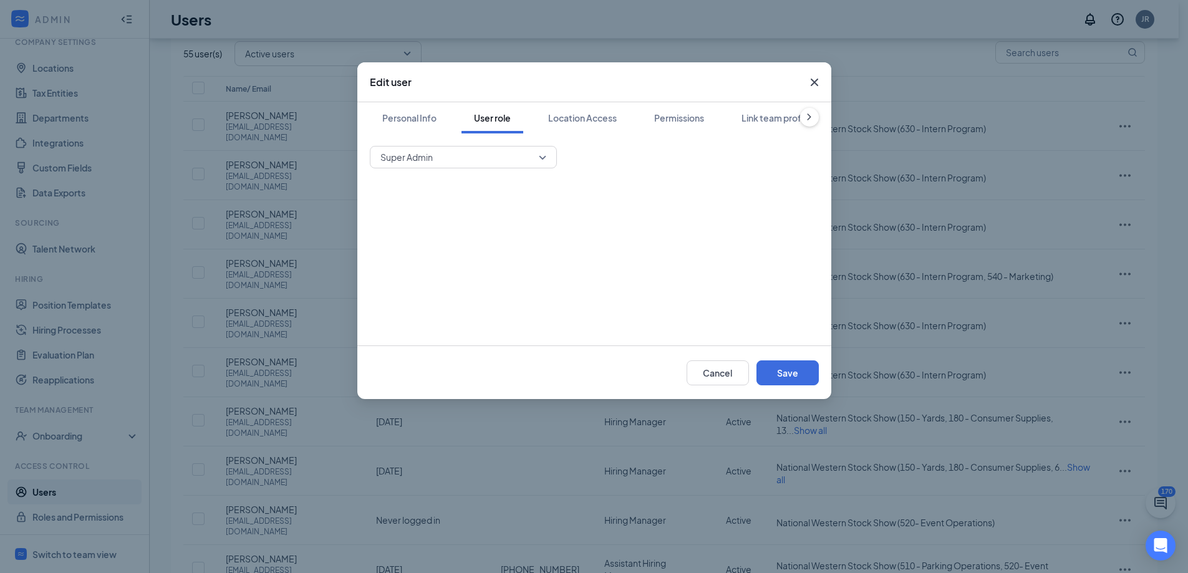
click at [496, 148] on span "Super Admin" at bounding box center [457, 157] width 155 height 19
click at [457, 228] on div "Hiring Manager" at bounding box center [463, 220] width 187 height 29
click at [588, 123] on div "Location Access" at bounding box center [582, 118] width 69 height 12
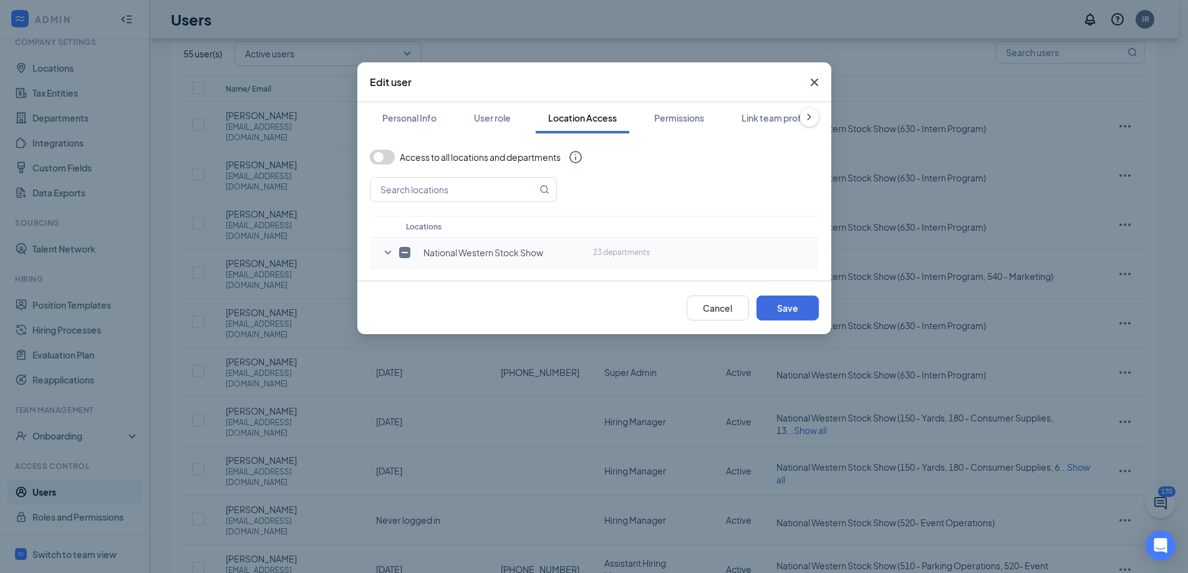
click at [386, 255] on icon "SmallChevronDown" at bounding box center [387, 252] width 15 height 15
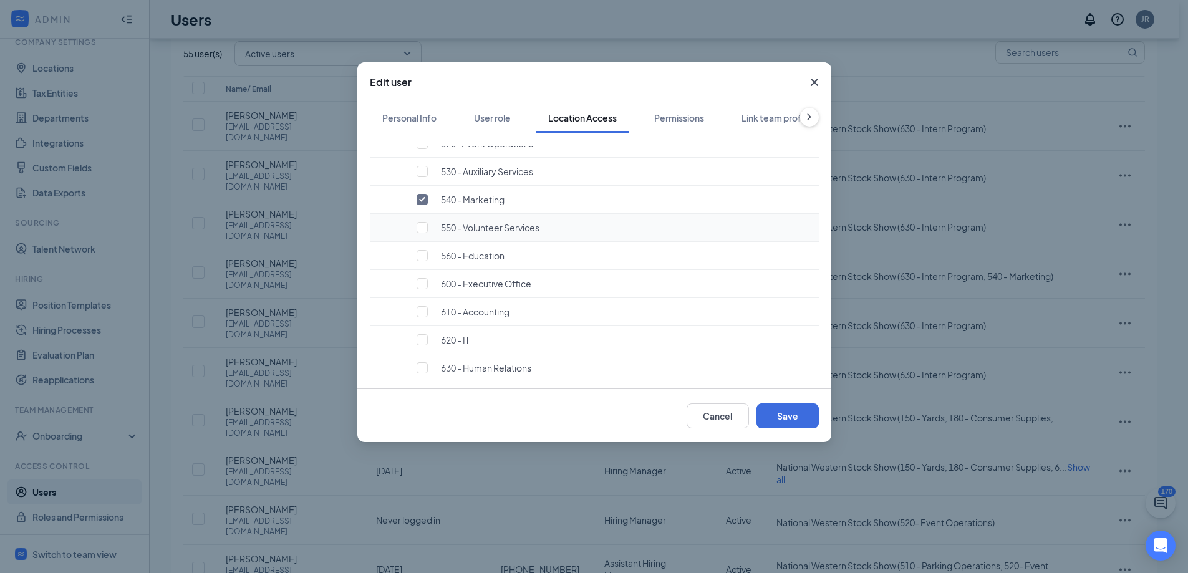
scroll to position [499, 0]
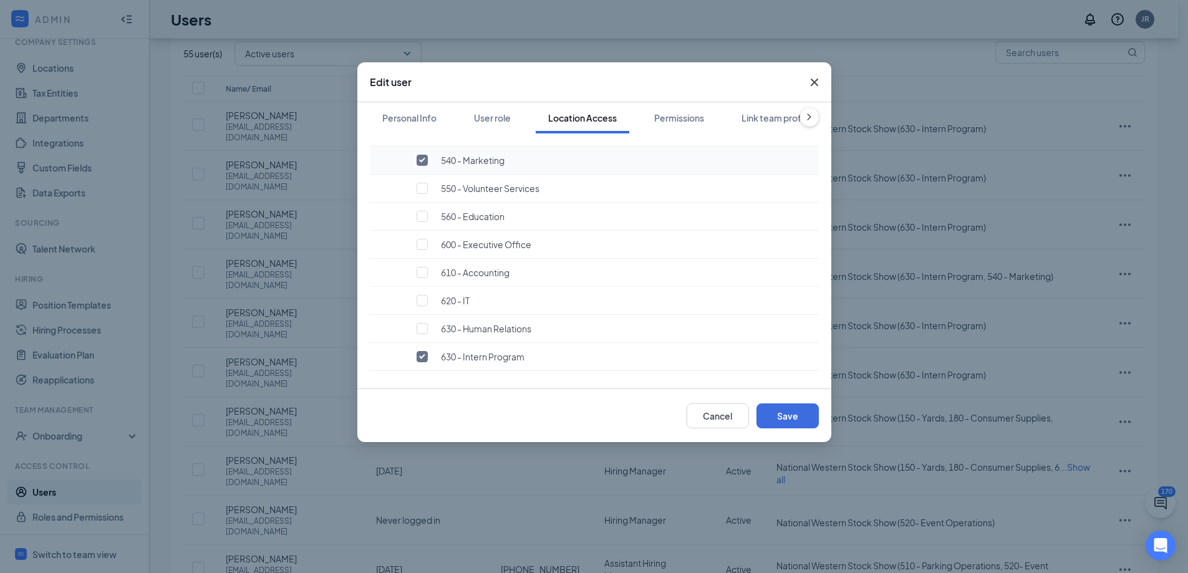
click at [422, 166] on input "checkbox" at bounding box center [421, 160] width 11 height 11
checkbox input "false"
click at [790, 416] on button "Save" at bounding box center [787, 415] width 62 height 25
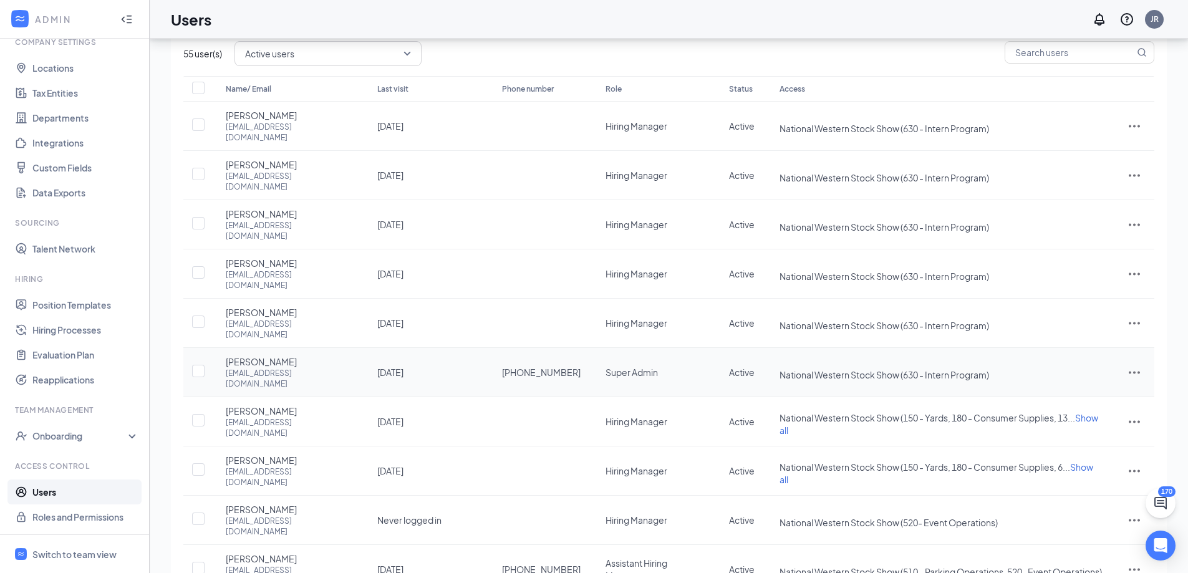
click at [1132, 365] on icon "ActionsIcon" at bounding box center [1134, 372] width 15 height 15
click at [1076, 394] on span "Disable" at bounding box center [1069, 398] width 31 height 11
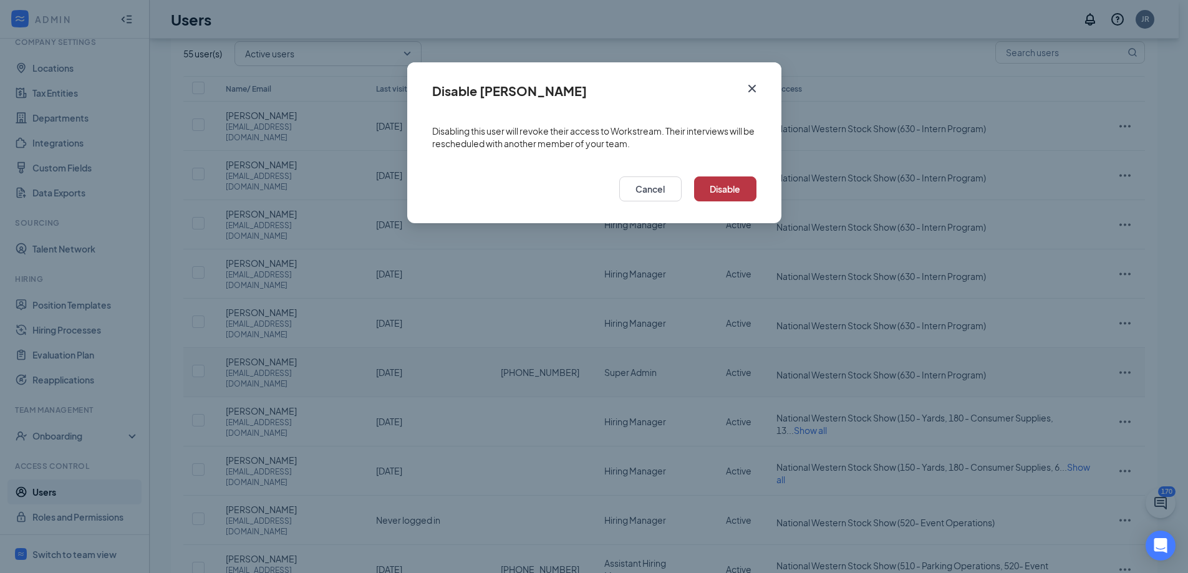
click at [727, 190] on button "Disable" at bounding box center [725, 188] width 62 height 25
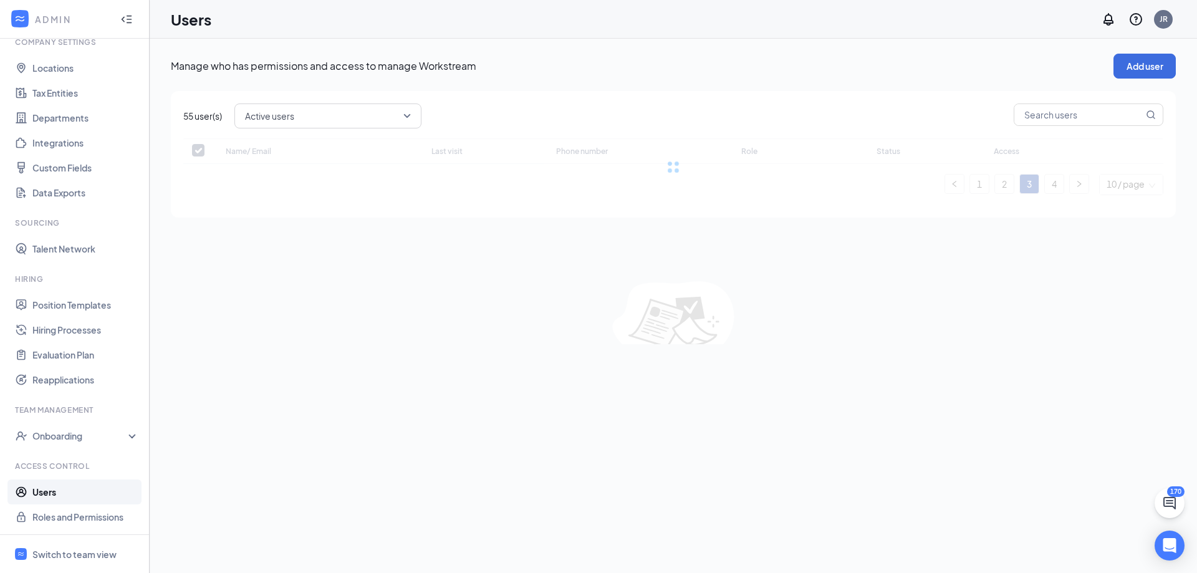
checkbox input "false"
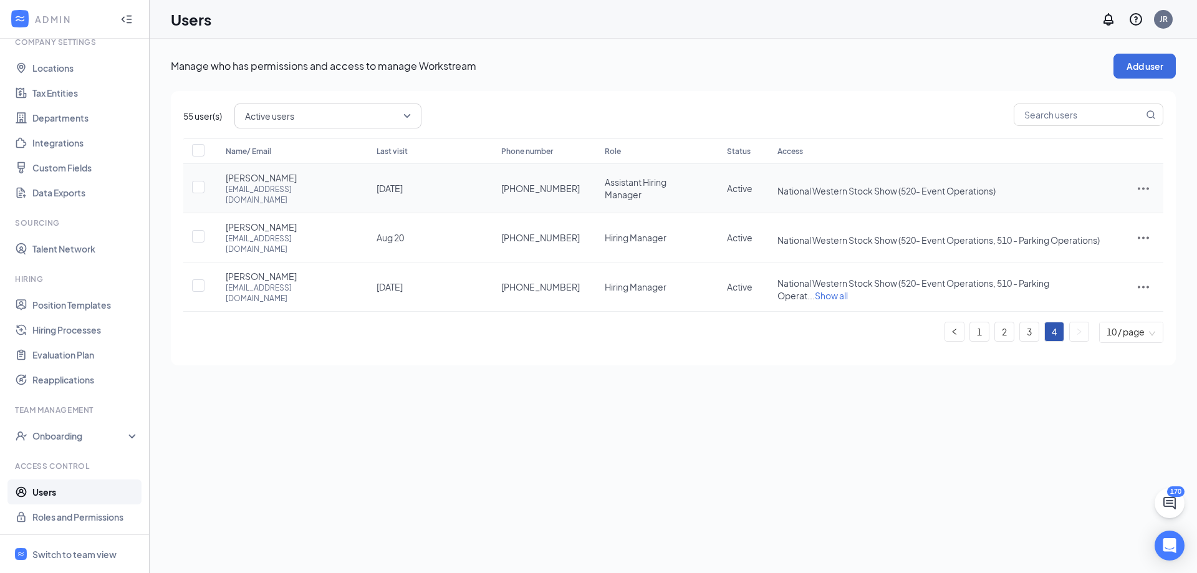
click at [1142, 181] on icon "ActionsIcon" at bounding box center [1143, 188] width 15 height 15
click at [1066, 209] on span "Edit user" at bounding box center [1081, 210] width 36 height 11
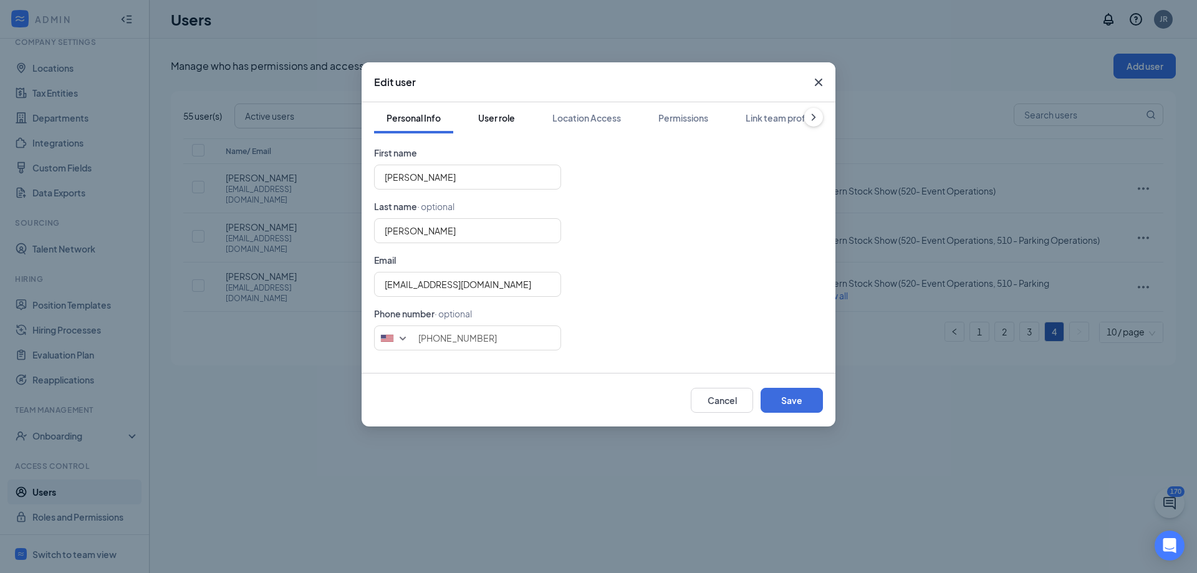
click at [498, 115] on div "User role" at bounding box center [496, 118] width 37 height 12
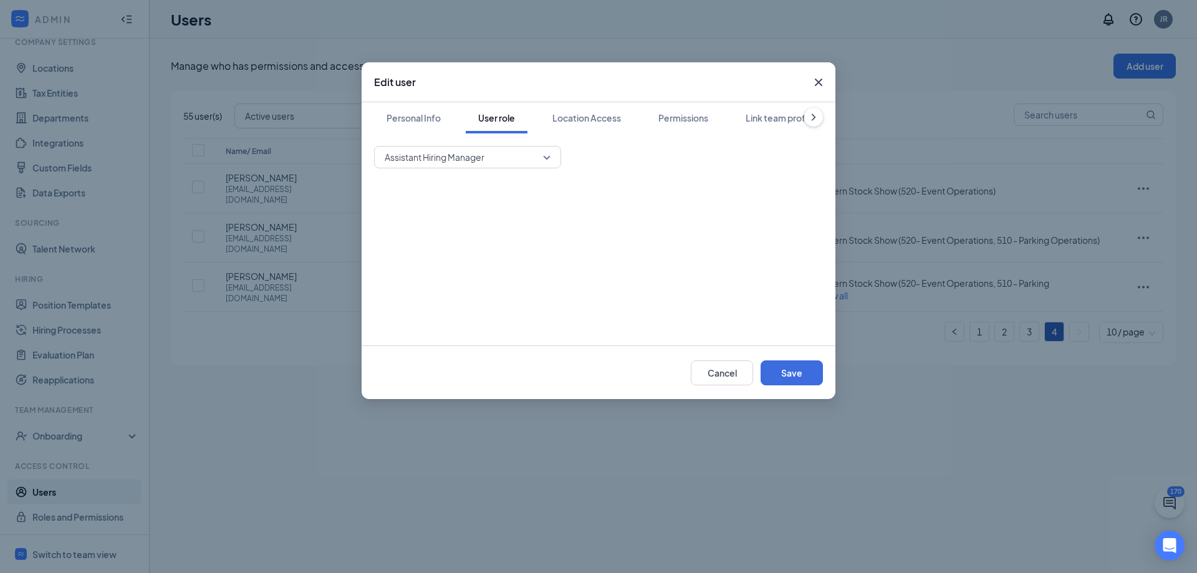
click at [474, 162] on span "Assistant Hiring Manager" at bounding box center [435, 157] width 100 height 19
click at [450, 219] on span "Hiring Manager" at bounding box center [467, 219] width 167 height 14
click at [802, 370] on button "Save" at bounding box center [792, 372] width 62 height 25
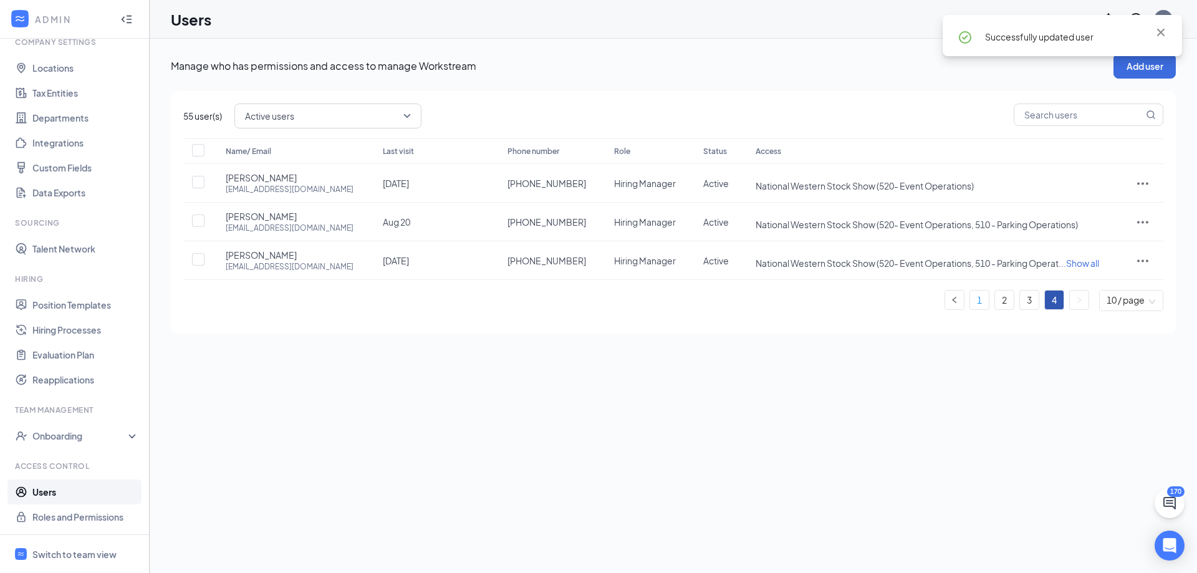
click at [979, 306] on link "1" at bounding box center [979, 300] width 19 height 19
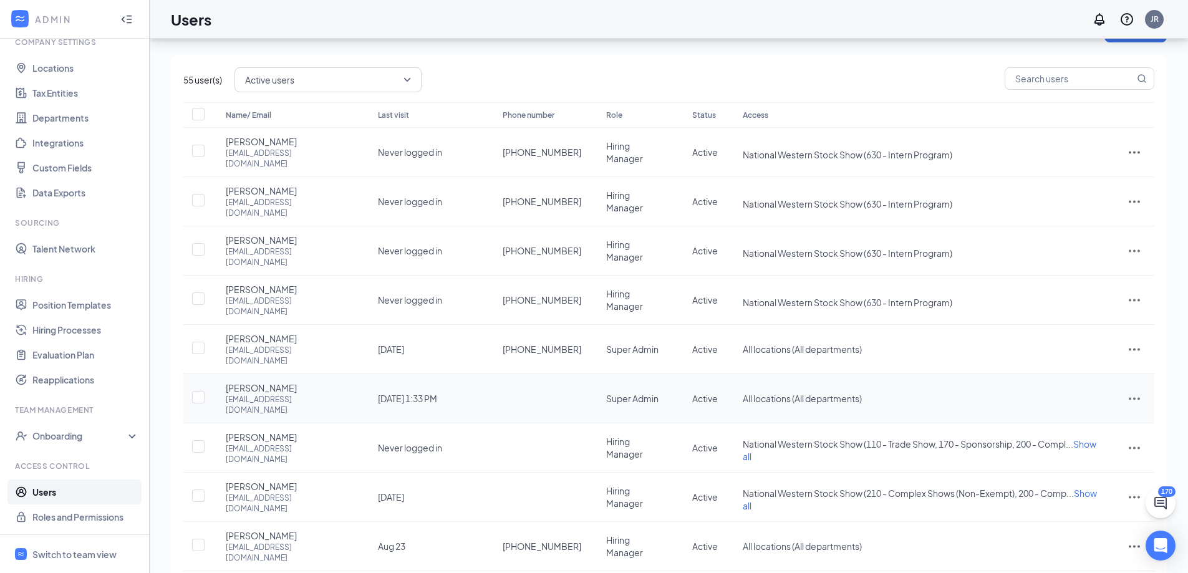
scroll to position [73, 0]
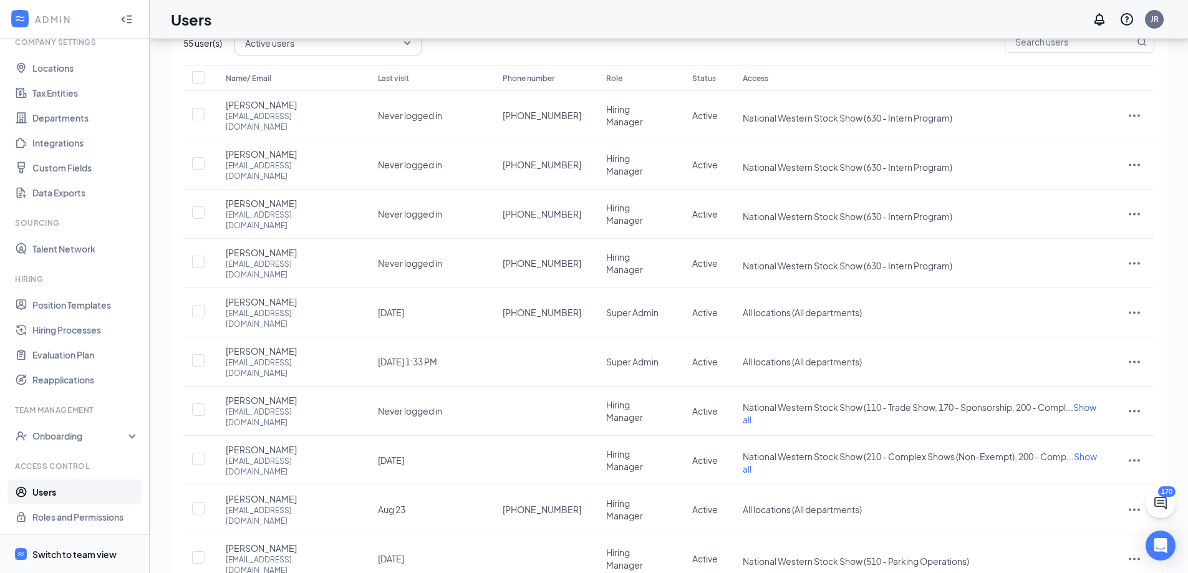
click at [75, 549] on div "Switch to team view" at bounding box center [74, 554] width 84 height 12
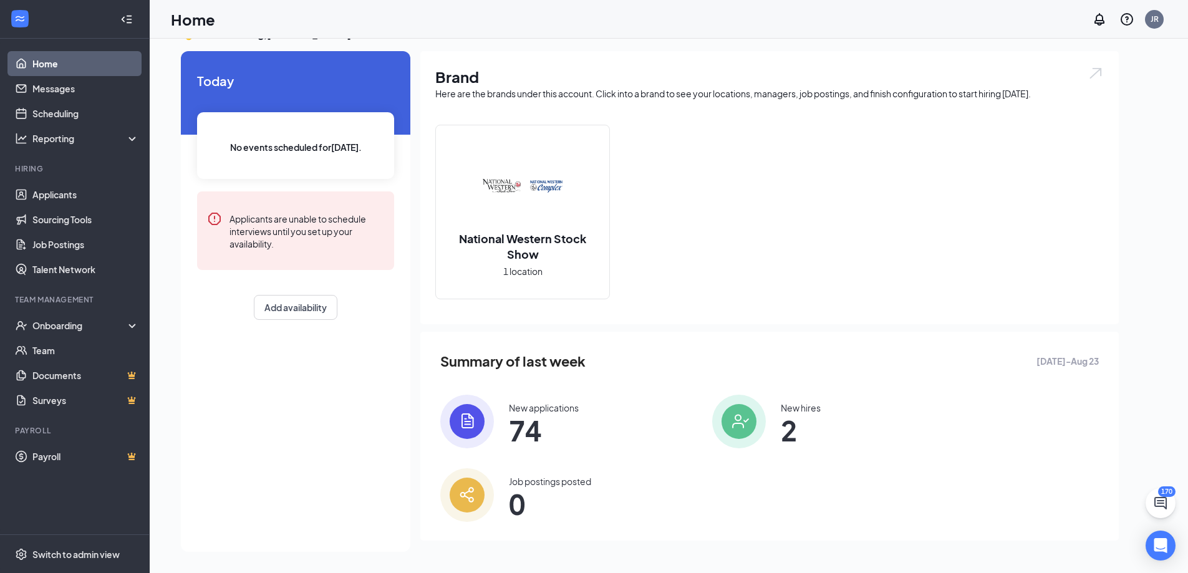
click at [851, 195] on div "National Western Stock Show 1 location" at bounding box center [769, 217] width 668 height 185
click at [1171, 90] on div "👋 Good morning, [PERSON_NAME] ! [DATE] No events scheduled for [DATE] . Applica…" at bounding box center [669, 292] width 1038 height 560
